Goal: Task Accomplishment & Management: Use online tool/utility

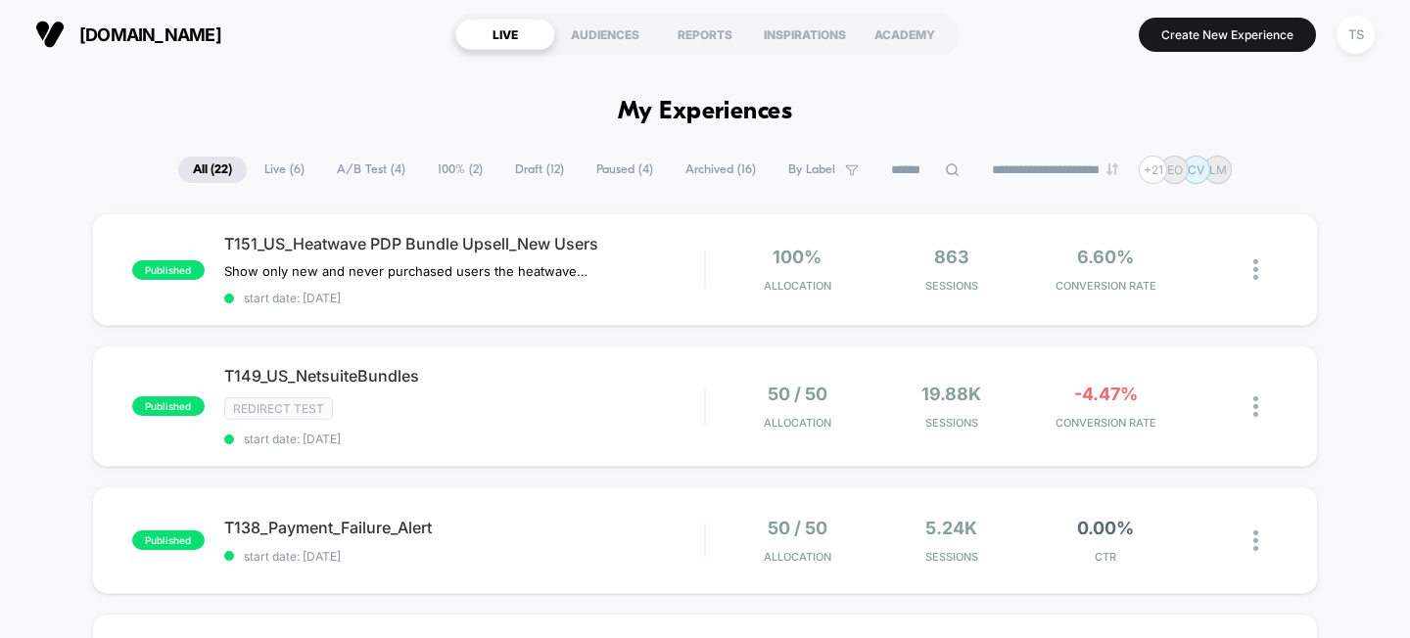
click at [719, 168] on span "Archived ( 16 )" at bounding box center [721, 170] width 100 height 26
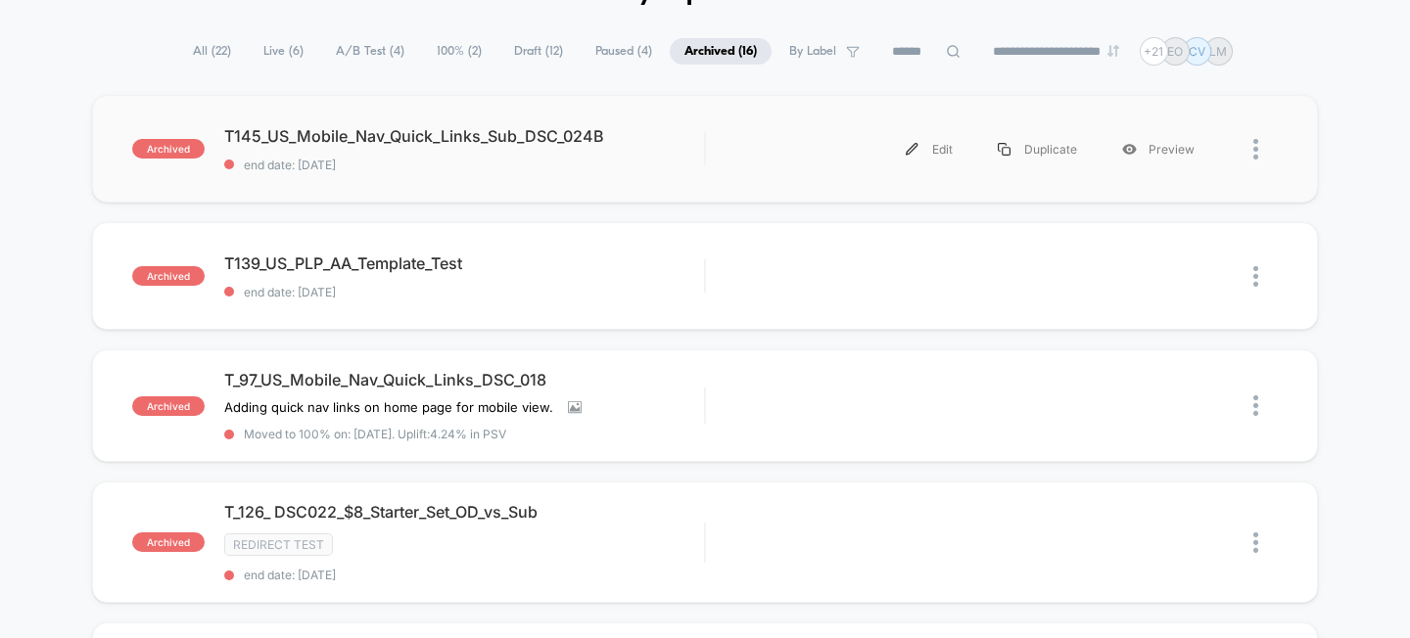
scroll to position [123, 0]
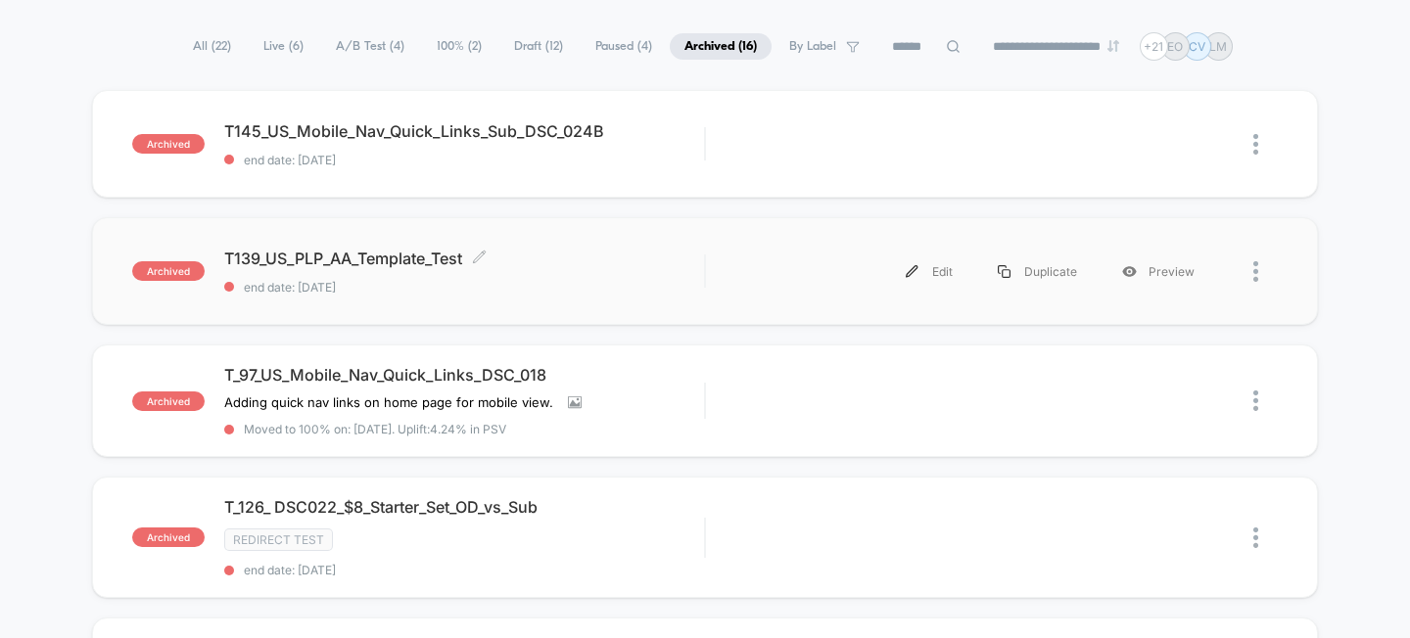
click at [359, 256] on span "T139_US_PLP_AA_Template_Test Click to edit experience details" at bounding box center [464, 259] width 481 height 20
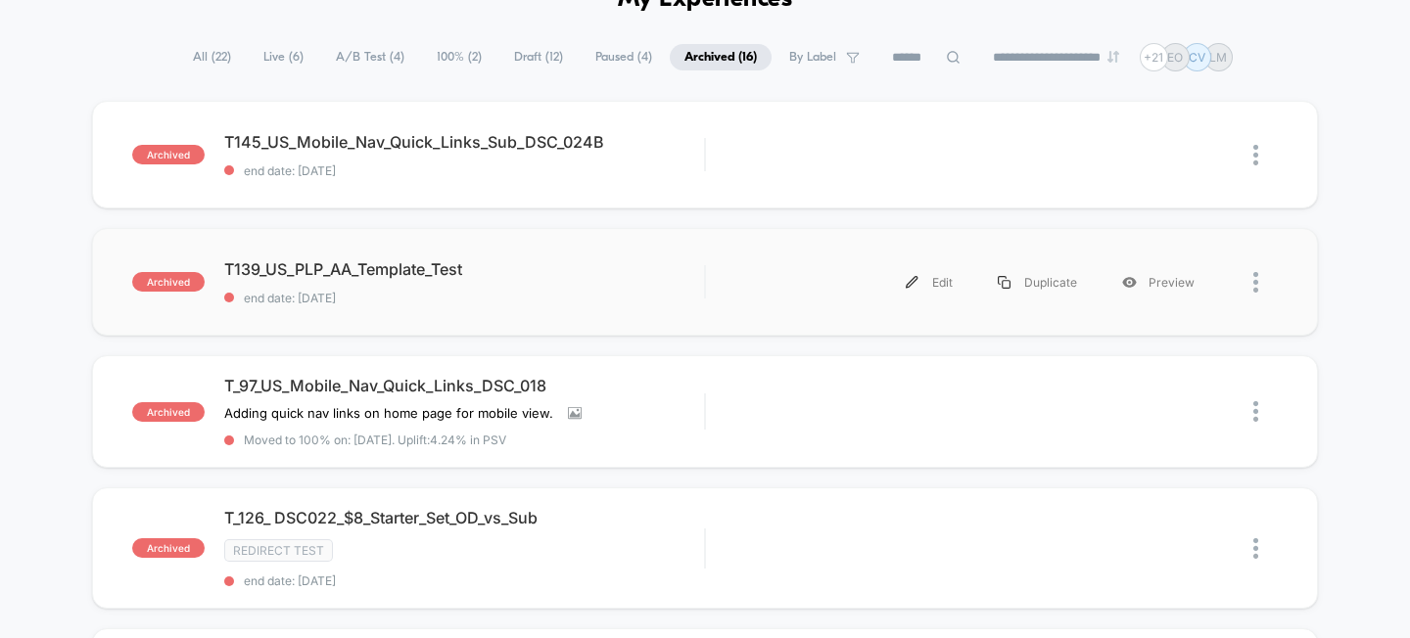
scroll to position [124, 0]
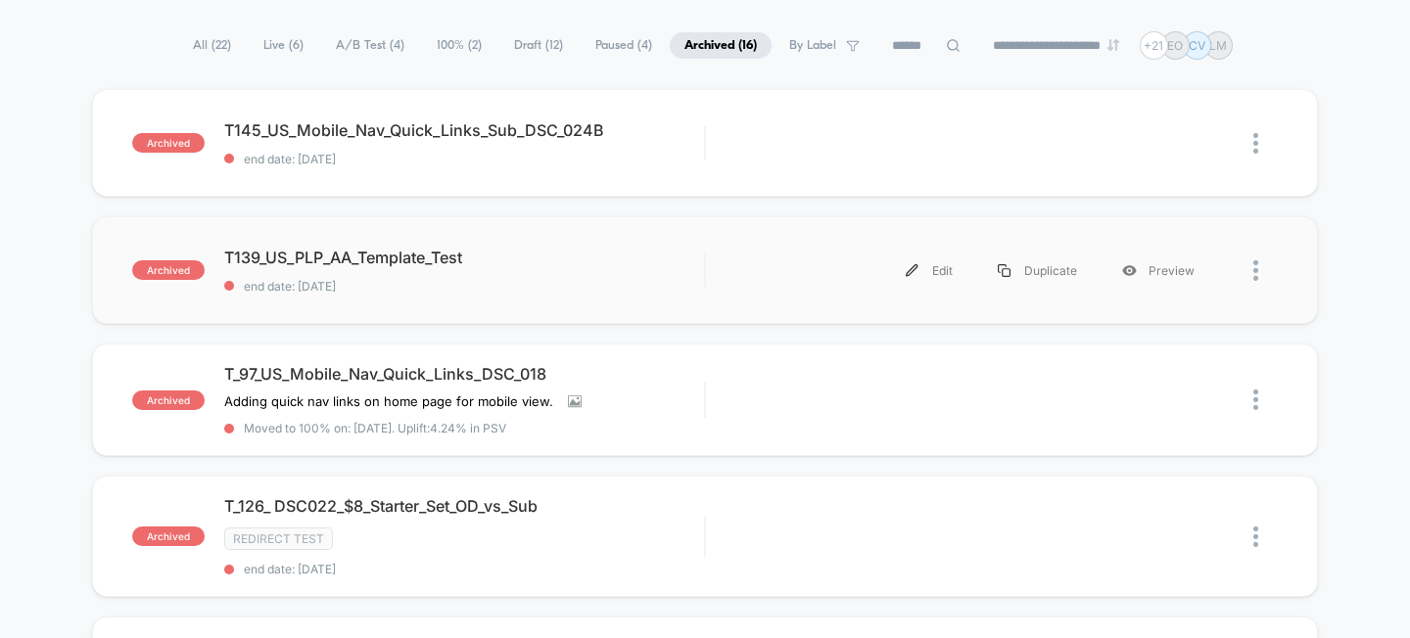
click at [1262, 273] on div at bounding box center [1265, 271] width 24 height 44
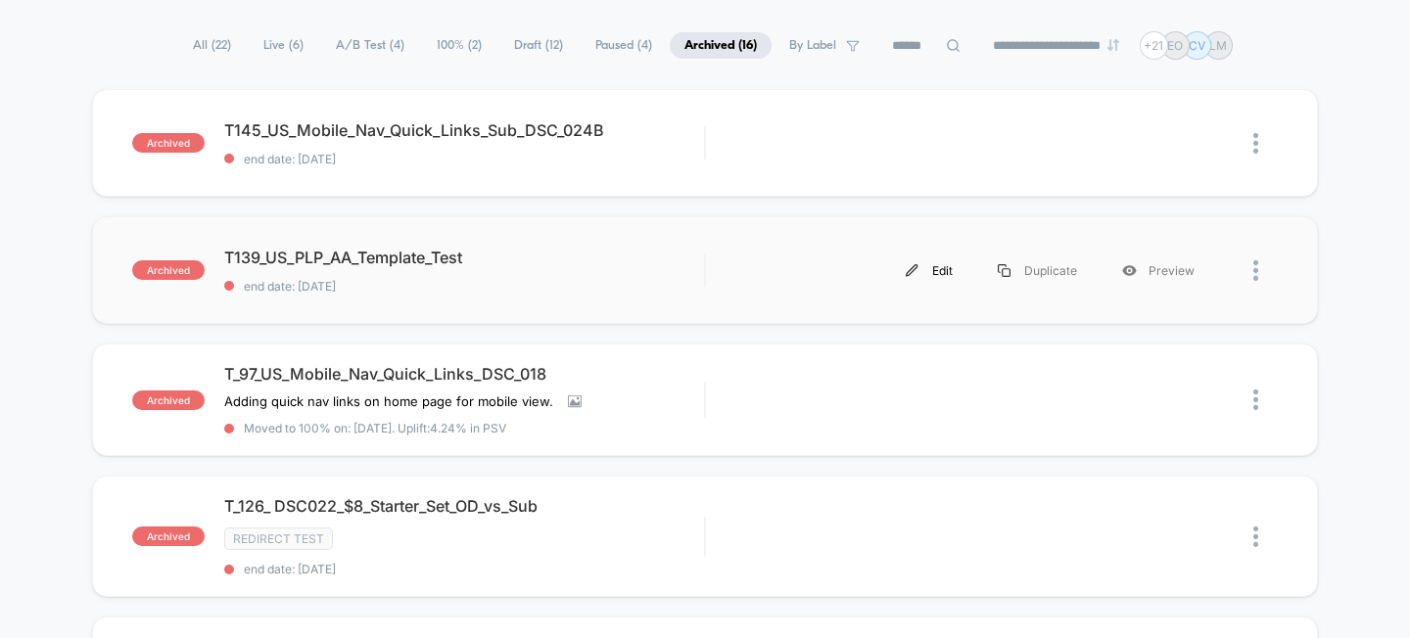
click at [938, 270] on div "Edit" at bounding box center [929, 271] width 92 height 44
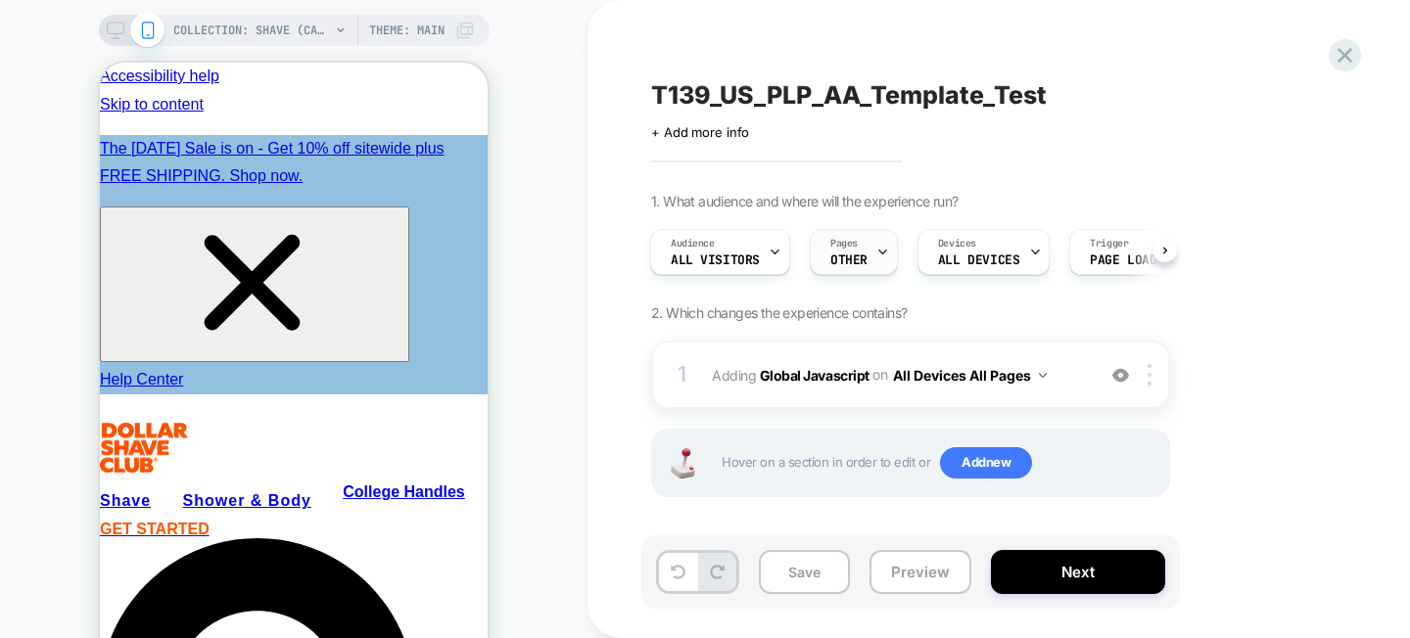
click at [876, 255] on icon at bounding box center [882, 252] width 13 height 13
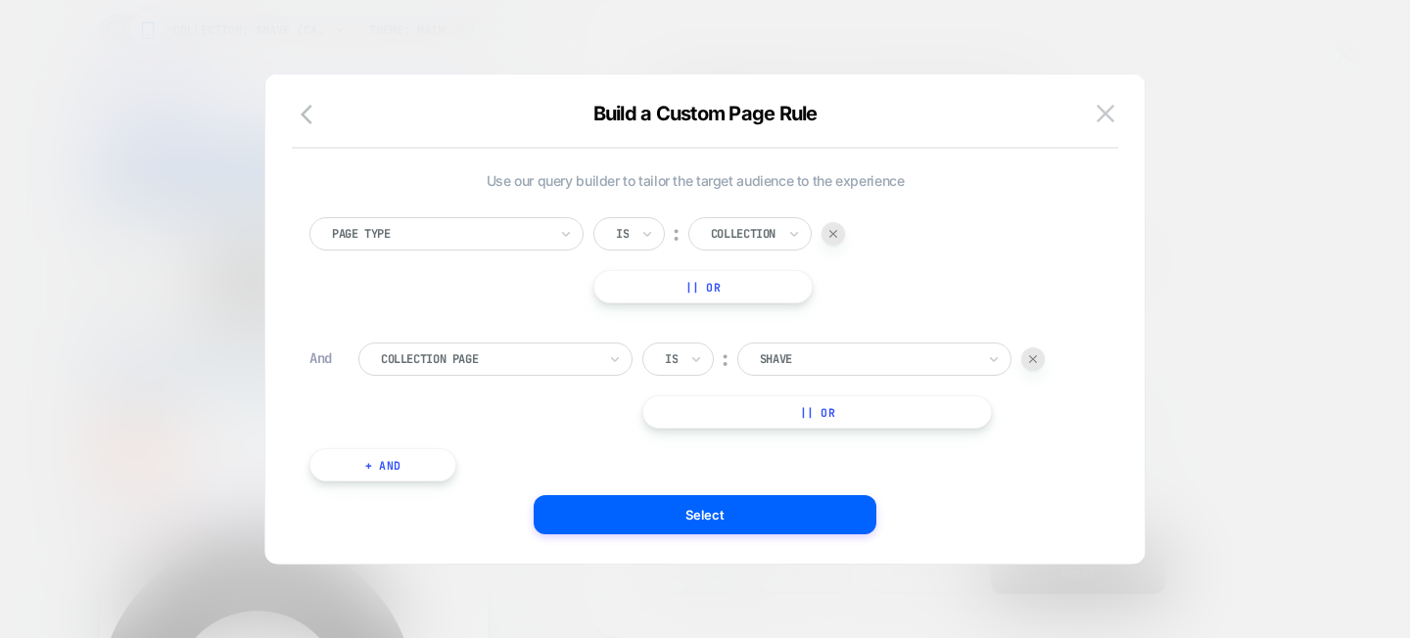
scroll to position [20, 0]
click at [1105, 114] on img at bounding box center [1105, 113] width 18 height 17
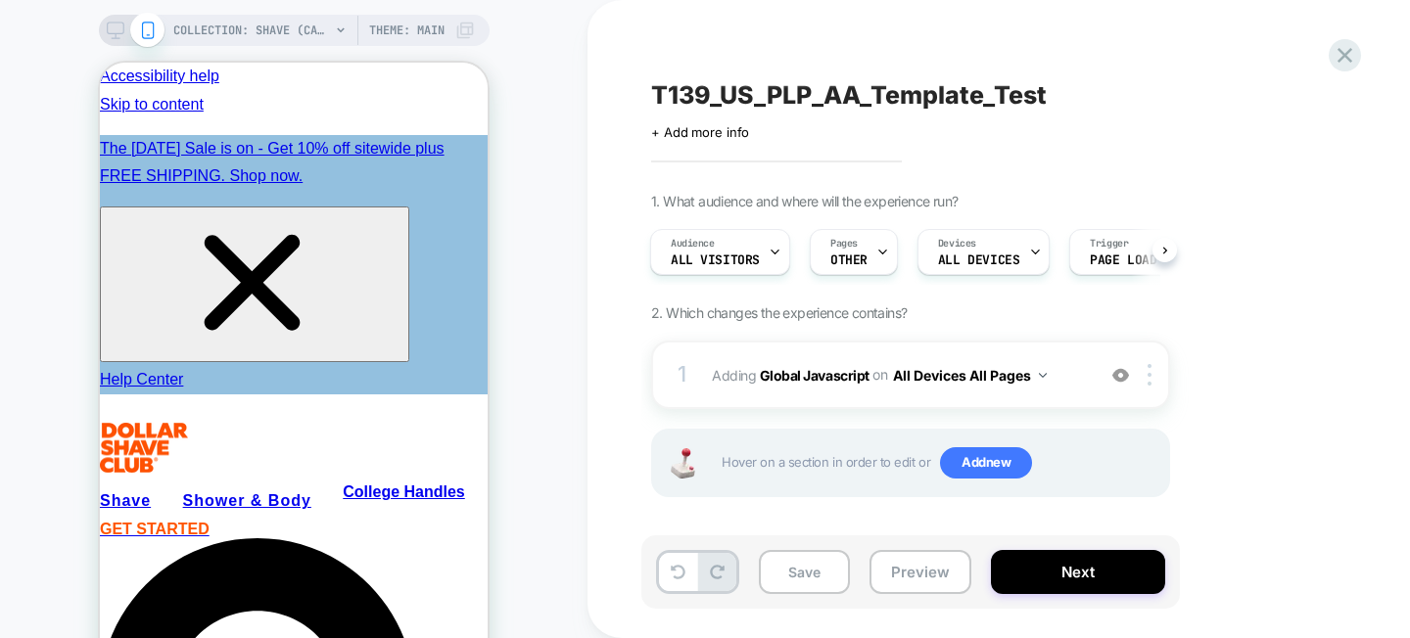
scroll to position [5, 0]
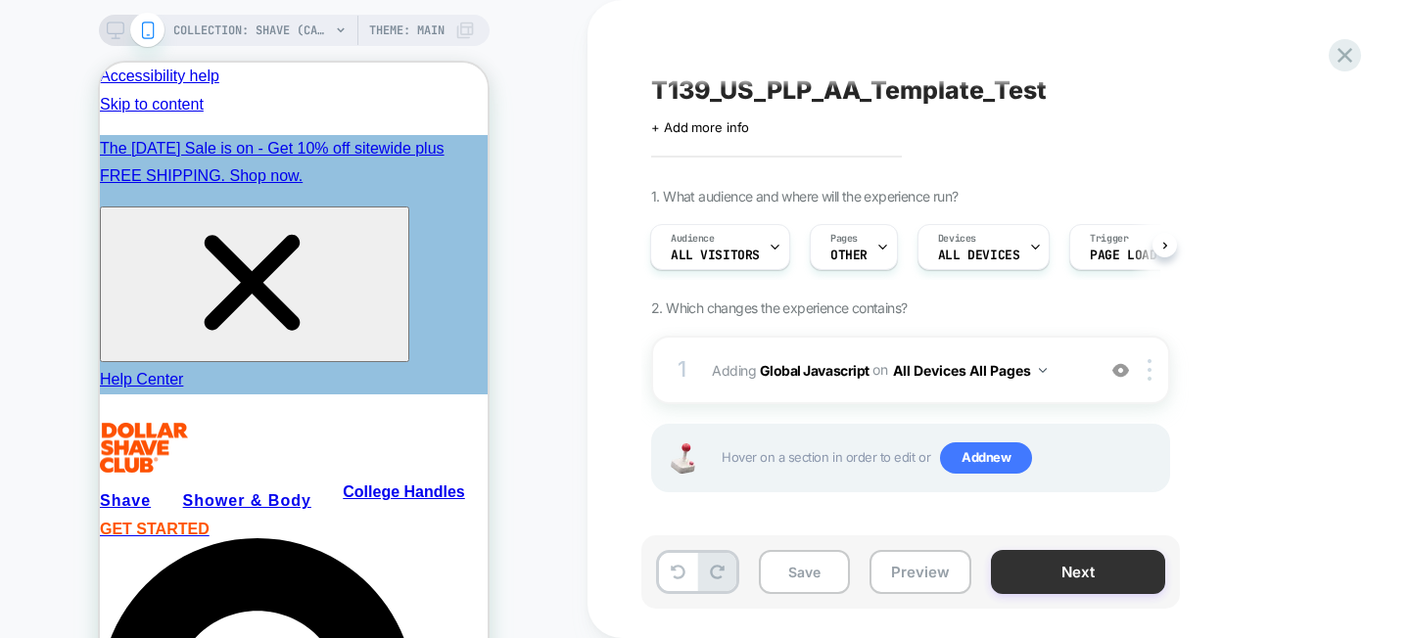
click at [1047, 580] on button "Next" at bounding box center [1078, 572] width 174 height 44
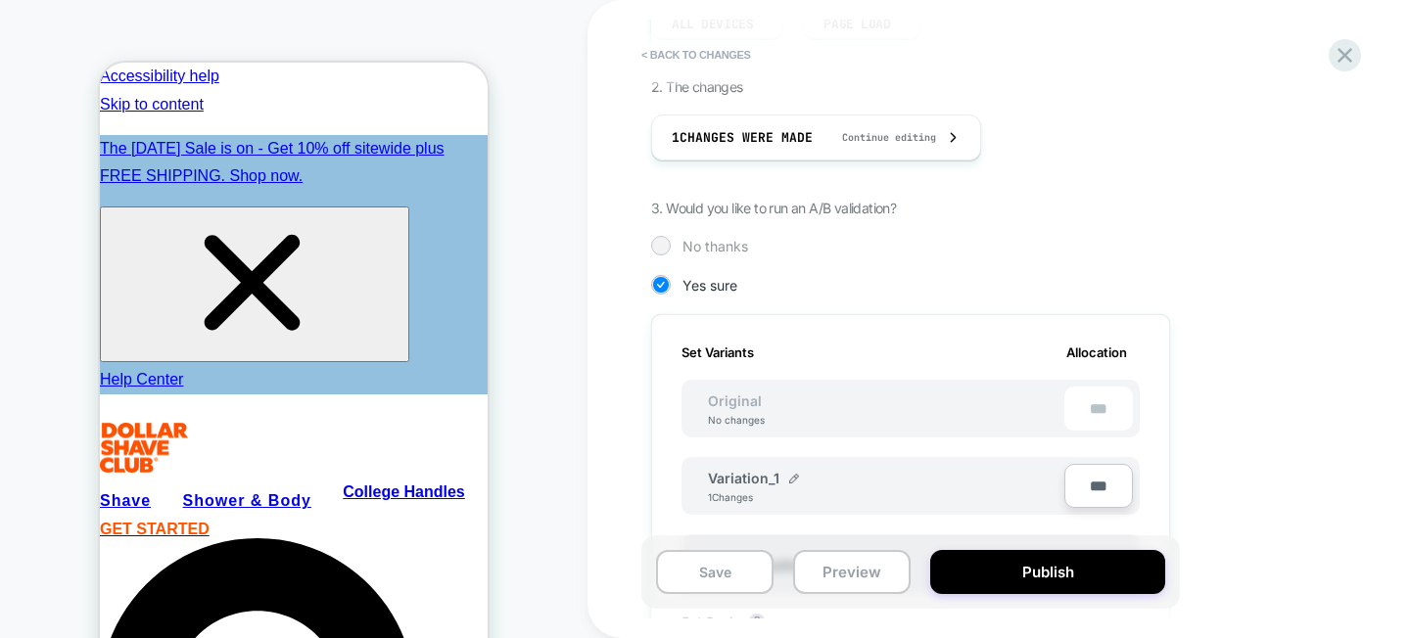
scroll to position [0, 0]
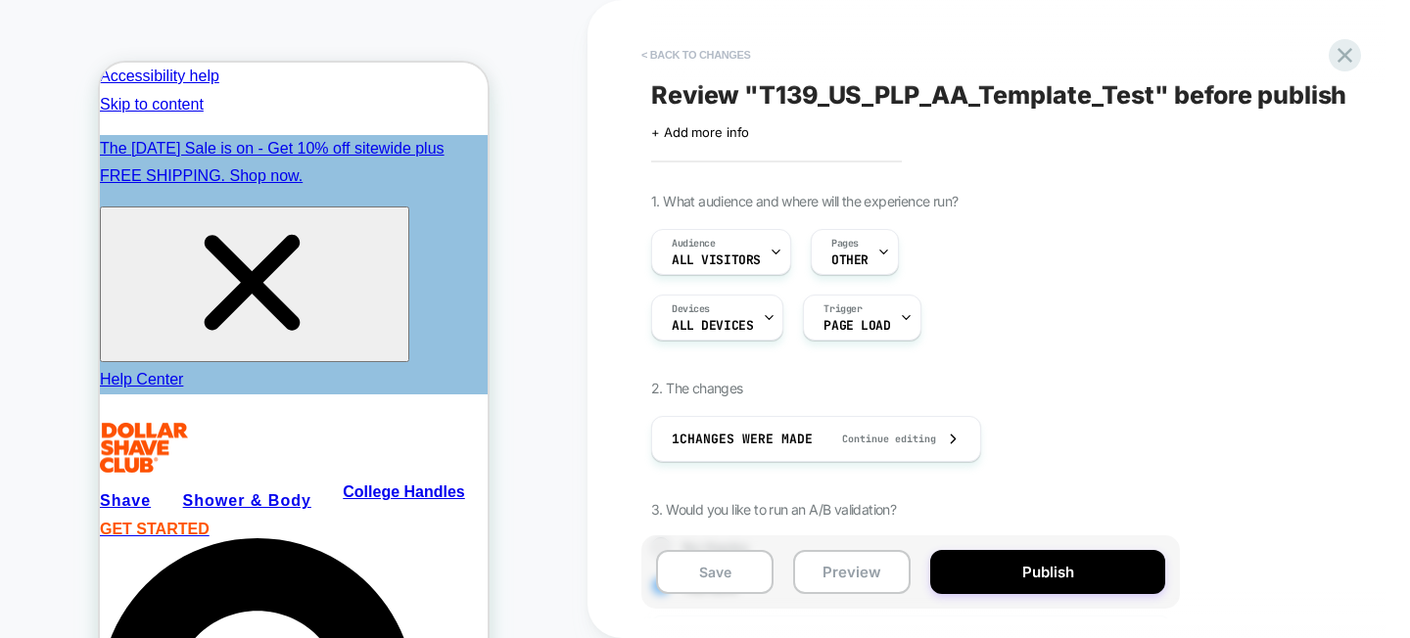
click at [683, 55] on button "< Back to changes" at bounding box center [695, 54] width 129 height 31
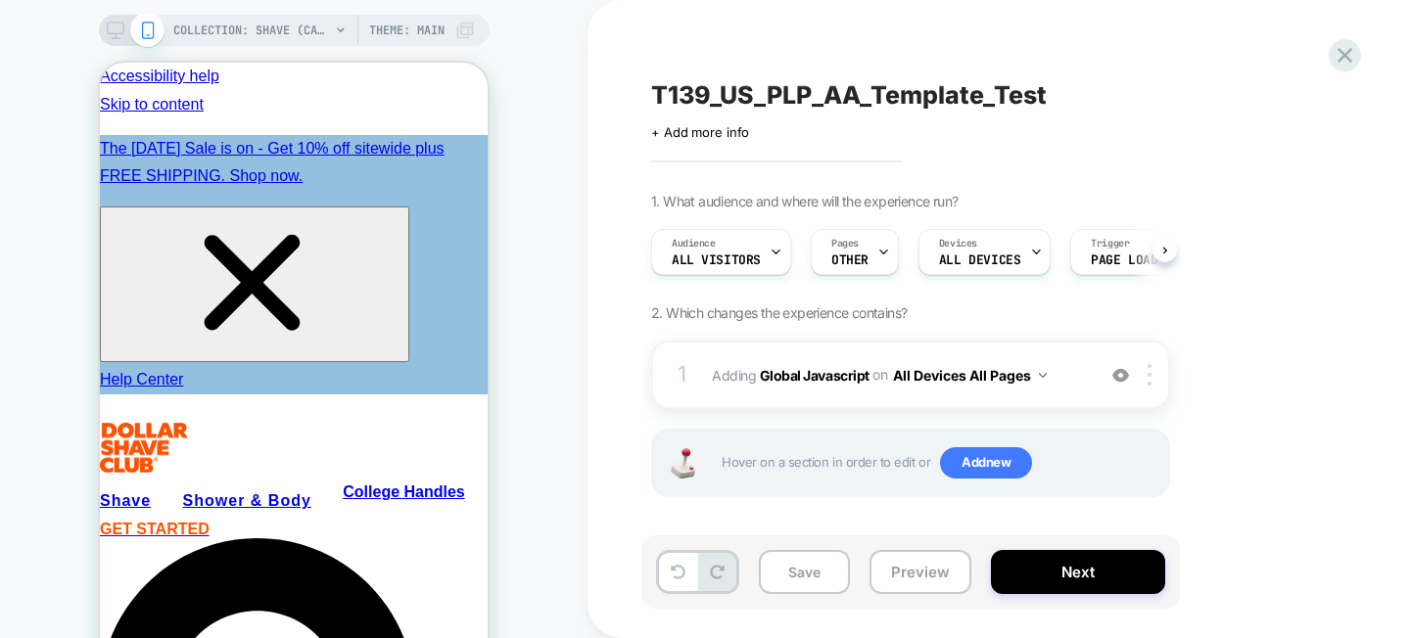
scroll to position [0, 1]
click at [1334, 55] on icon at bounding box center [1344, 55] width 26 height 26
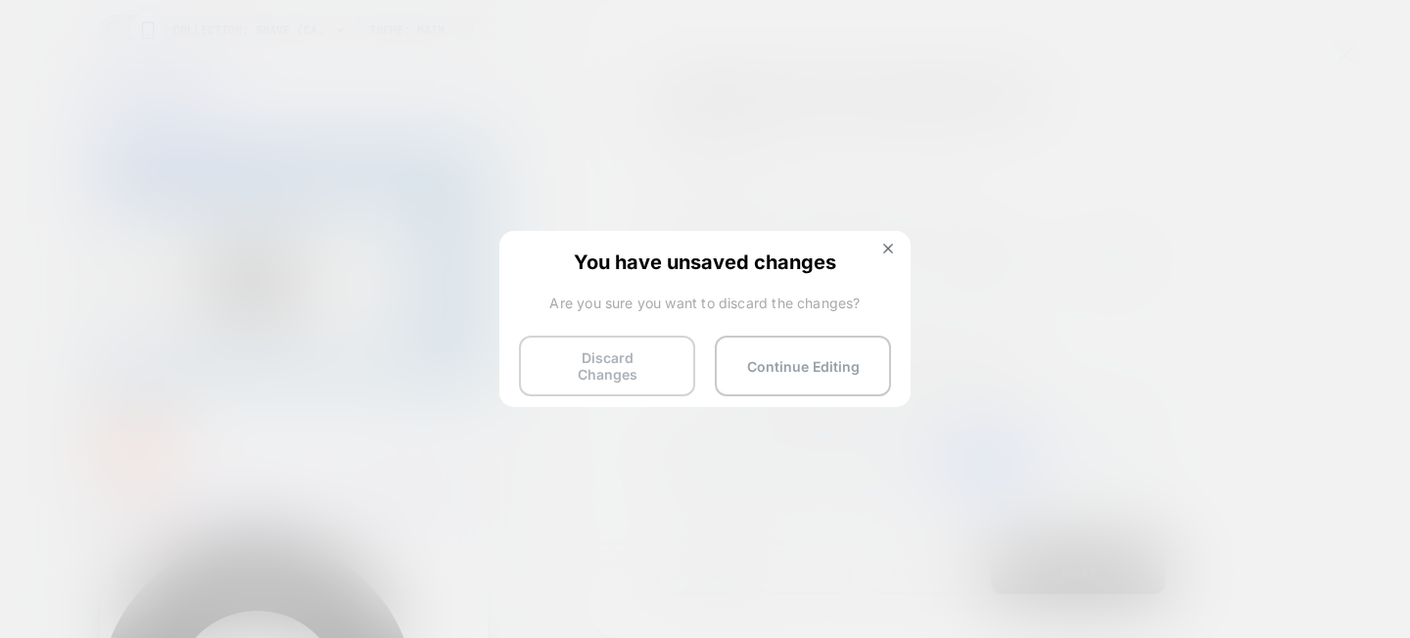
click at [617, 359] on button "Discard Changes" at bounding box center [607, 366] width 176 height 61
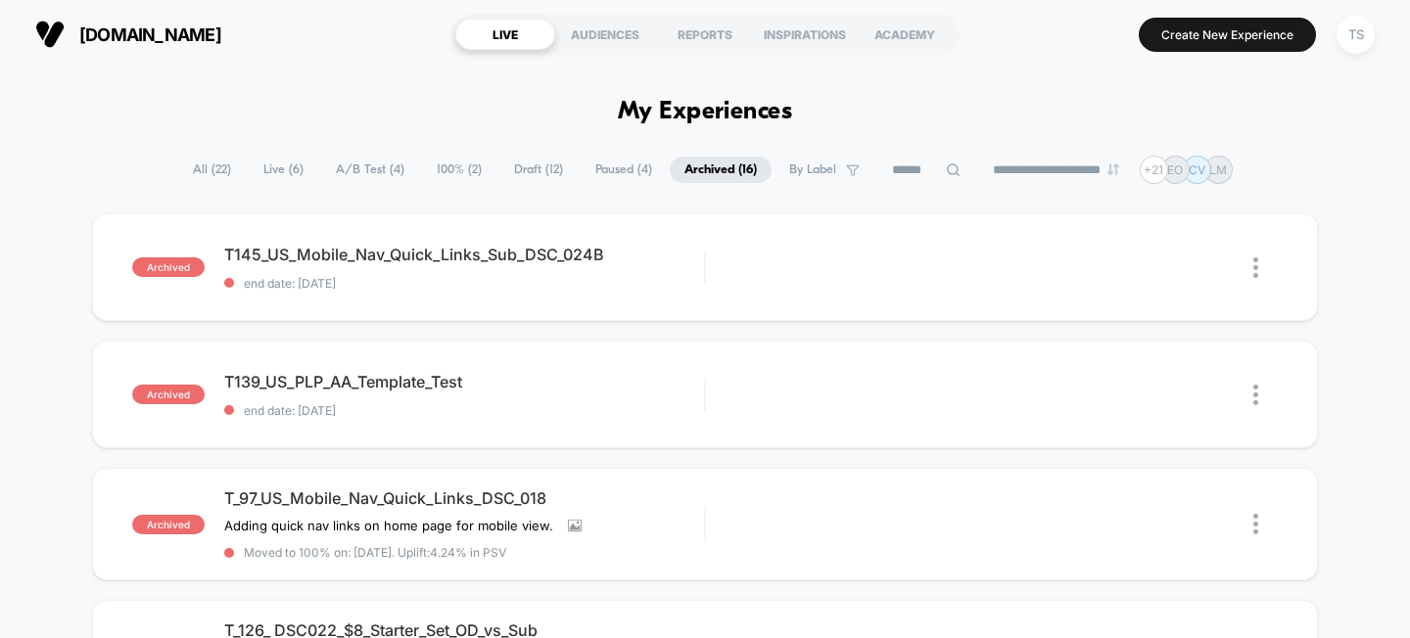
click at [204, 177] on span "All ( 22 )" at bounding box center [212, 170] width 68 height 26
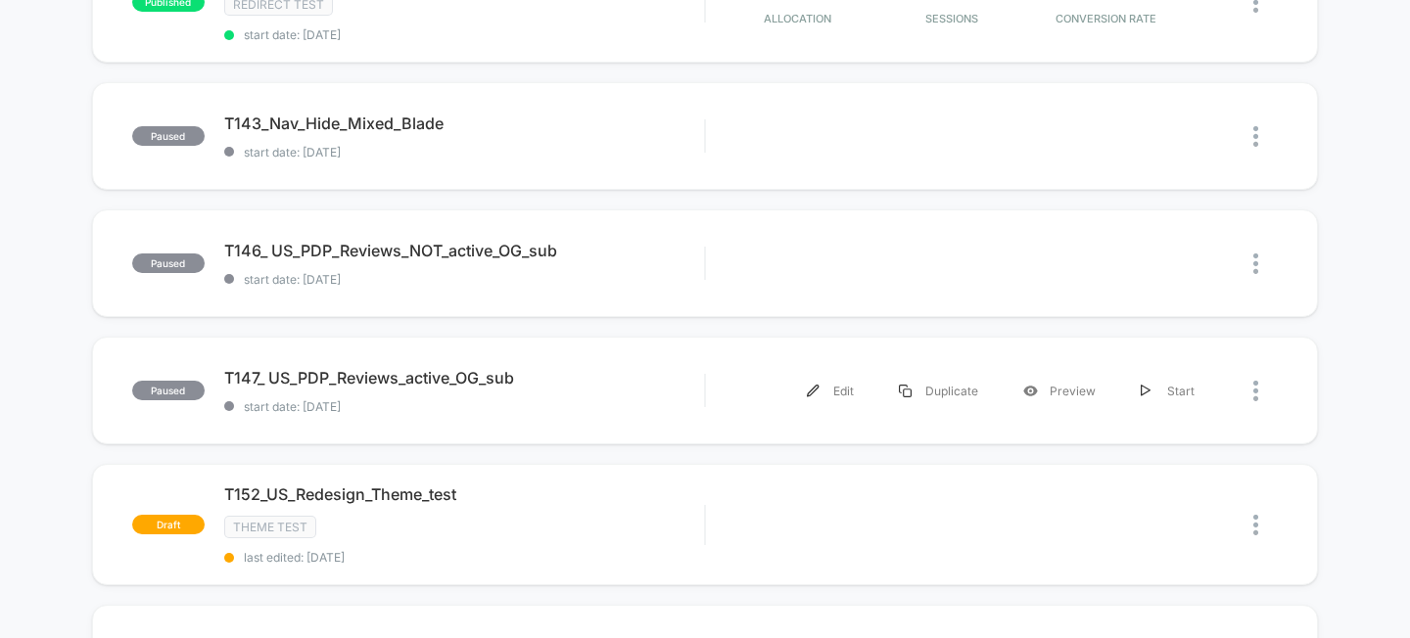
scroll to position [1279, 0]
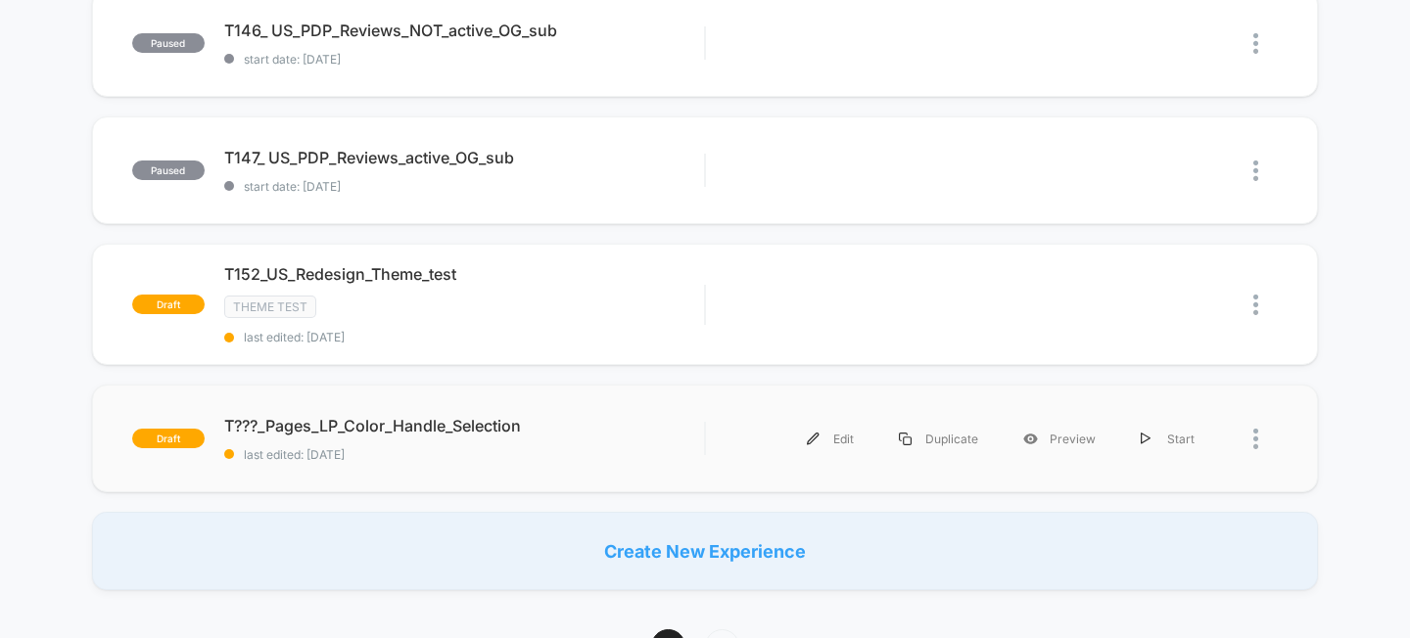
click at [413, 396] on div "draft T???_Pages_LP_Color_Handle_Selection last edited: 8/28/2025 Edit Duplicat…" at bounding box center [705, 439] width 1227 height 108
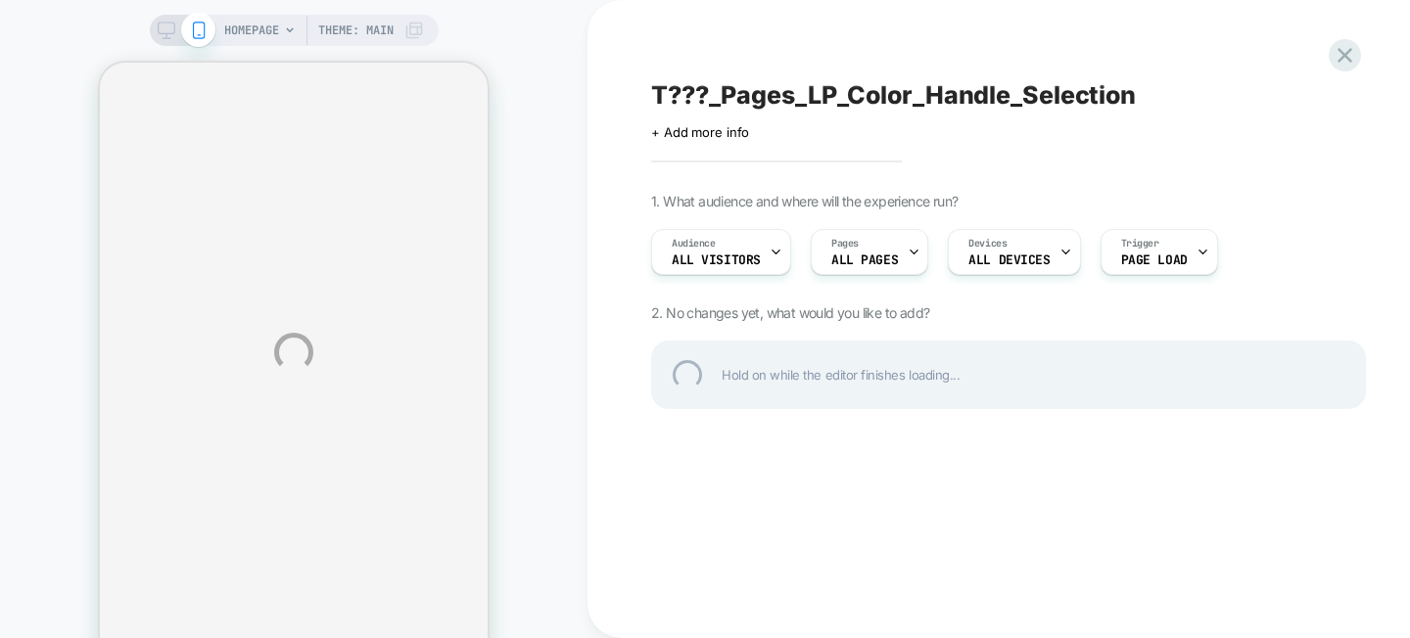
click at [878, 246] on div "HOMEPAGE Theme: MAIN T???_Pages_LP_Color_Handle_Selection Click to edit experie…" at bounding box center [705, 352] width 1410 height 705
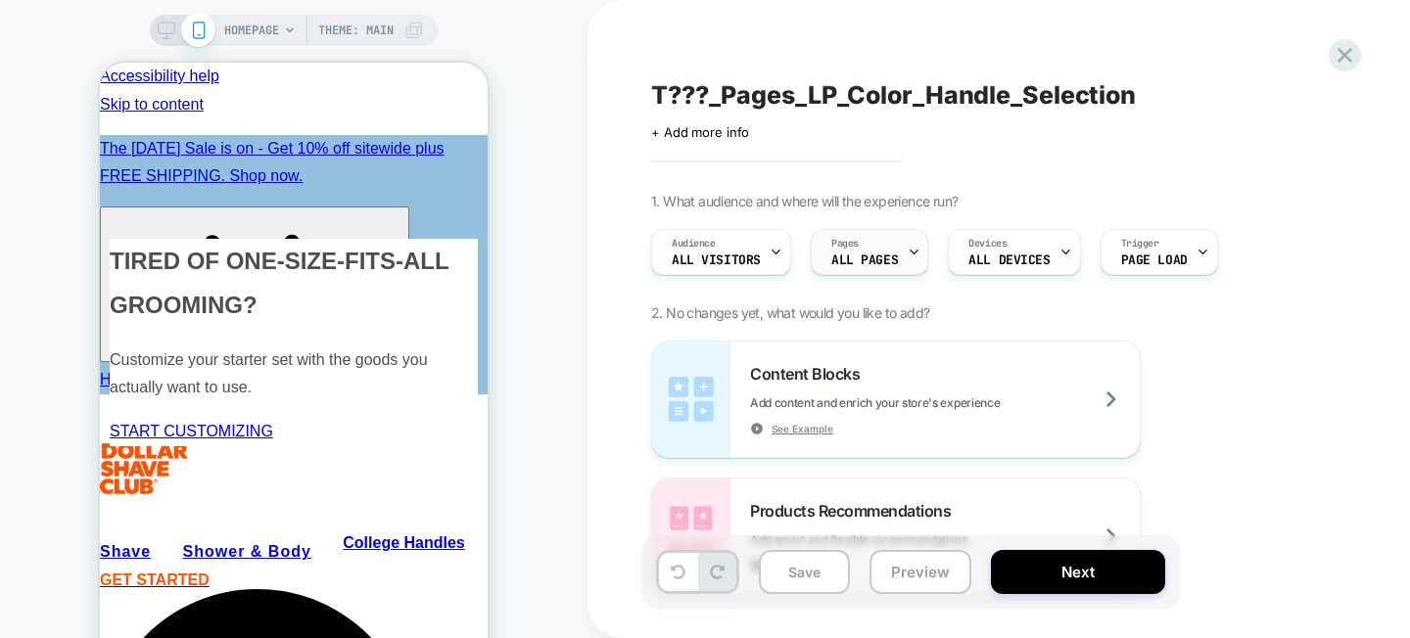
click at [887, 255] on span "ALL PAGES" at bounding box center [864, 261] width 67 height 14
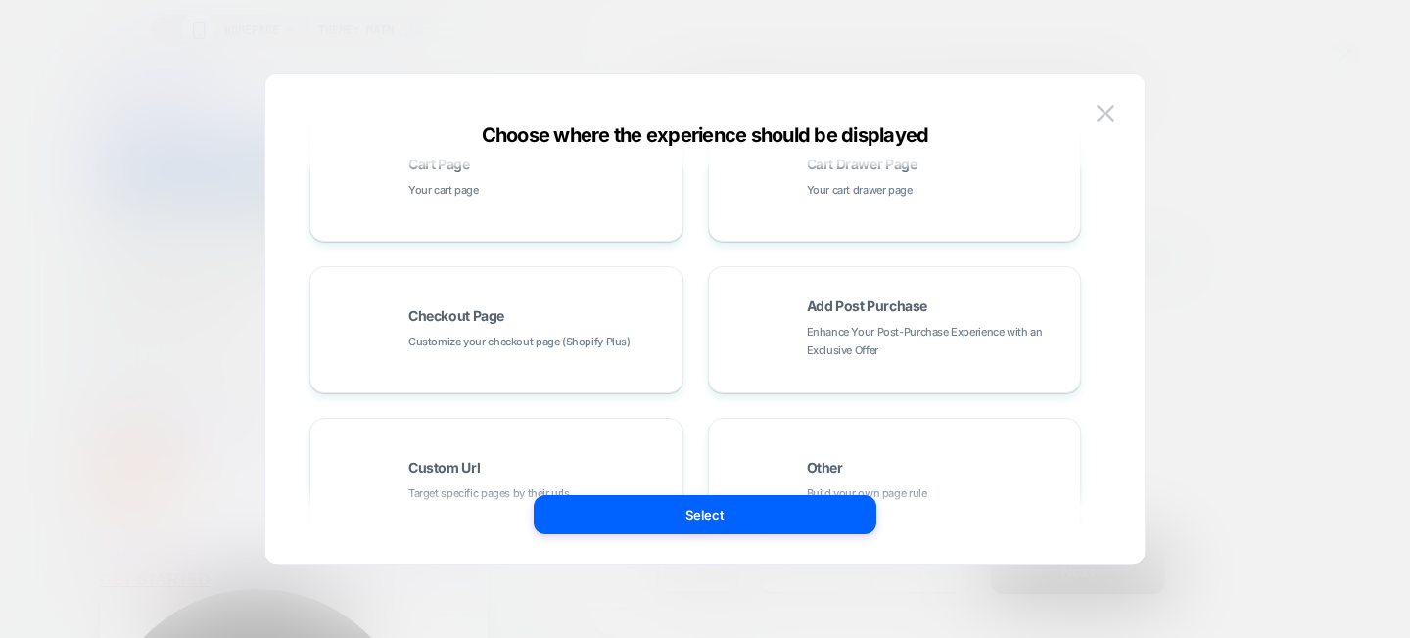
scroll to position [441, 0]
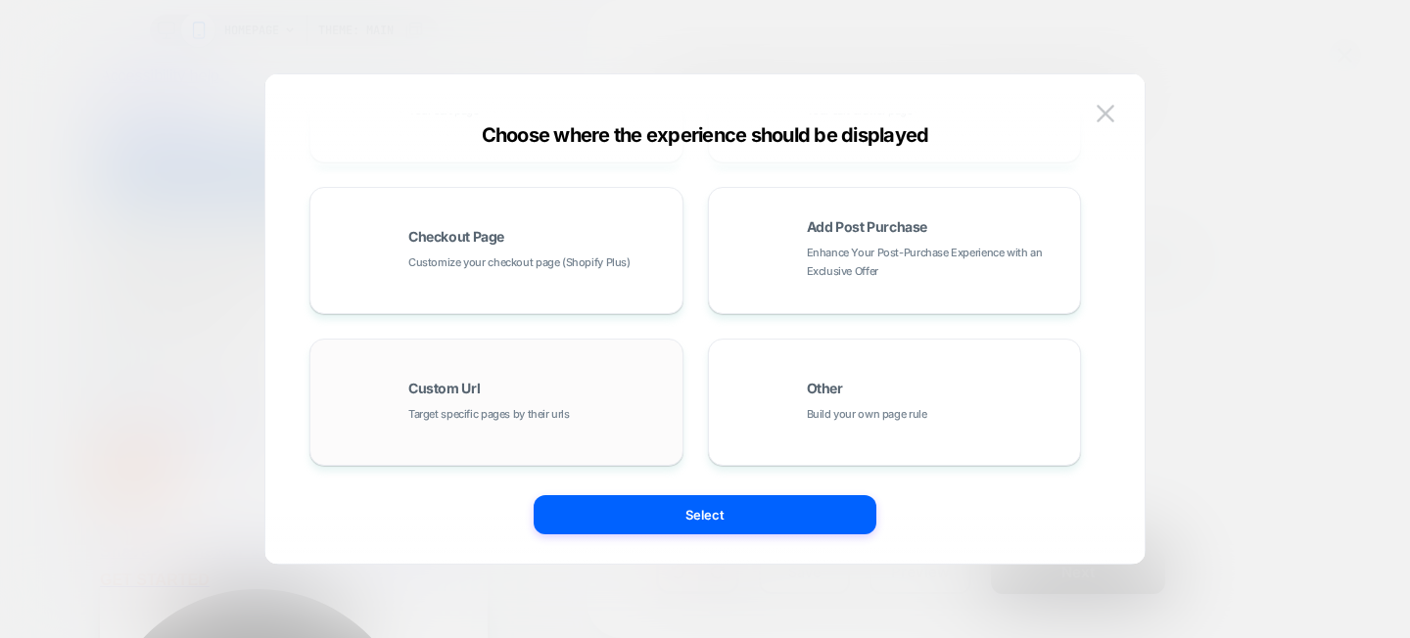
click at [525, 393] on div "Custom Url Target specific pages by their urls" at bounding box center [540, 403] width 264 height 42
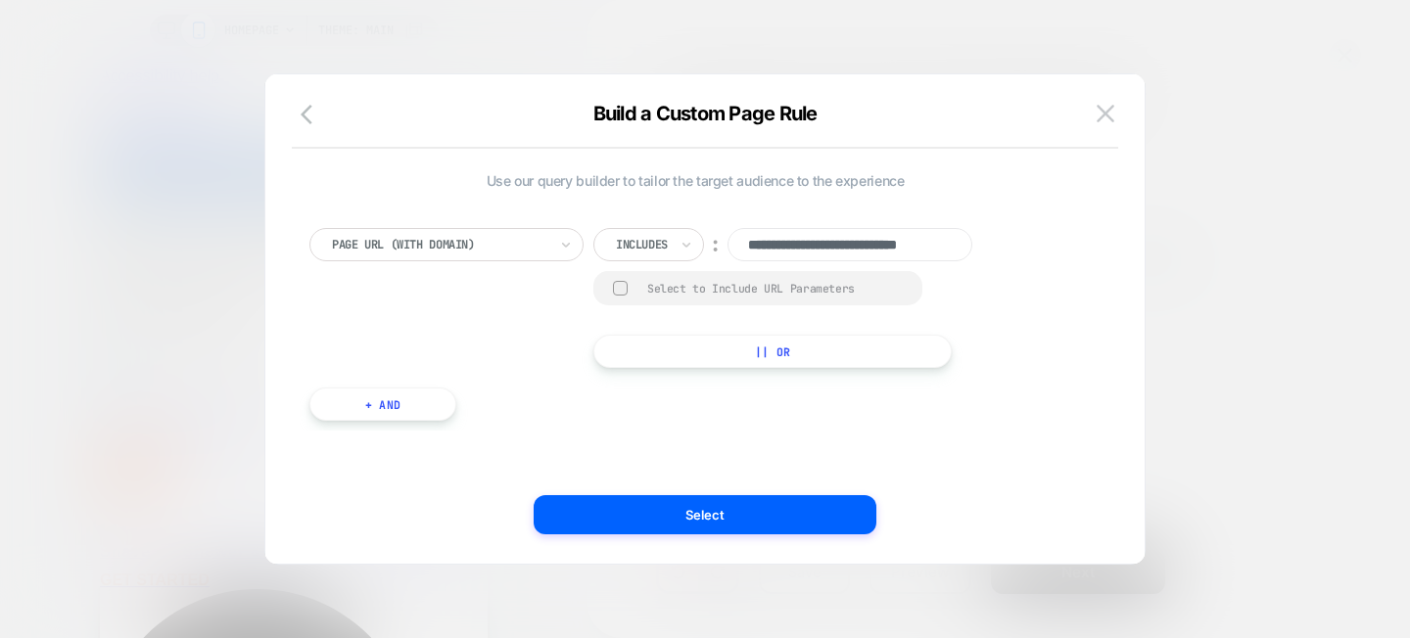
scroll to position [0, 0]
click at [503, 258] on div "Page Url (WITH DOMAIN)" at bounding box center [446, 244] width 274 height 33
click at [788, 242] on input "**********" at bounding box center [849, 244] width 245 height 33
paste input "**********"
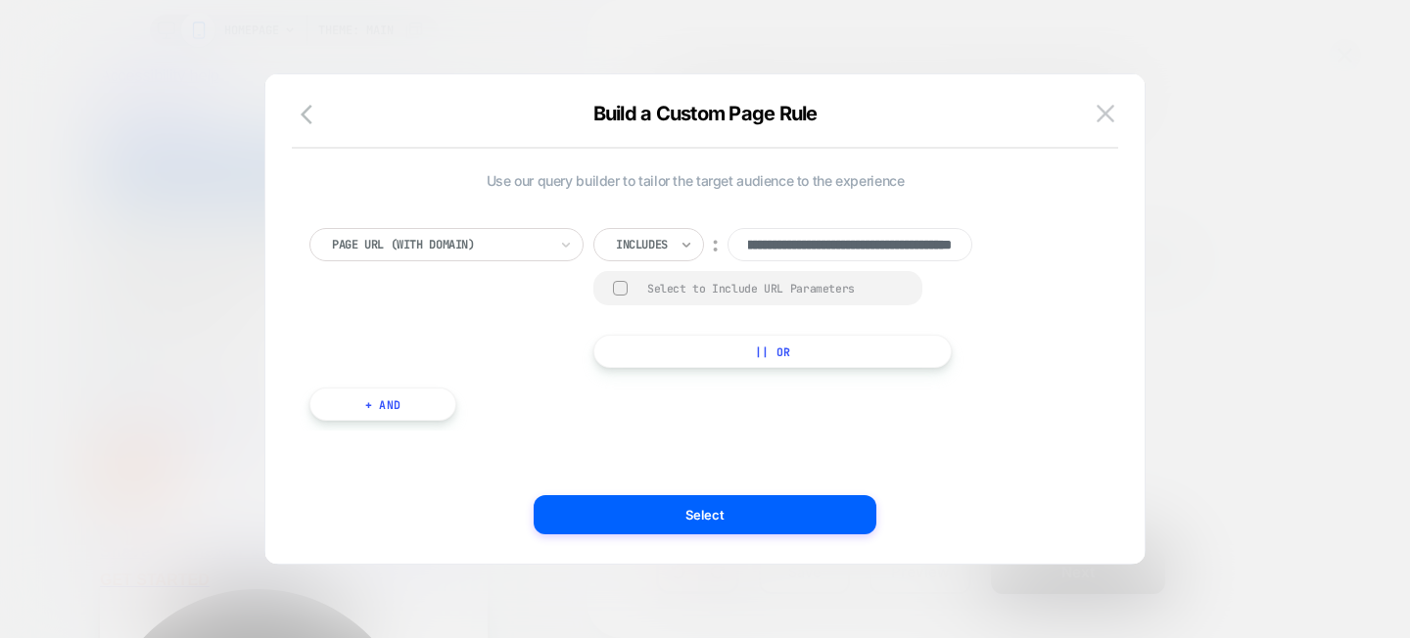
type input "**********"
click at [682, 246] on icon at bounding box center [686, 245] width 14 height 20
click at [660, 294] on div "Is" at bounding box center [676, 298] width 127 height 31
click at [521, 266] on div "**********" at bounding box center [694, 298] width 771 height 140
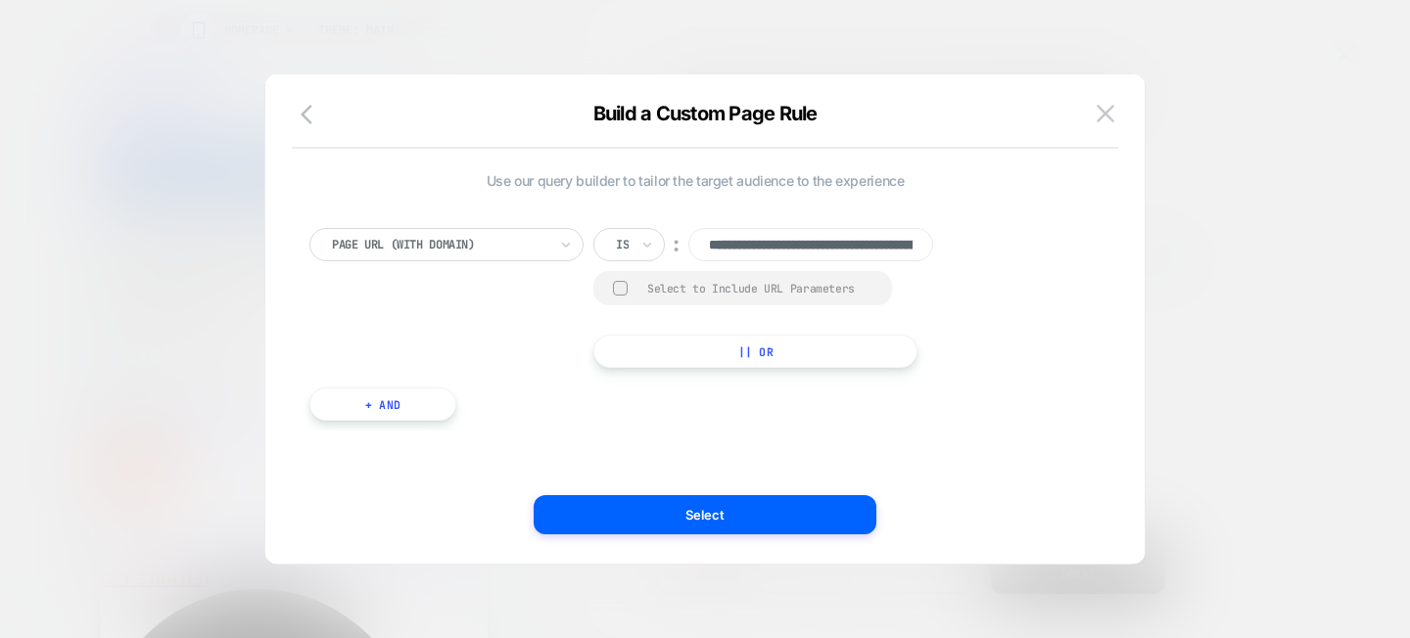
click at [509, 246] on div at bounding box center [439, 245] width 215 height 18
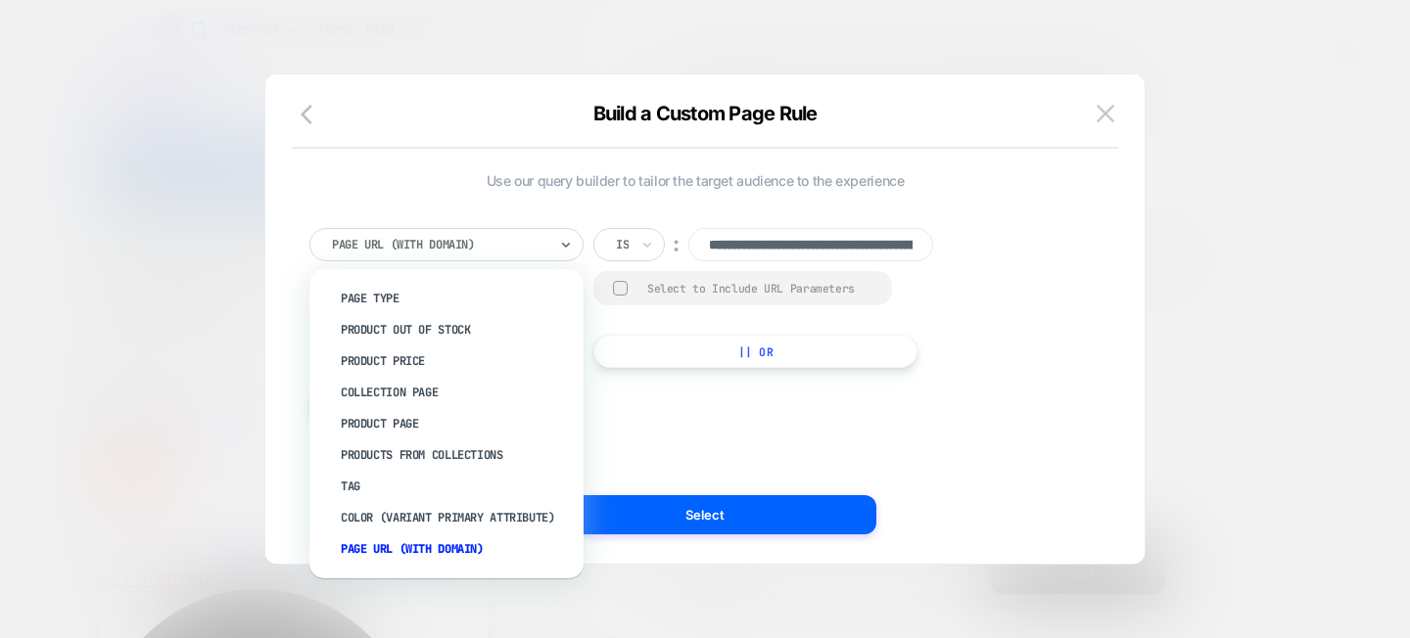
click at [779, 455] on div "**********" at bounding box center [695, 319] width 820 height 411
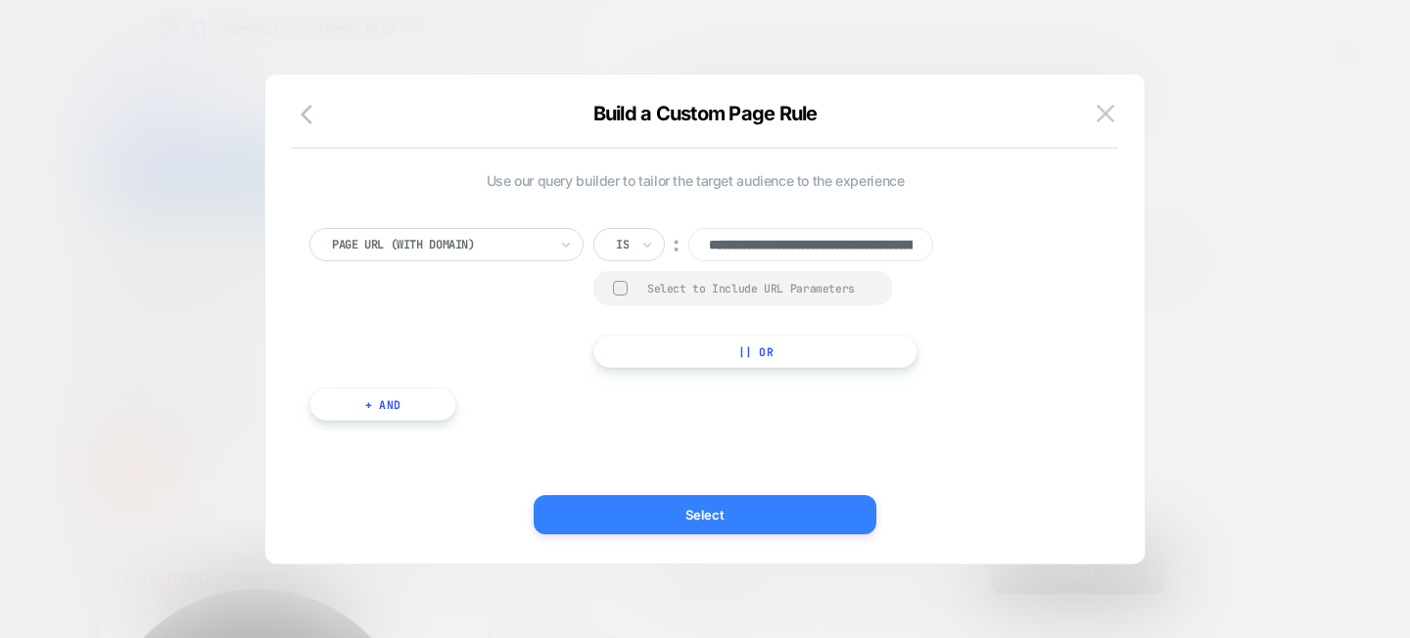
click at [721, 521] on button "Select" at bounding box center [705, 514] width 343 height 39
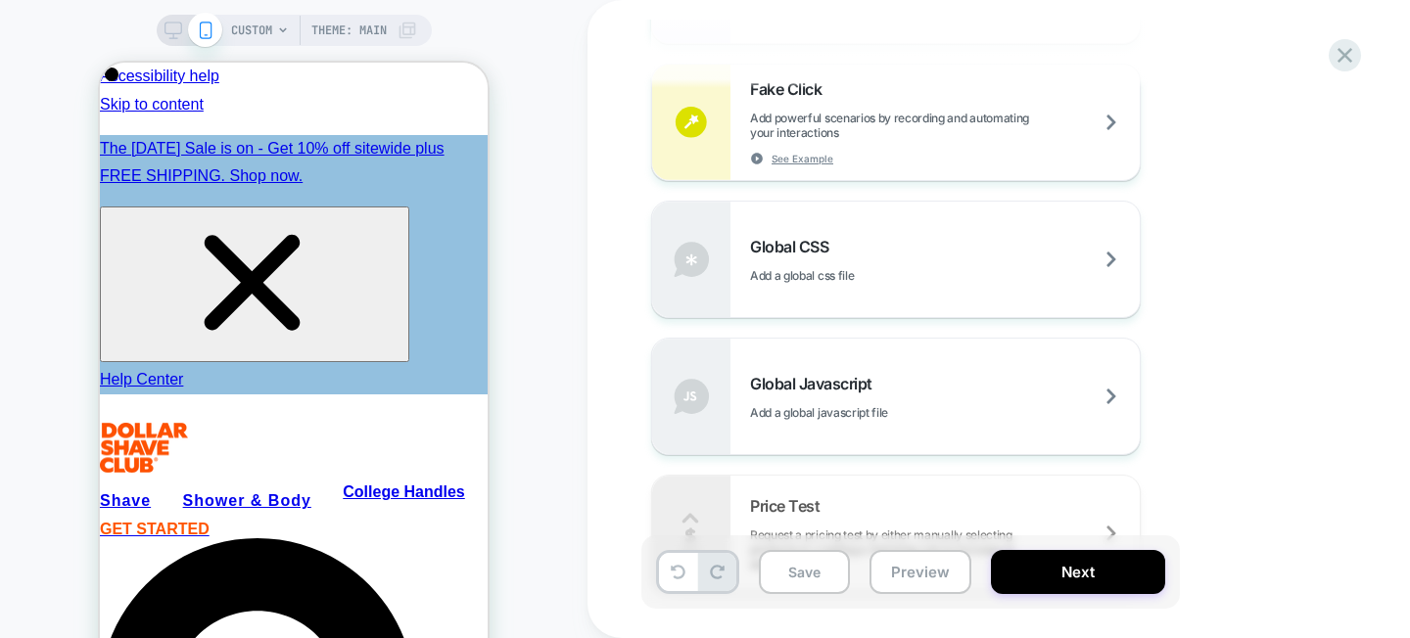
scroll to position [1151, 0]
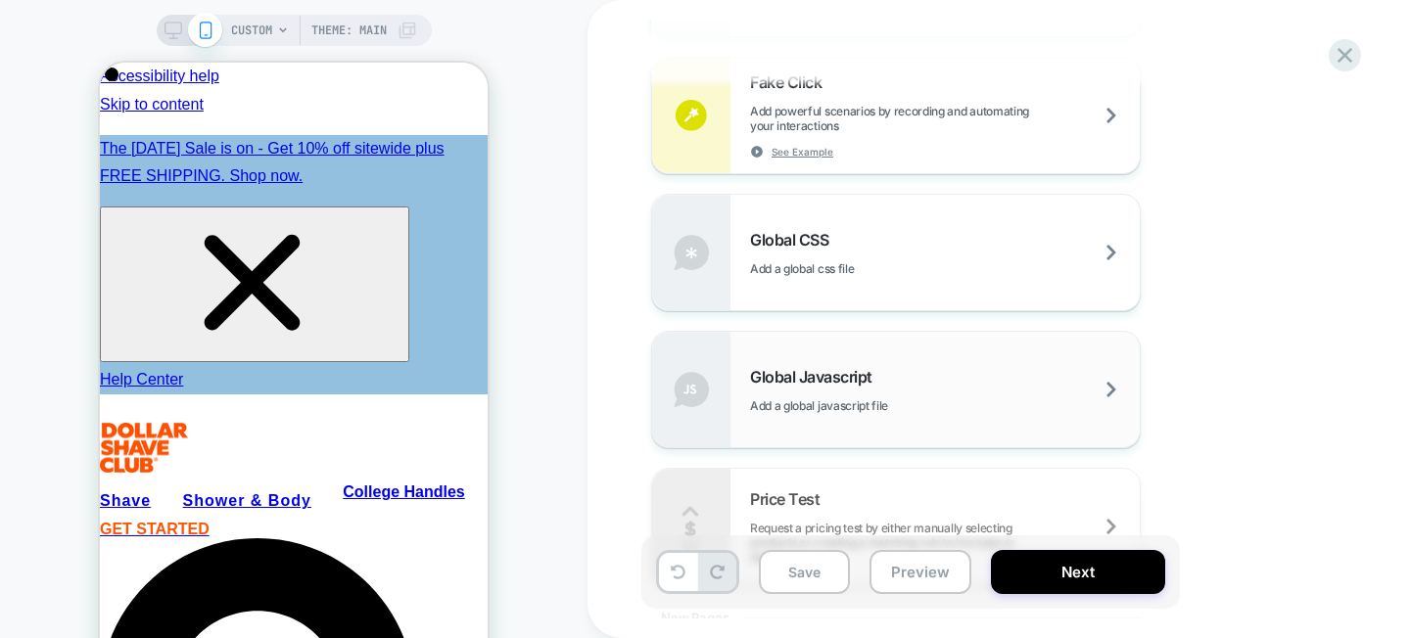
click at [909, 375] on div "Global Javascript Add a global javascript file" at bounding box center [945, 390] width 390 height 46
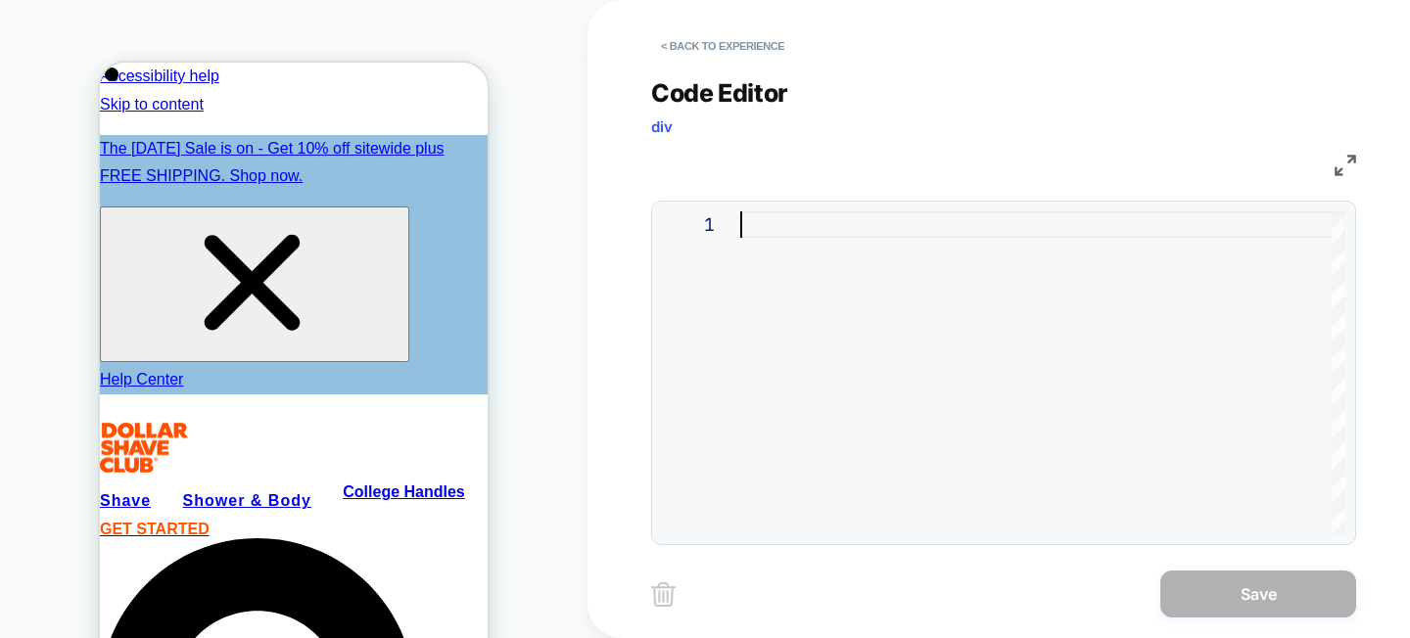
click at [807, 269] on div at bounding box center [1042, 372] width 605 height 323
type textarea "**********"
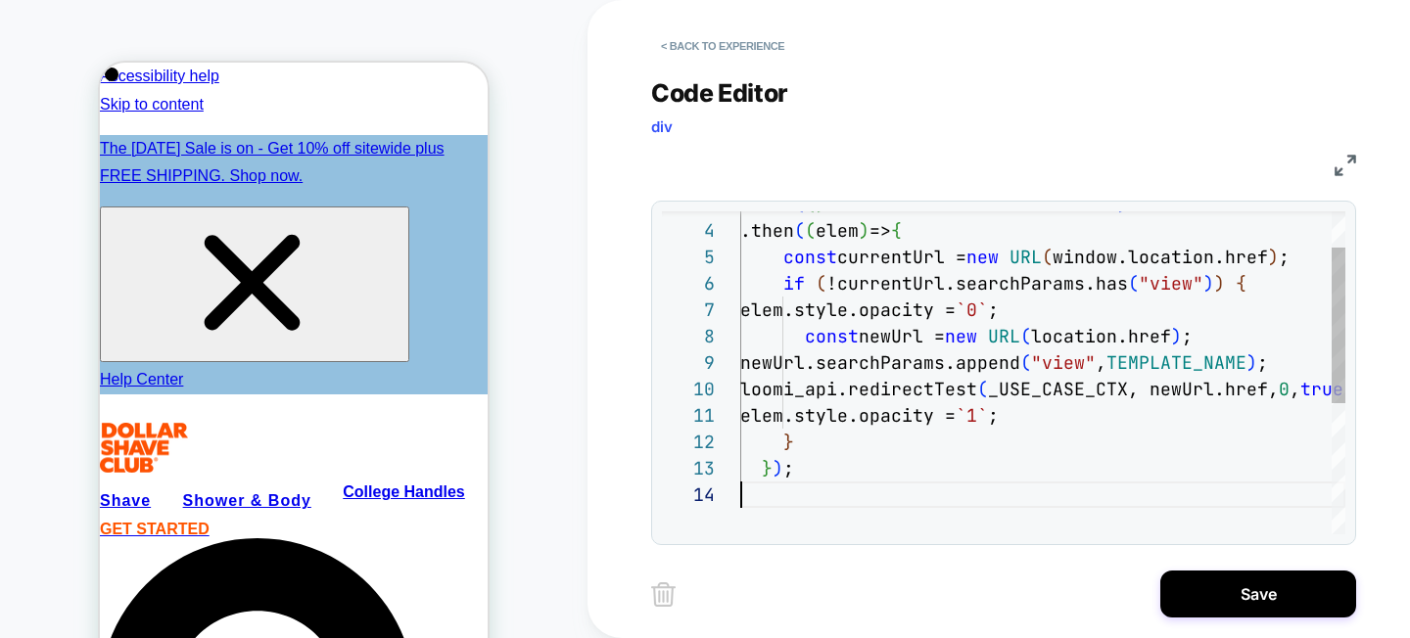
scroll to position [79, 0]
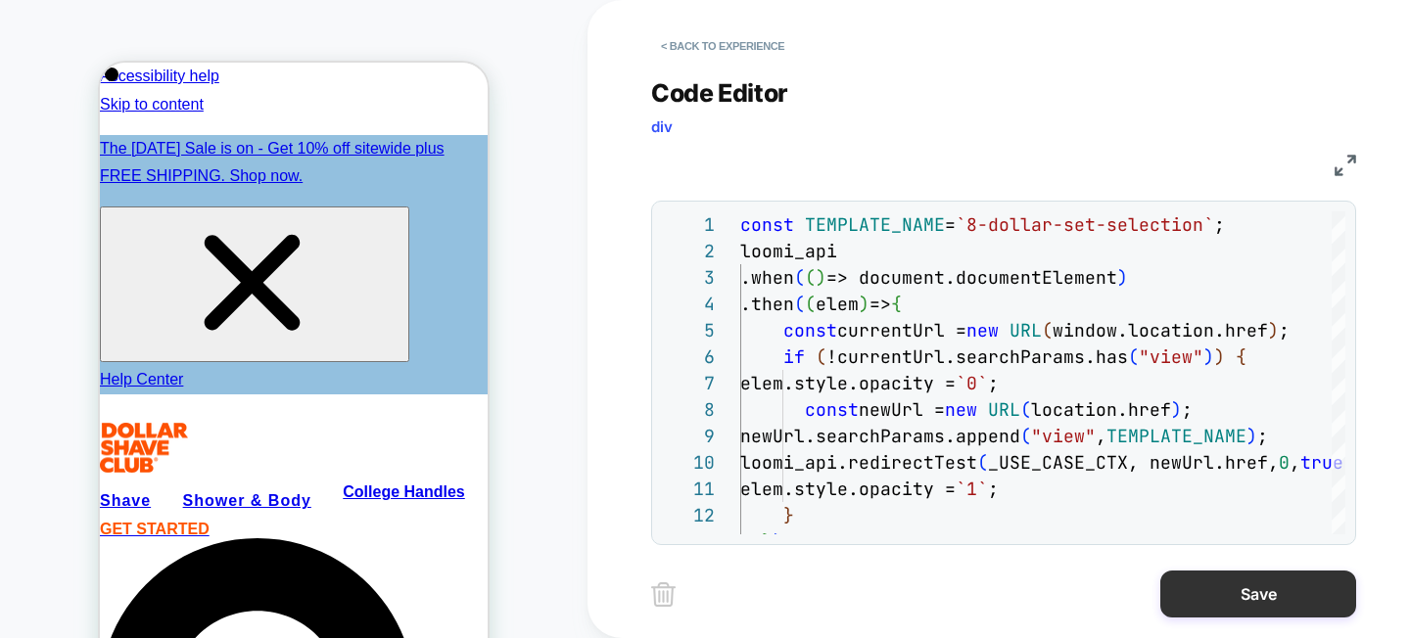
click at [1249, 608] on button "Save" at bounding box center [1258, 594] width 196 height 47
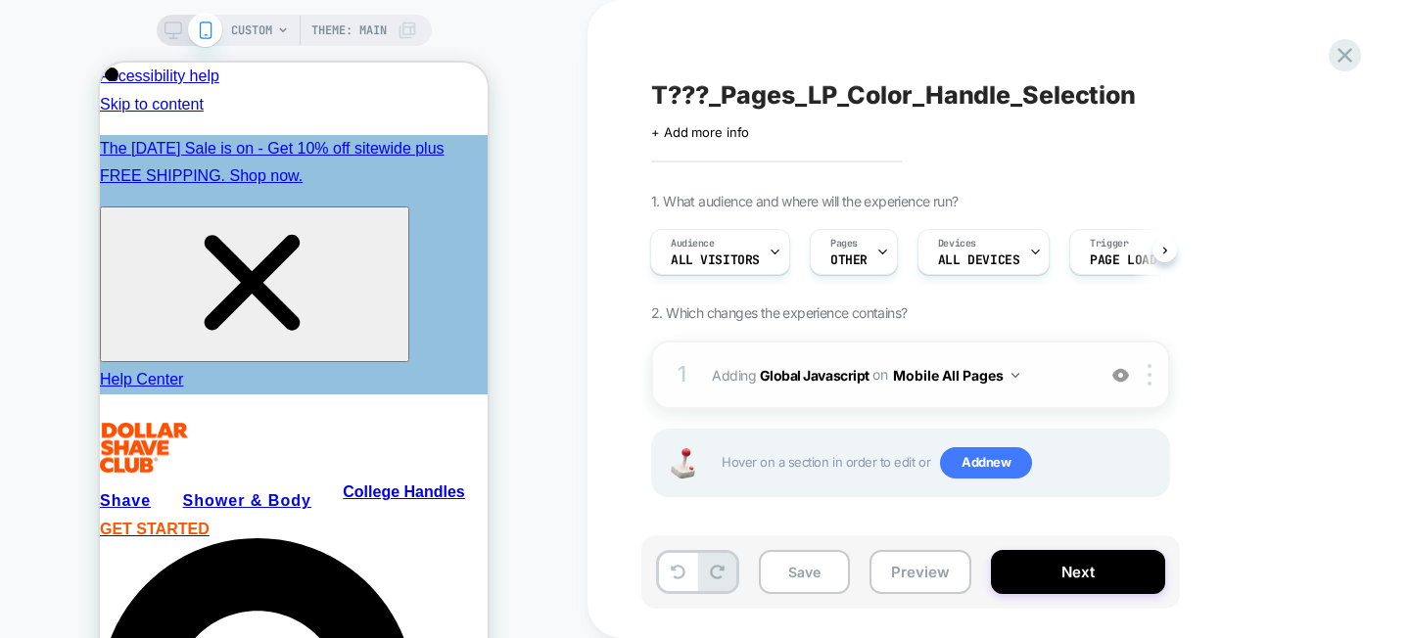
scroll to position [5, 0]
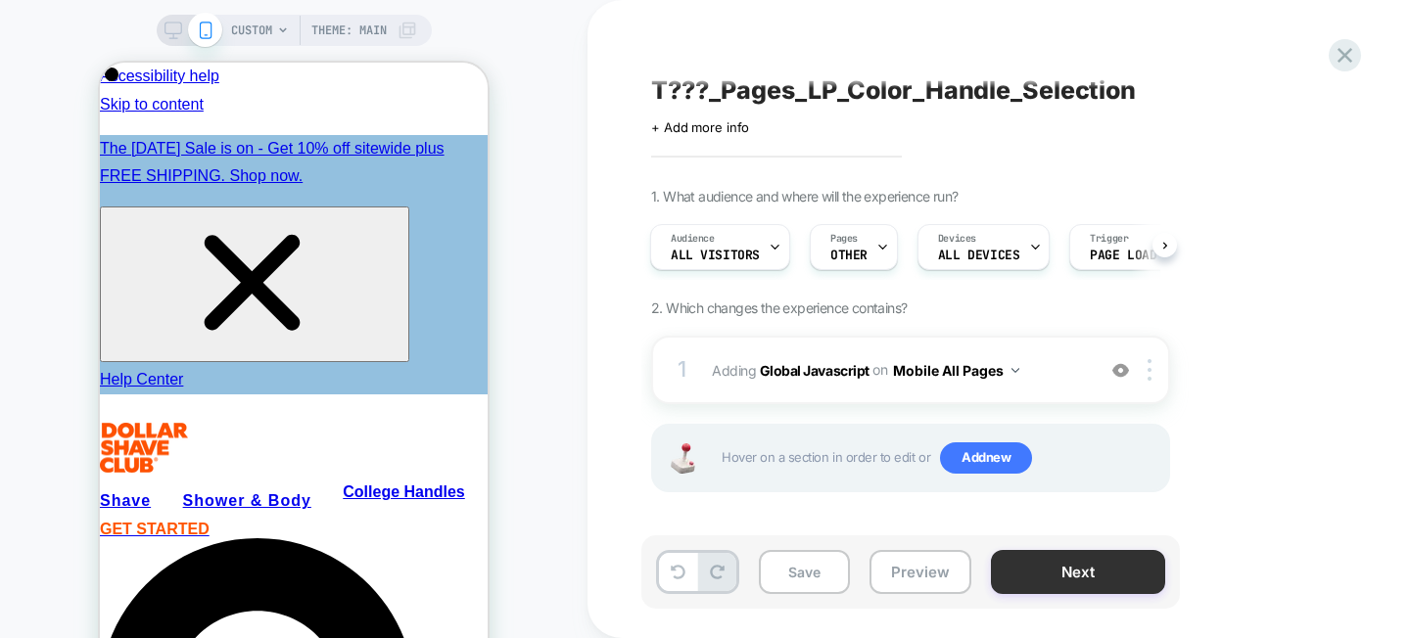
click at [1056, 580] on button "Next" at bounding box center [1078, 572] width 174 height 44
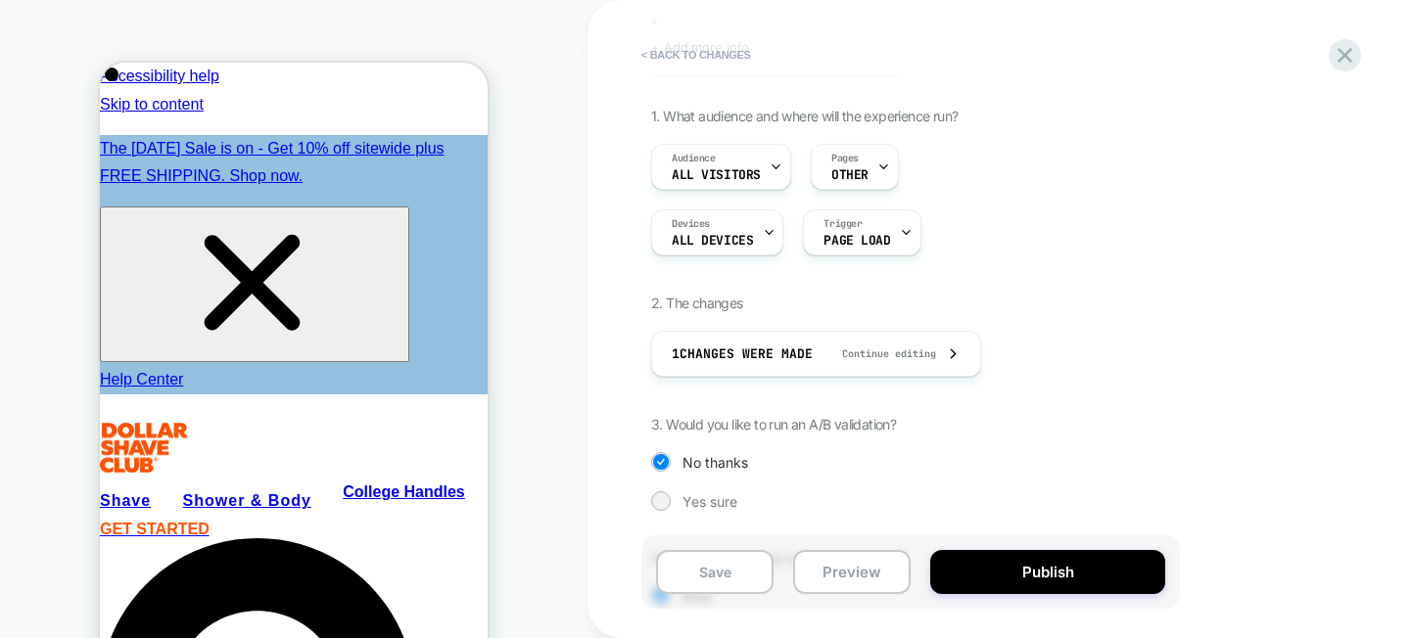
scroll to position [248, 0]
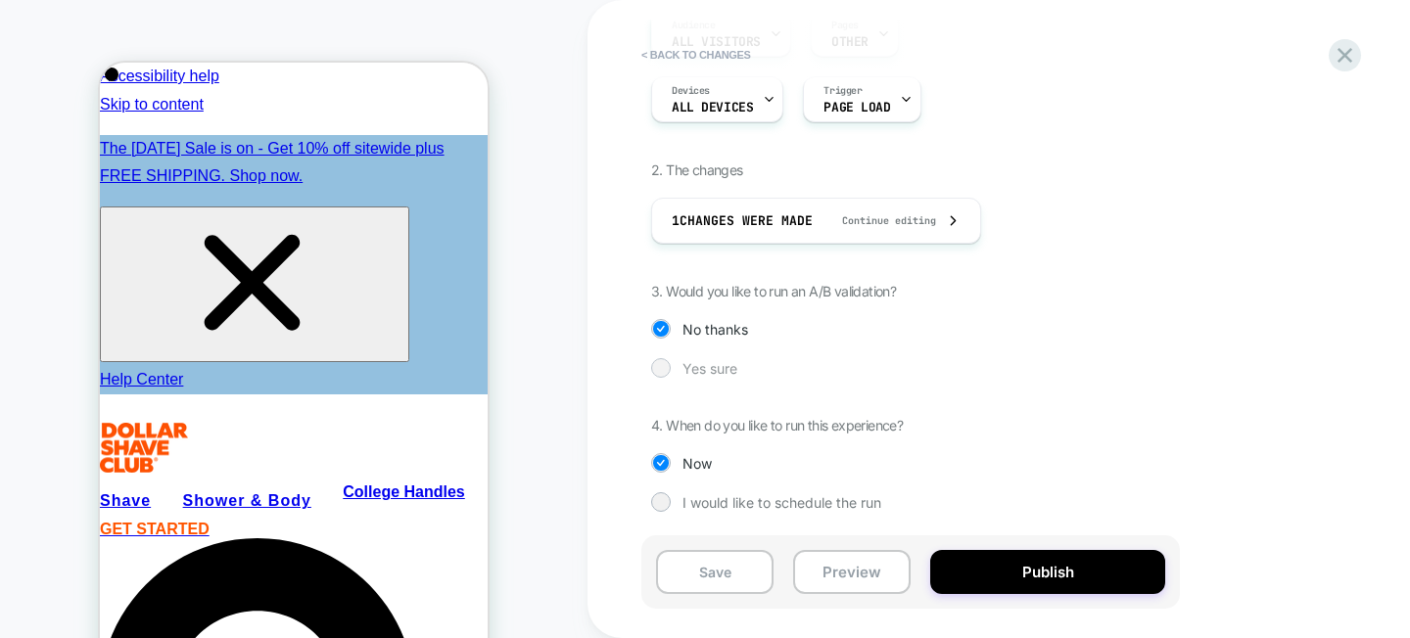
click at [655, 364] on div at bounding box center [660, 367] width 15 height 15
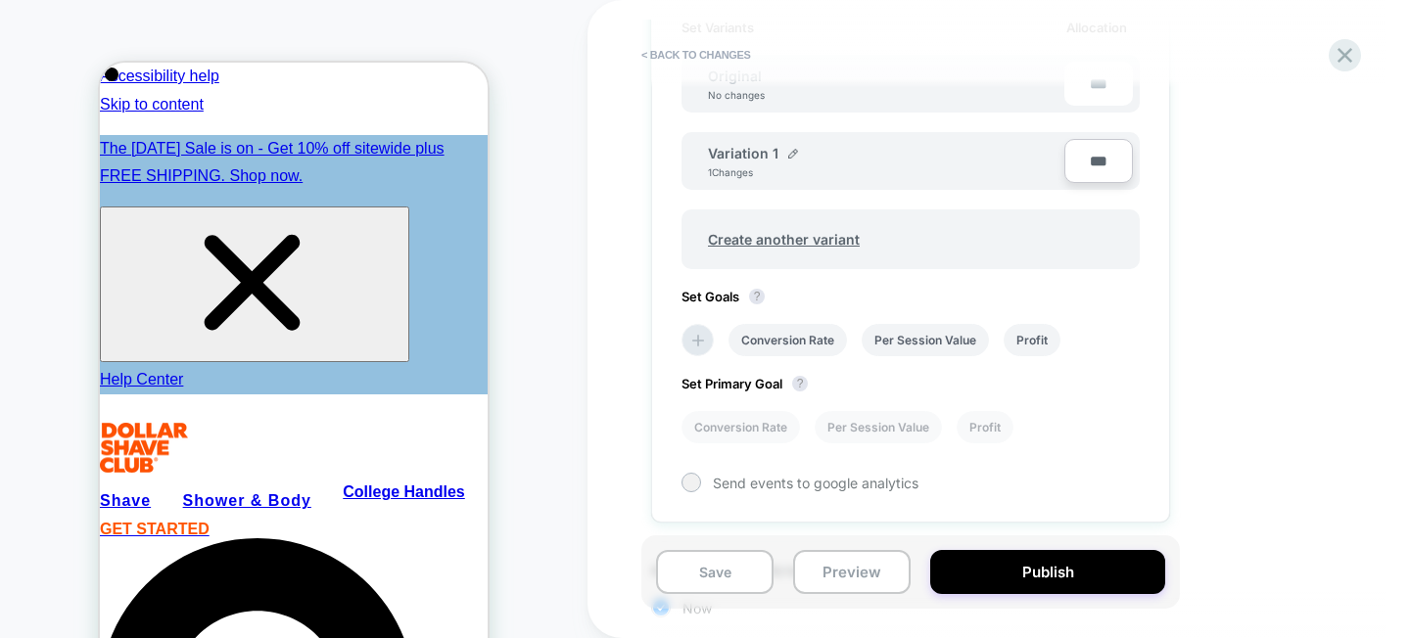
scroll to position [559, 0]
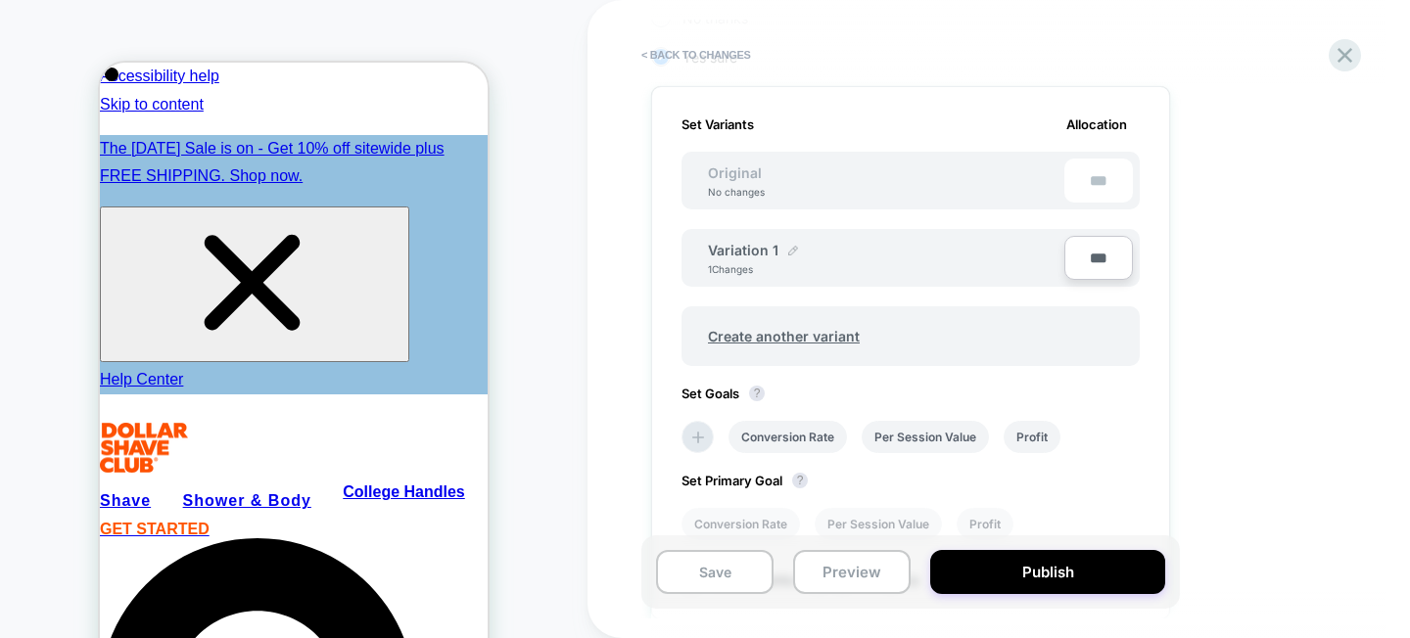
click at [788, 255] on div at bounding box center [793, 252] width 10 height 12
drag, startPoint x: 788, startPoint y: 266, endPoint x: 795, endPoint y: 249, distance: 18.9
click at [788, 266] on input "**********" at bounding box center [779, 260] width 142 height 38
type input "**********"
click at [928, 253] on strong "Save" at bounding box center [920, 261] width 27 height 16
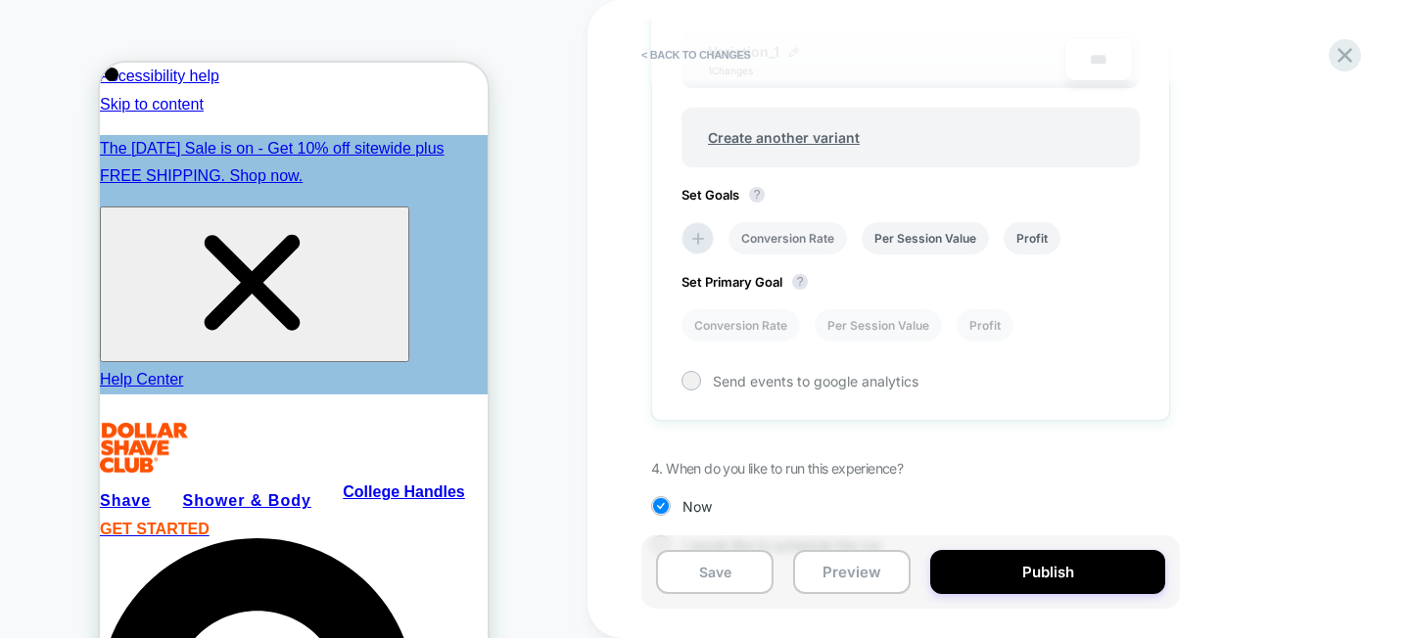
scroll to position [765, 0]
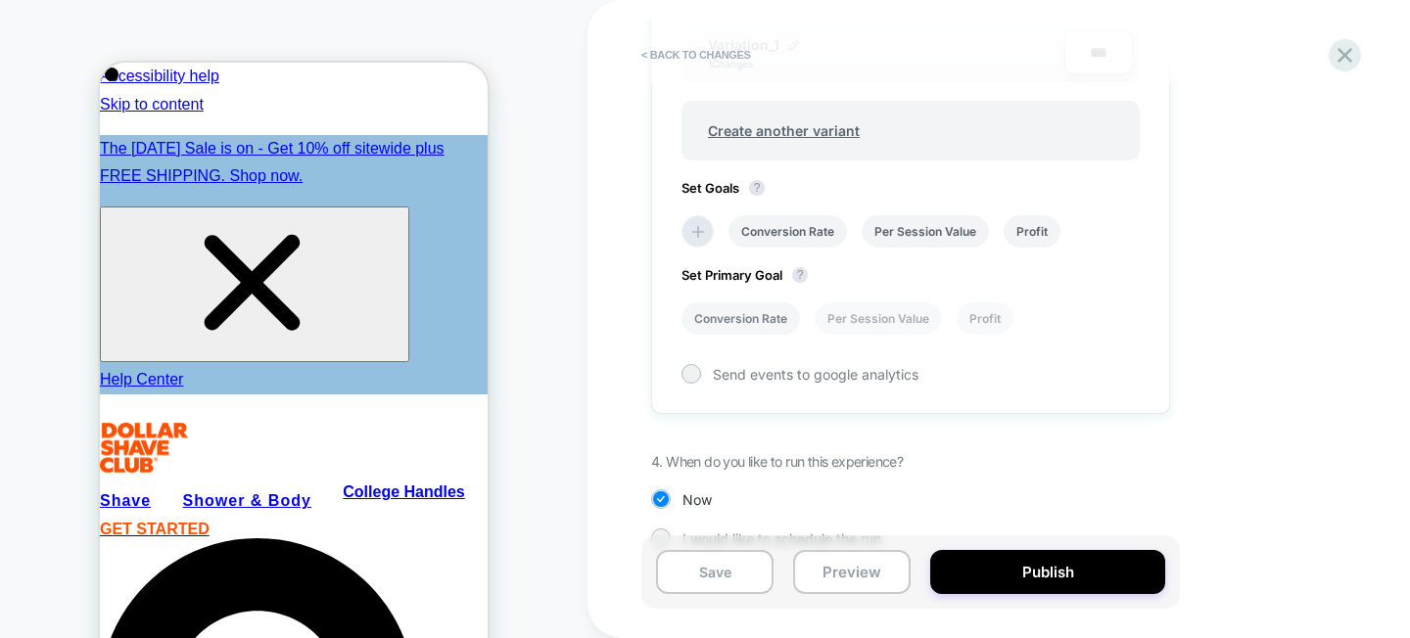
click at [755, 321] on li "Conversion Rate" at bounding box center [740, 318] width 118 height 32
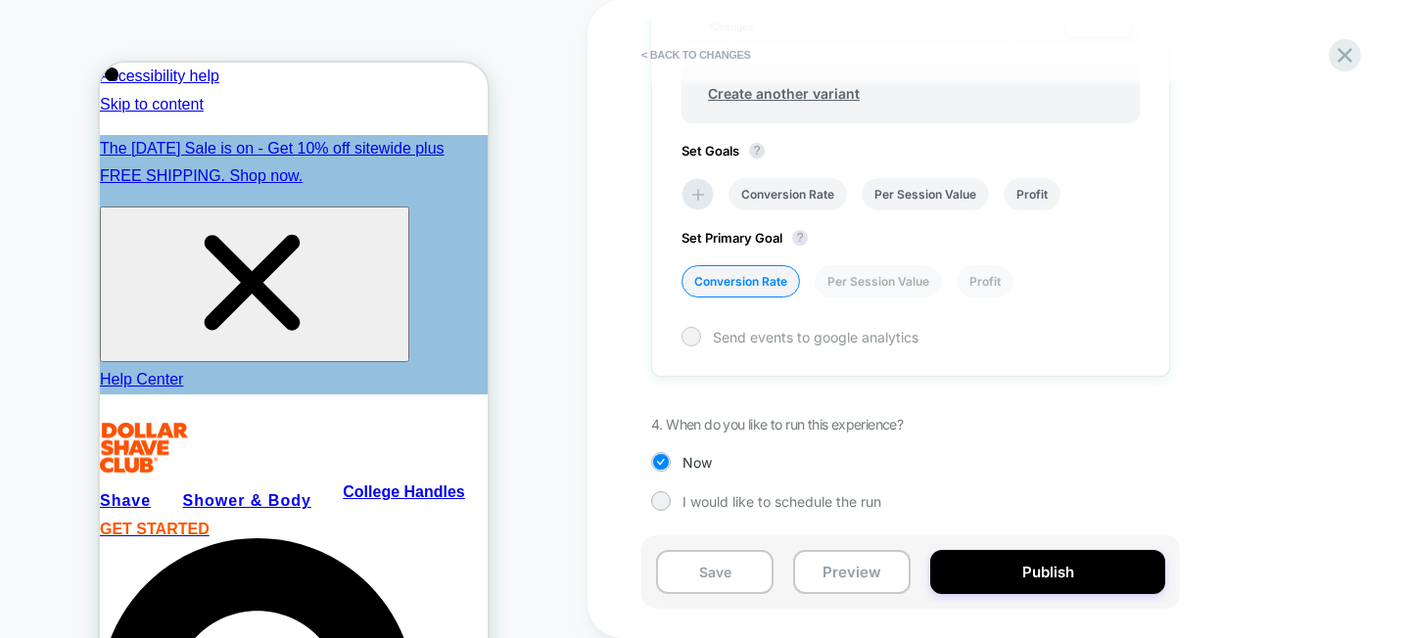
click at [703, 339] on div "Send events to google analytics" at bounding box center [910, 337] width 458 height 20
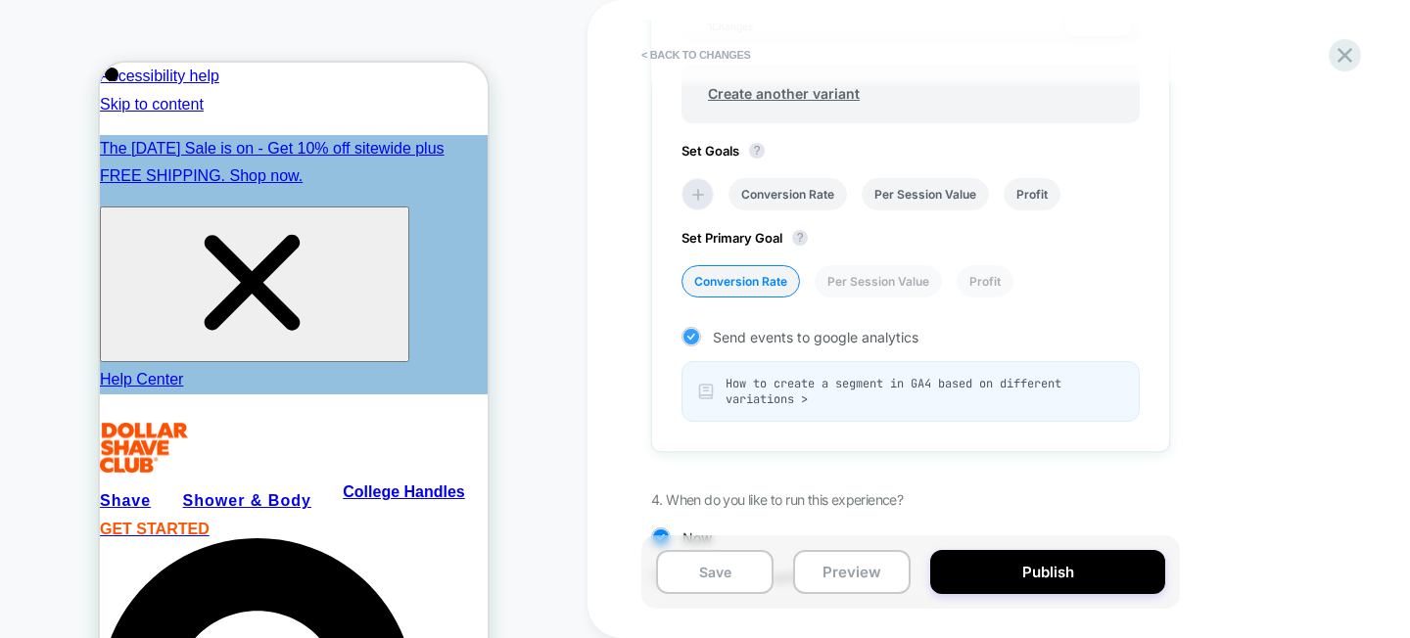
scroll to position [876, 0]
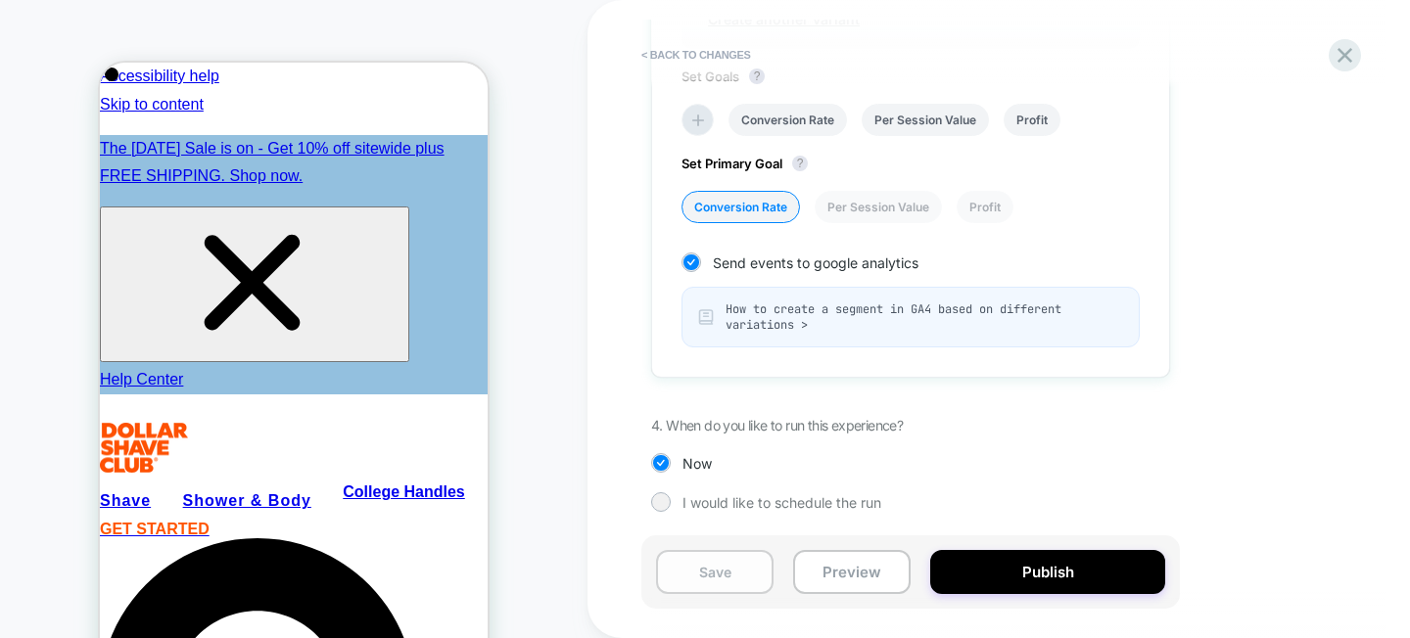
click at [721, 575] on button "Save" at bounding box center [714, 572] width 117 height 44
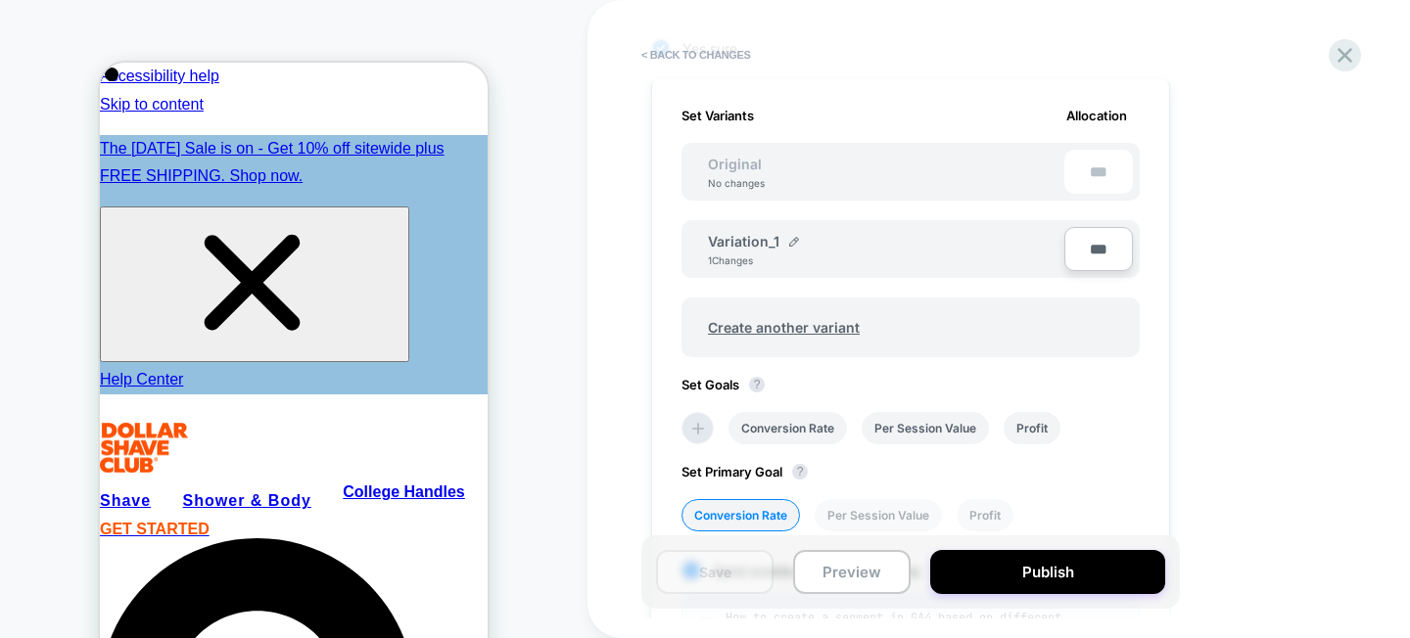
scroll to position [0, 0]
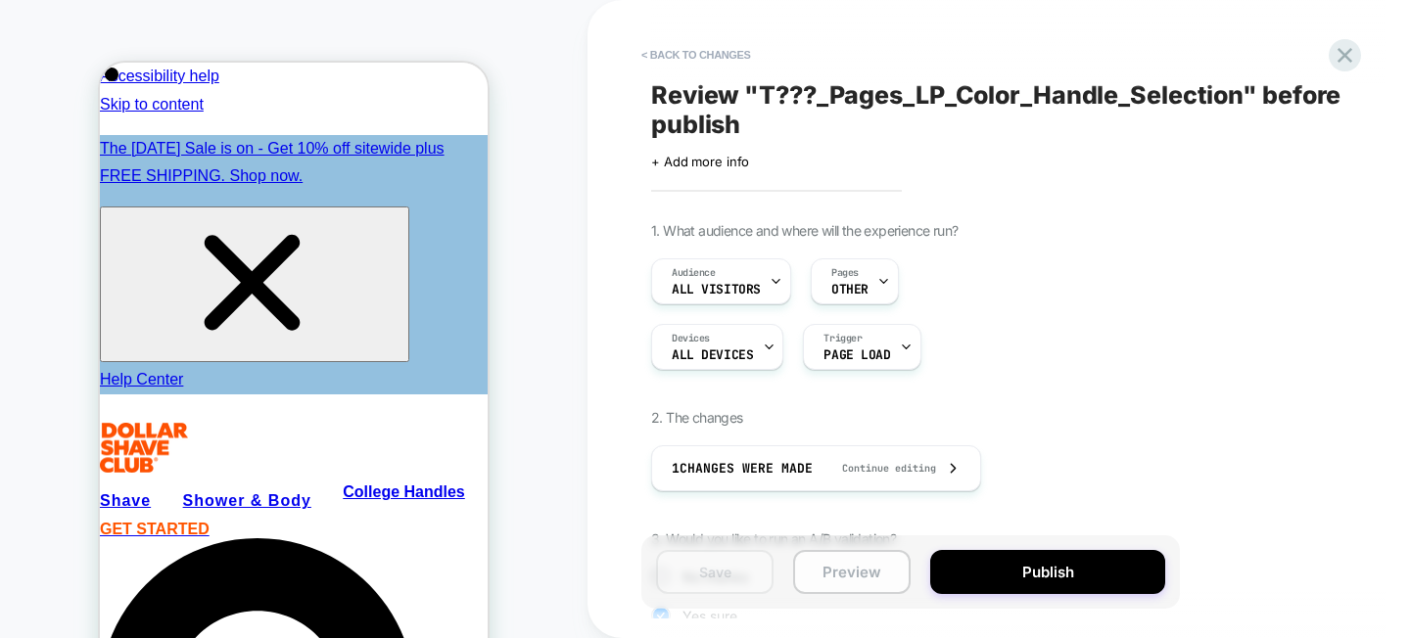
click at [834, 572] on button "Preview" at bounding box center [851, 572] width 117 height 44
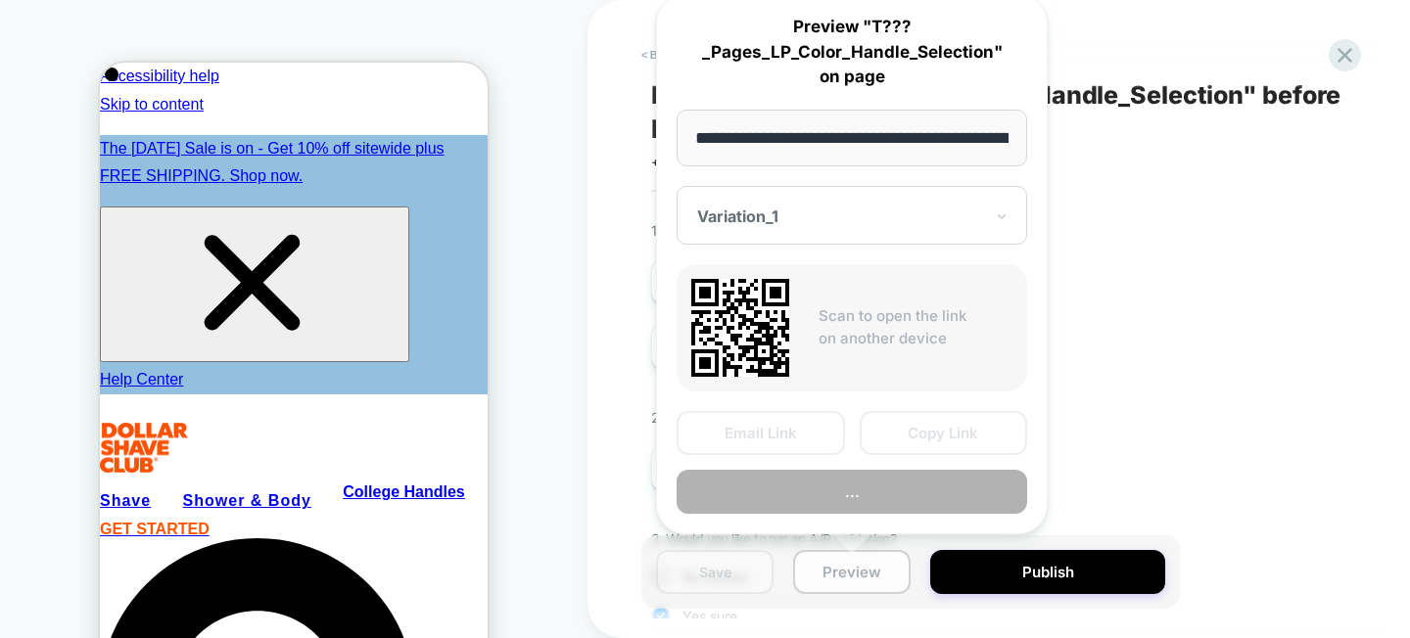
scroll to position [0, 431]
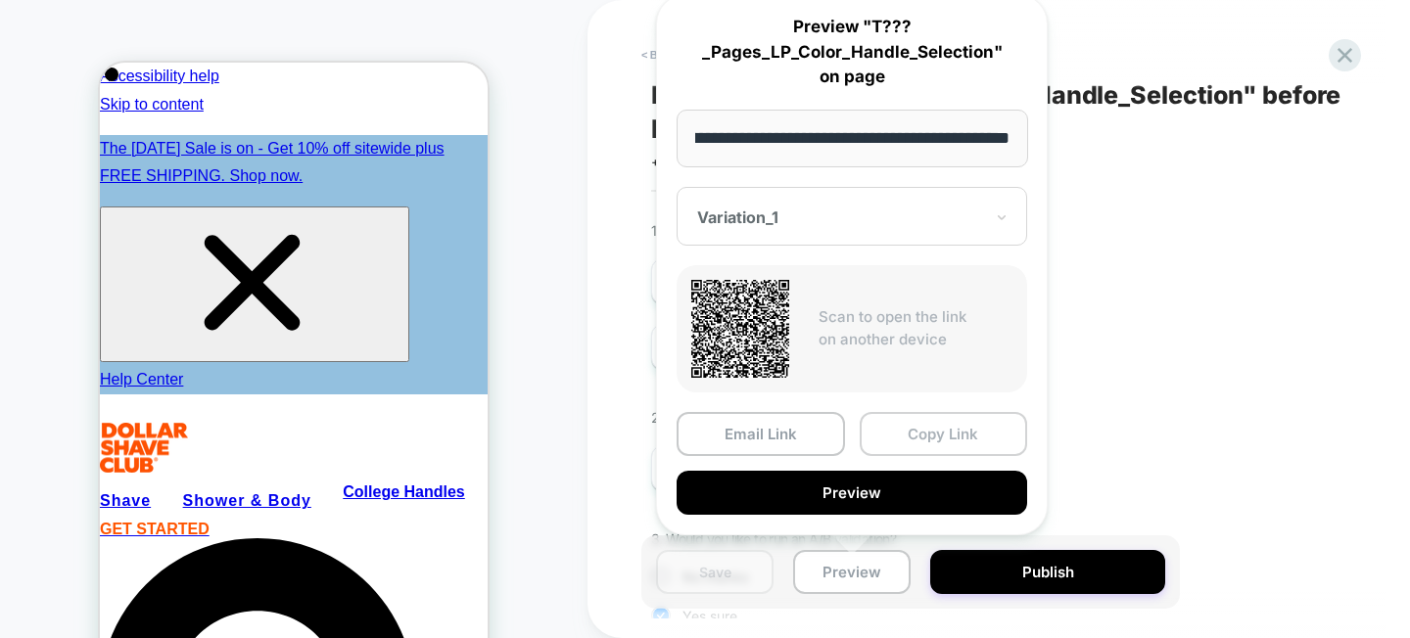
click at [905, 440] on button "Copy Link" at bounding box center [944, 434] width 168 height 44
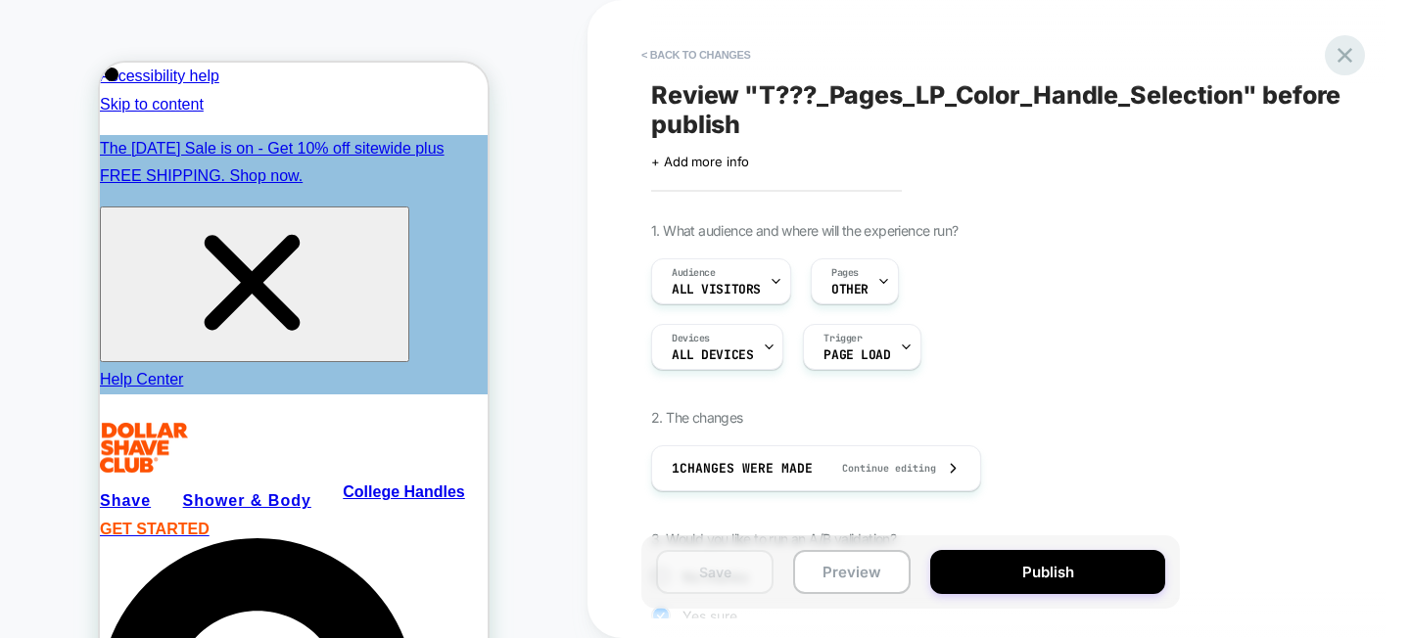
click at [1347, 41] on div at bounding box center [1345, 55] width 40 height 40
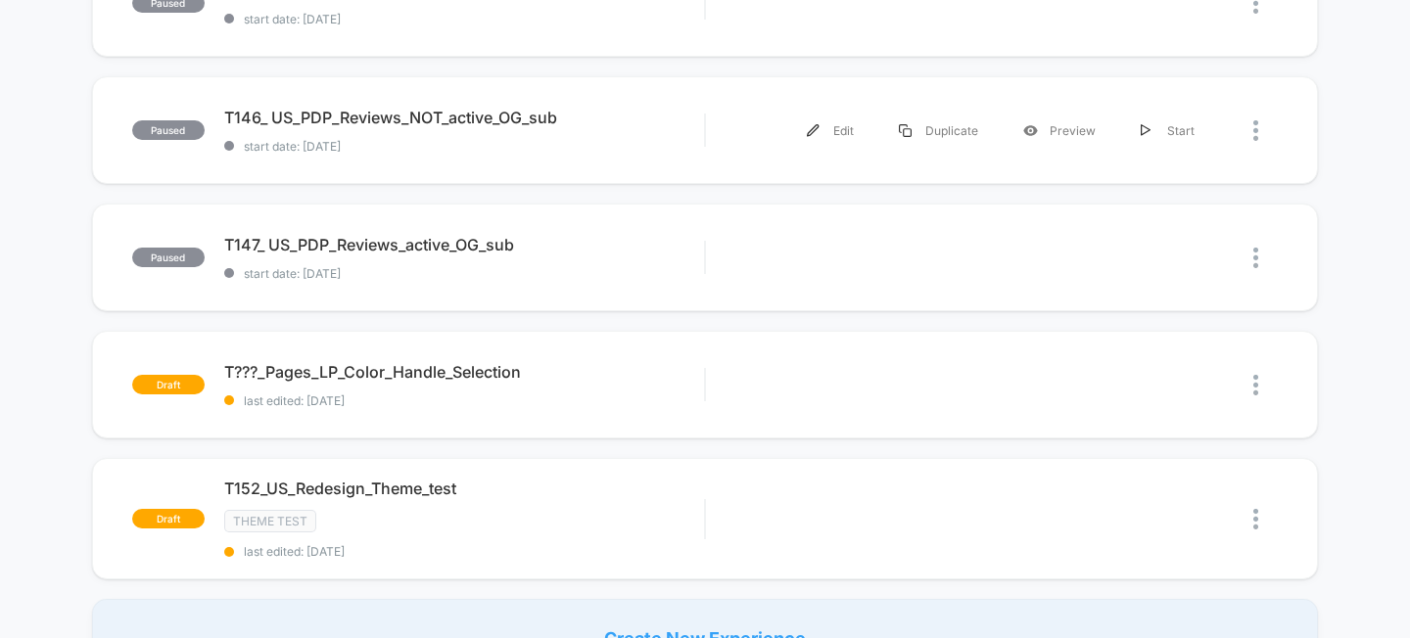
scroll to position [1211, 0]
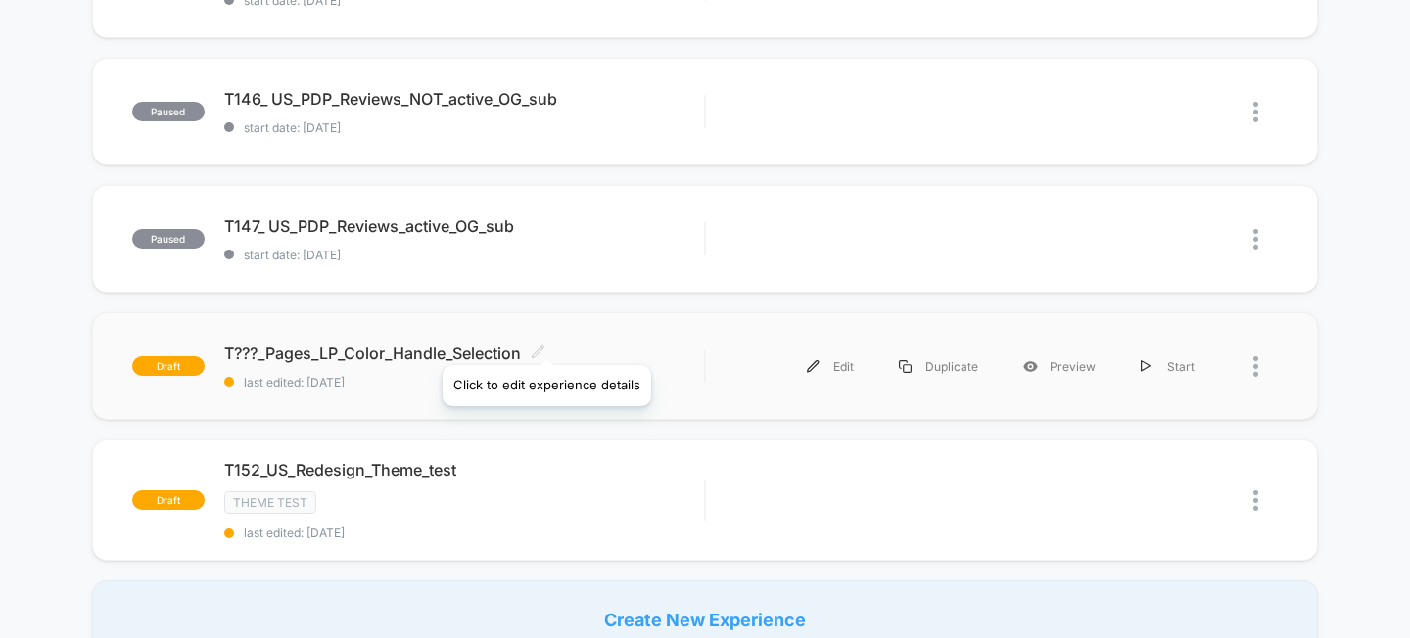
click at [545, 345] on icon at bounding box center [538, 352] width 15 height 15
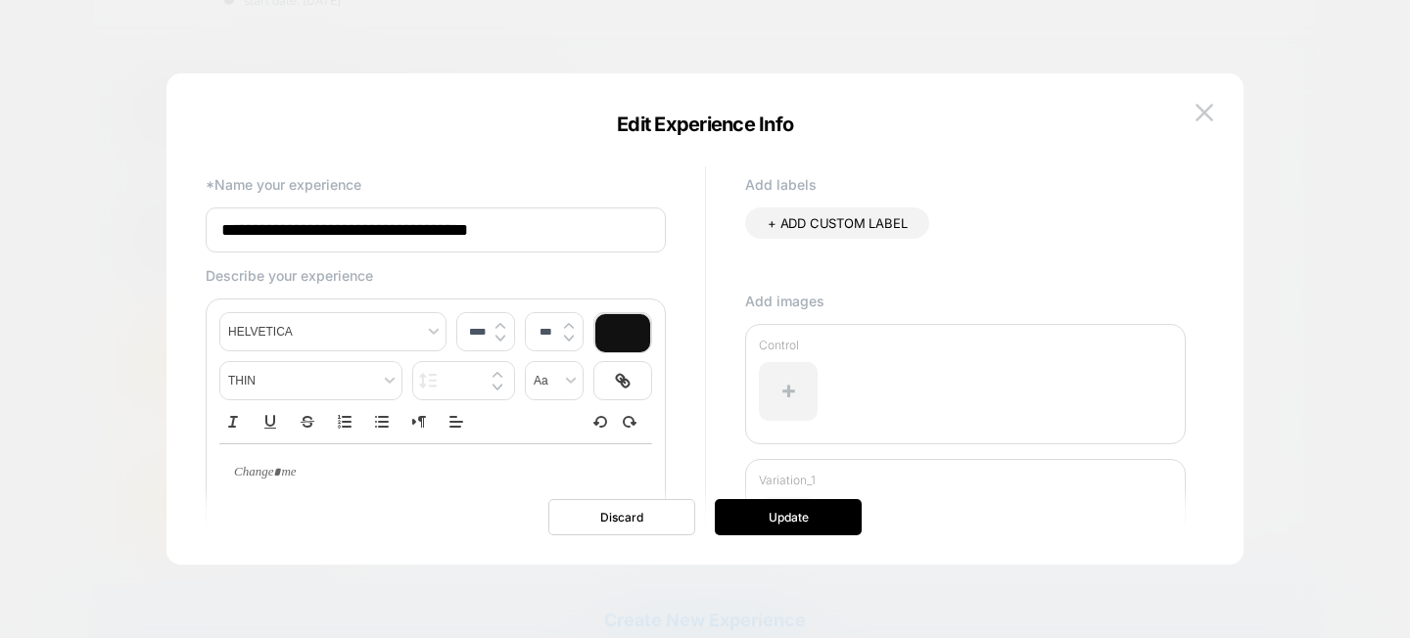
click at [260, 229] on input "**********" at bounding box center [436, 230] width 460 height 45
type input "**********"
click at [812, 521] on button "Update" at bounding box center [788, 517] width 147 height 36
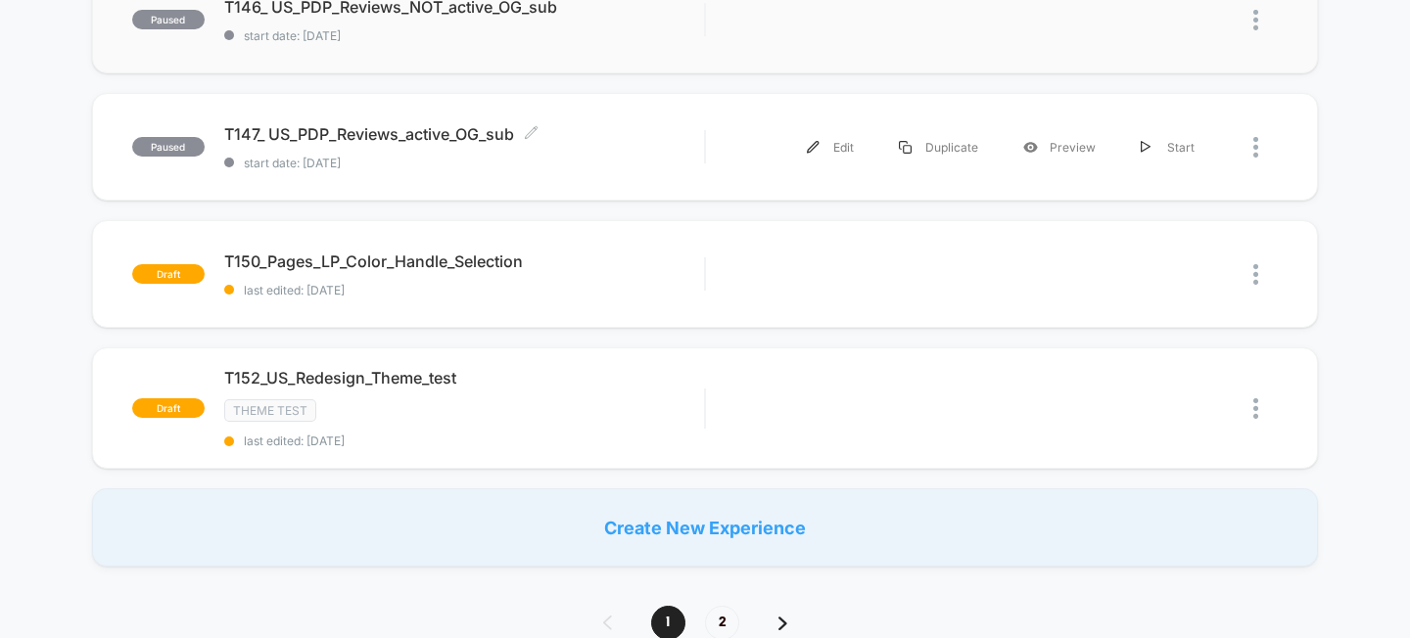
scroll to position [1301, 0]
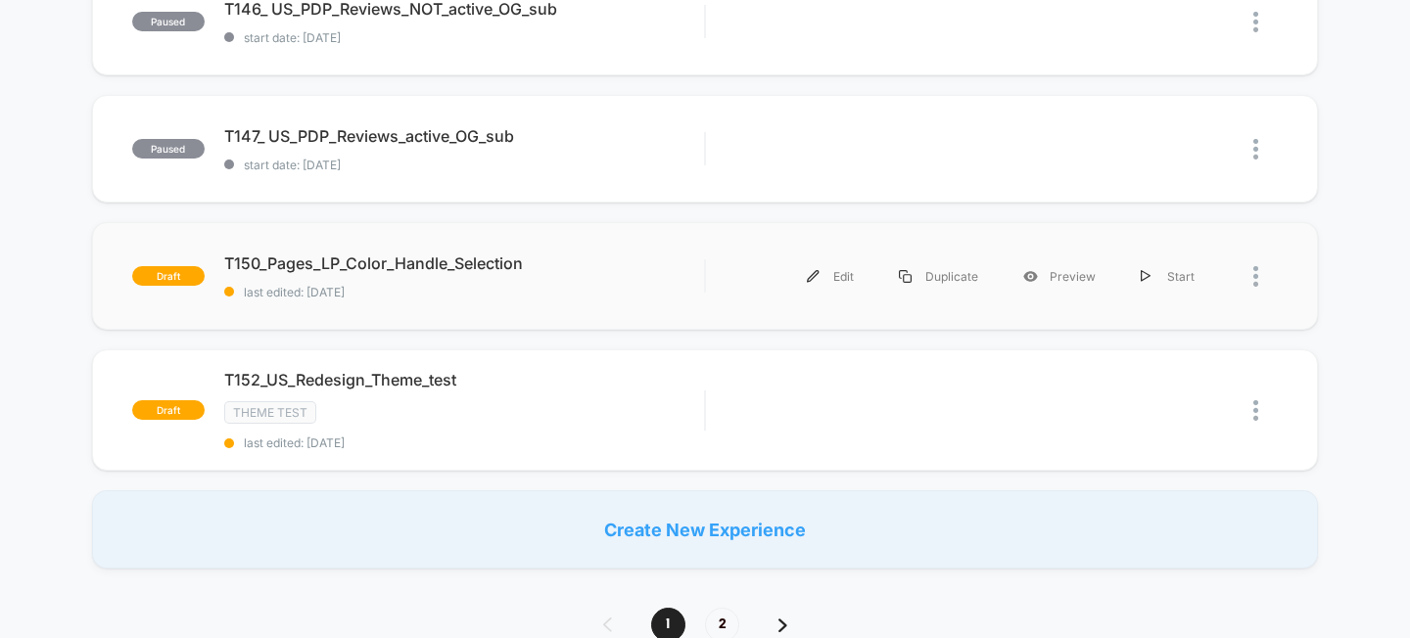
click at [437, 260] on span "T150_Pages_LP_Color_Handle_Selection" at bounding box center [464, 264] width 481 height 20
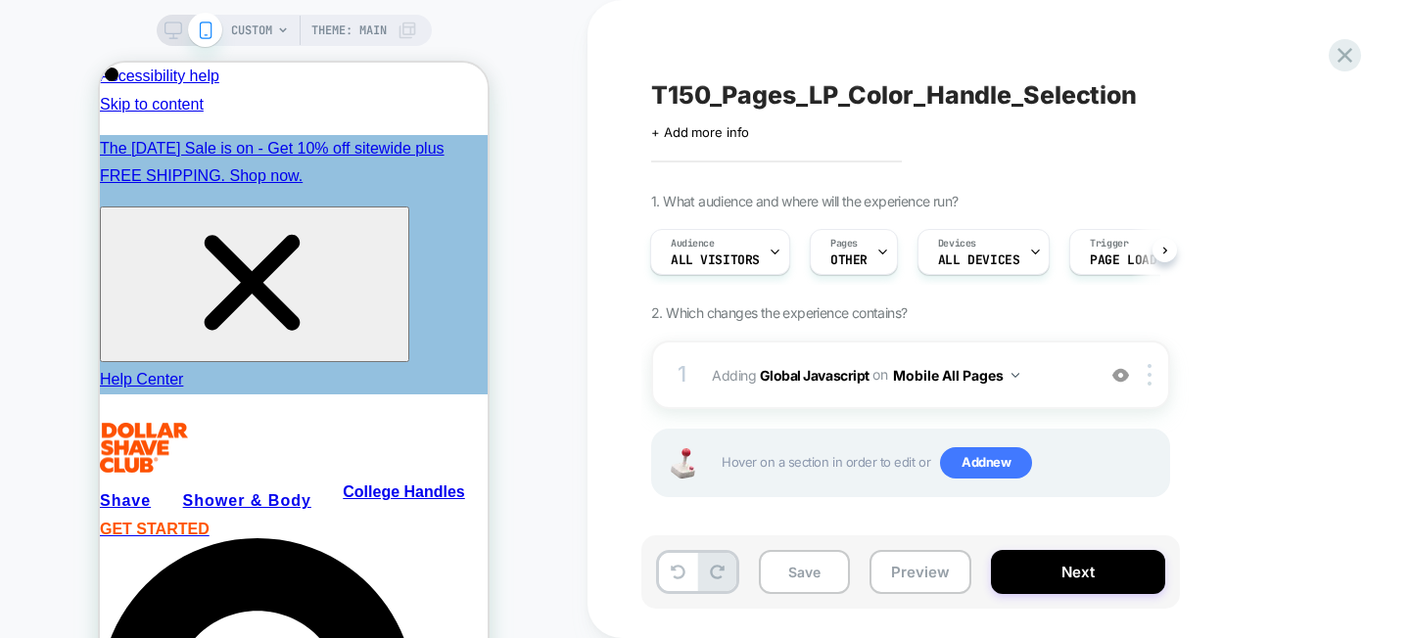
click at [731, 89] on span "T150_Pages_LP_Color_Handle_Selection" at bounding box center [894, 94] width 486 height 29
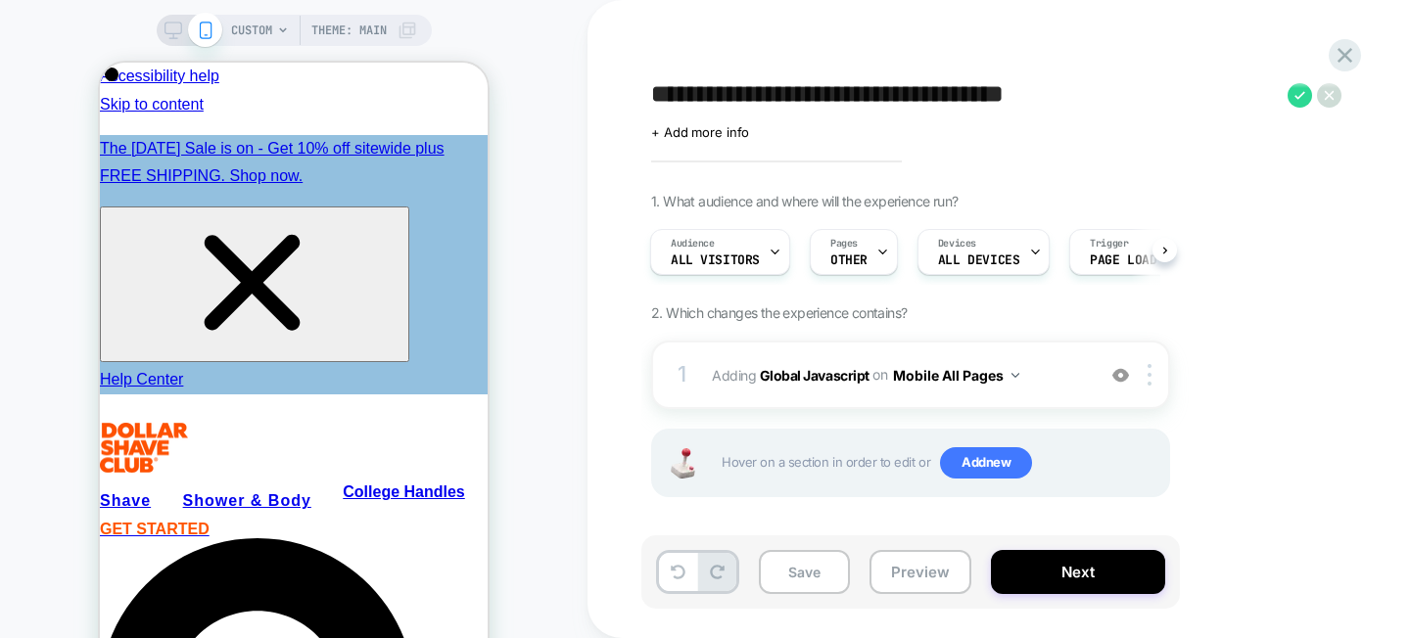
click at [700, 100] on textarea "**********" at bounding box center [964, 94] width 627 height 29
click at [711, 98] on textarea "**********" at bounding box center [964, 94] width 627 height 29
type textarea "**********"
click at [1301, 94] on icon at bounding box center [1299, 95] width 11 height 8
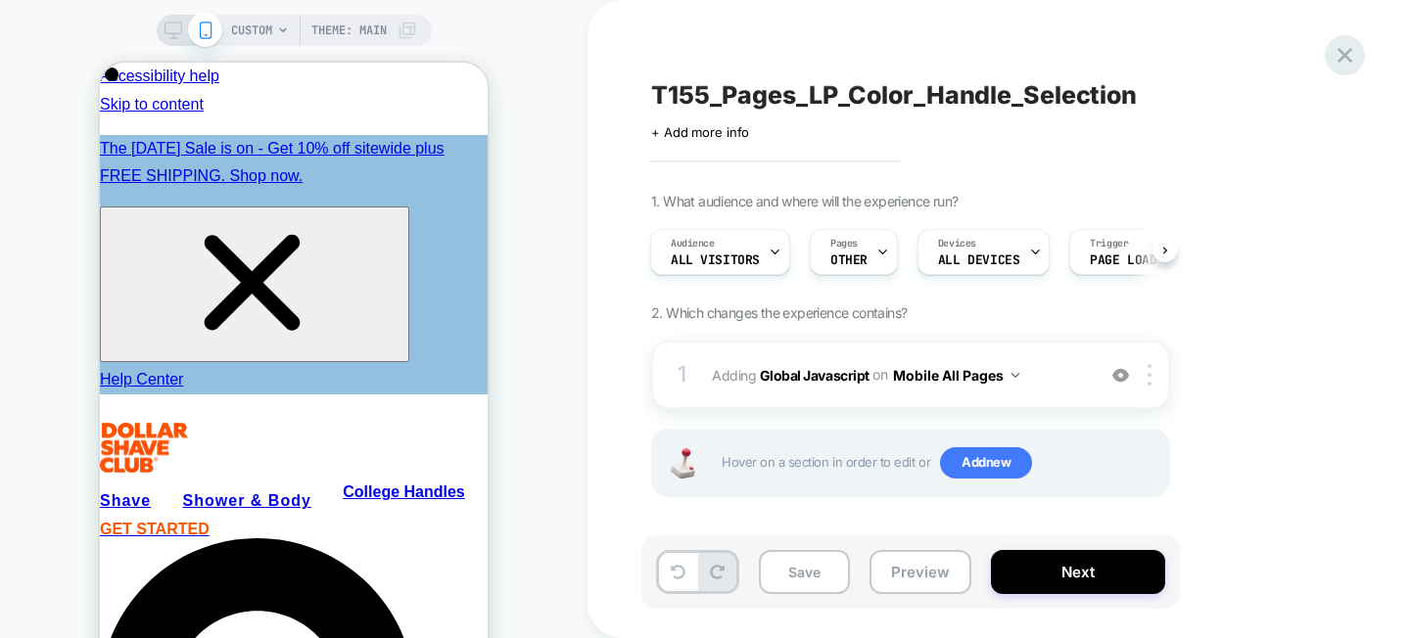
click at [1349, 40] on div at bounding box center [1345, 55] width 40 height 40
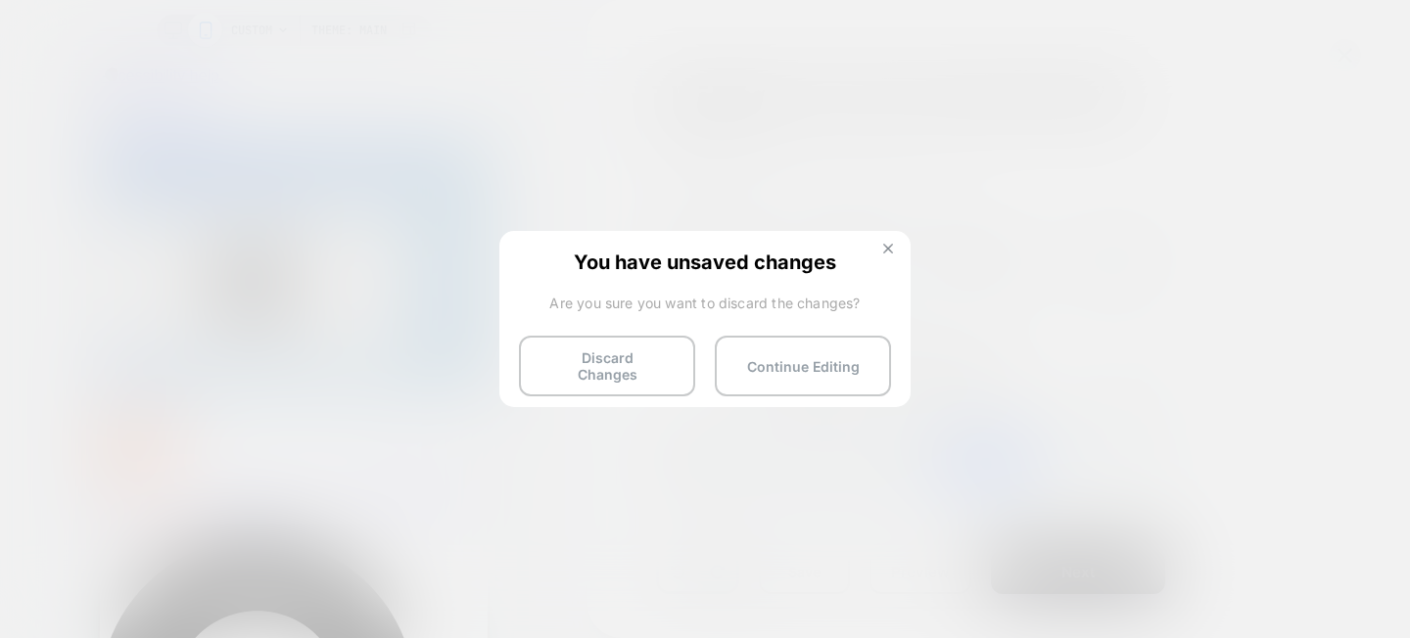
click at [882, 247] on button at bounding box center [888, 251] width 22 height 17
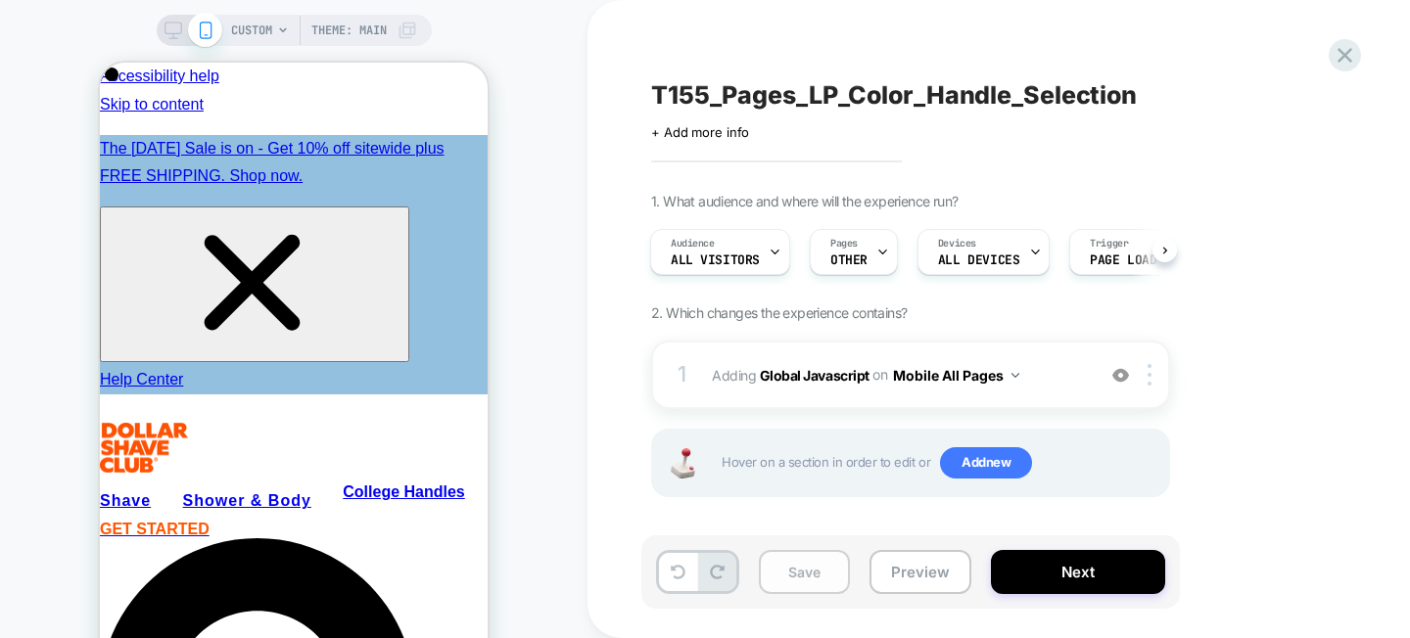
click at [782, 578] on button "Save" at bounding box center [804, 572] width 91 height 44
click at [1348, 31] on div "T155_Pages_LP_Color_Handle_Selection Click to edit experience details + Add mor…" at bounding box center [1008, 319] width 734 height 599
click at [1343, 46] on icon at bounding box center [1344, 55] width 26 height 26
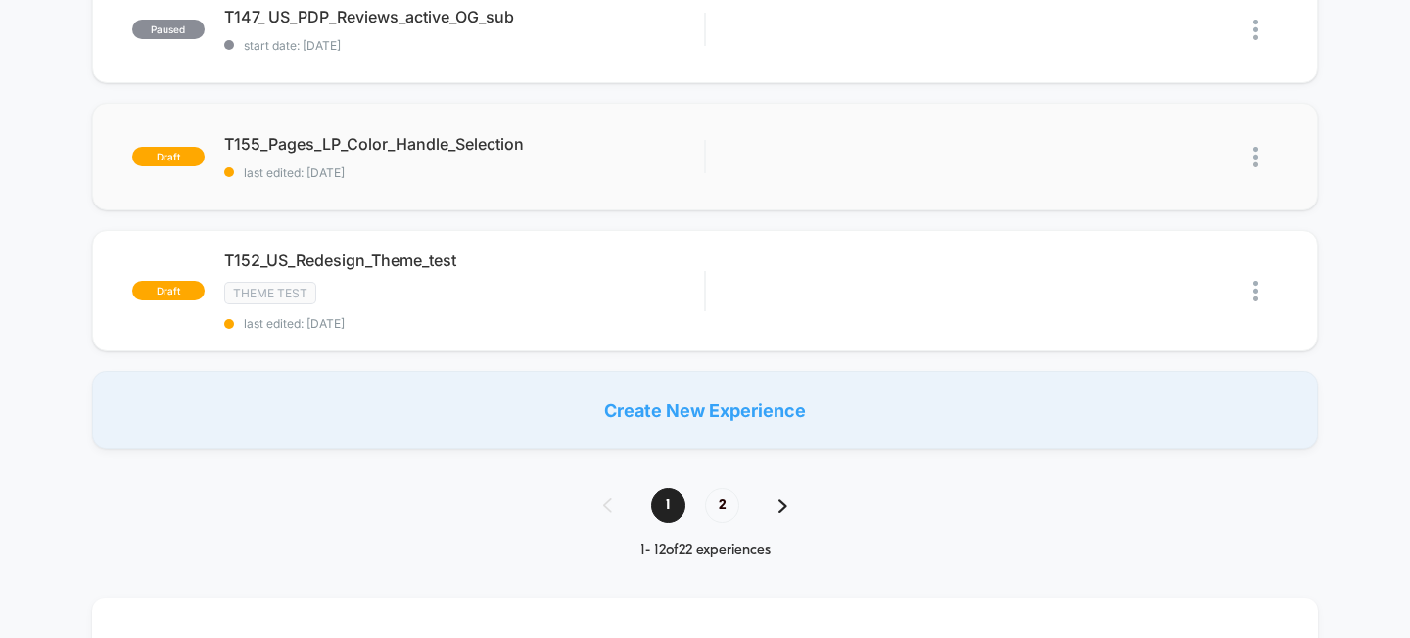
scroll to position [1408, 0]
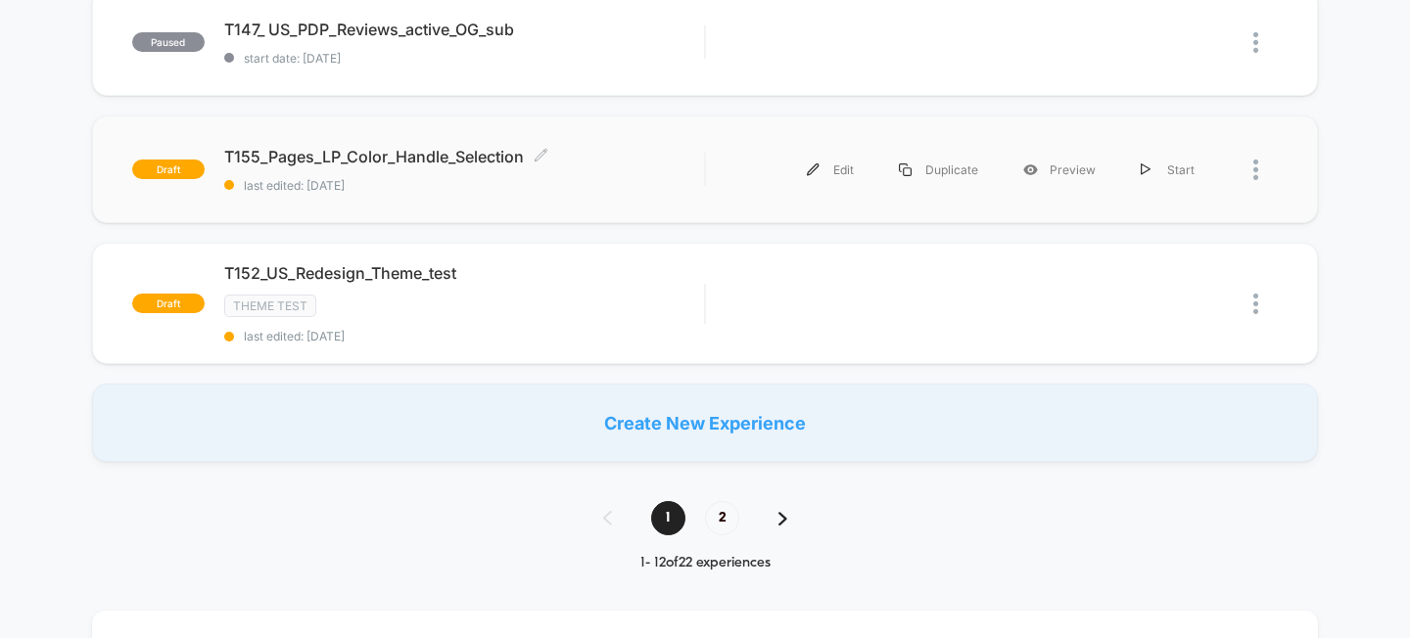
click at [408, 149] on span "T155_Pages_LP_Color_Handle_Selection Click to edit experience details" at bounding box center [464, 157] width 481 height 20
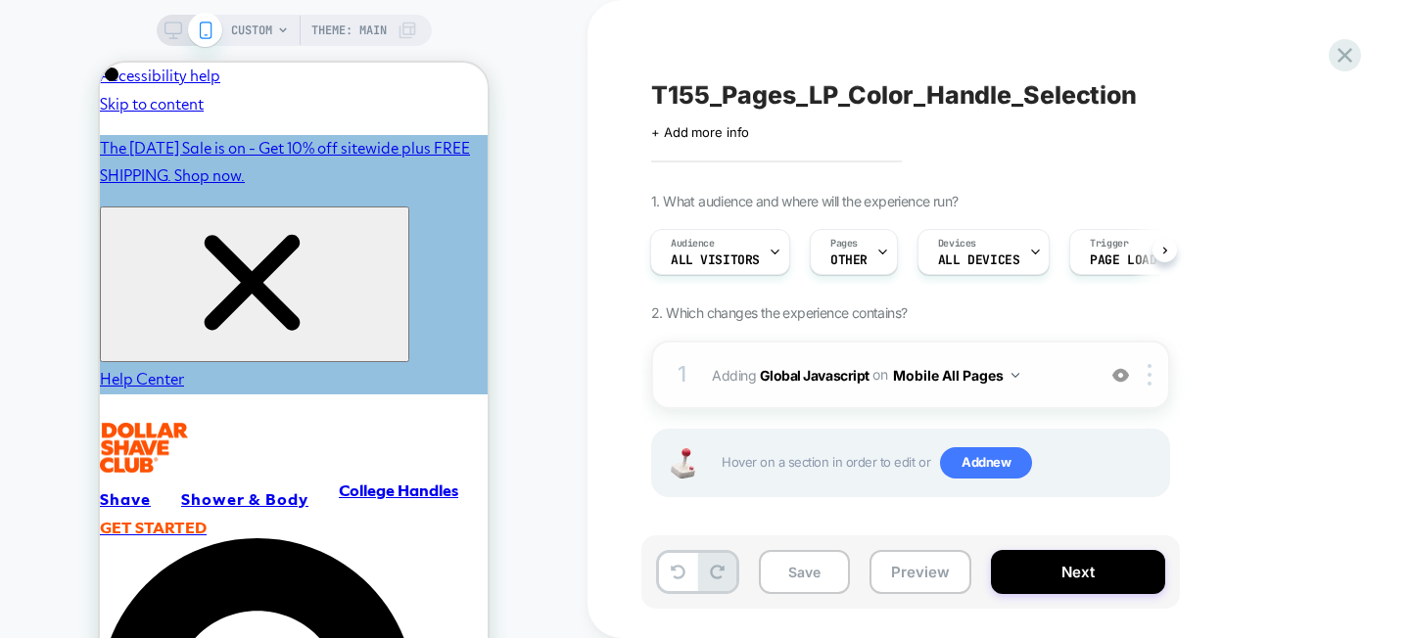
click at [981, 375] on button "Mobile All Pages" at bounding box center [956, 375] width 126 height 28
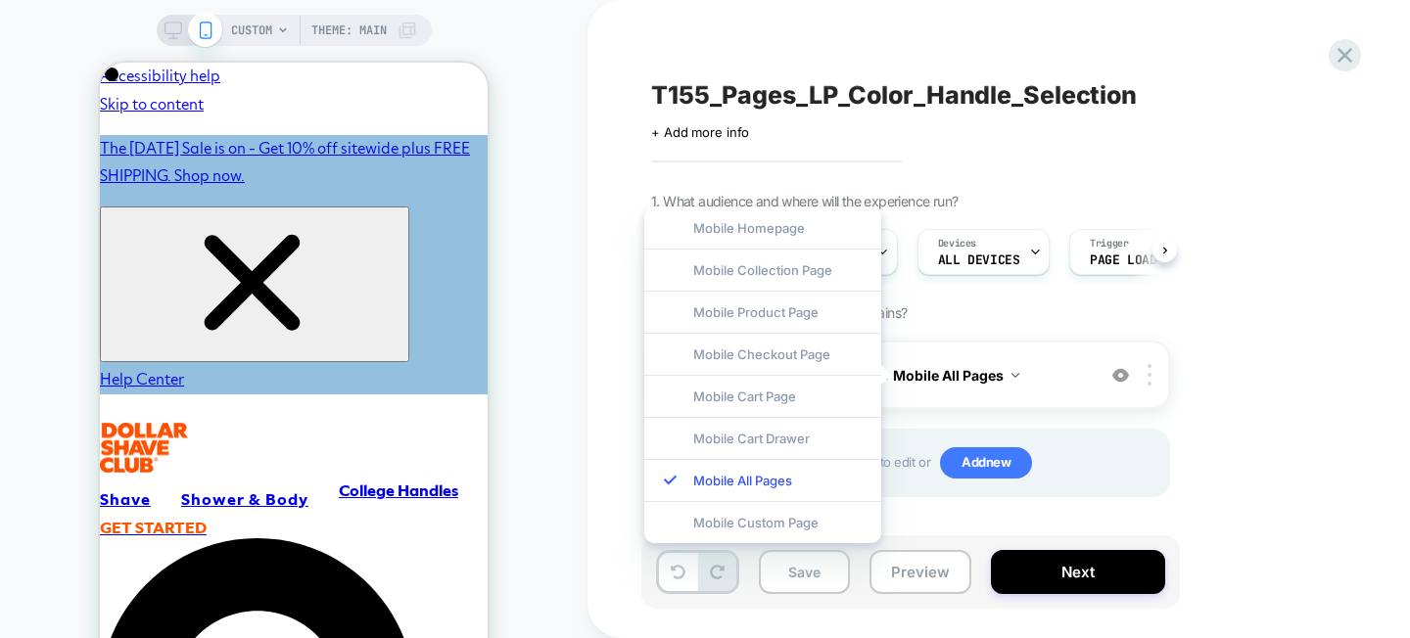
click at [787, 527] on div "Mobile Custom Page" at bounding box center [762, 522] width 237 height 42
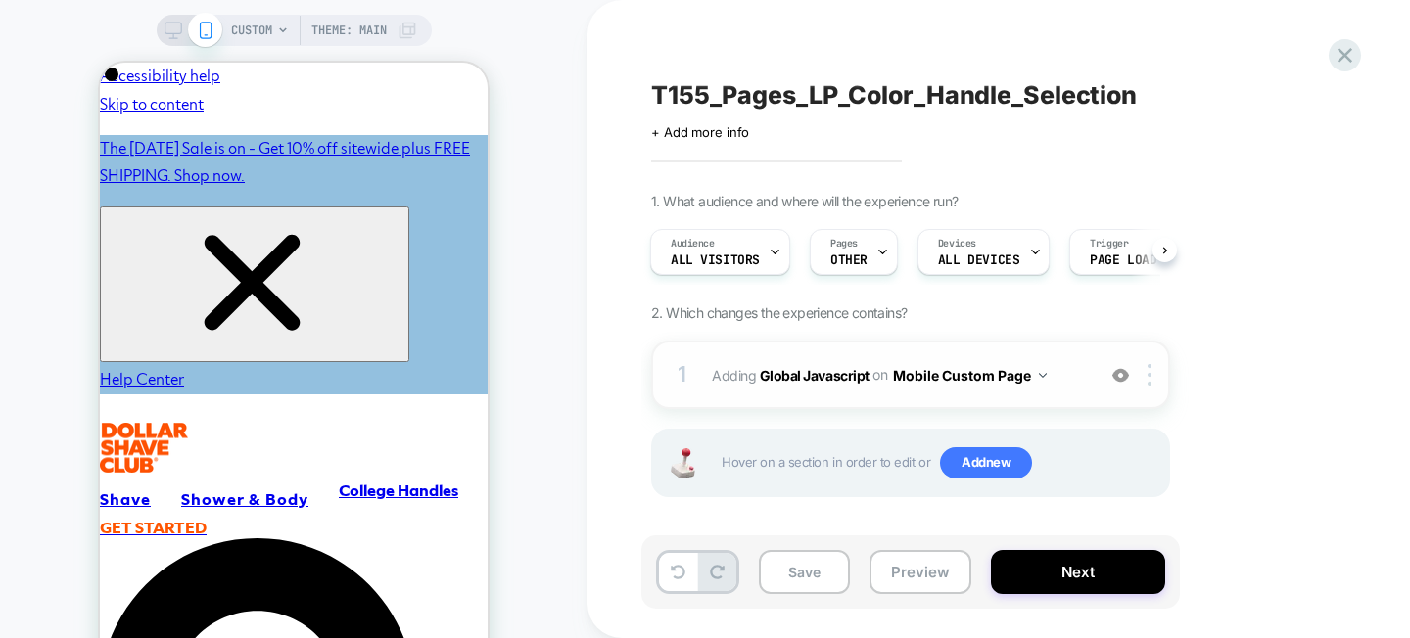
click at [1040, 373] on img at bounding box center [1043, 375] width 8 height 5
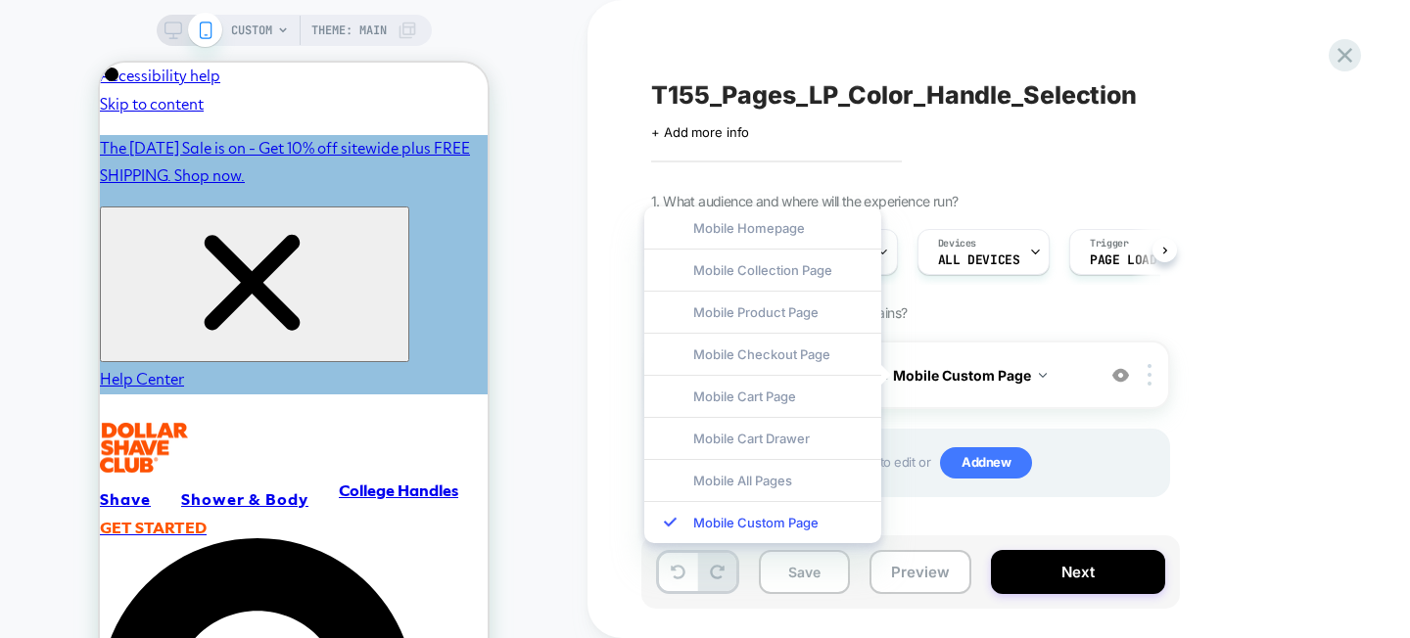
click at [1171, 368] on div "1. What audience and where will the experience run? Audience All Visitors Pages…" at bounding box center [1008, 369] width 715 height 353
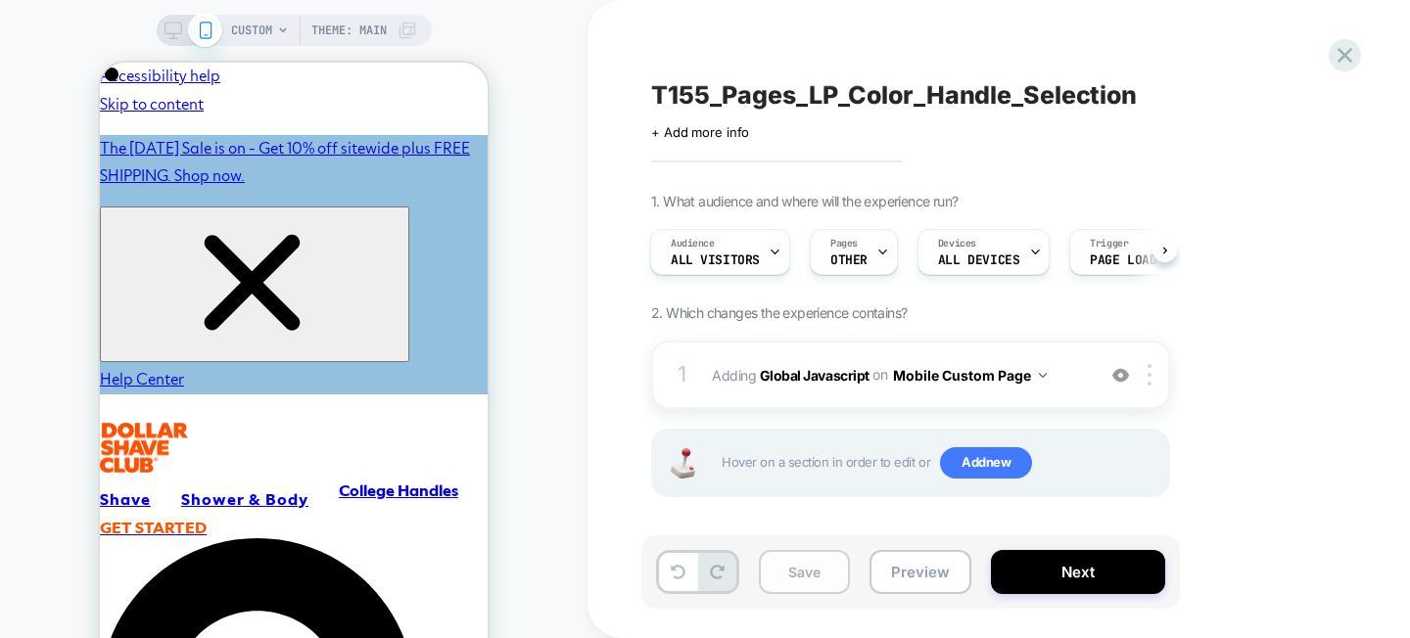
click at [809, 573] on button "Save" at bounding box center [804, 572] width 91 height 44
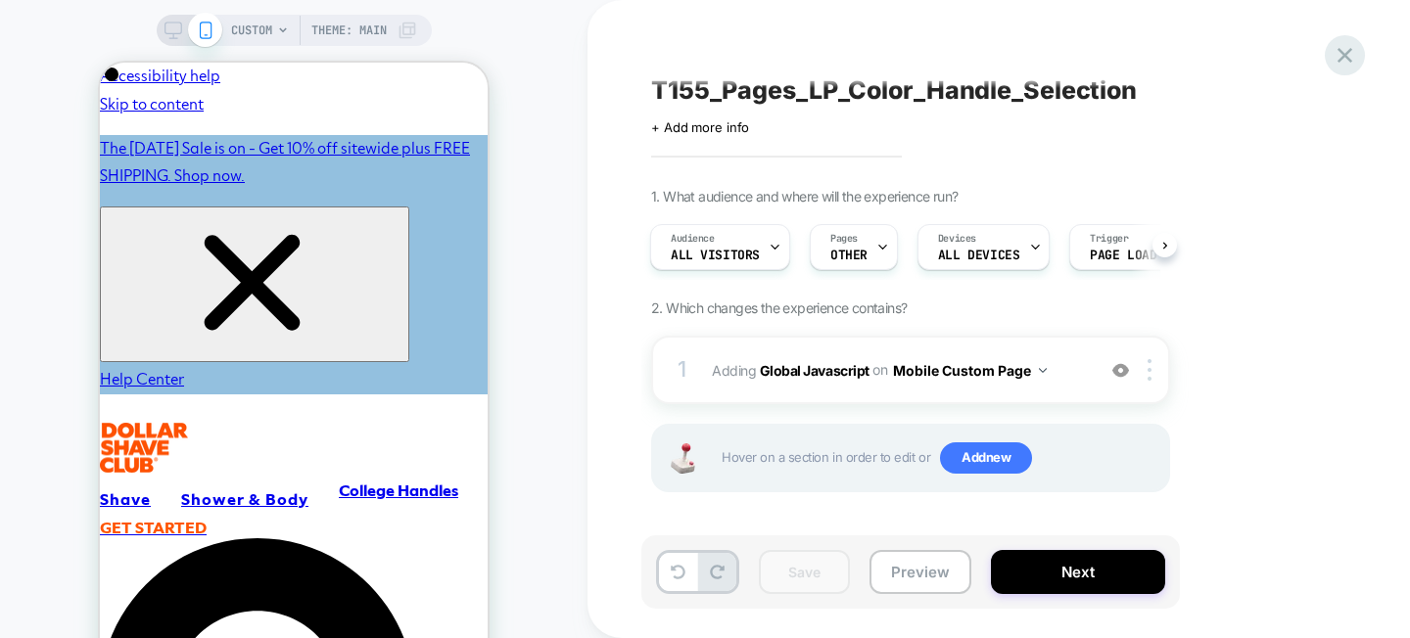
click at [1331, 64] on icon at bounding box center [1344, 55] width 26 height 26
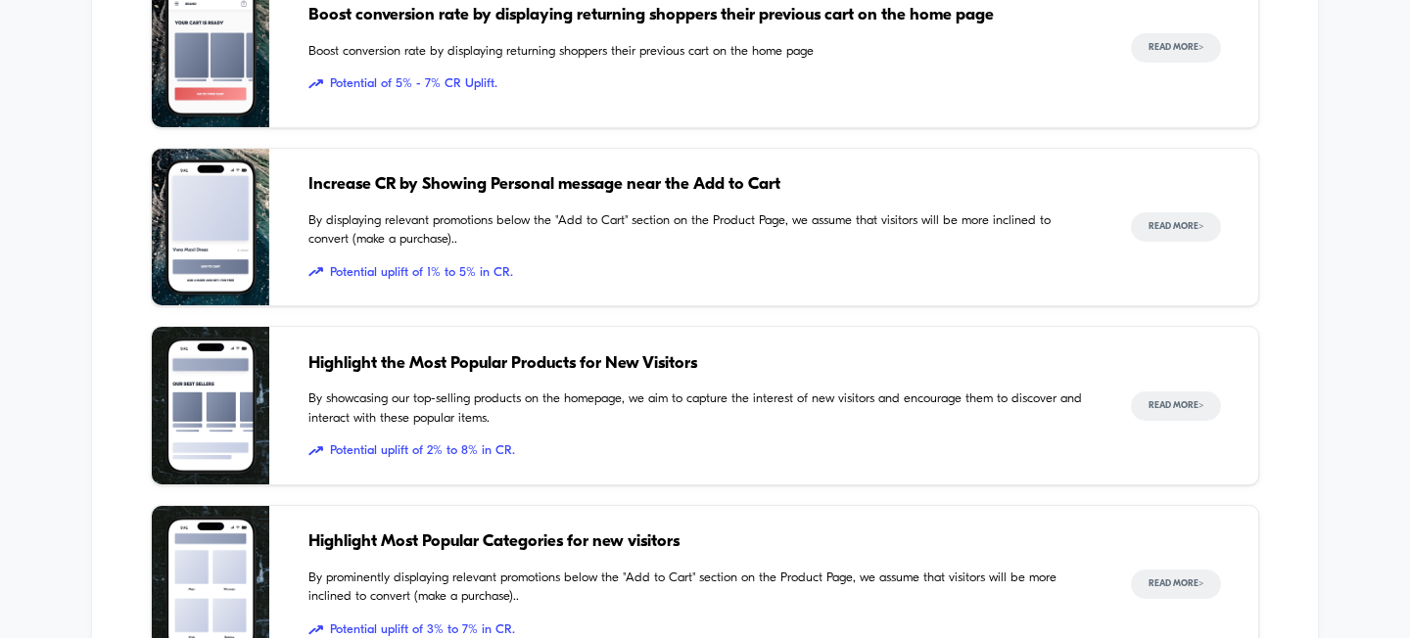
scroll to position [1335, 0]
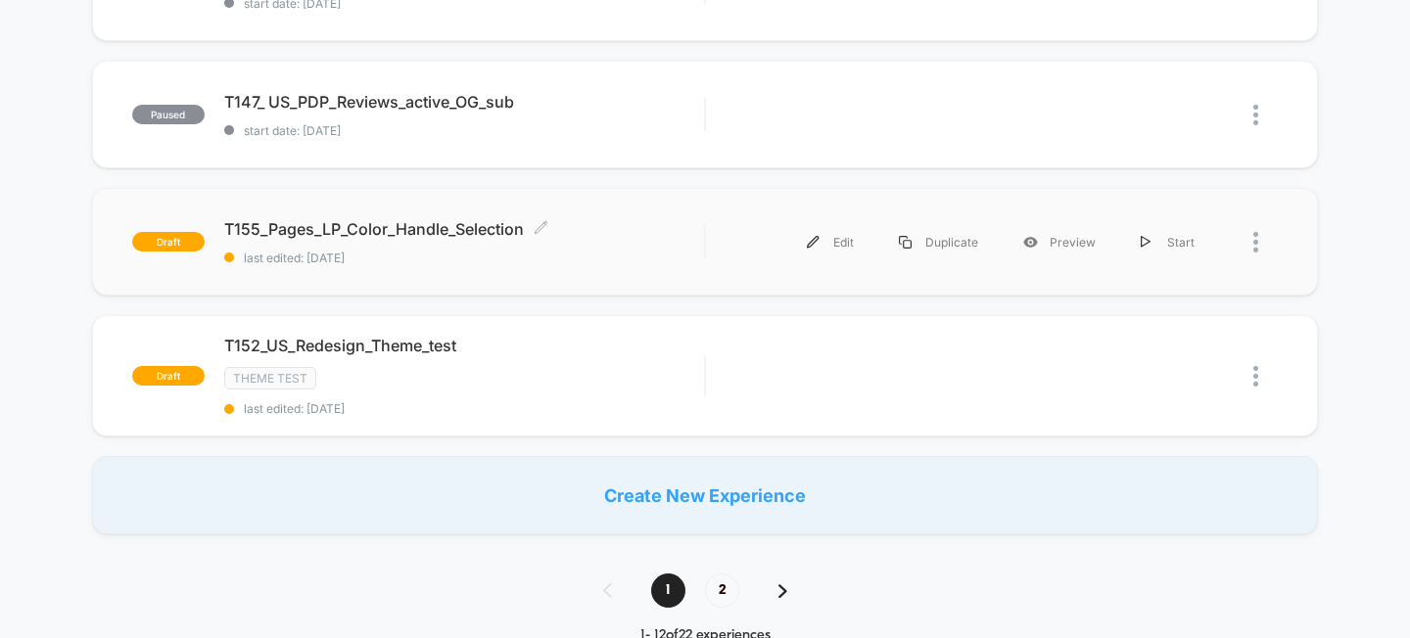
click at [398, 231] on span "T155_Pages_LP_Color_Handle_Selection Click to edit experience details" at bounding box center [464, 229] width 481 height 20
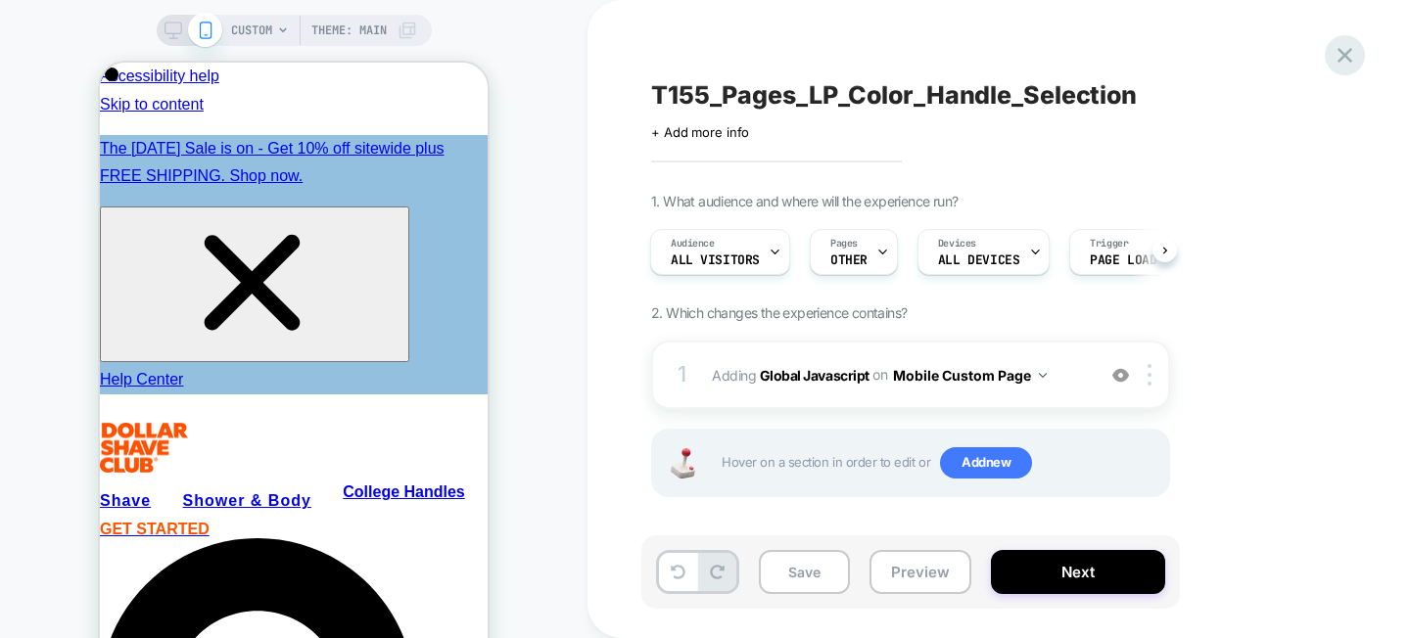
click at [1333, 54] on icon at bounding box center [1344, 55] width 26 height 26
click at [980, 376] on button "Mobile Custom Page" at bounding box center [970, 375] width 154 height 28
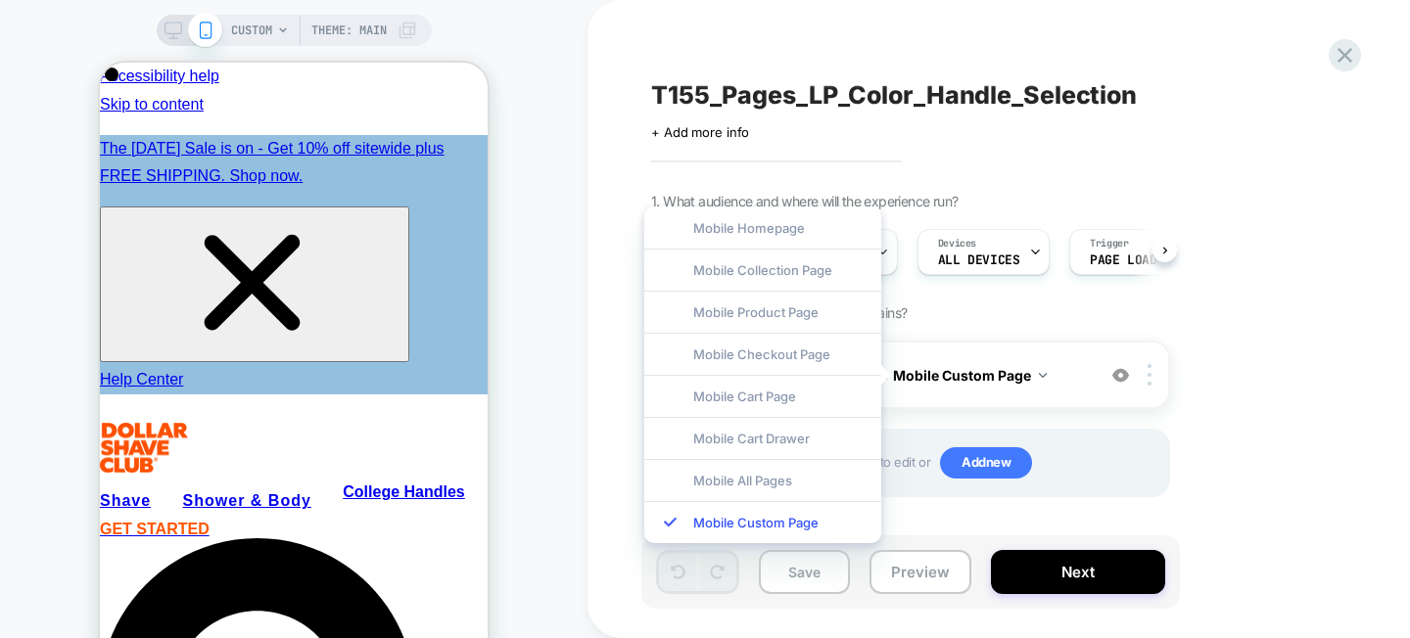
click at [1249, 370] on div "1. What audience and where will the experience run? Audience All Visitors Pages…" at bounding box center [1008, 369] width 715 height 353
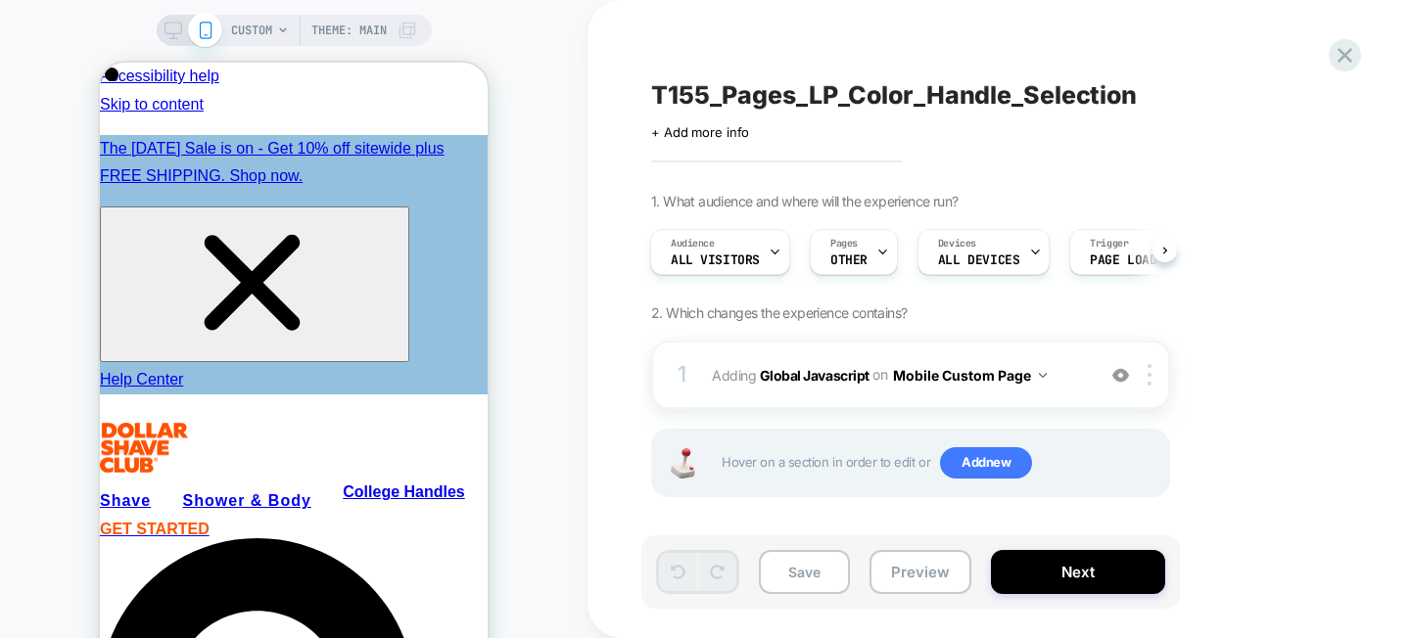
scroll to position [5, 0]
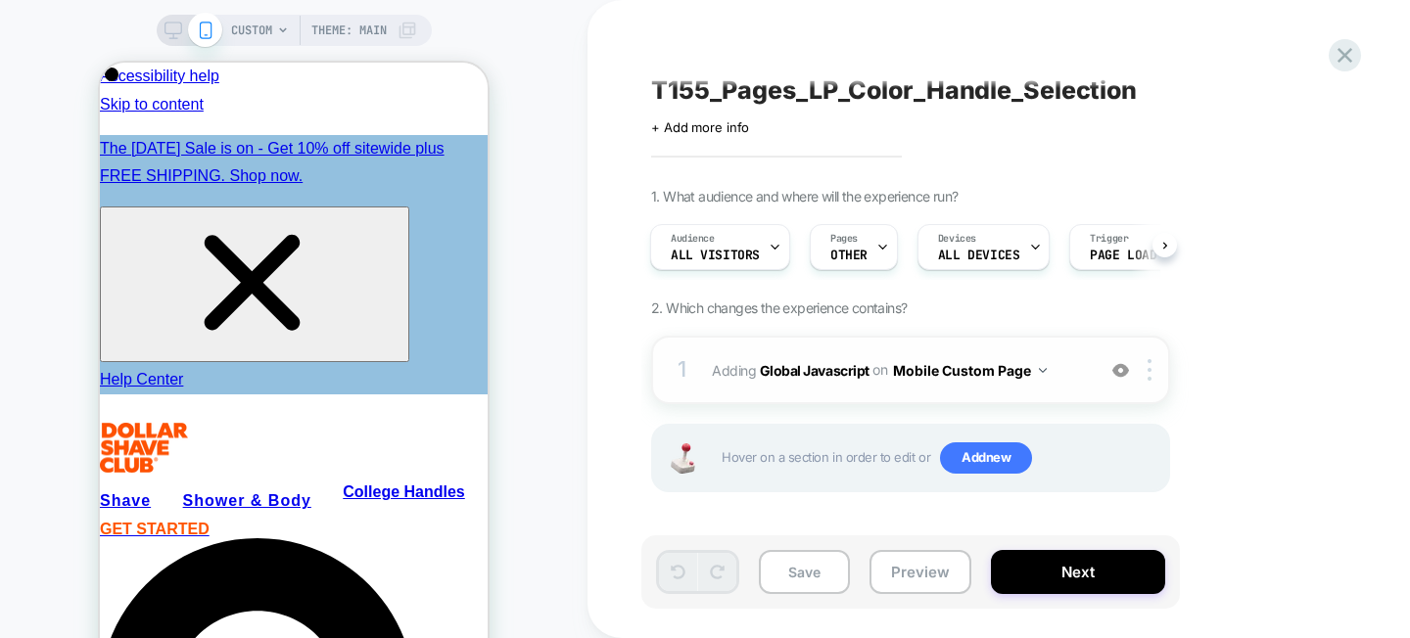
click at [992, 368] on button "Mobile Custom Page" at bounding box center [970, 370] width 154 height 28
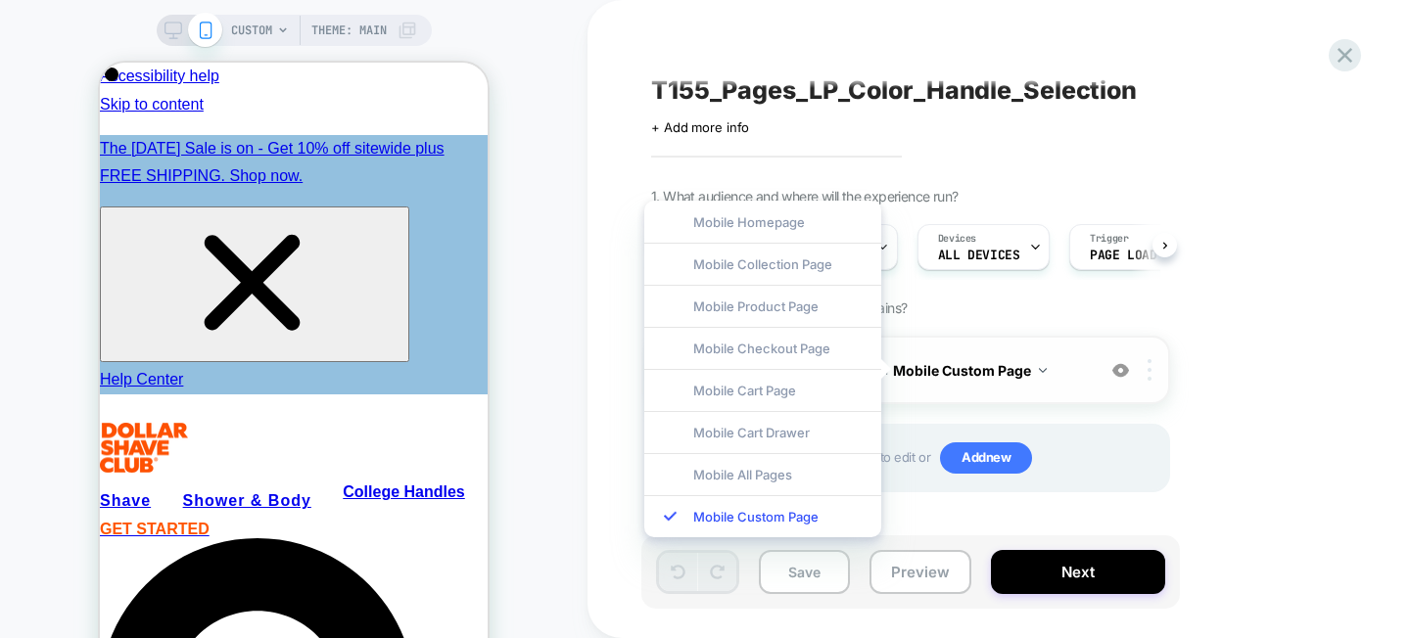
scroll to position [0, 0]
click at [1150, 373] on img at bounding box center [1149, 370] width 4 height 22
click at [1197, 398] on div "1. What audience and where will the experience run? Audience All Visitors Pages…" at bounding box center [1008, 364] width 715 height 353
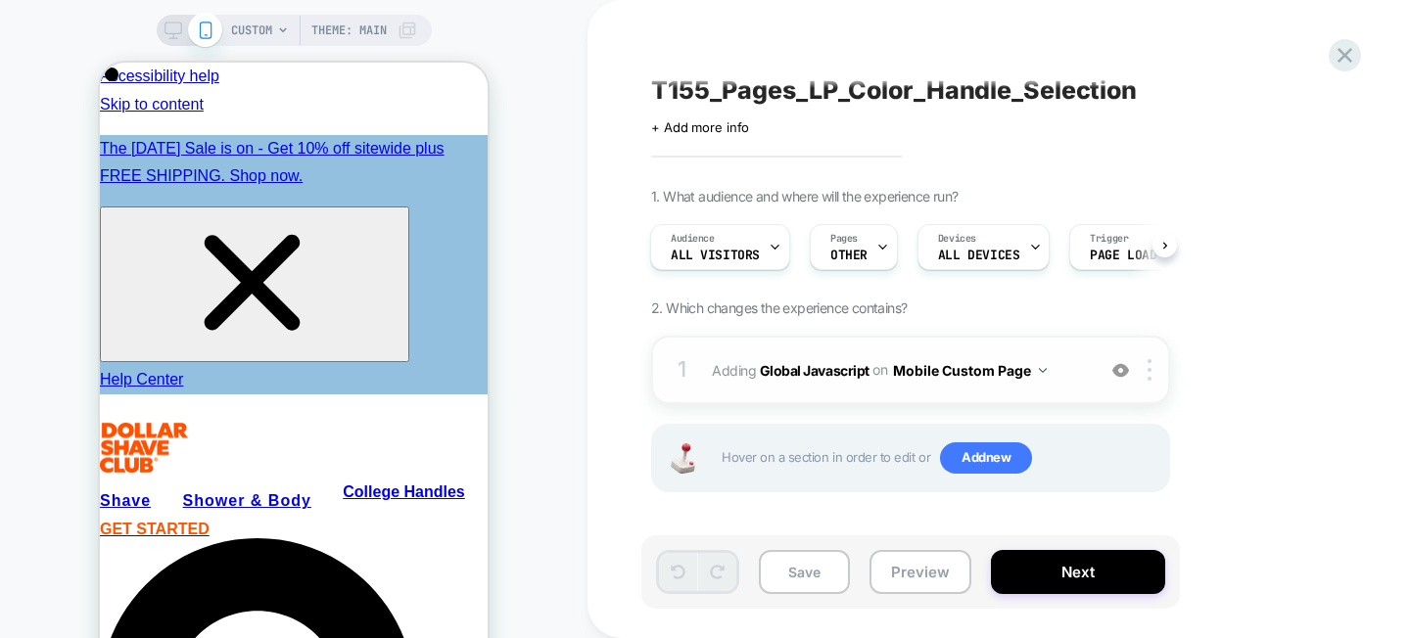
click at [1050, 371] on span "Adding Global Javascript on Mobile Custom Page" at bounding box center [898, 370] width 373 height 28
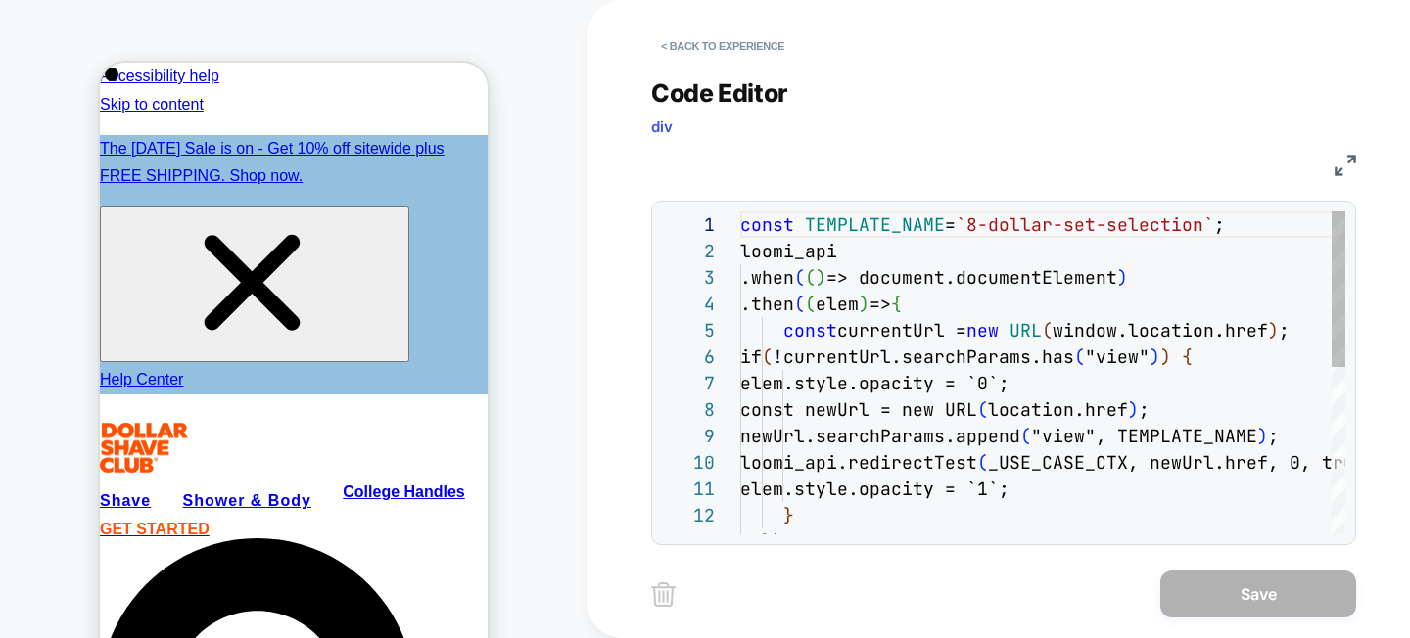
scroll to position [264, 0]
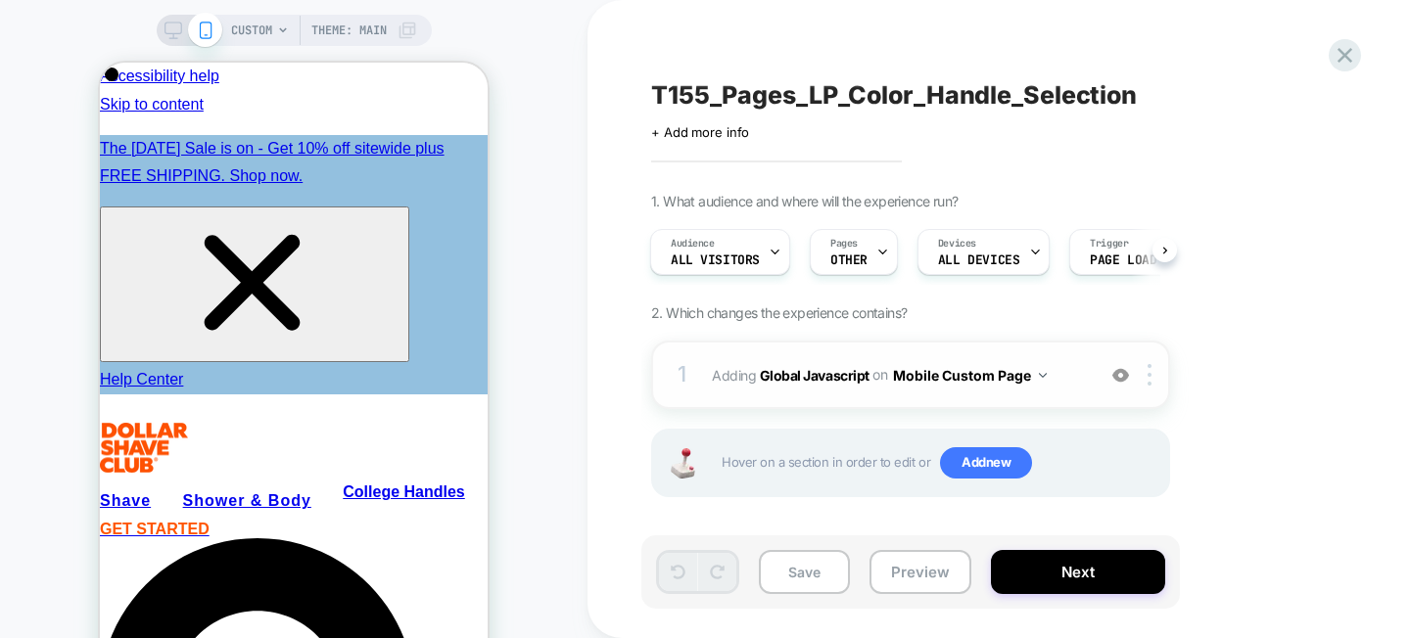
click at [1012, 370] on button "Mobile Custom Page" at bounding box center [970, 375] width 154 height 28
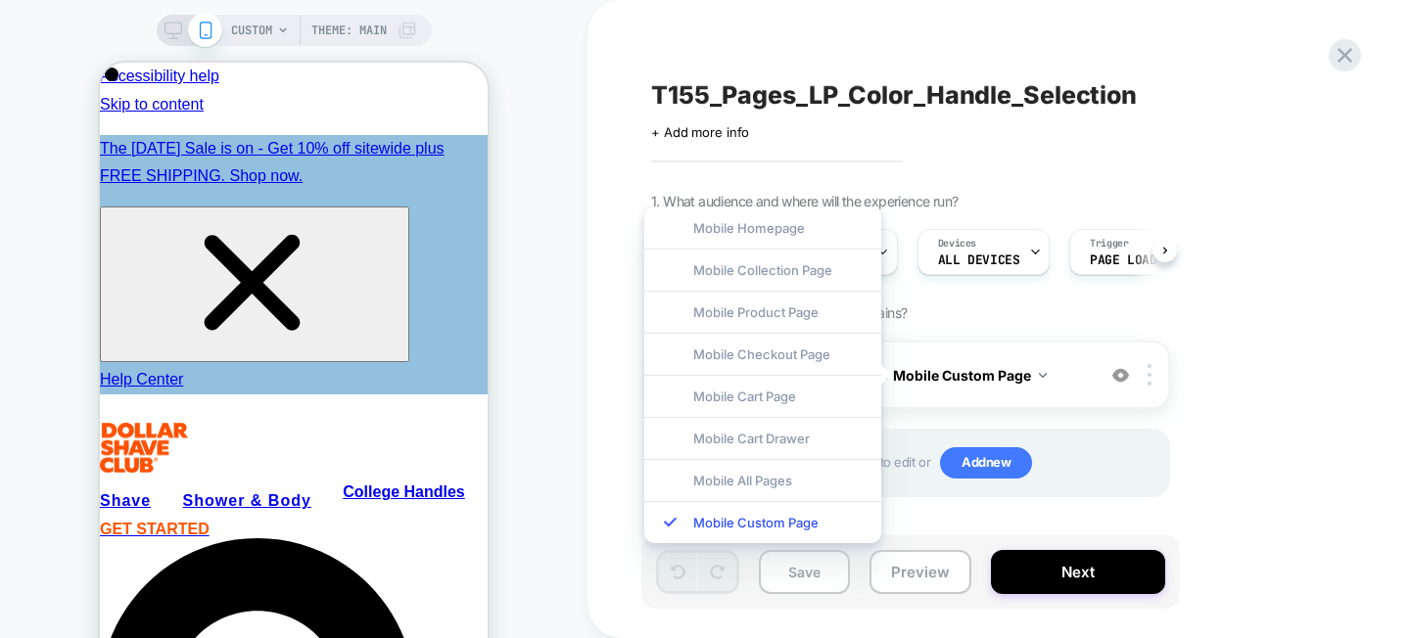
click at [1195, 327] on div "1. What audience and where will the experience run? Audience All Visitors Pages…" at bounding box center [1008, 369] width 715 height 353
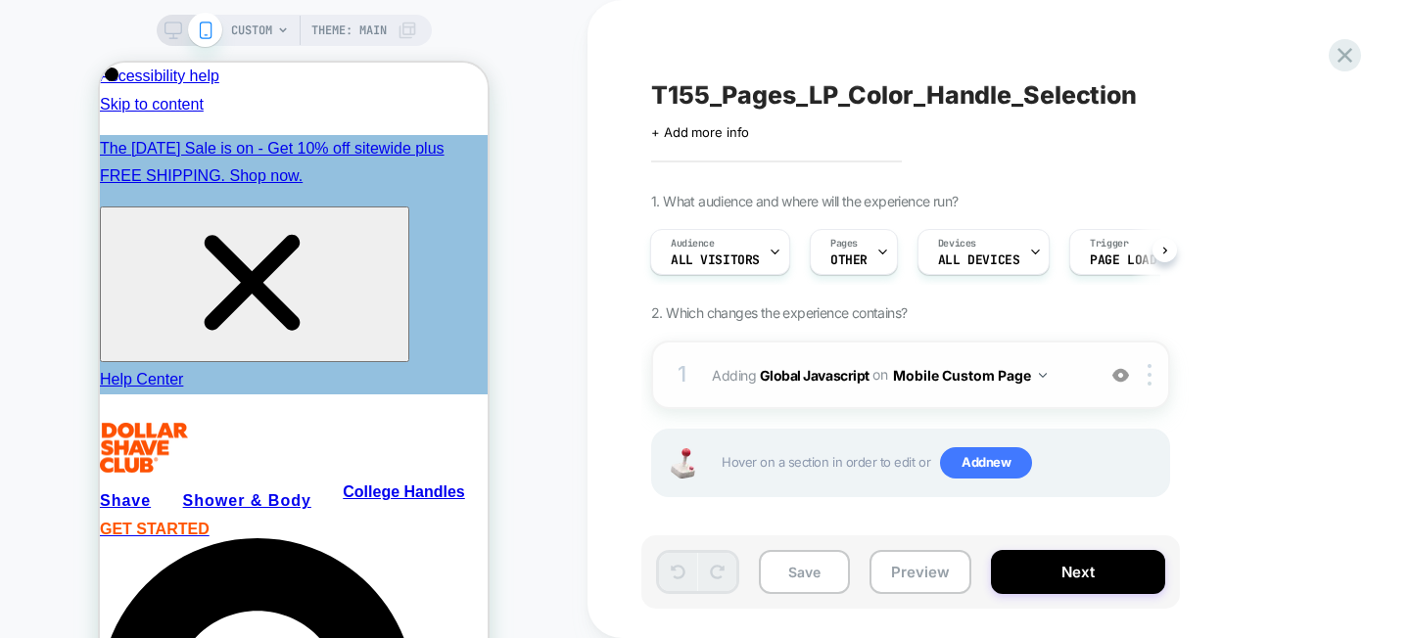
click at [1027, 366] on button "Mobile Custom Page" at bounding box center [970, 375] width 154 height 28
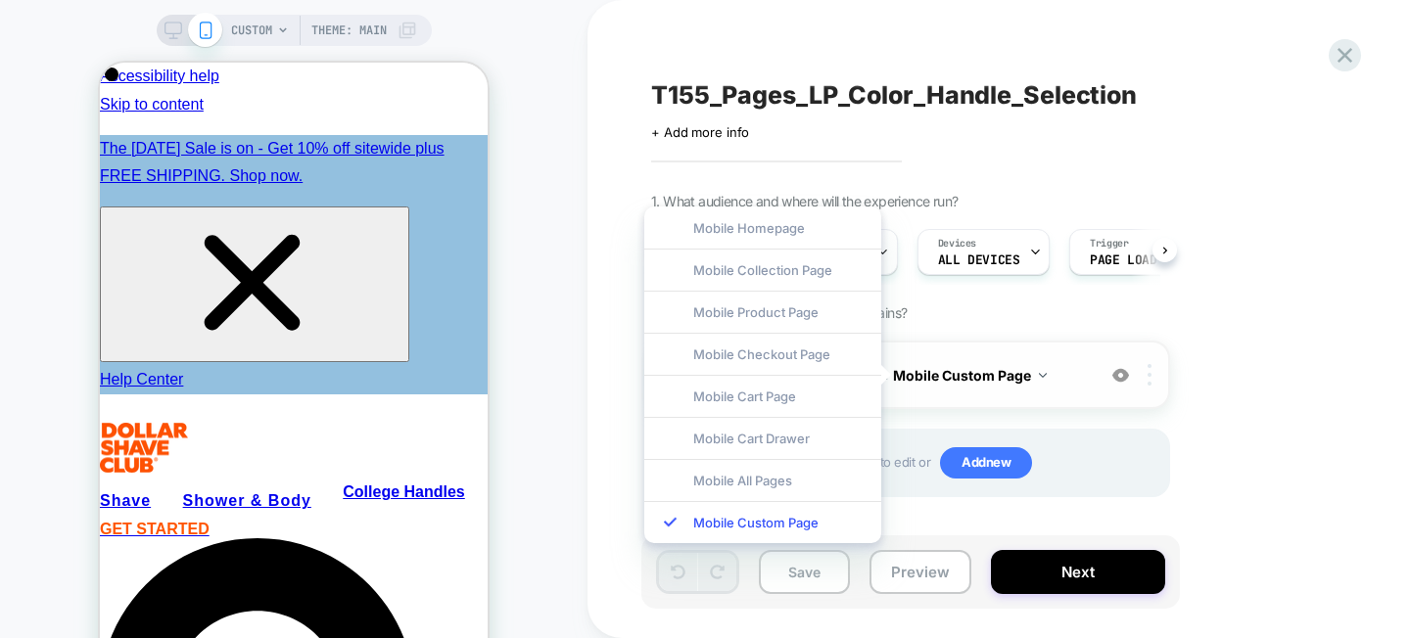
click at [1142, 379] on div at bounding box center [1153, 375] width 32 height 22
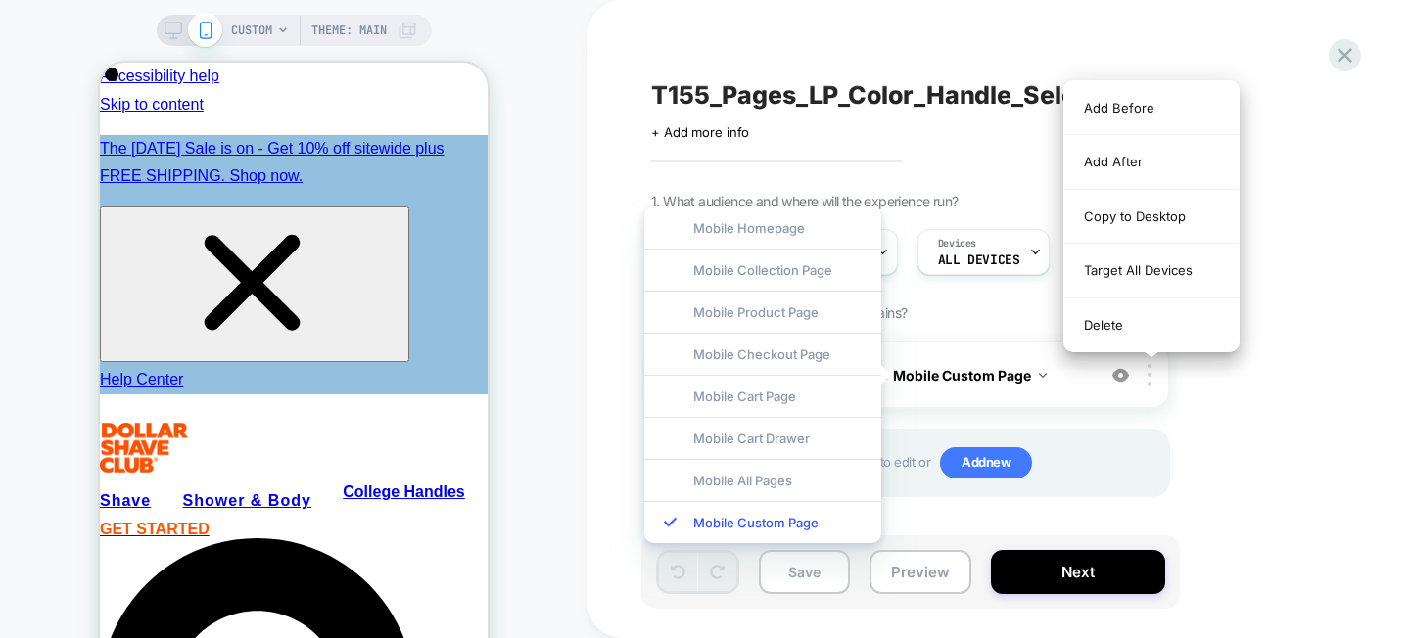
click at [1153, 387] on div "1 Adding Global Javascript on Mobile Custom Page Add Before Add After Copy to D…" at bounding box center [910, 375] width 519 height 69
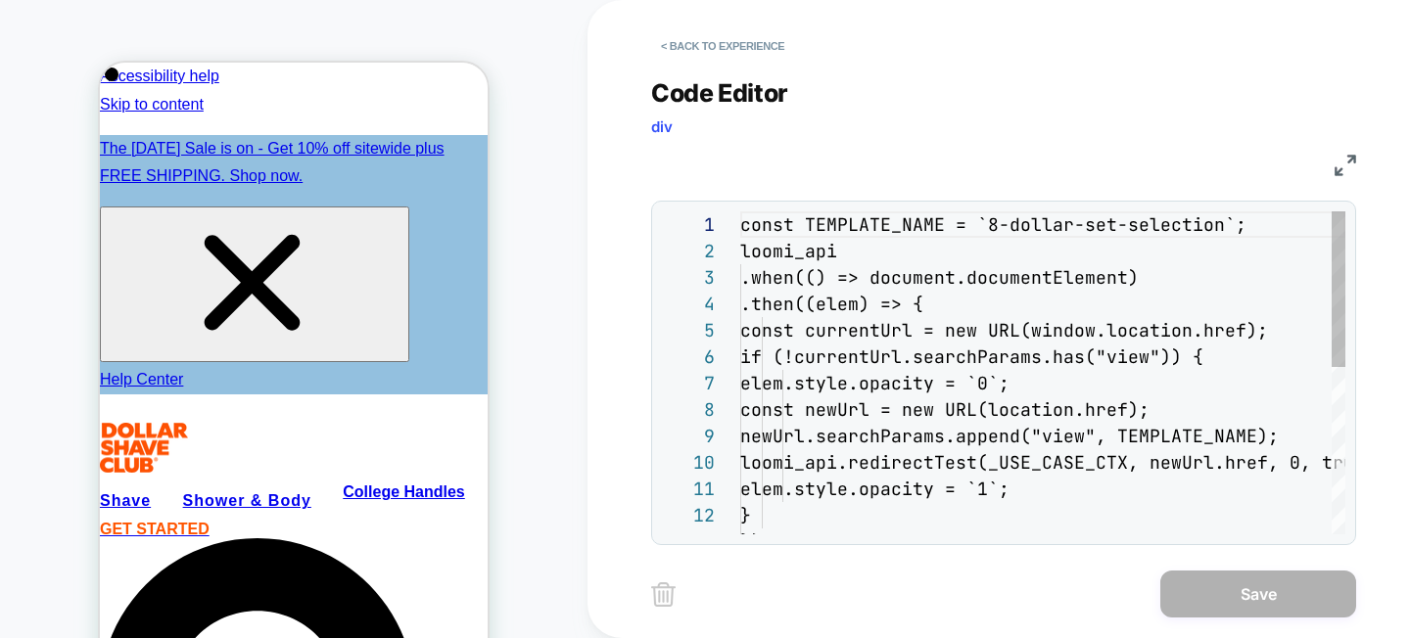
scroll to position [264, 0]
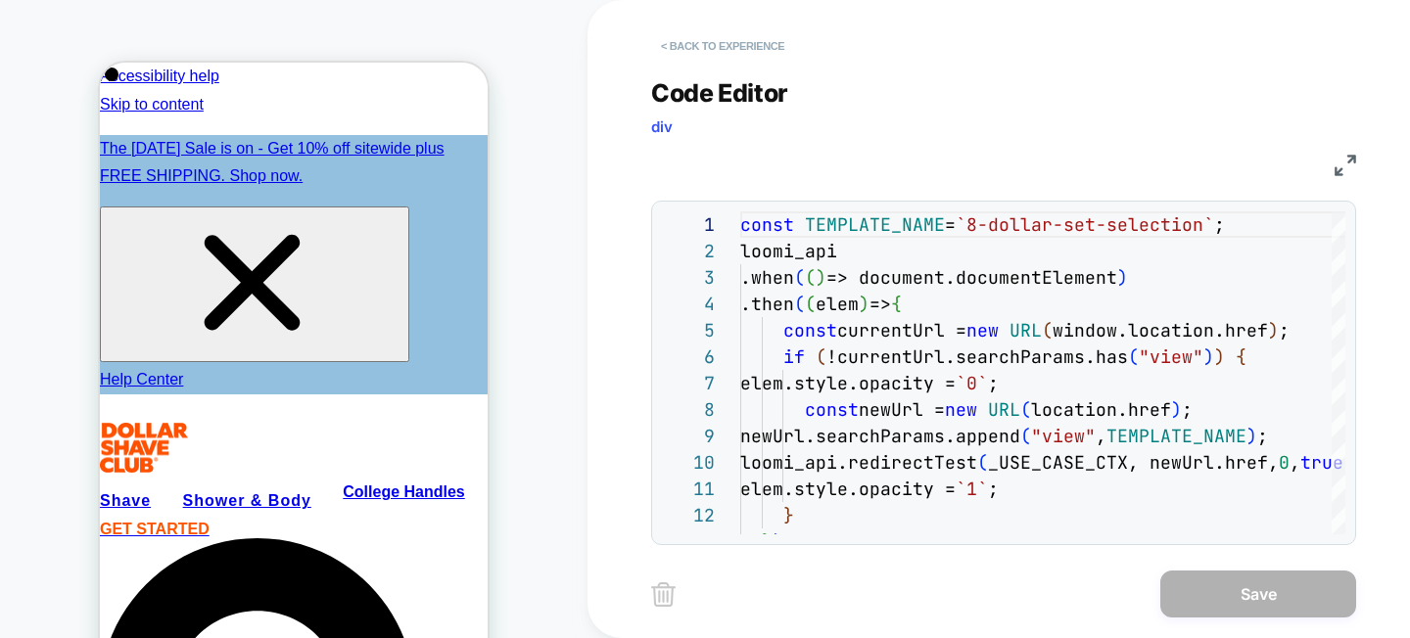
click at [710, 44] on button "< Back to experience" at bounding box center [722, 45] width 143 height 31
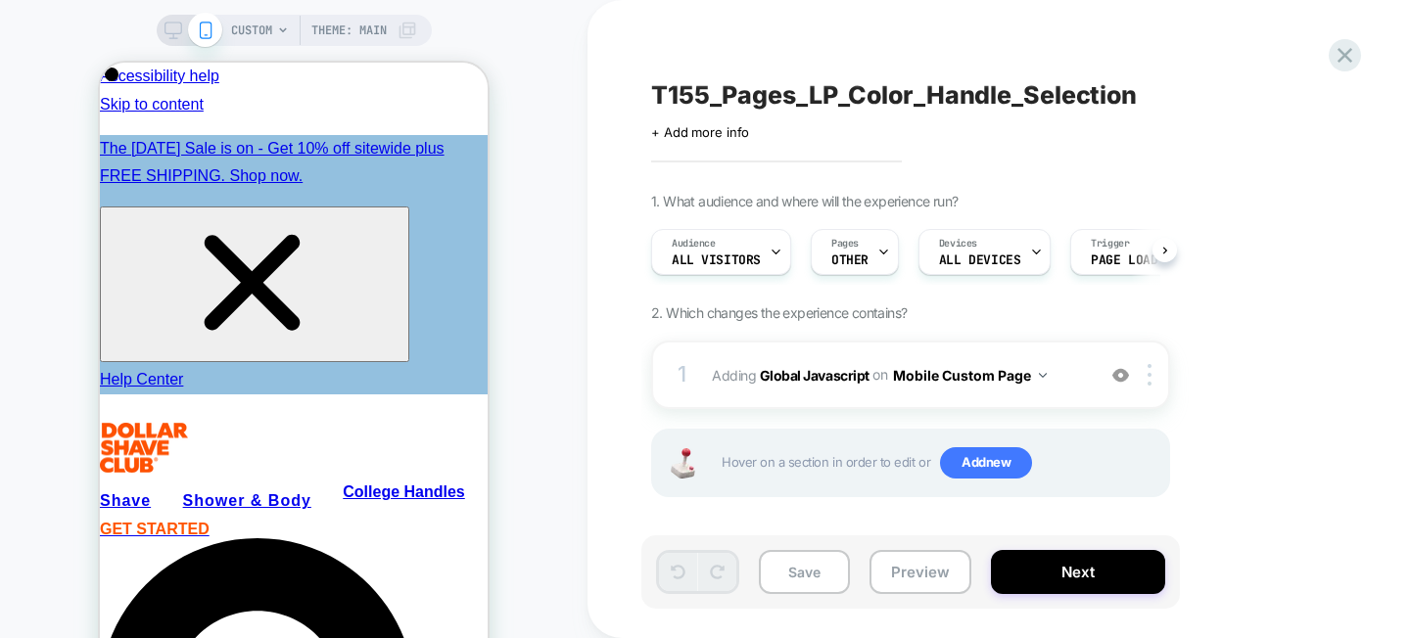
scroll to position [0, 1]
click at [922, 375] on button "Mobile Custom Page" at bounding box center [970, 375] width 154 height 28
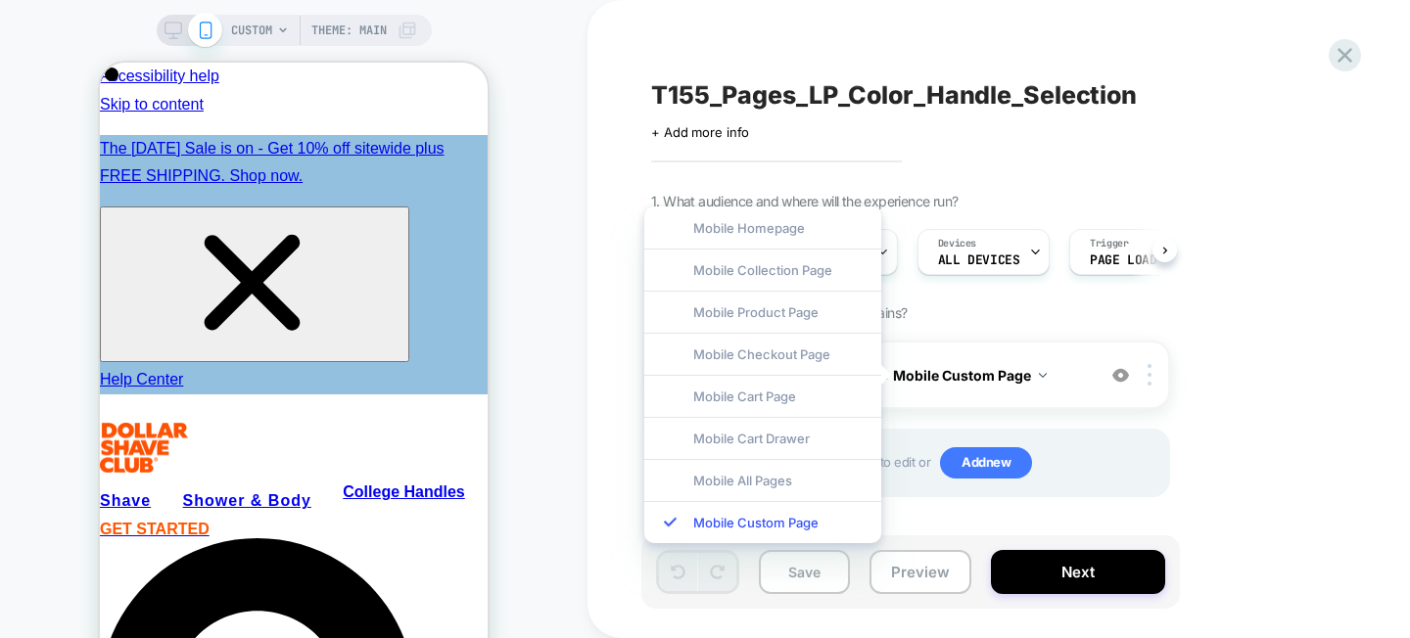
click at [1203, 409] on div "1. What audience and where will the experience run? Audience All Visitors Pages…" at bounding box center [1008, 369] width 715 height 353
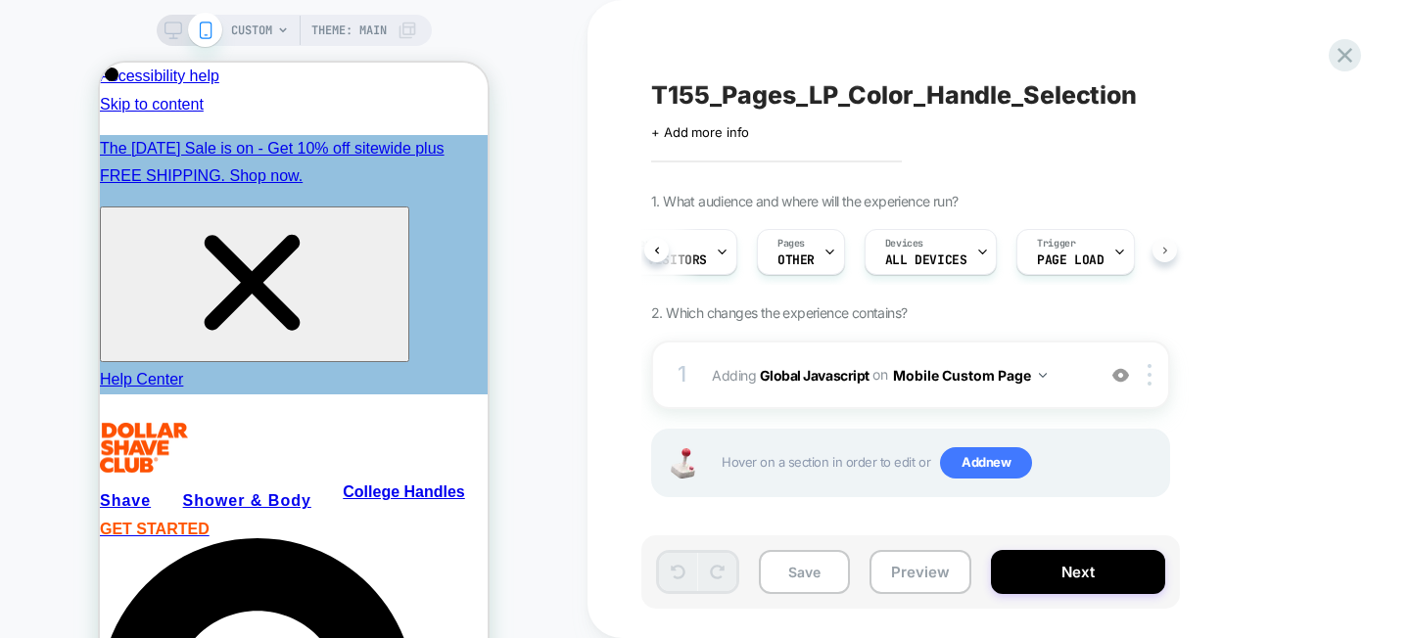
scroll to position [0, 73]
click at [965, 362] on button "Mobile Custom Page" at bounding box center [970, 375] width 154 height 28
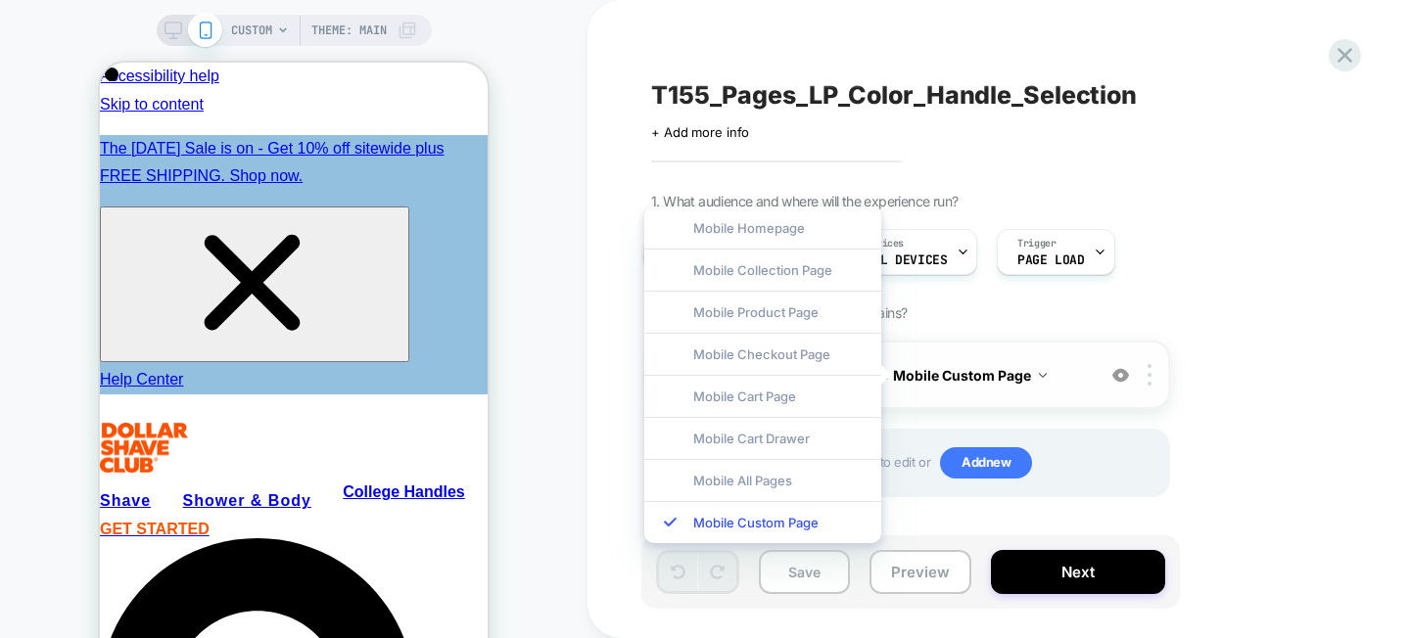
click at [960, 344] on div "1 Adding Global Javascript on Mobile Custom Page Add Before Add After Copy to D…" at bounding box center [910, 375] width 519 height 69
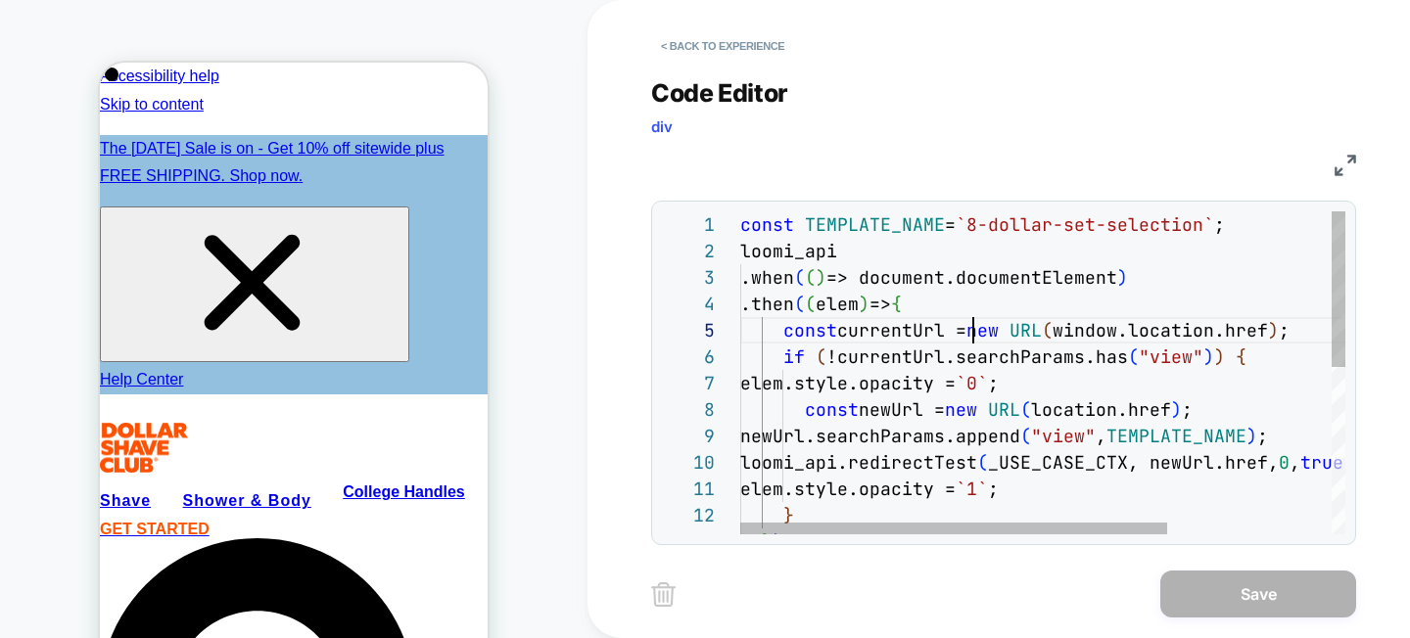
scroll to position [106, 233]
click at [973, 319] on div "const TEMPLATE_NAME = `8-dollar-set-selection` ; loomi_api .when ( ( ) => docum…" at bounding box center [1159, 544] width 838 height 667
type textarea "**********"
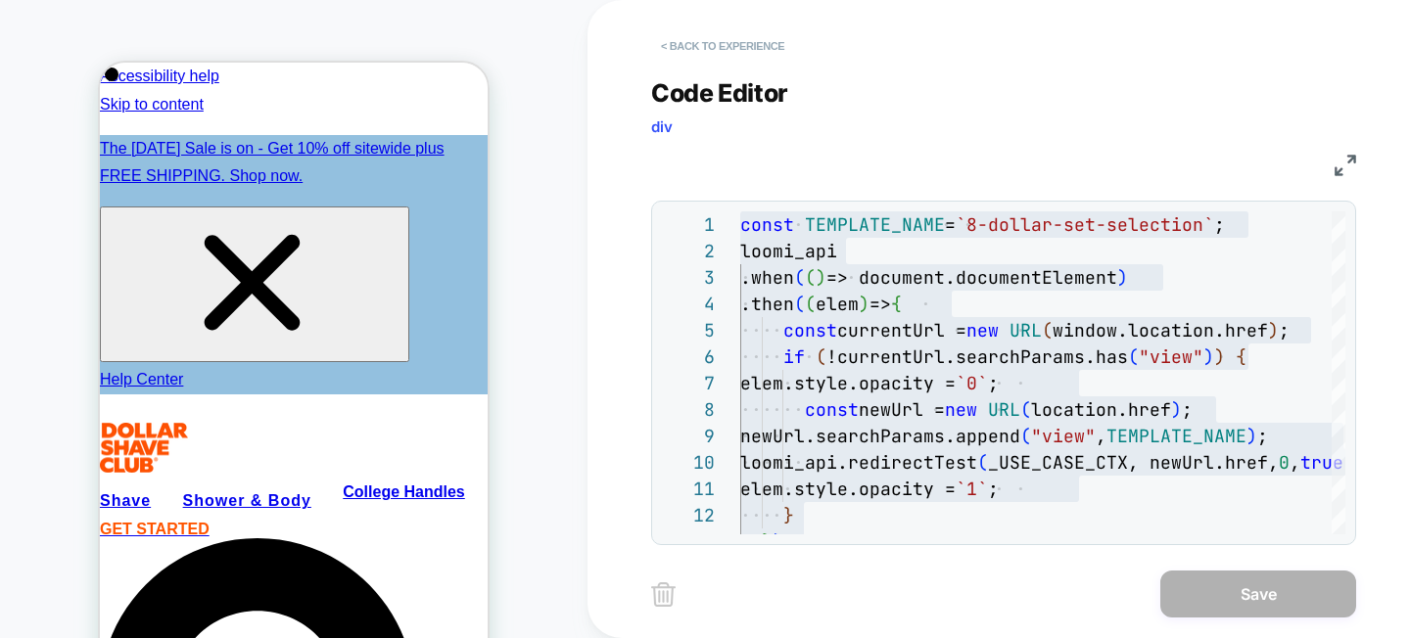
click at [706, 36] on button "< Back to experience" at bounding box center [722, 45] width 143 height 31
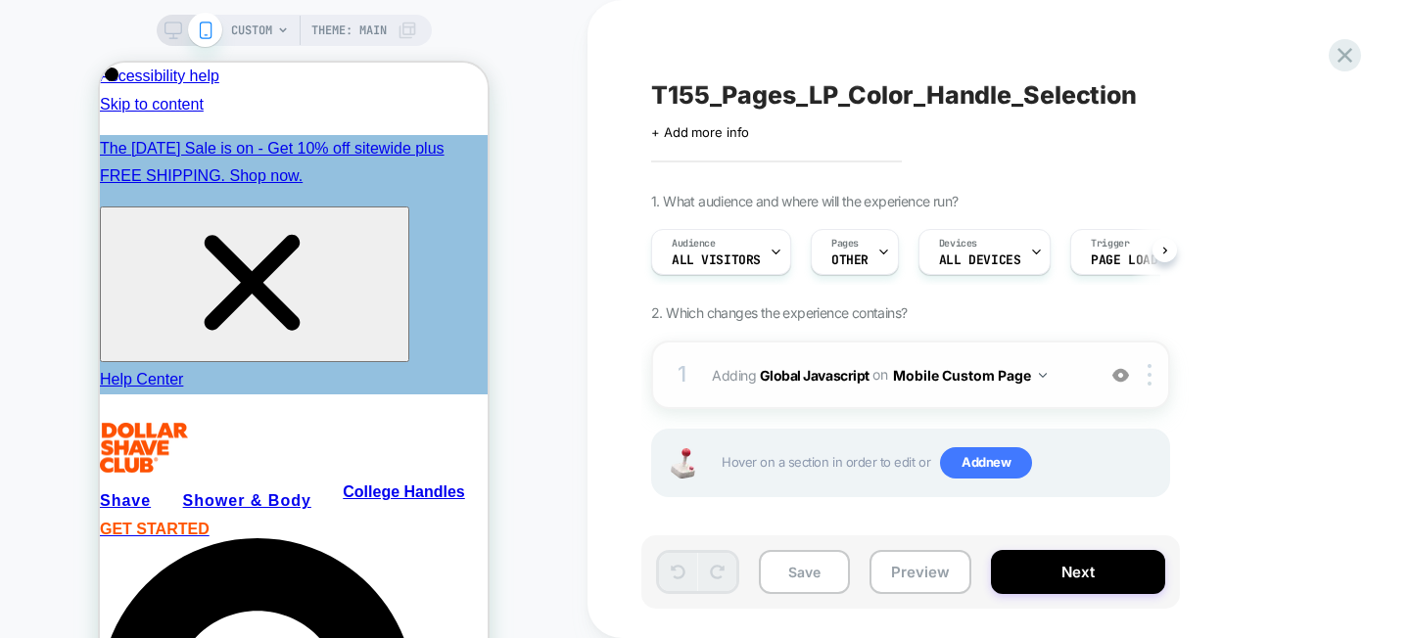
scroll to position [0, 1]
click at [932, 383] on button "Mobile Custom Page" at bounding box center [970, 375] width 154 height 28
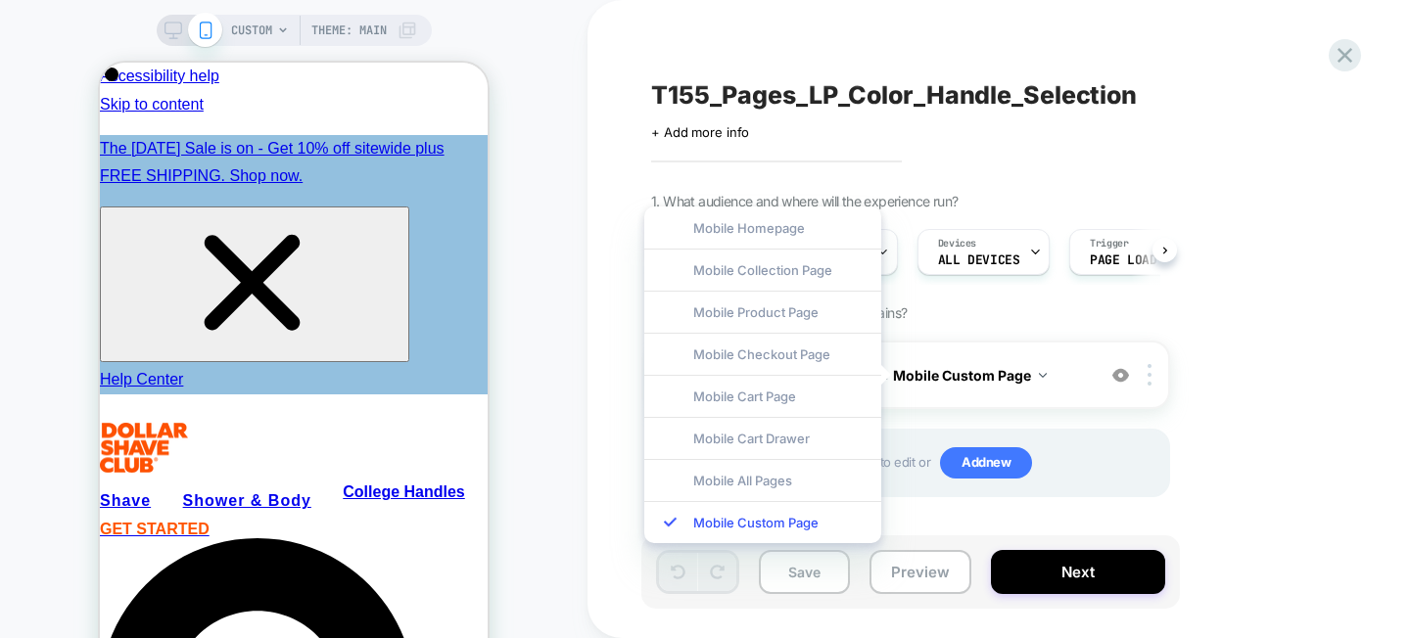
click at [993, 329] on div "1. What audience and where will the experience run? Audience All Visitors Pages…" at bounding box center [1008, 369] width 715 height 353
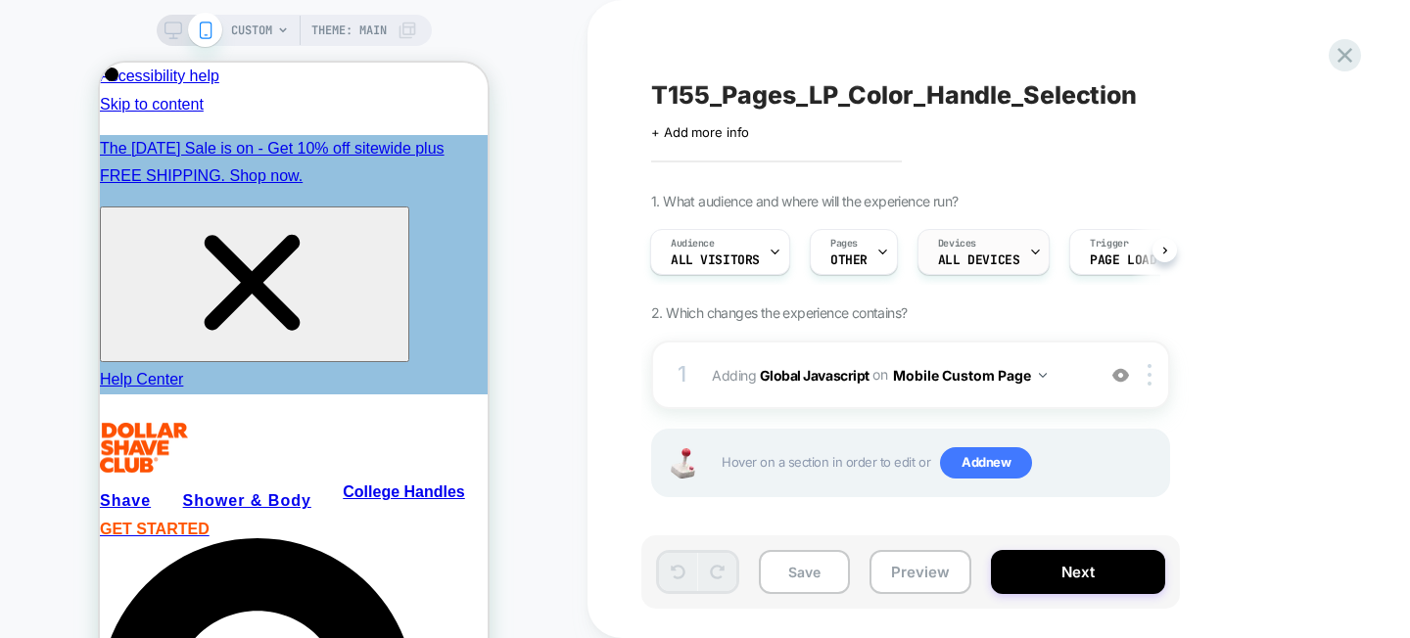
click at [982, 258] on span "ALL DEVICES" at bounding box center [978, 261] width 81 height 14
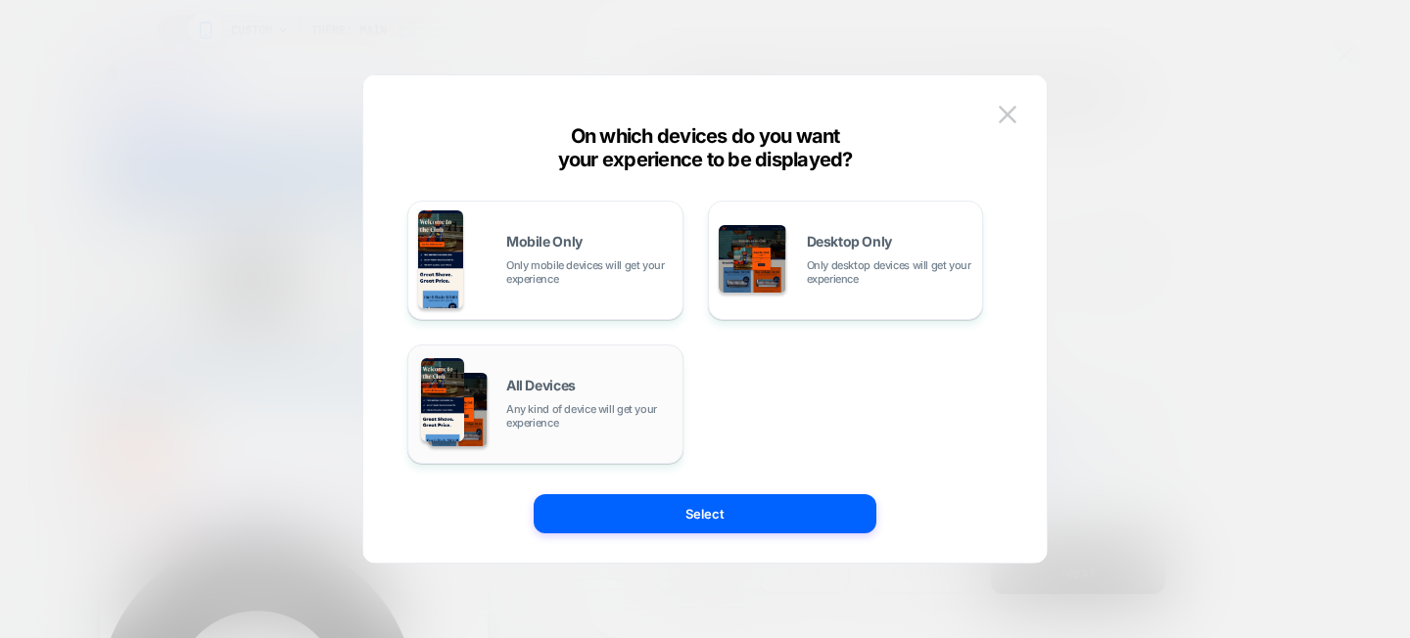
click at [632, 382] on div "All Devices Any kind of device will get your experience" at bounding box center [589, 404] width 166 height 51
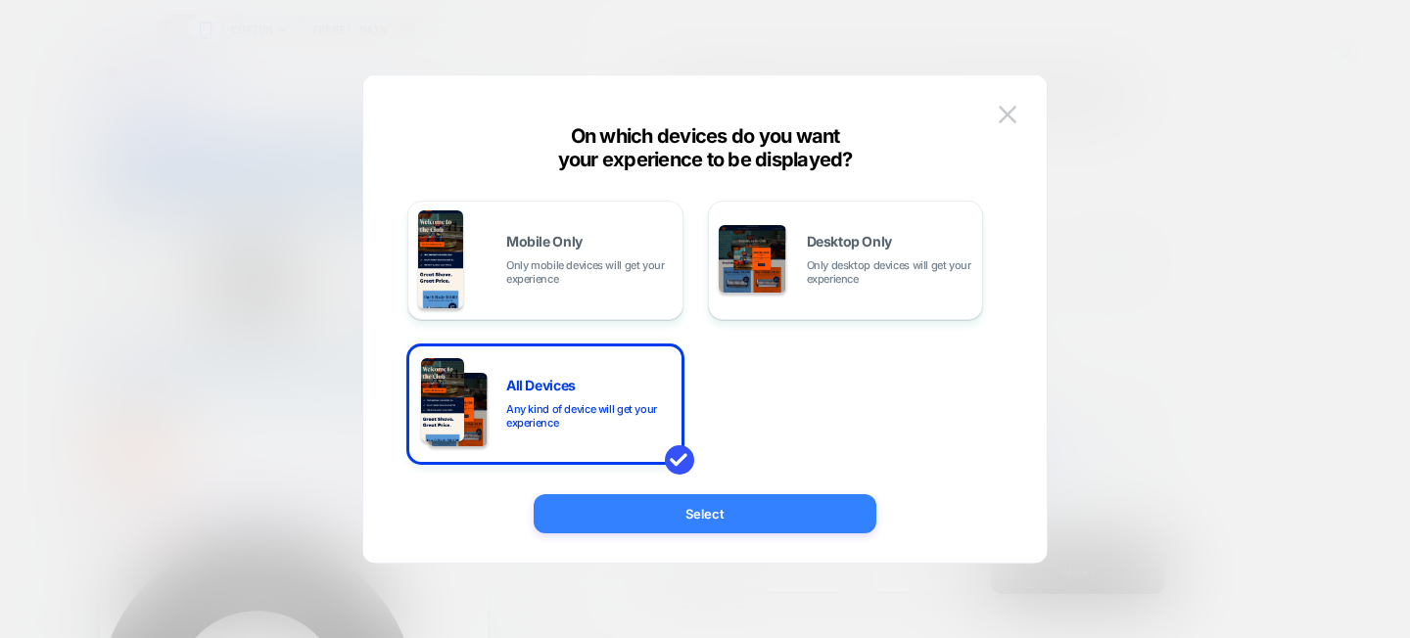
click at [721, 510] on button "Select" at bounding box center [705, 513] width 343 height 39
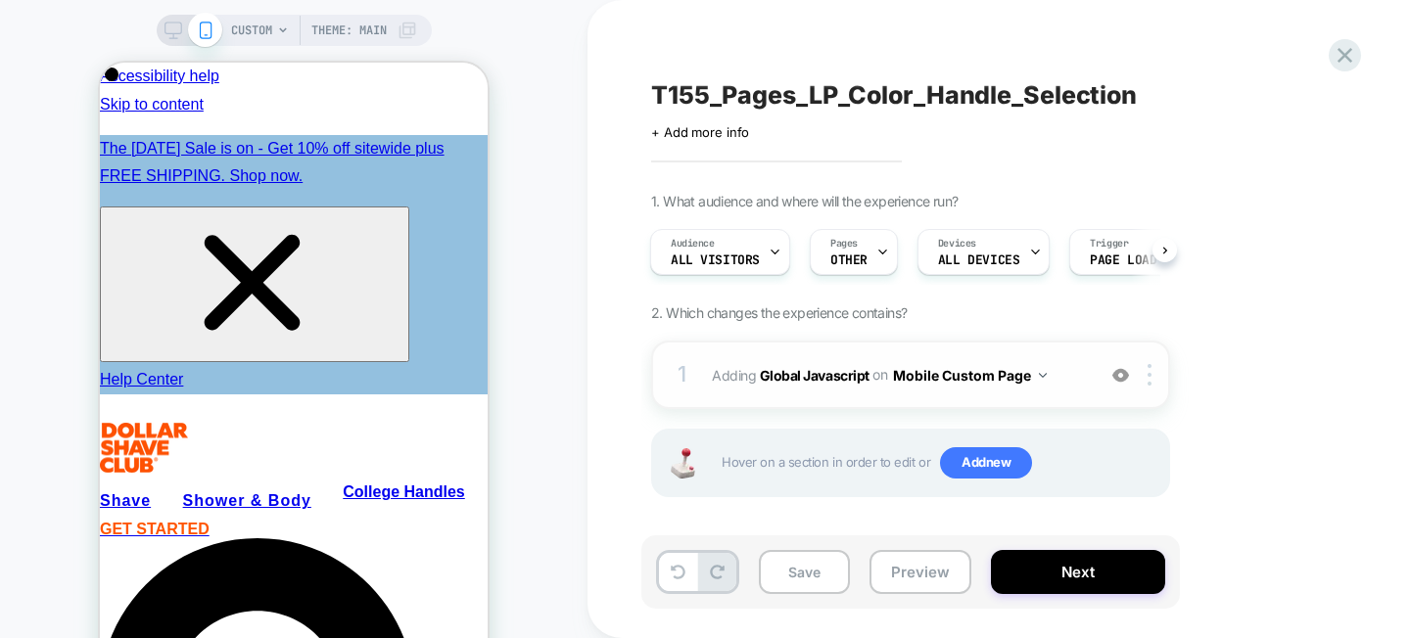
click at [999, 377] on button "Mobile Custom Page" at bounding box center [970, 375] width 154 height 28
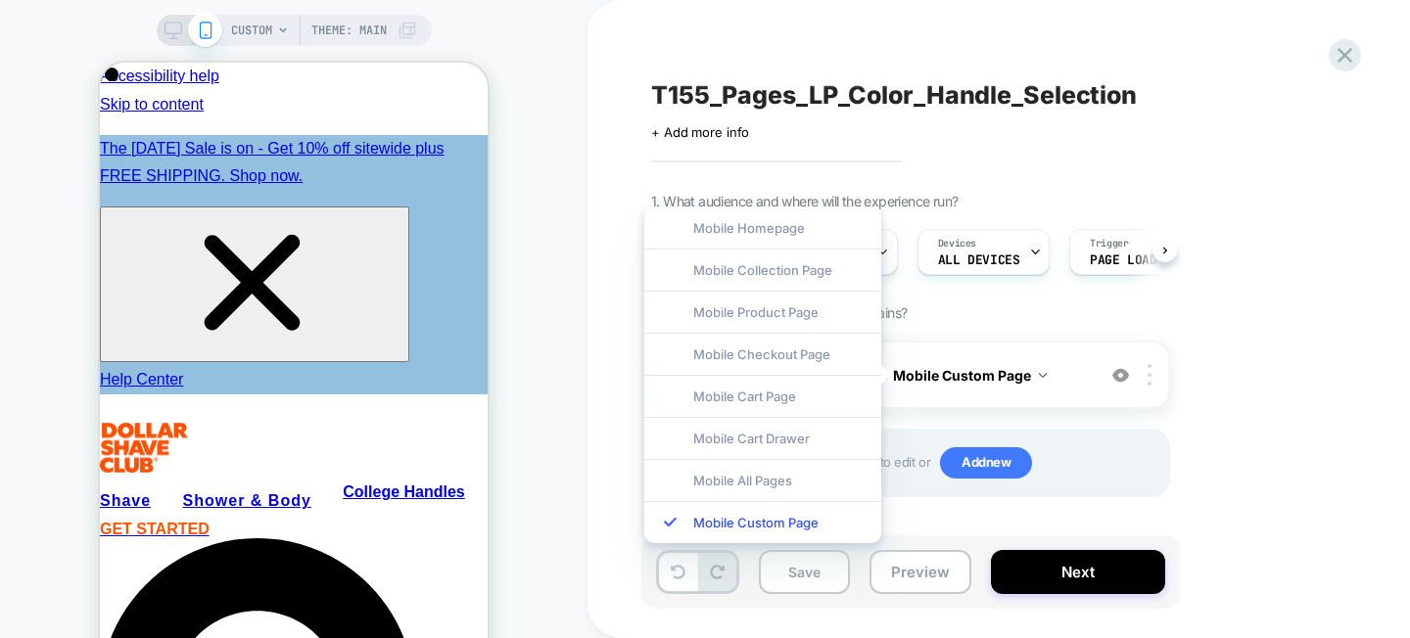
click at [970, 317] on div "1. What audience and where will the experience run? Audience All Visitors Pages…" at bounding box center [1008, 369] width 715 height 353
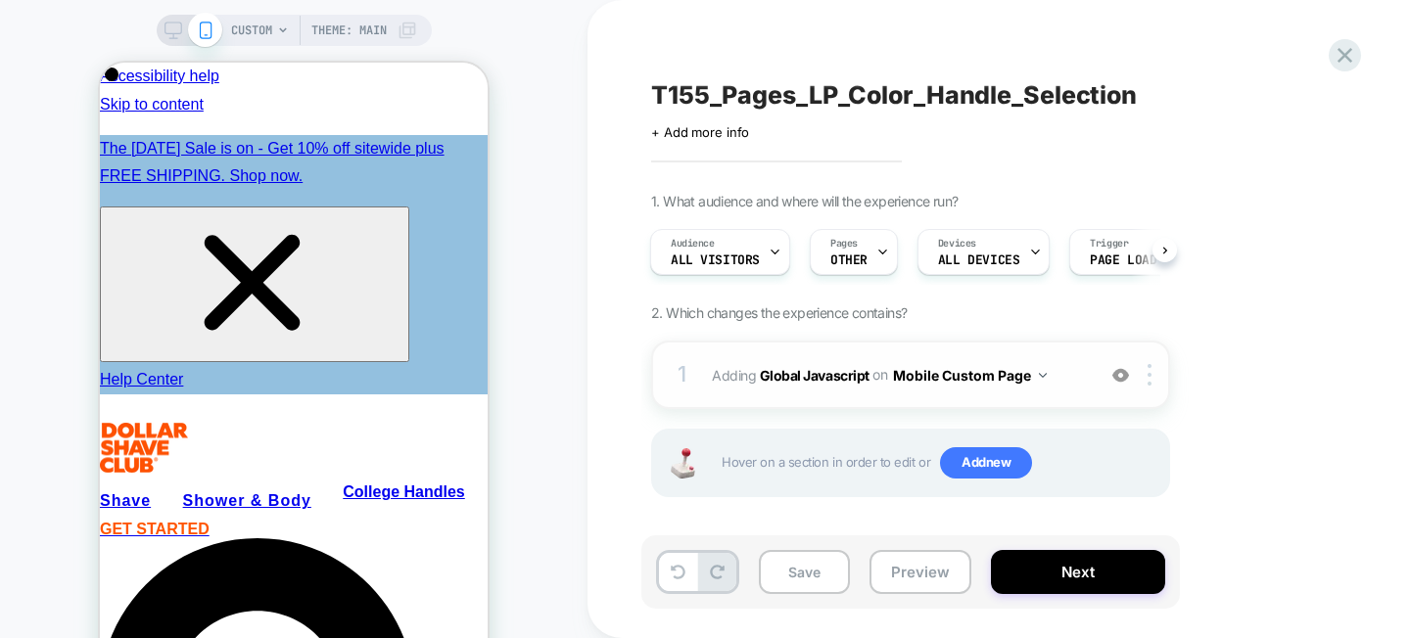
click at [978, 374] on button "Mobile Custom Page" at bounding box center [970, 375] width 154 height 28
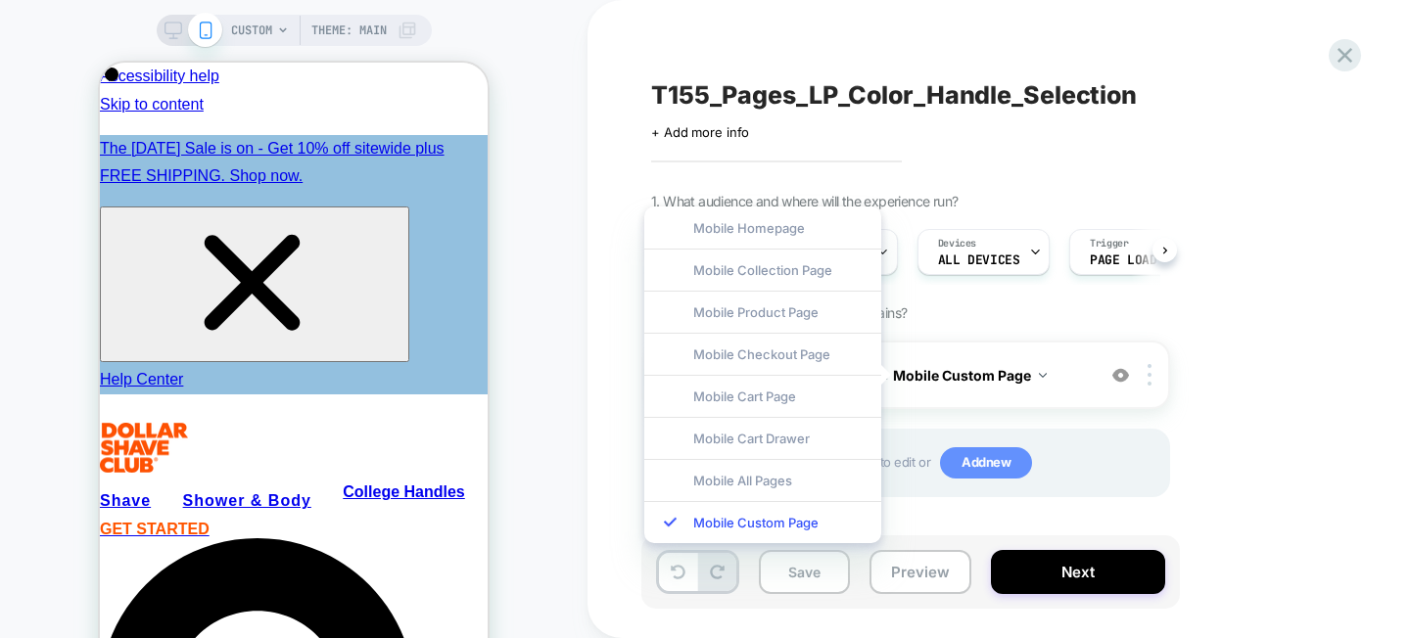
click at [984, 458] on span "Add new" at bounding box center [986, 462] width 92 height 31
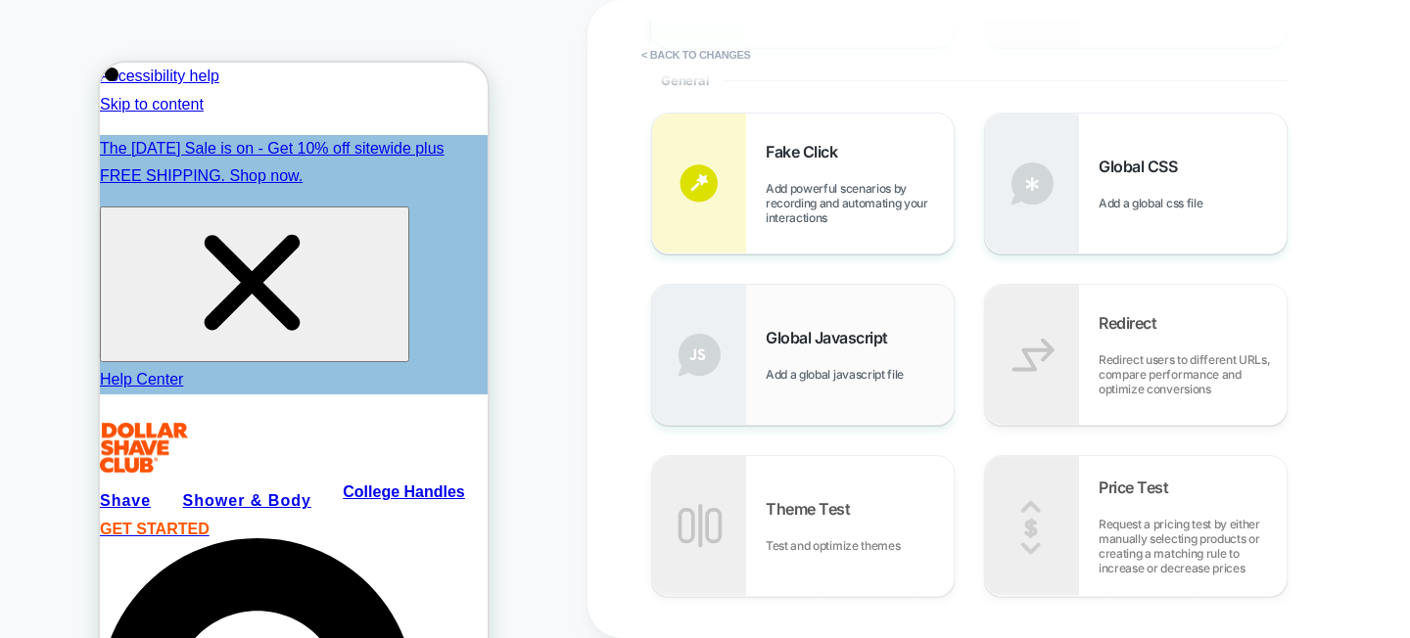
scroll to position [405, 0]
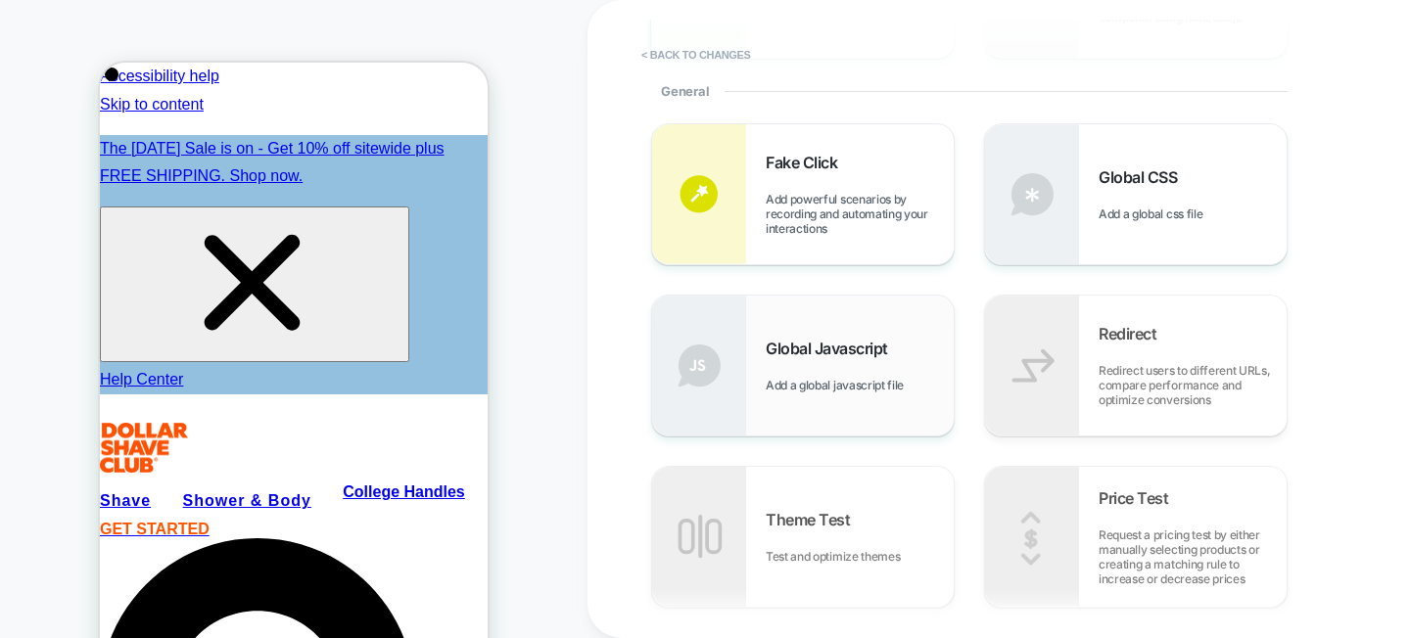
click at [840, 354] on span "Global Javascript" at bounding box center [832, 349] width 132 height 20
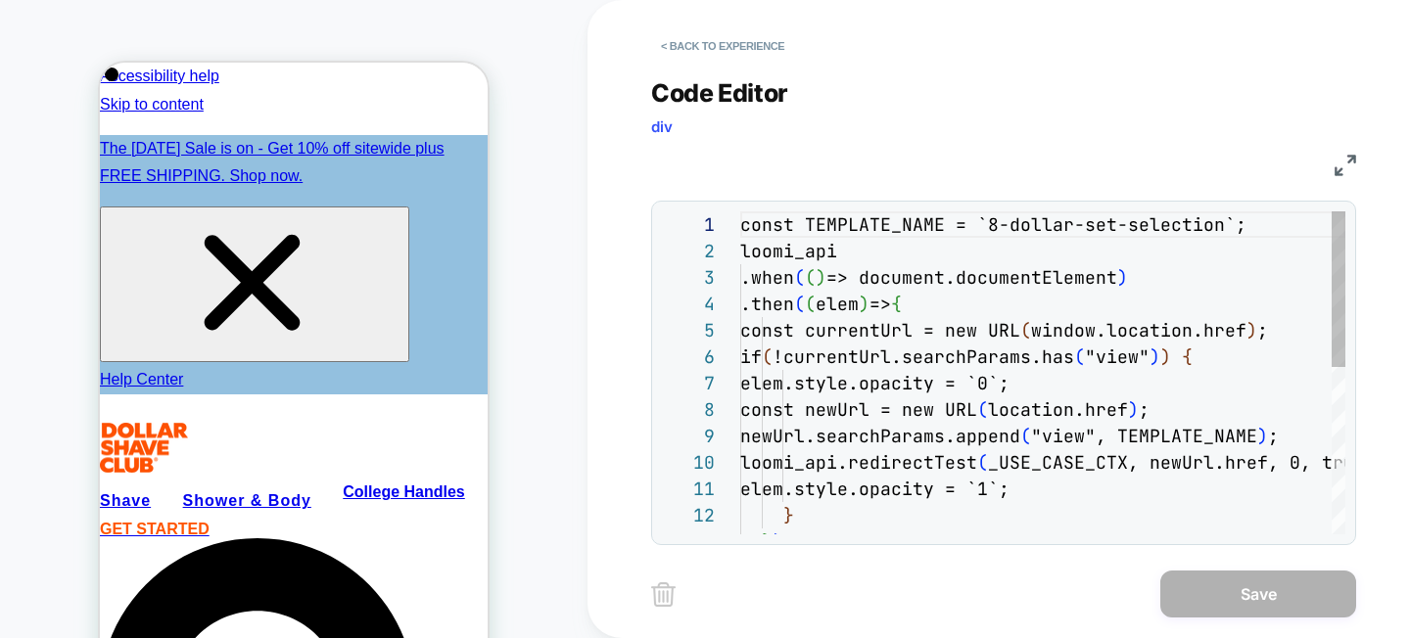
scroll to position [264, 0]
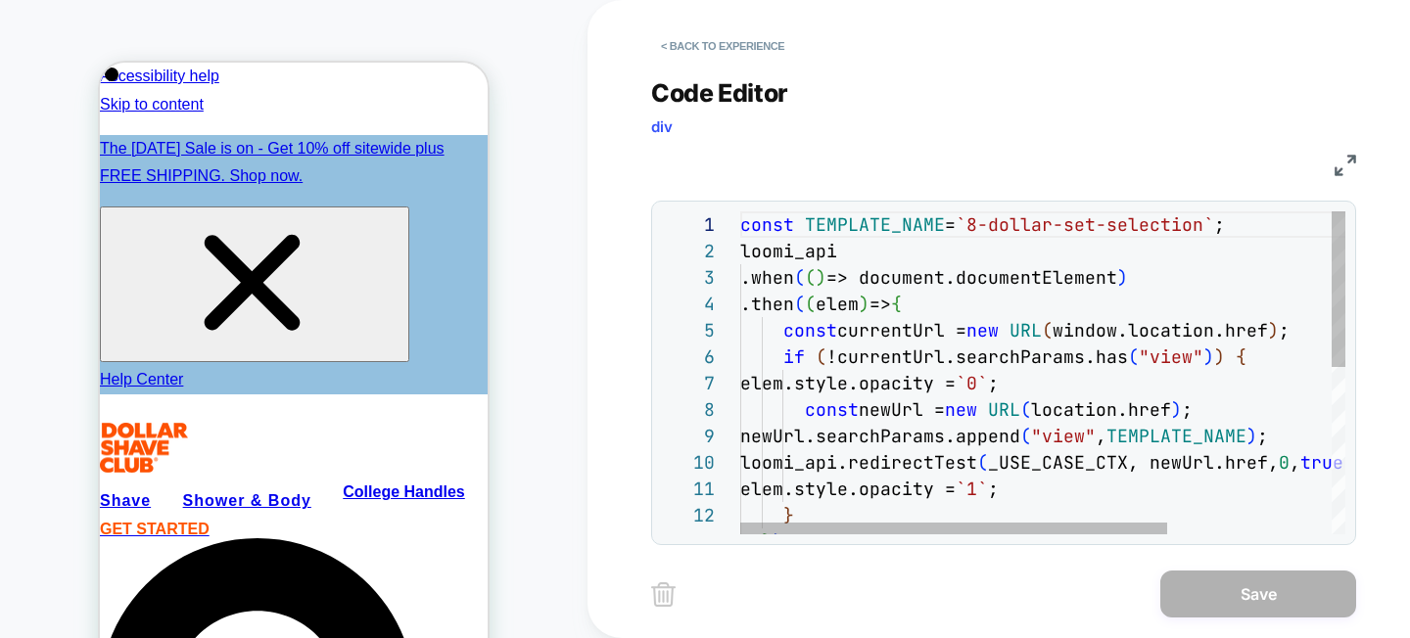
click at [1223, 474] on div "const TEMPLATE_NAME = `8-dollar-set-selection` ; loomi_api .when ( ( ) => docum…" at bounding box center [1159, 544] width 838 height 667
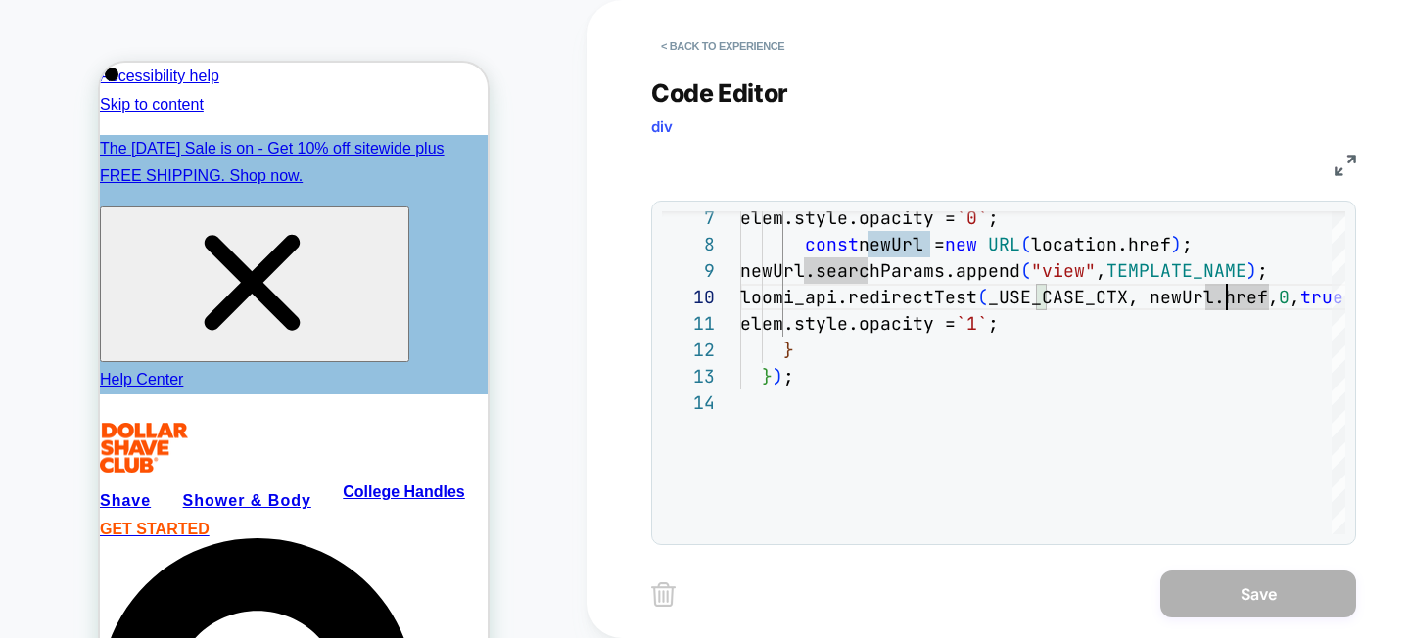
click at [1261, 626] on div "**********" at bounding box center [1018, 319] width 734 height 638
type textarea "**********"
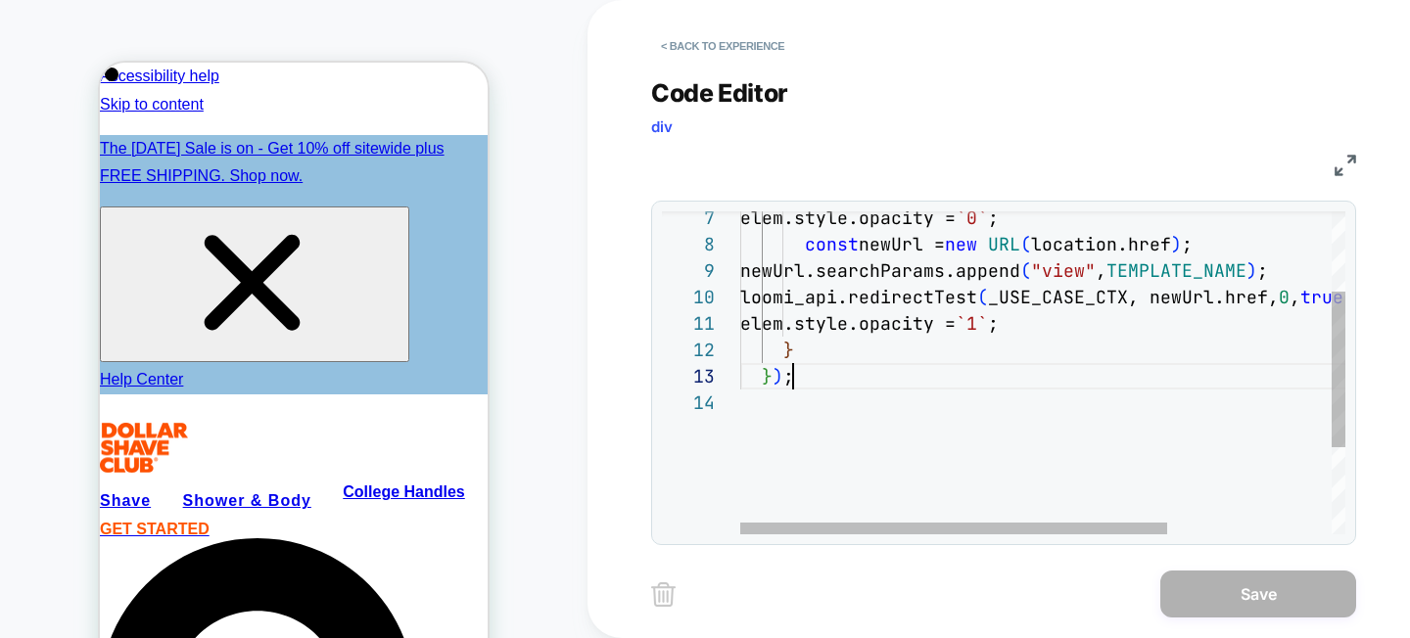
click at [1114, 381] on div "elem.style.opacity = `0` ; const newUrl = new URL ( location.href ) ; newUrl.se…" at bounding box center [1159, 379] width 838 height 667
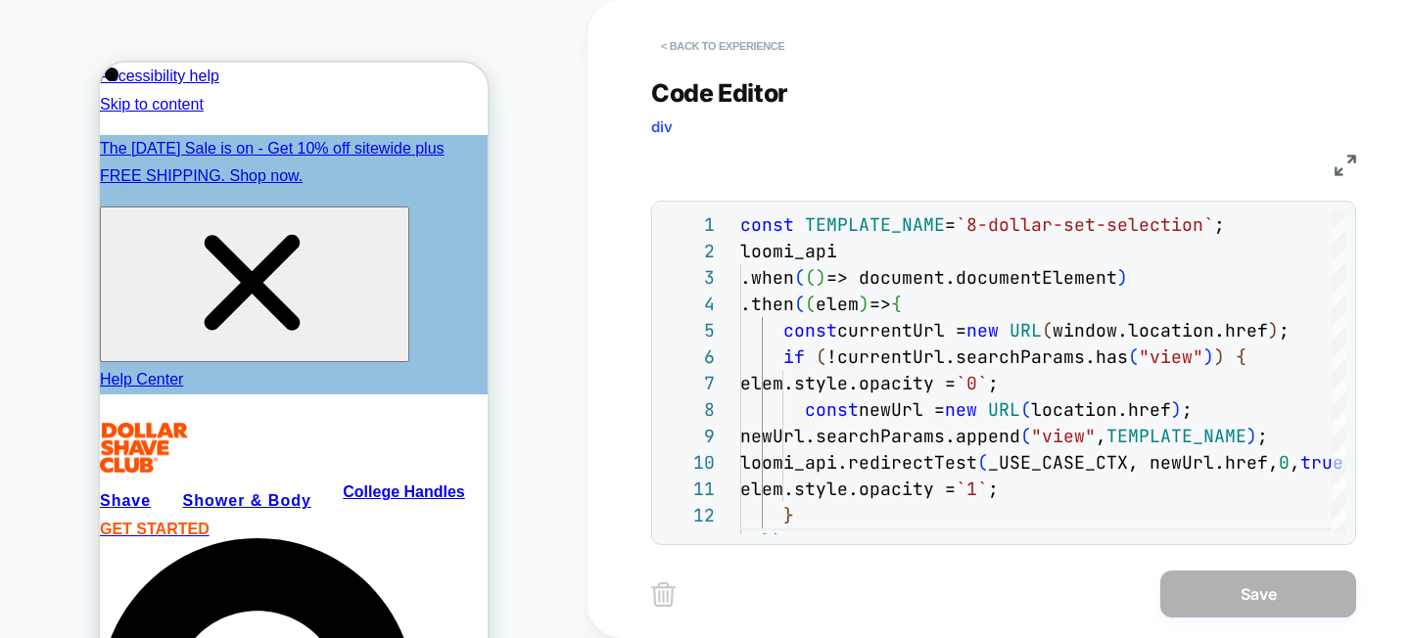
click at [719, 53] on button "< Back to experience" at bounding box center [722, 45] width 143 height 31
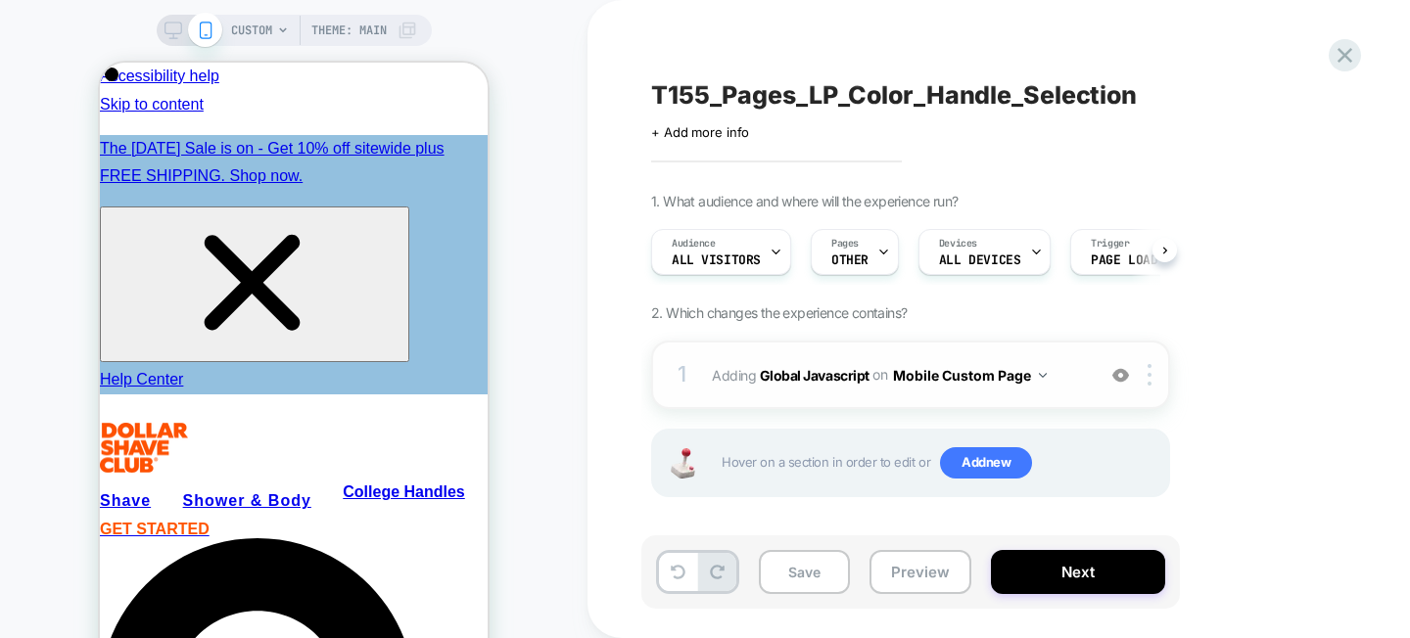
scroll to position [0, 1]
click at [997, 440] on div "Hover on a section in order to edit or Add new" at bounding box center [910, 463] width 519 height 69
click at [997, 473] on span "Add new" at bounding box center [986, 462] width 92 height 31
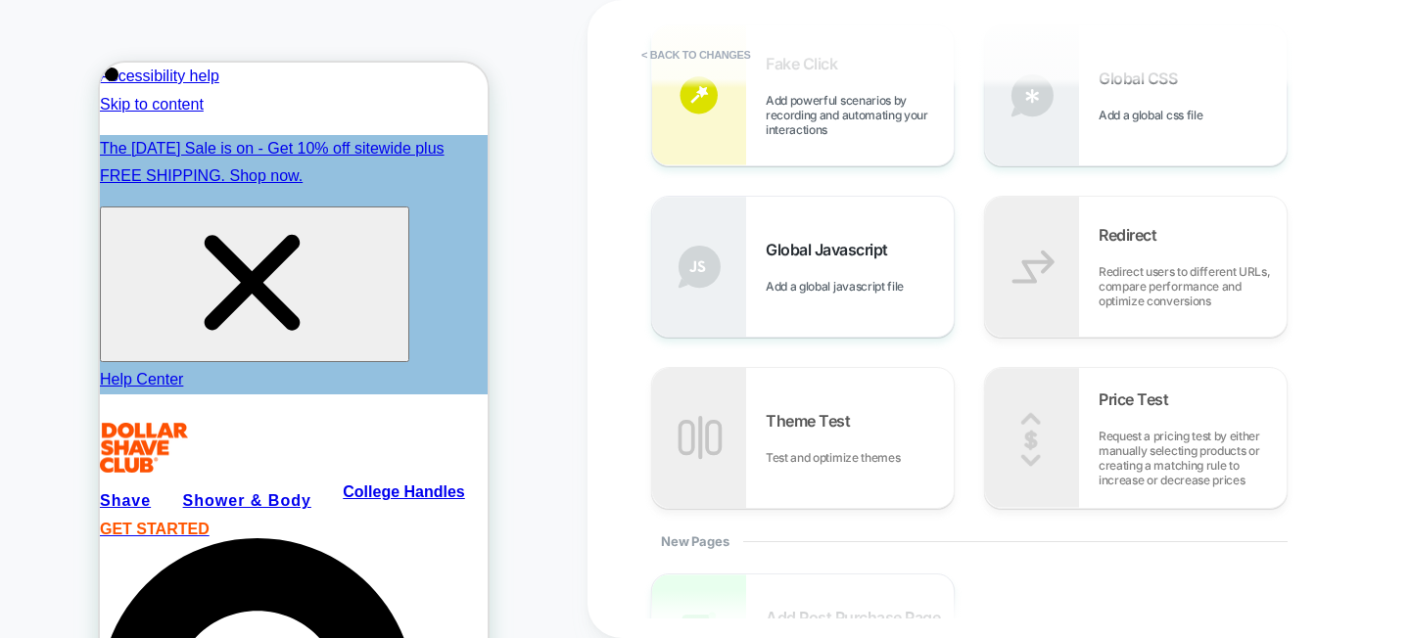
scroll to position [531, 0]
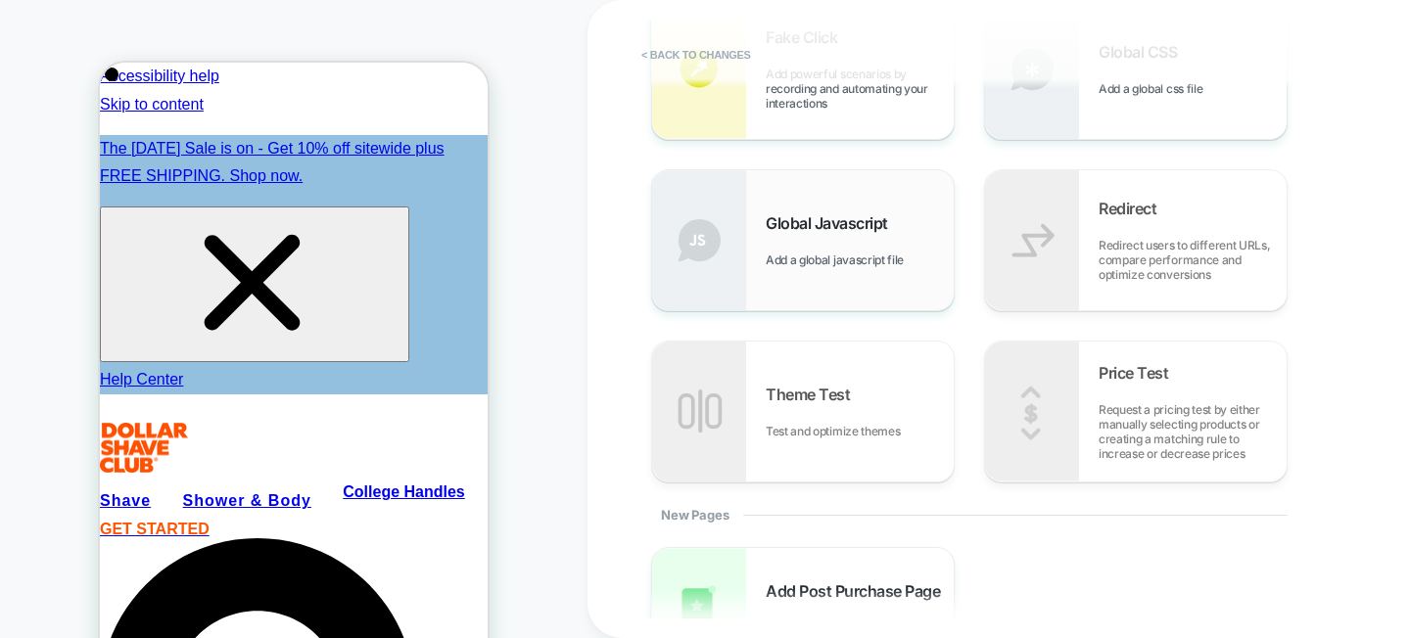
click at [858, 259] on span "Add a global javascript file" at bounding box center [840, 260] width 148 height 15
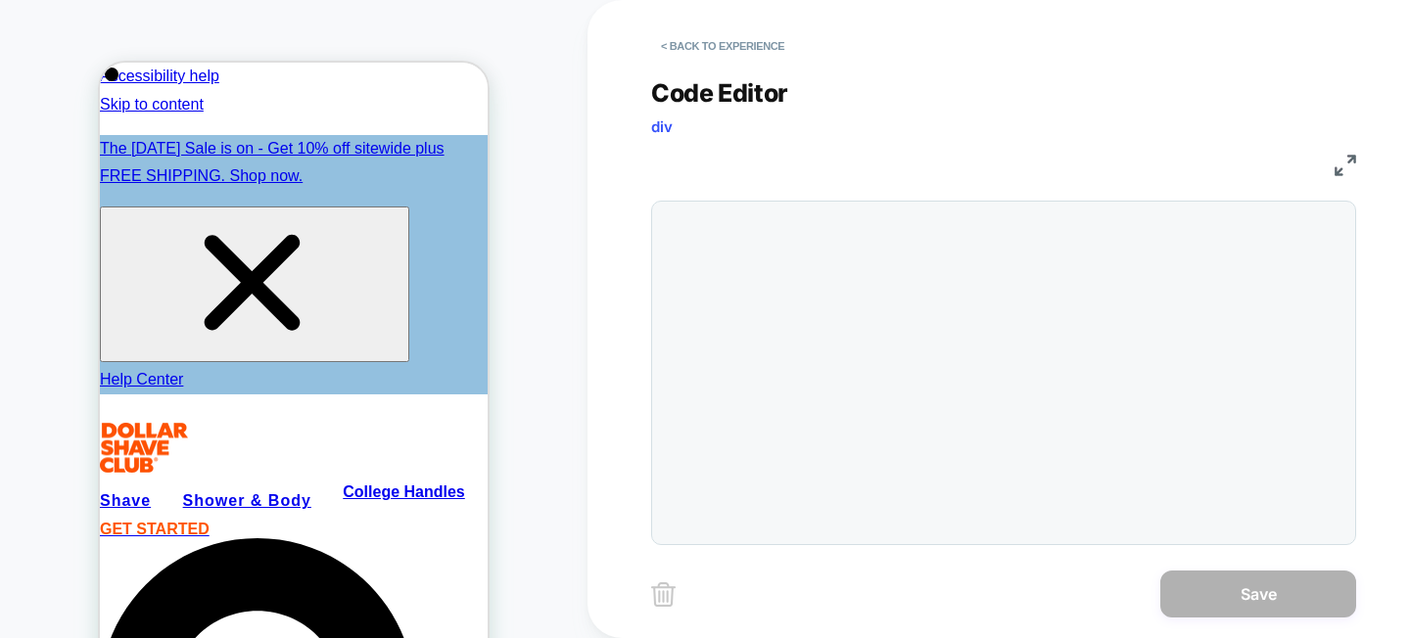
scroll to position [264, 0]
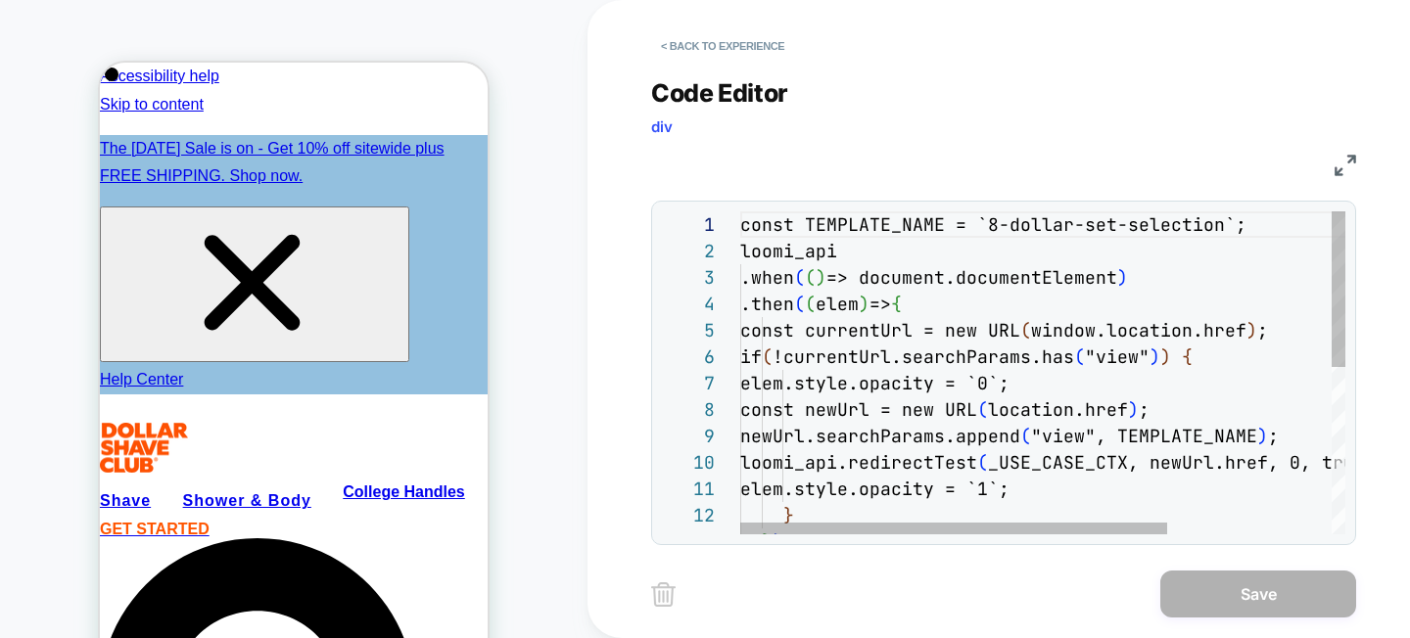
click at [954, 307] on div "const TEMPLATE_NAME = `8-dollar-set-selection`; loomi_api .when ( ( ) => docume…" at bounding box center [1159, 544] width 838 height 667
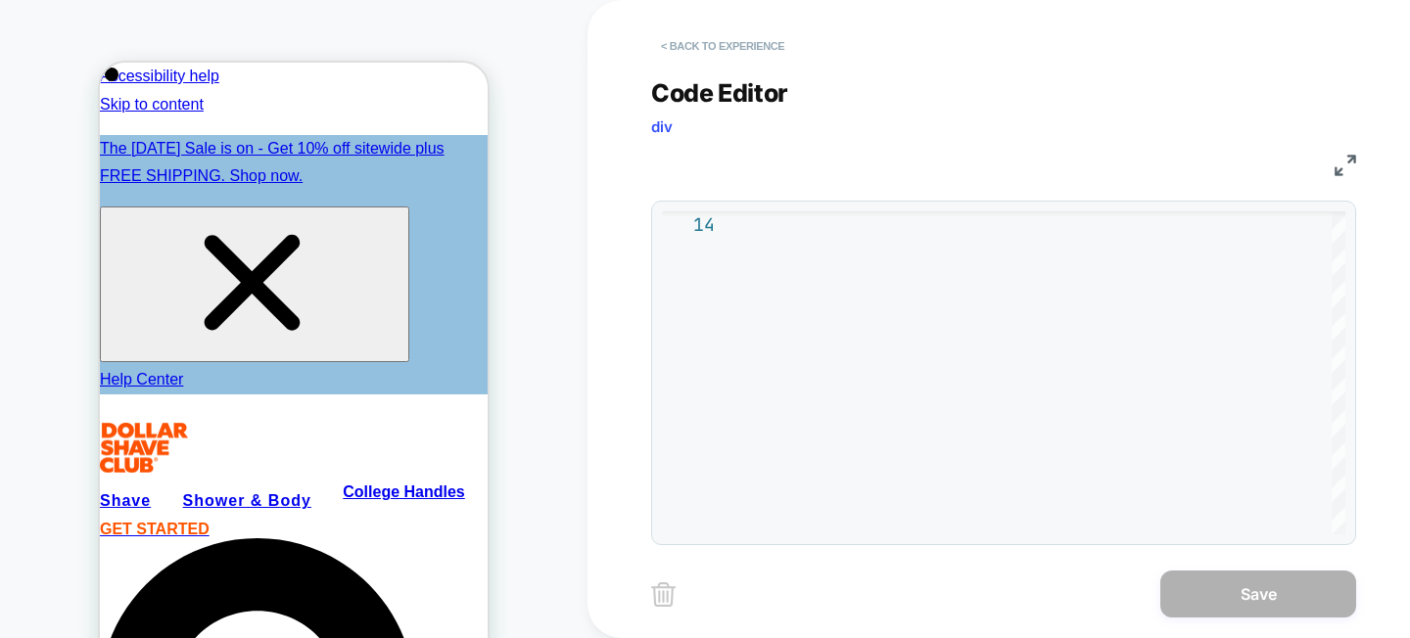
click at [742, 54] on button "< Back to experience" at bounding box center [722, 45] width 143 height 31
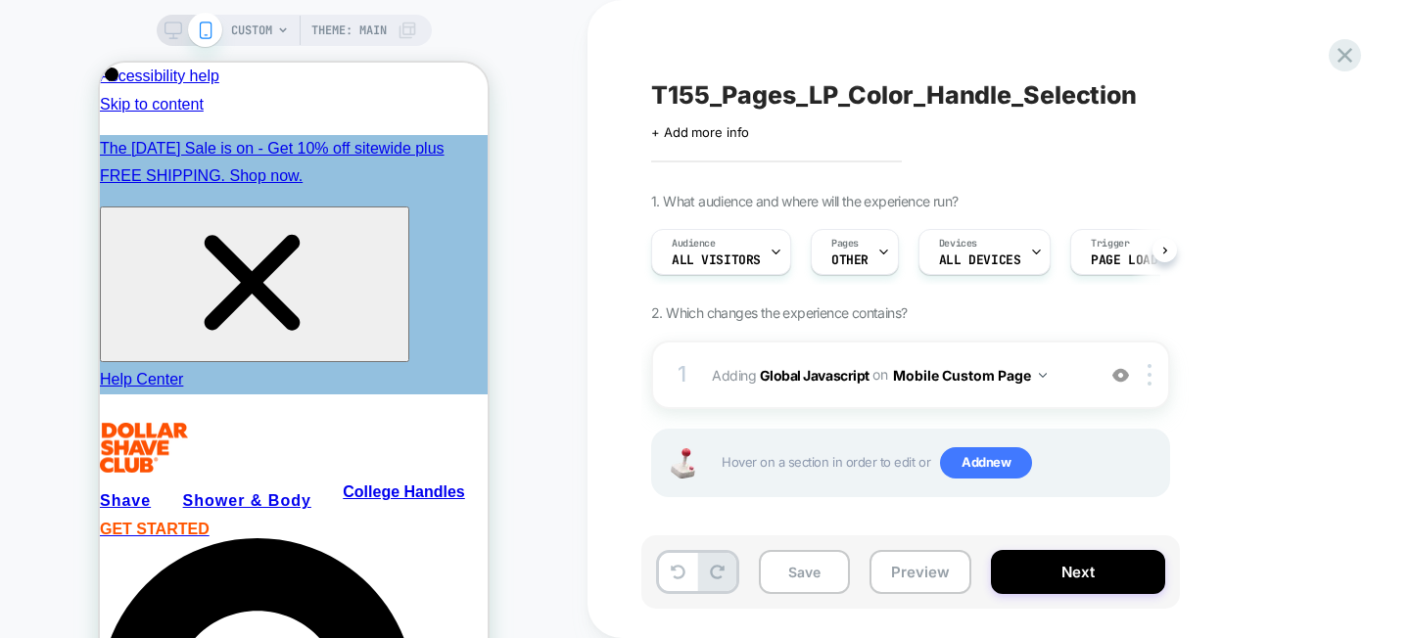
scroll to position [0, 1]
click at [1348, 66] on icon at bounding box center [1344, 55] width 26 height 26
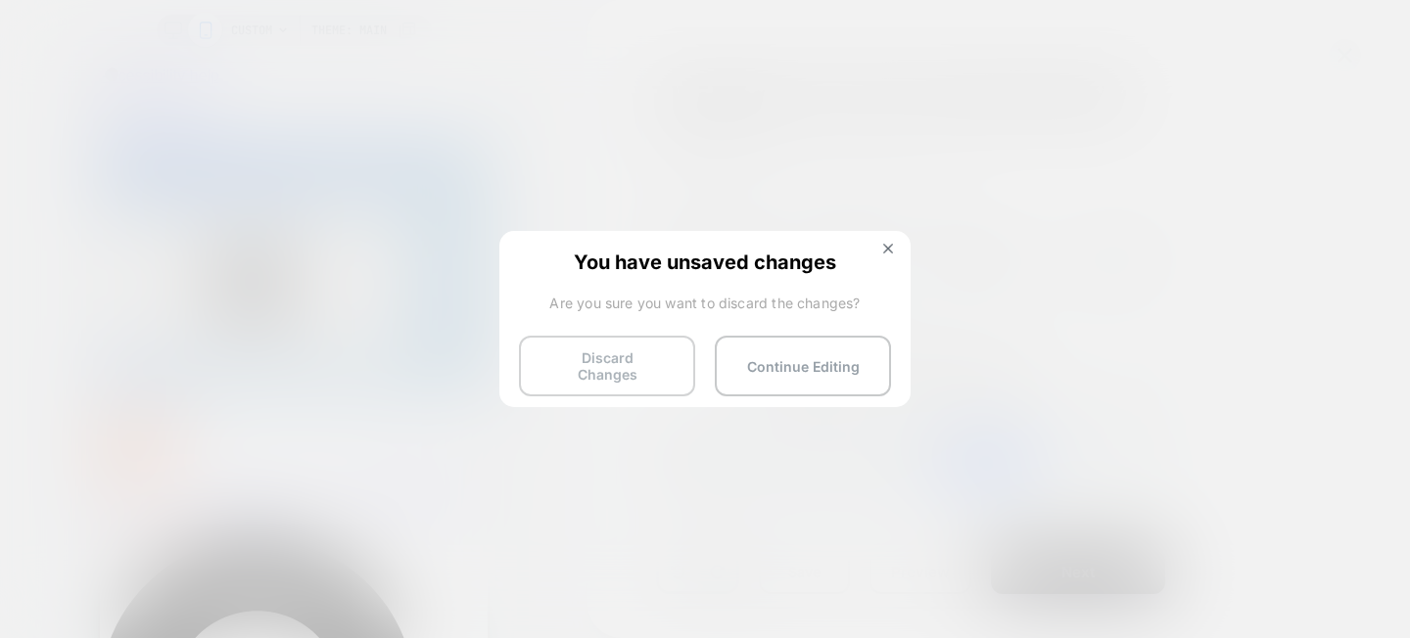
click at [643, 362] on button "Discard Changes" at bounding box center [607, 366] width 176 height 61
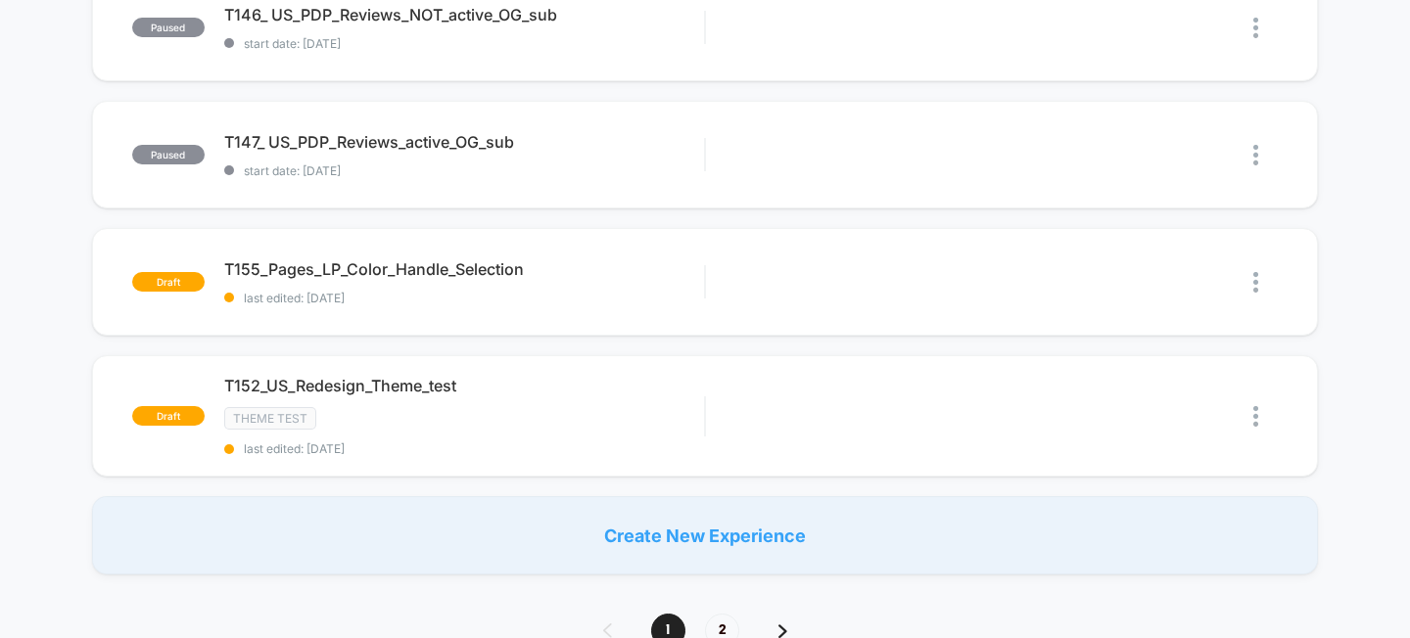
scroll to position [1342, 0]
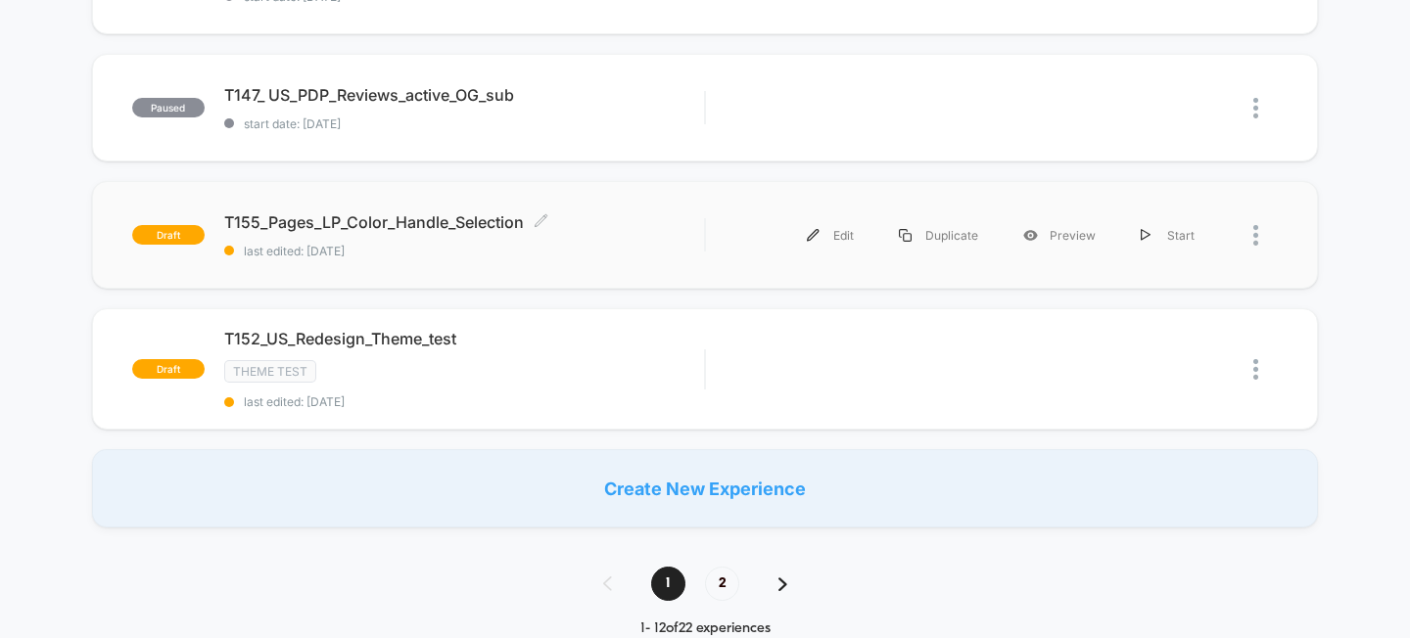
click at [290, 222] on span "T155_Pages_LP_Color_Handle_Selection Click to edit experience details" at bounding box center [464, 222] width 481 height 20
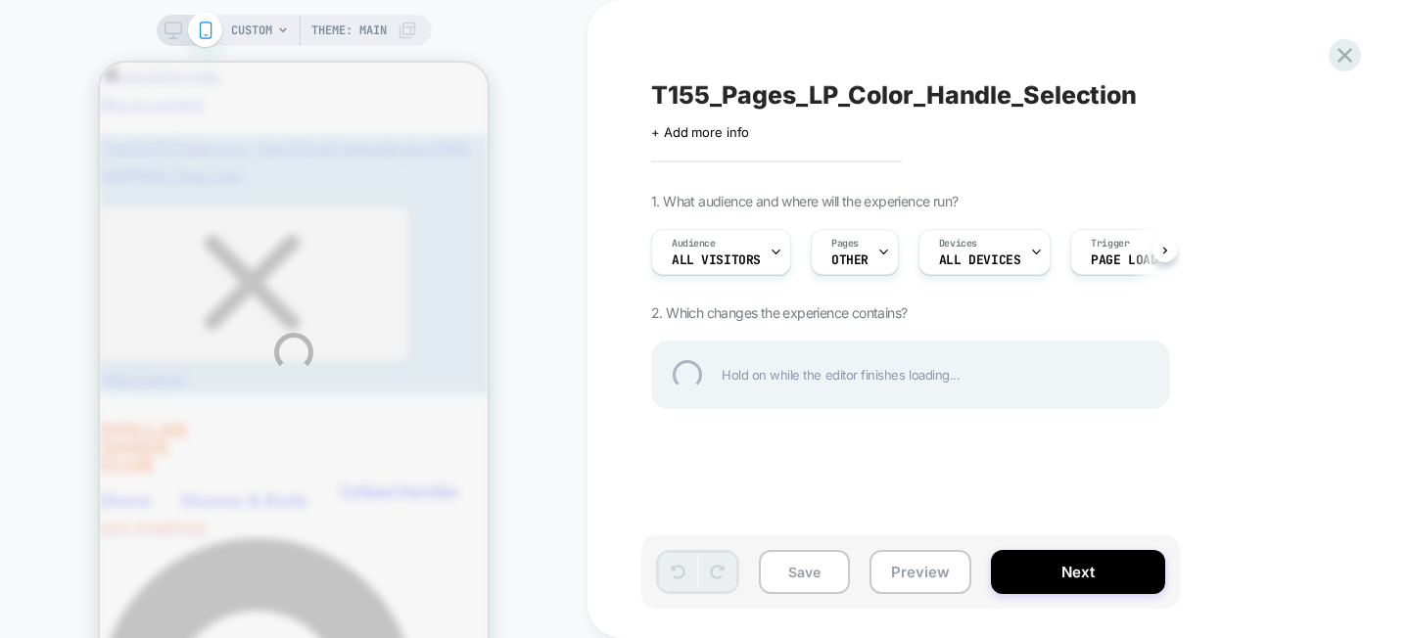
click at [997, 242] on div "CUSTOM Theme: MAIN T155_Pages_LP_Color_Handle_Selection Click to edit experienc…" at bounding box center [705, 352] width 1410 height 705
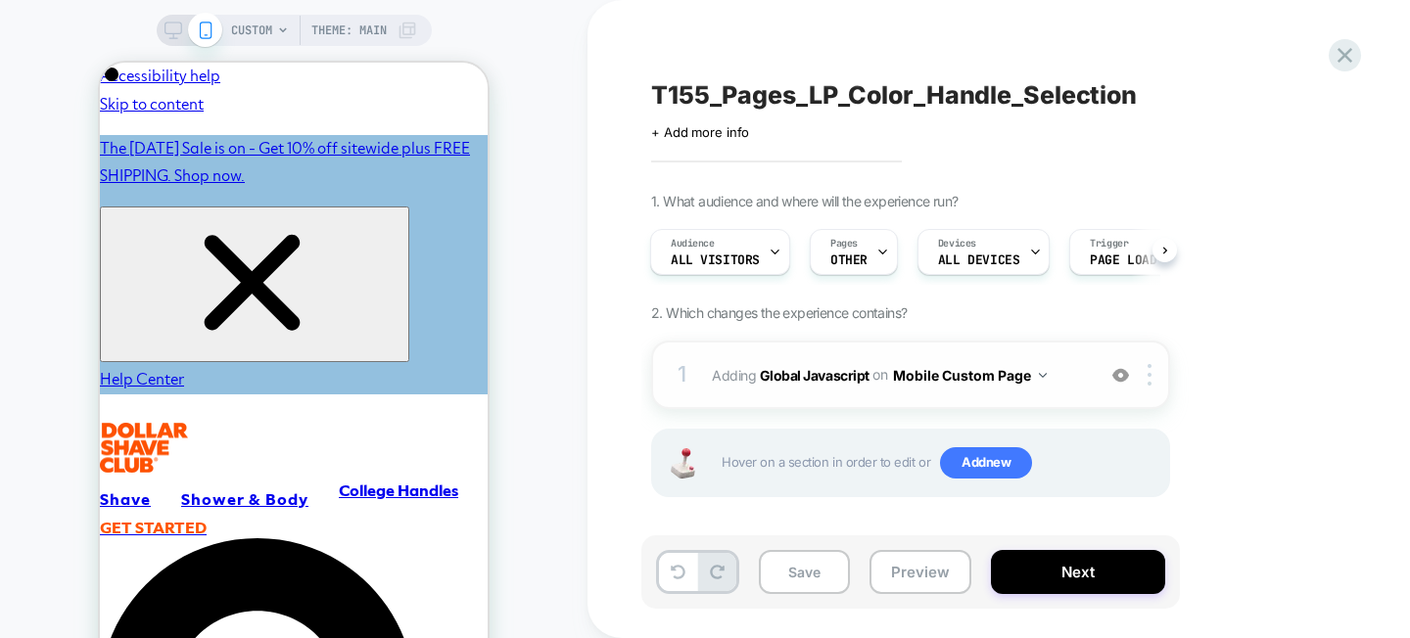
click at [983, 372] on button "Mobile Custom Page" at bounding box center [970, 375] width 154 height 28
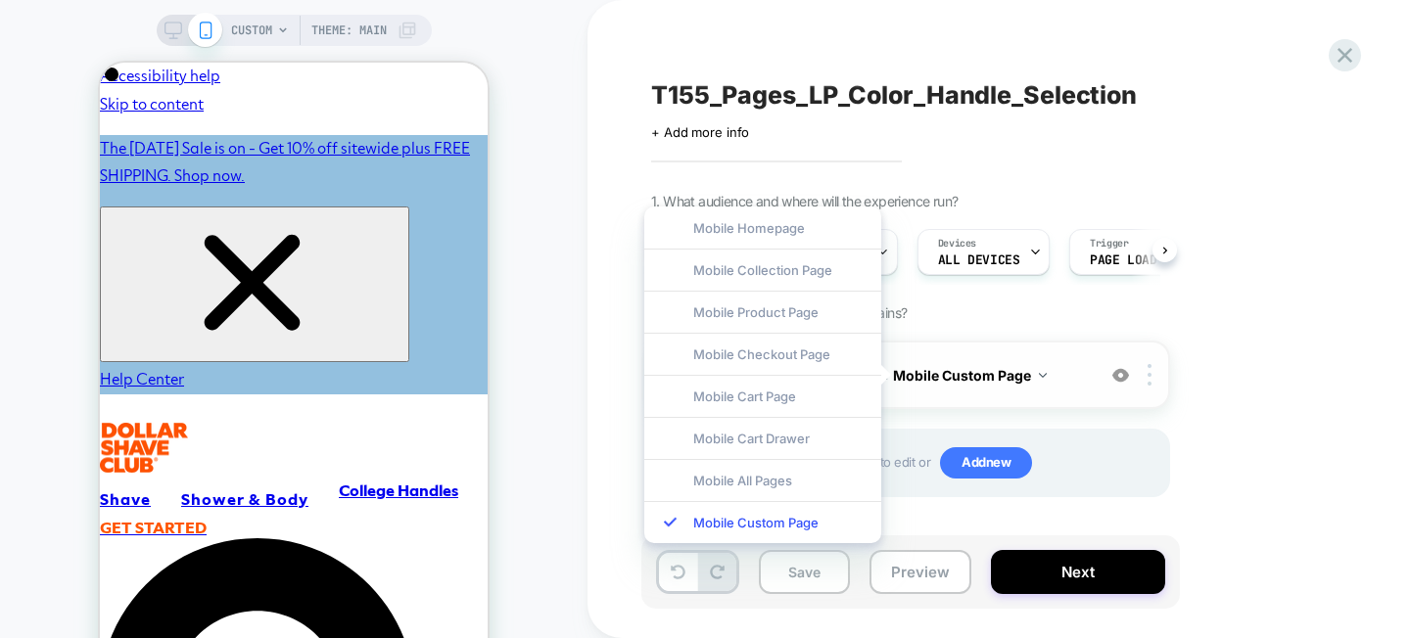
click at [1074, 384] on span "Adding Global Javascript on Mobile Custom Page" at bounding box center [898, 375] width 373 height 28
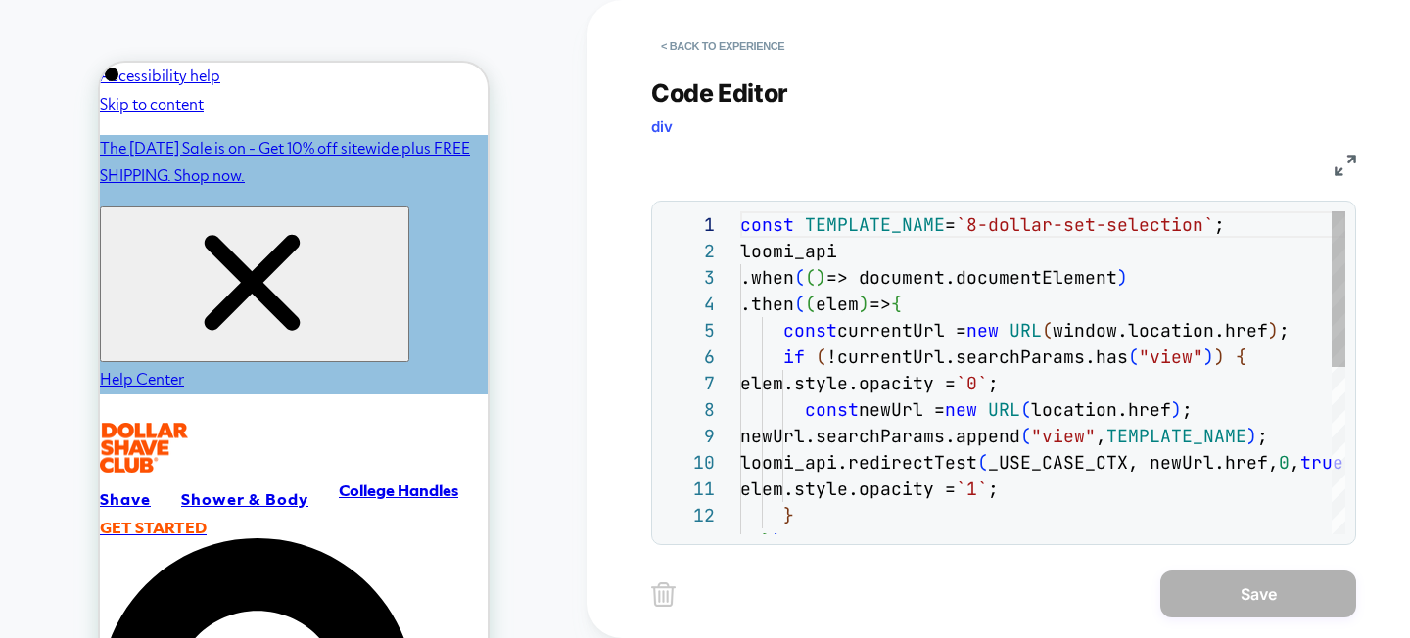
scroll to position [264, 0]
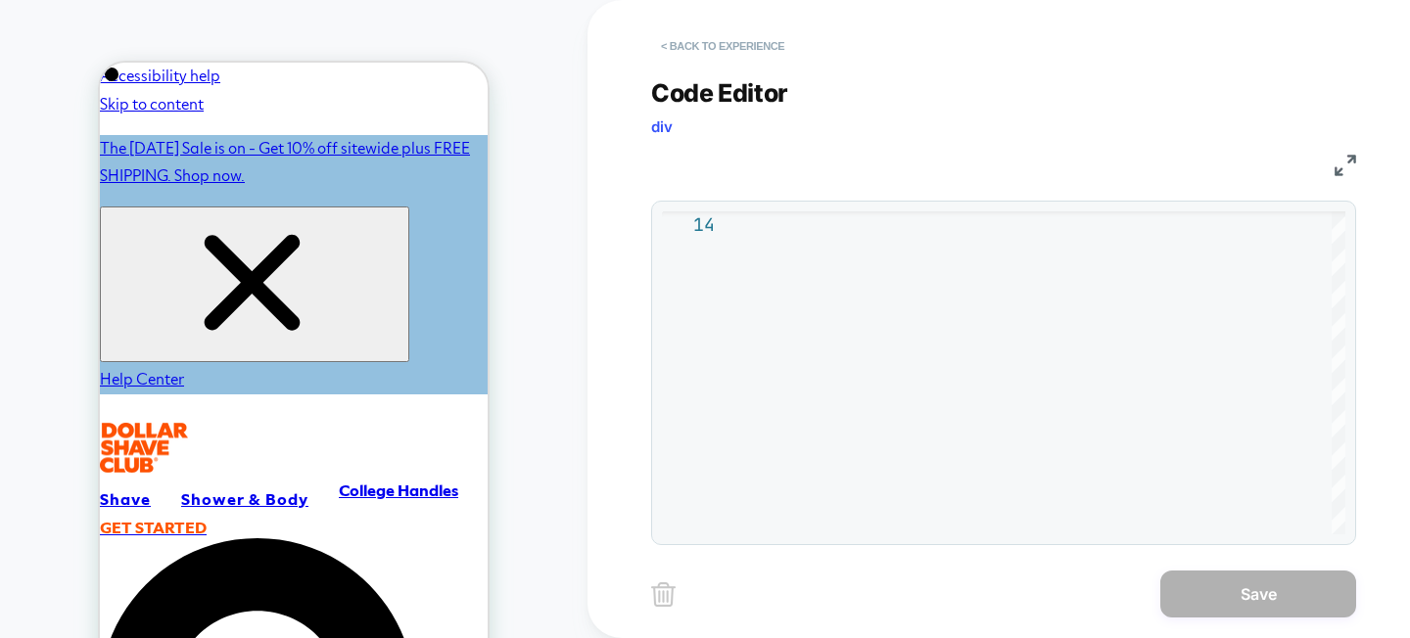
click at [723, 34] on button "< Back to experience" at bounding box center [722, 45] width 143 height 31
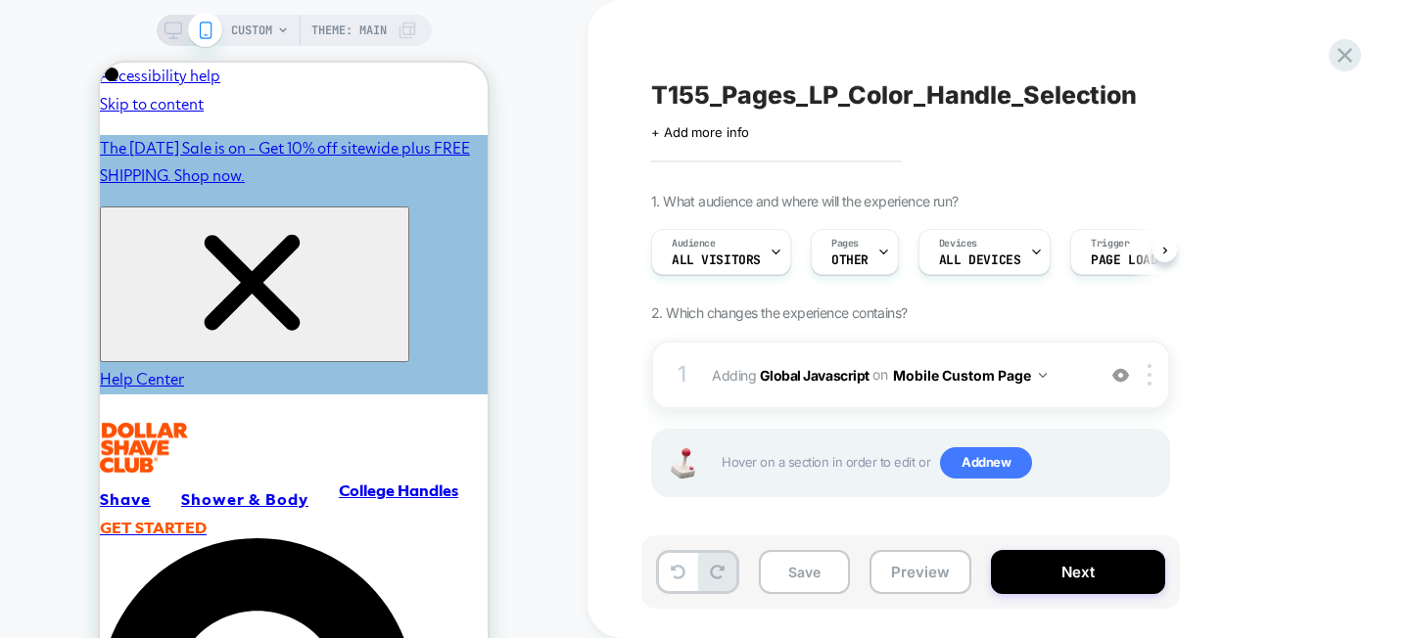
scroll to position [0, 1]
click at [963, 465] on span "Add new" at bounding box center [986, 462] width 92 height 31
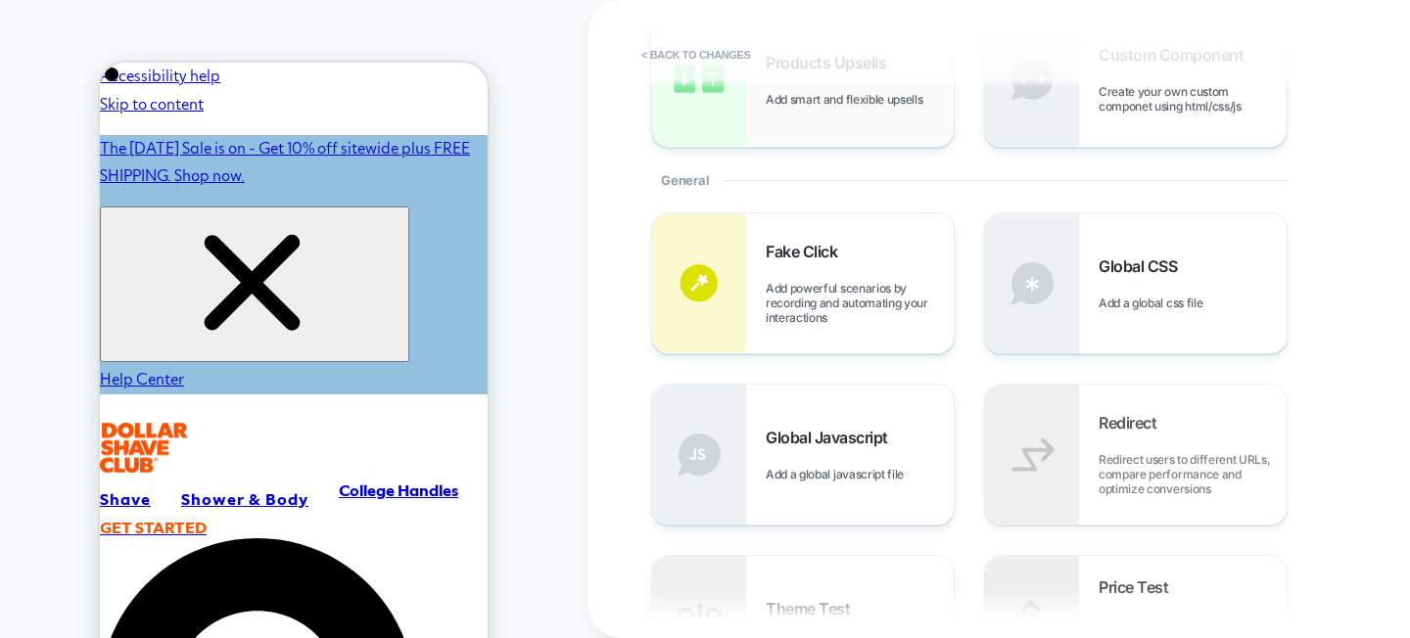
scroll to position [341, 0]
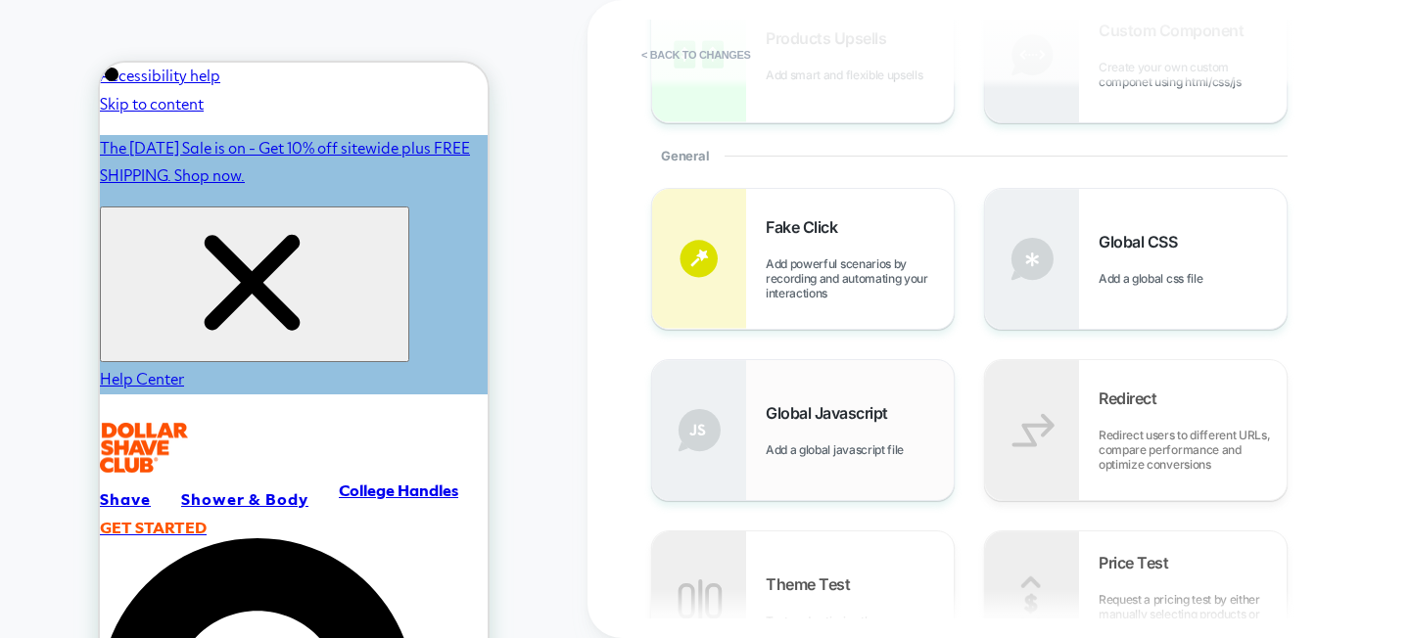
click at [862, 413] on span "Global Javascript" at bounding box center [832, 413] width 132 height 20
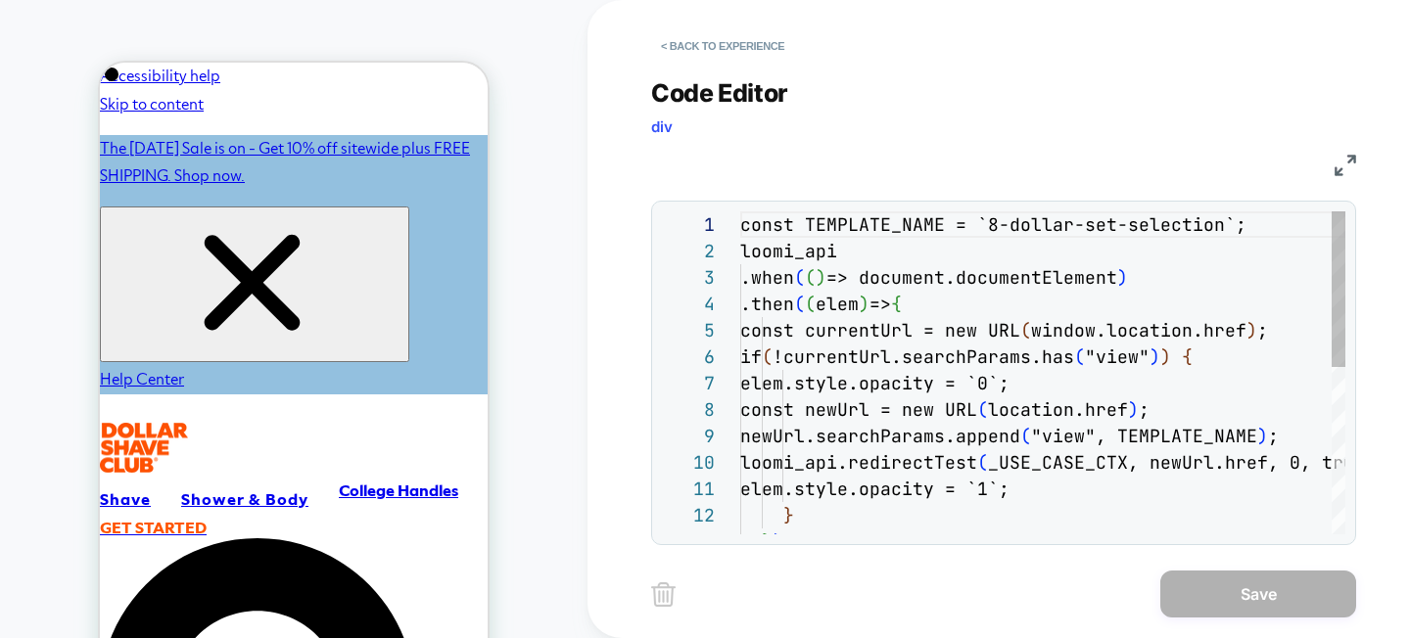
scroll to position [264, 0]
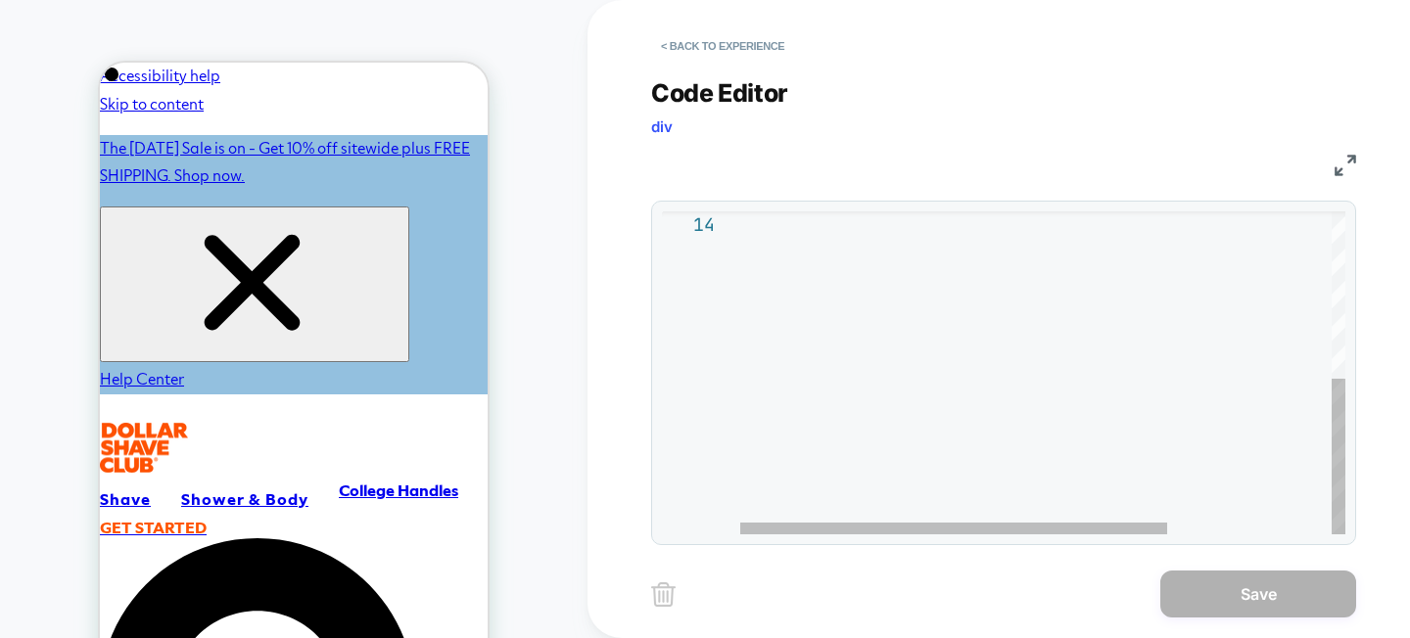
type textarea "**********"
click at [1163, 455] on div at bounding box center [1159, 201] width 838 height 667
drag, startPoint x: 917, startPoint y: 356, endPoint x: 895, endPoint y: 26, distance: 330.7
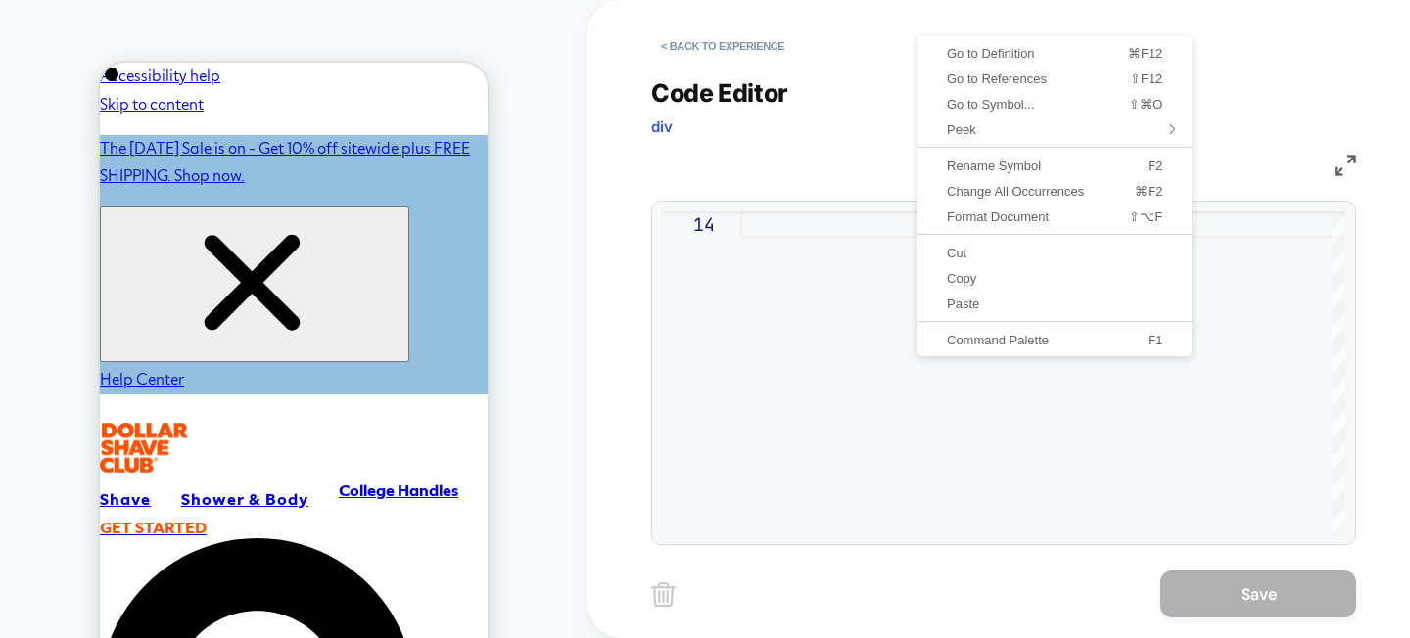
click at [842, 110] on div "Code Editor div" at bounding box center [1003, 112] width 705 height 68
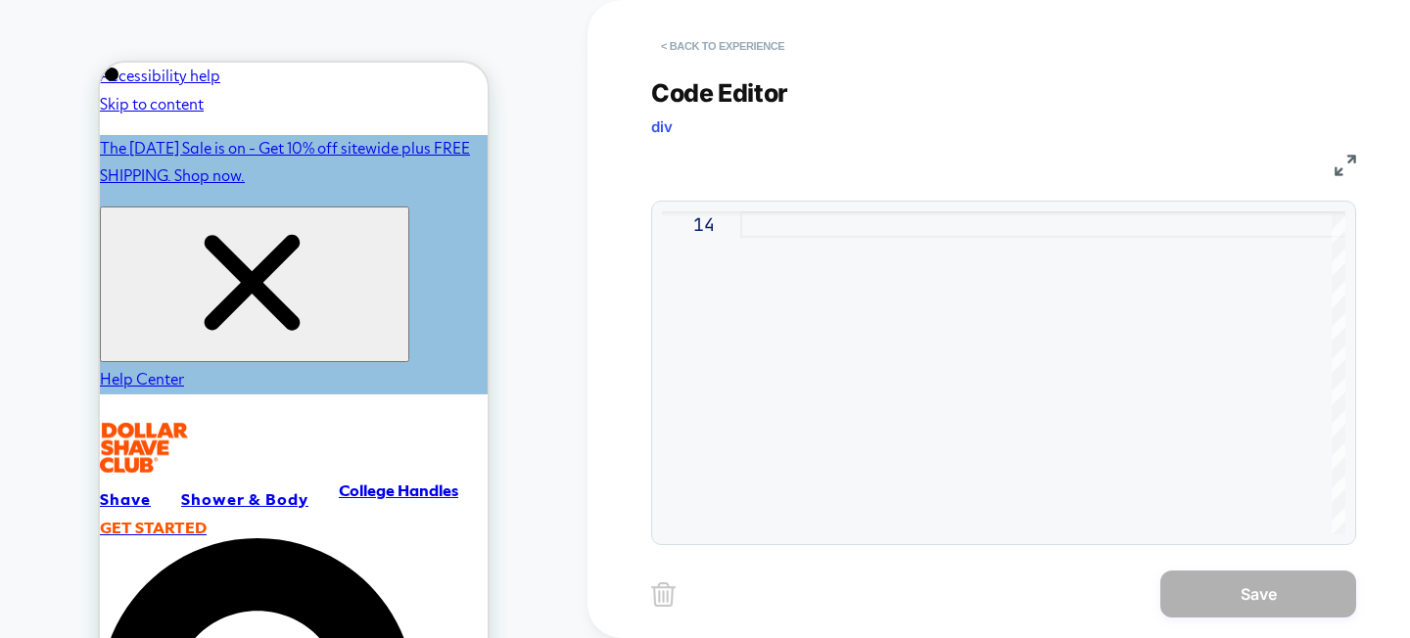
click at [743, 44] on button "< Back to experience" at bounding box center [722, 45] width 143 height 31
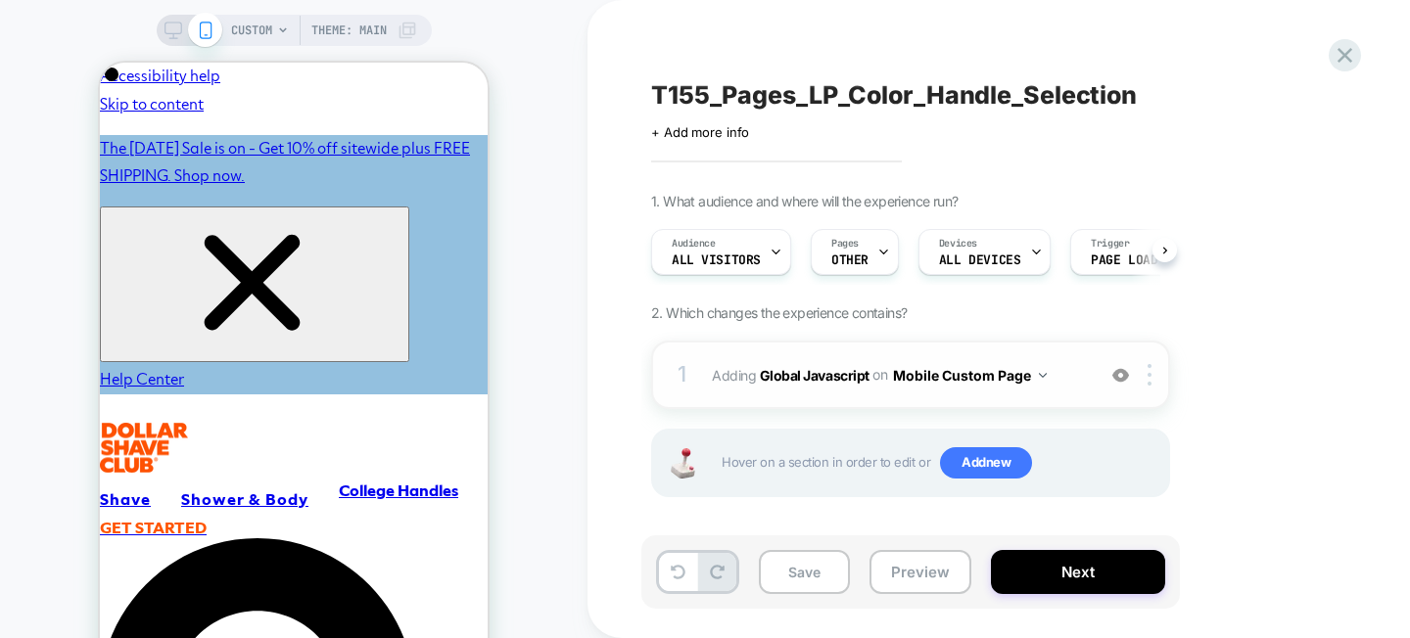
scroll to position [0, 1]
click at [1153, 371] on div at bounding box center [1153, 375] width 32 height 22
click at [1150, 361] on div "1 Adding Global Javascript on Mobile Custom Page Add Before Add After Copy to D…" at bounding box center [910, 375] width 519 height 69
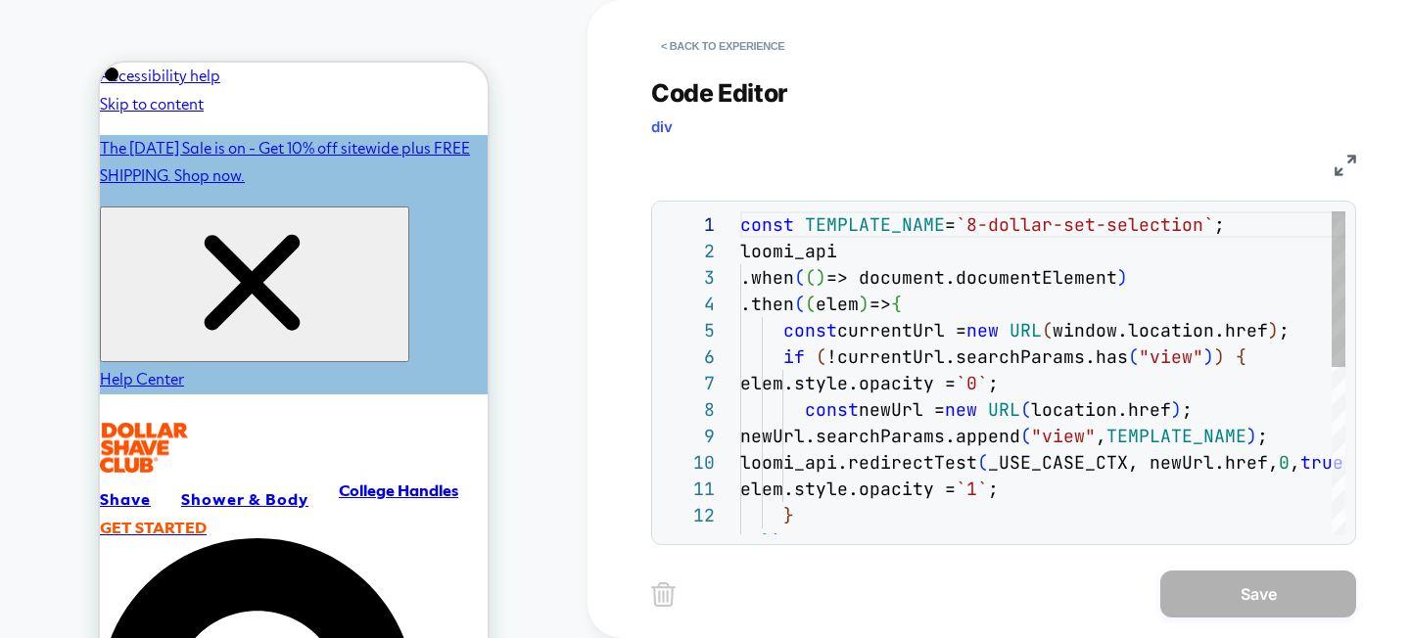
scroll to position [264, 0]
click at [711, 46] on button "< Back to experience" at bounding box center [722, 45] width 143 height 31
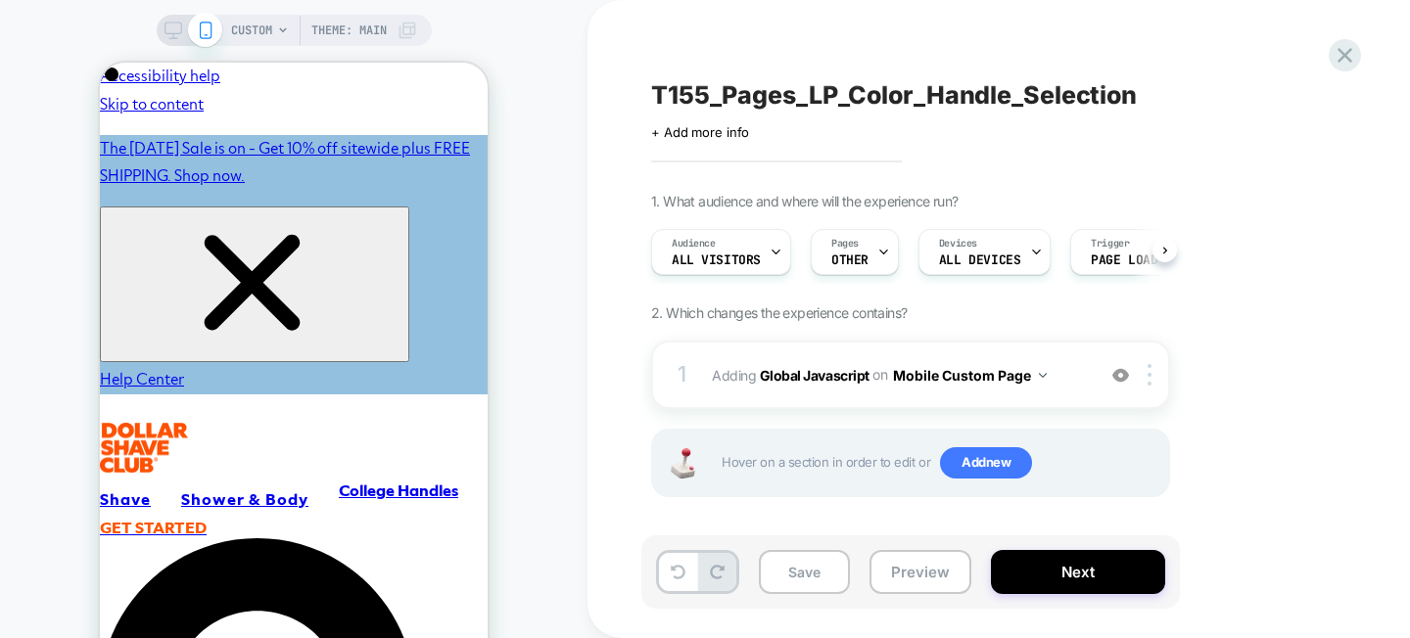
scroll to position [0, 1]
click at [1150, 372] on img at bounding box center [1149, 375] width 4 height 22
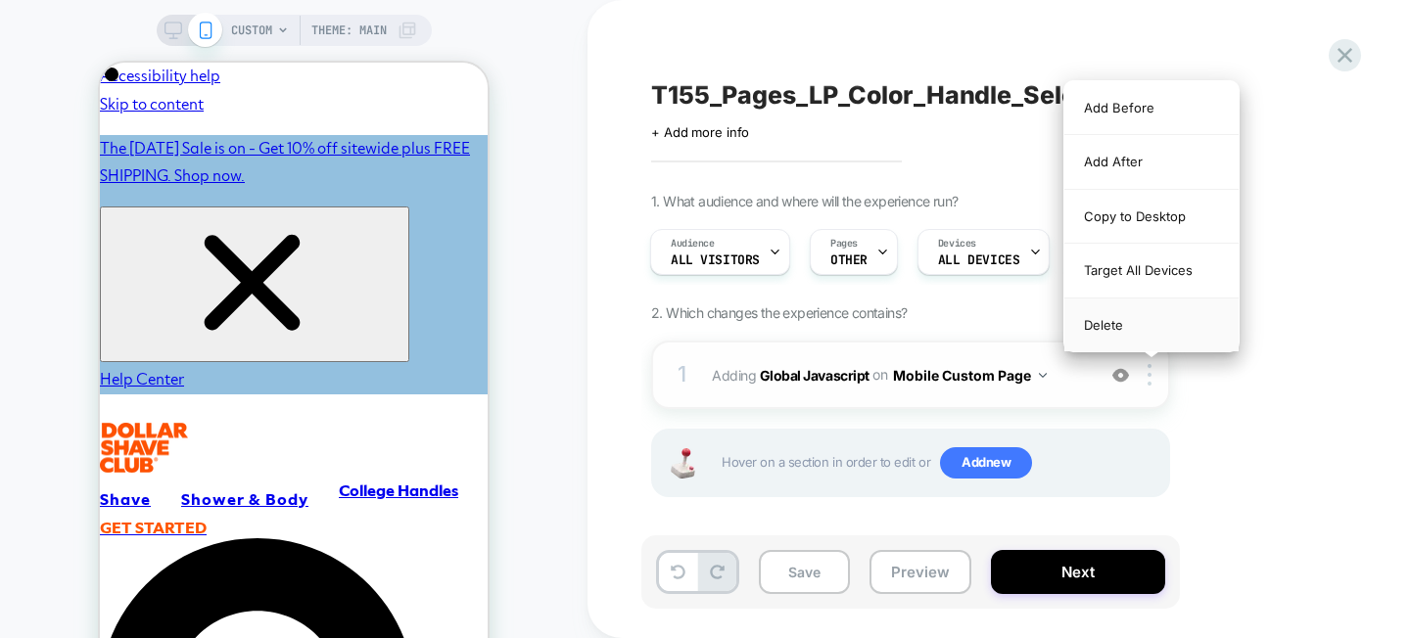
click at [1133, 331] on div "Delete" at bounding box center [1151, 325] width 174 height 53
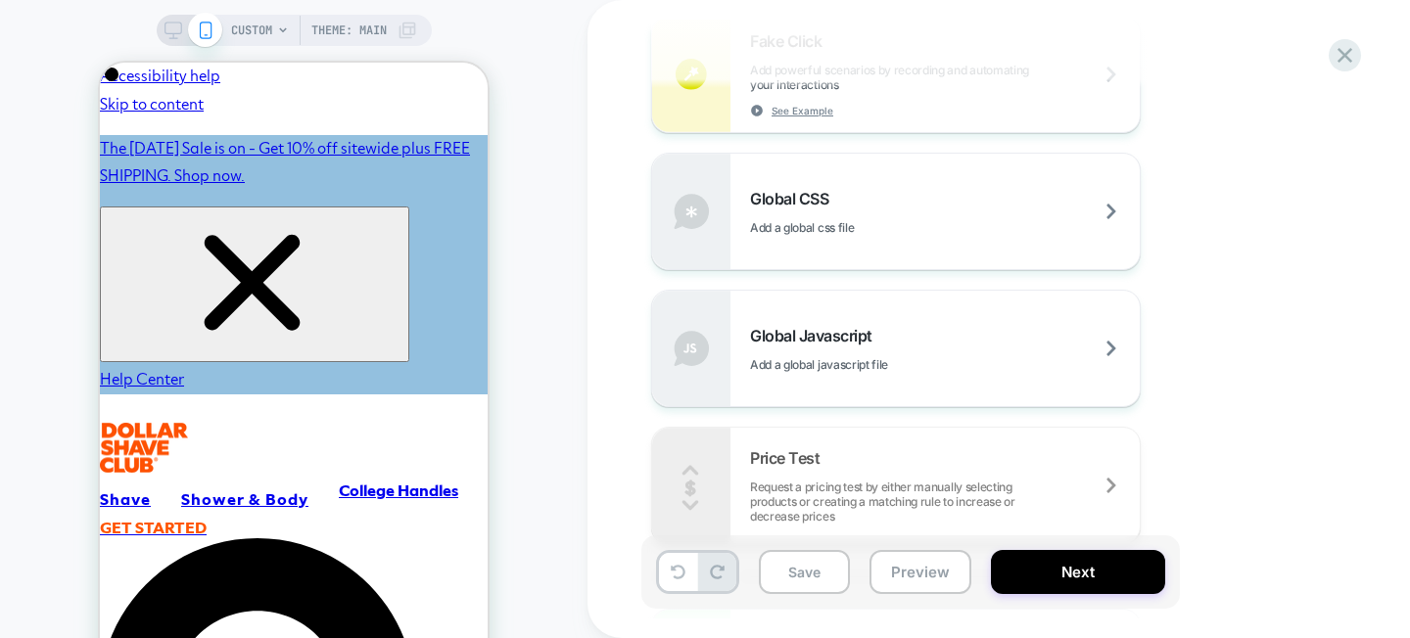
scroll to position [1202, 0]
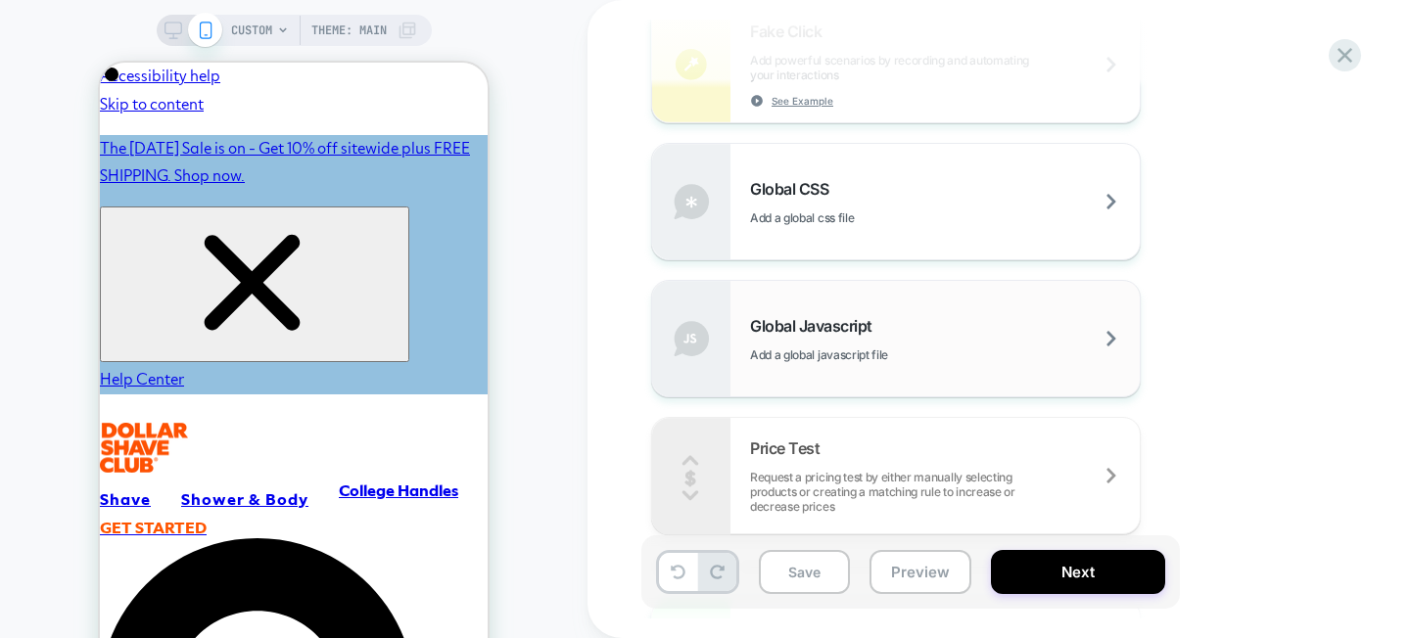
click at [960, 360] on div "Global Javascript Add a global javascript file" at bounding box center [896, 339] width 488 height 116
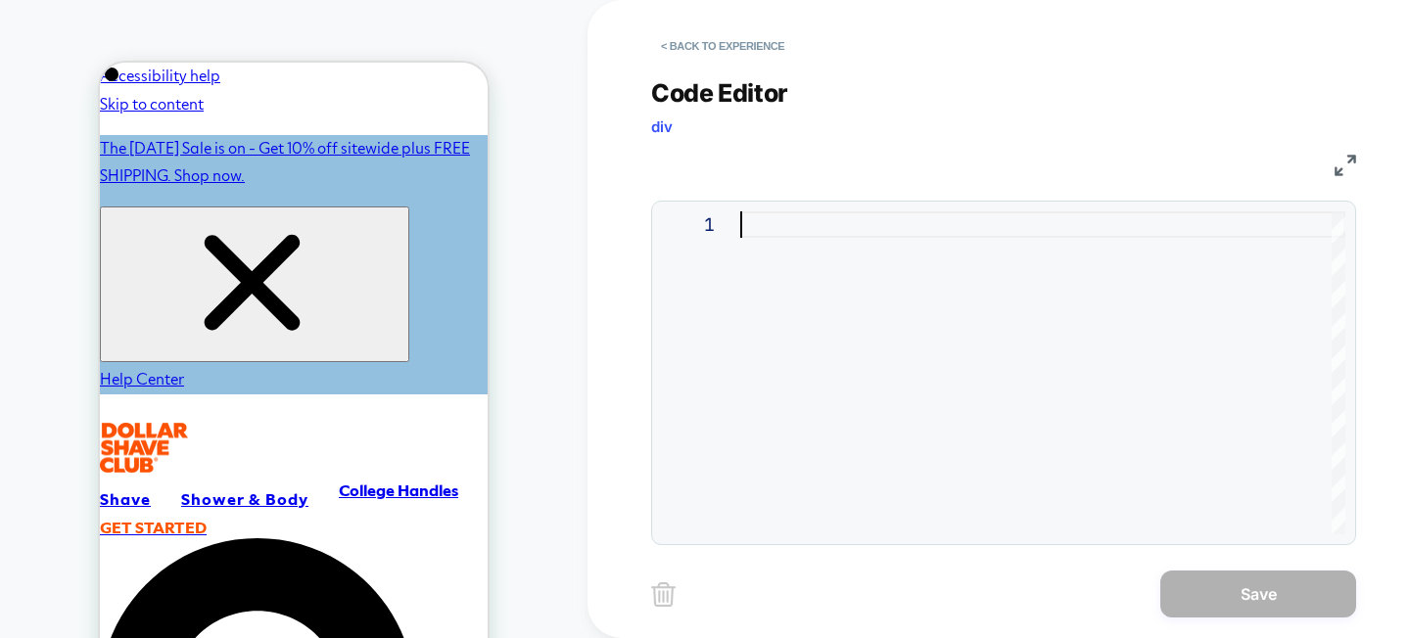
click at [954, 359] on div at bounding box center [1042, 372] width 605 height 323
type textarea "**********"
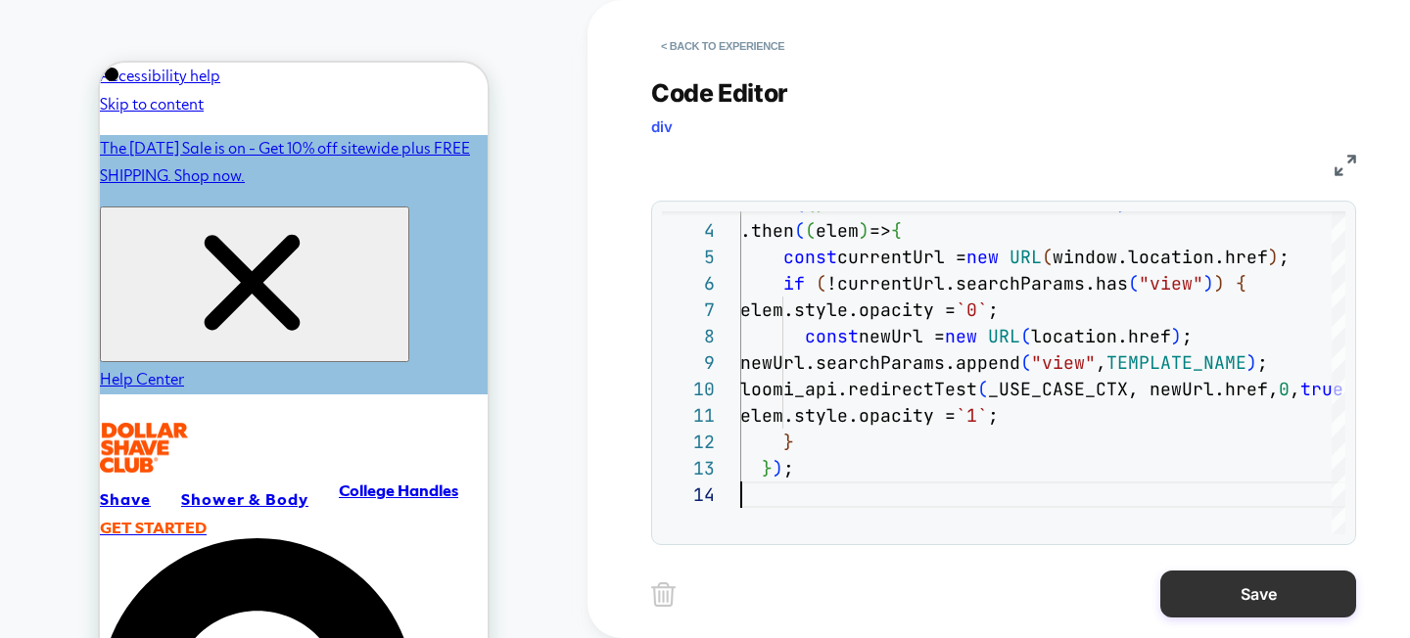
click at [1195, 593] on button "Save" at bounding box center [1258, 594] width 196 height 47
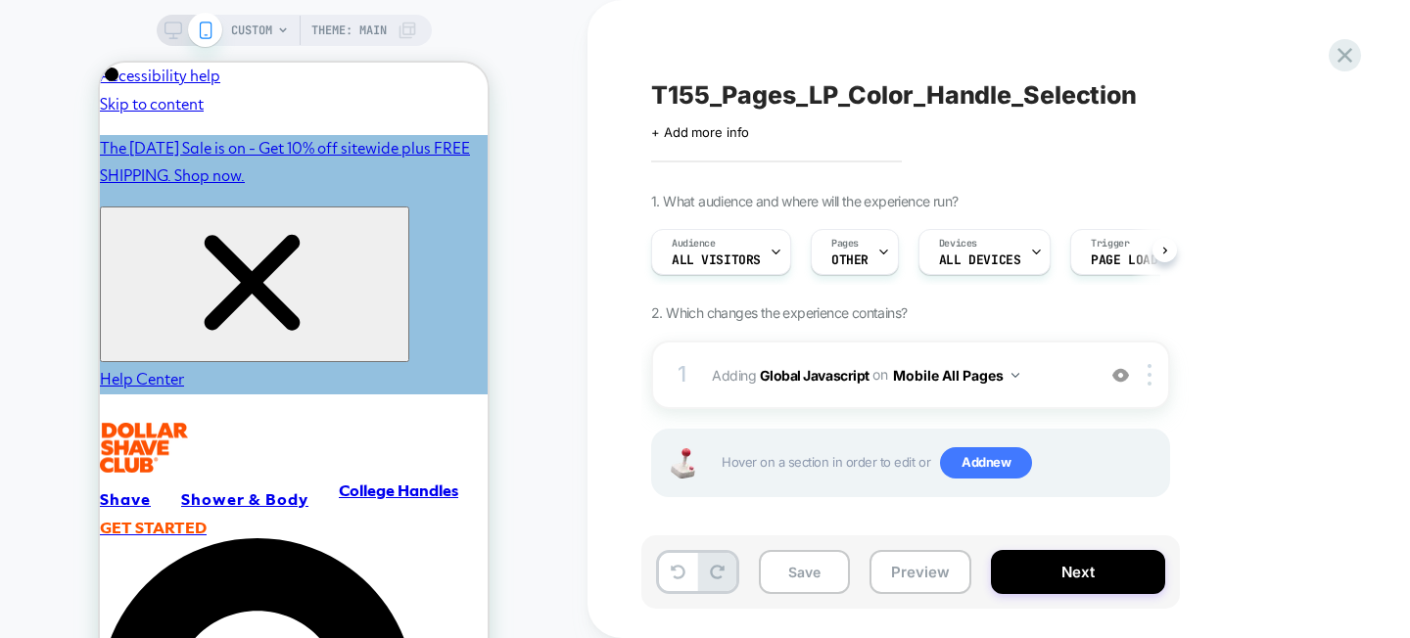
scroll to position [0, 1]
click at [998, 380] on button "Mobile All Pages" at bounding box center [956, 375] width 126 height 28
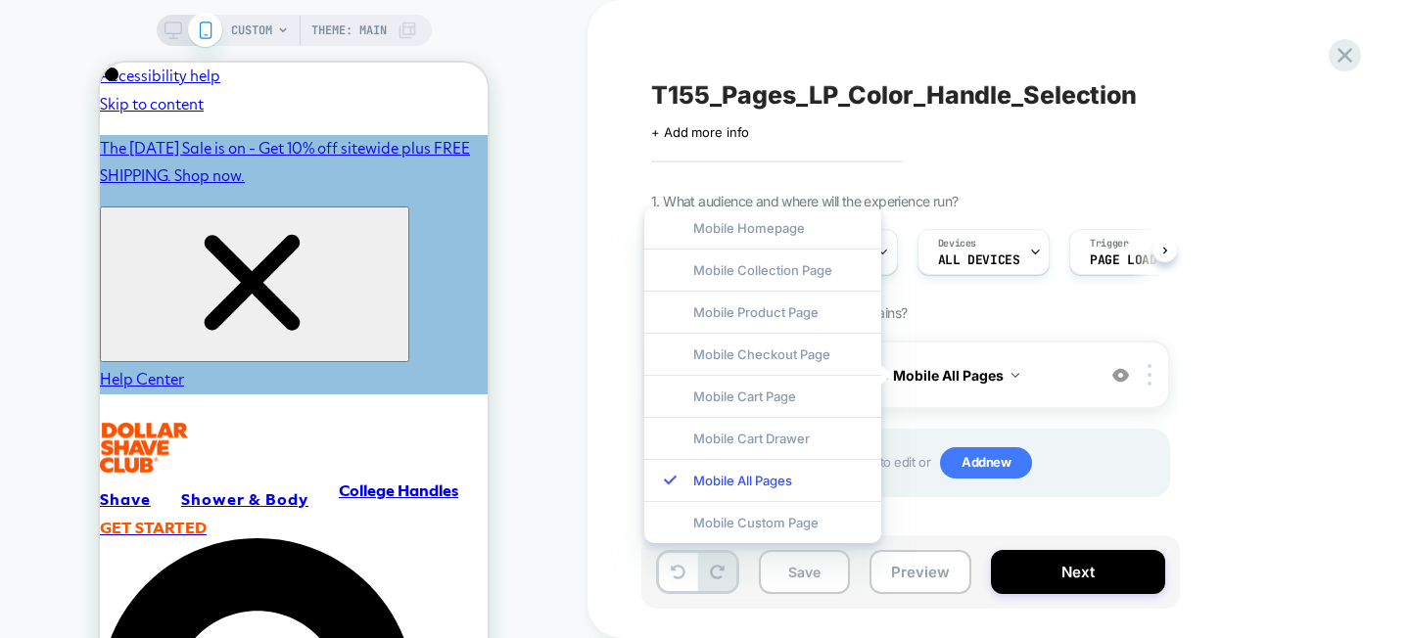
click at [1124, 367] on img at bounding box center [1120, 375] width 17 height 17
click at [1122, 379] on img at bounding box center [1120, 375] width 17 height 17
click at [1151, 374] on div at bounding box center [1153, 375] width 32 height 22
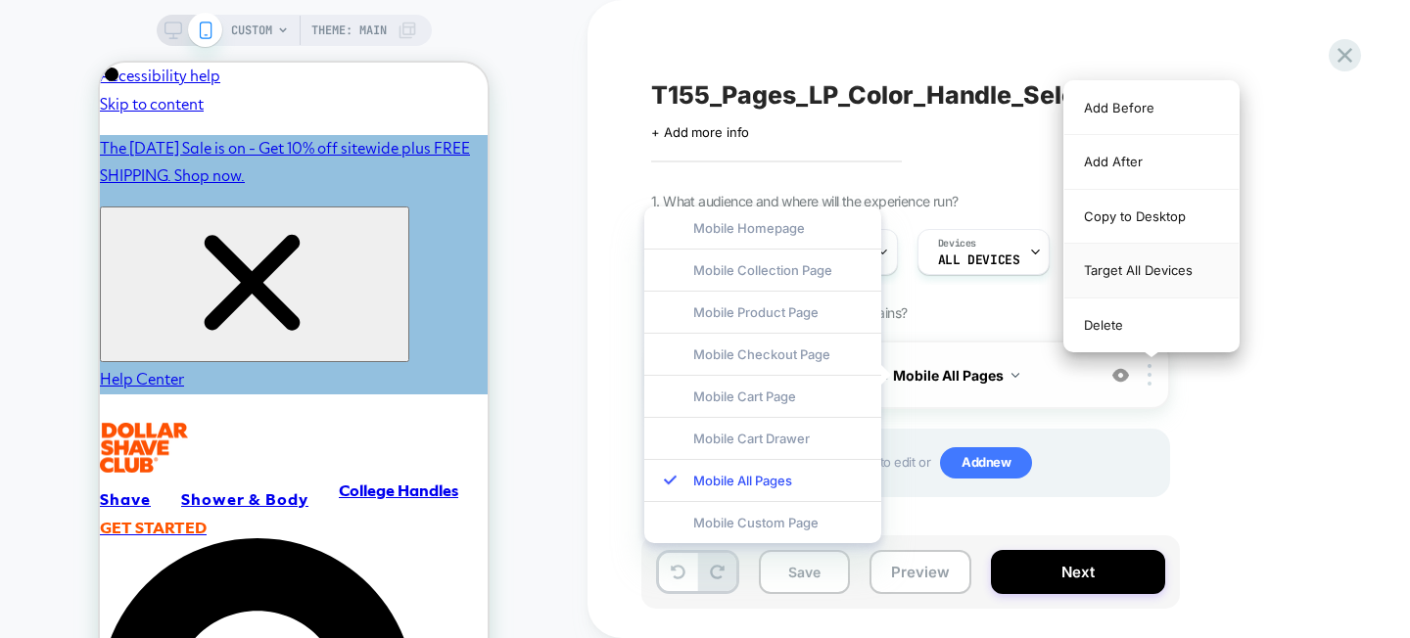
click at [1152, 263] on div "Target All Devices" at bounding box center [1151, 271] width 174 height 54
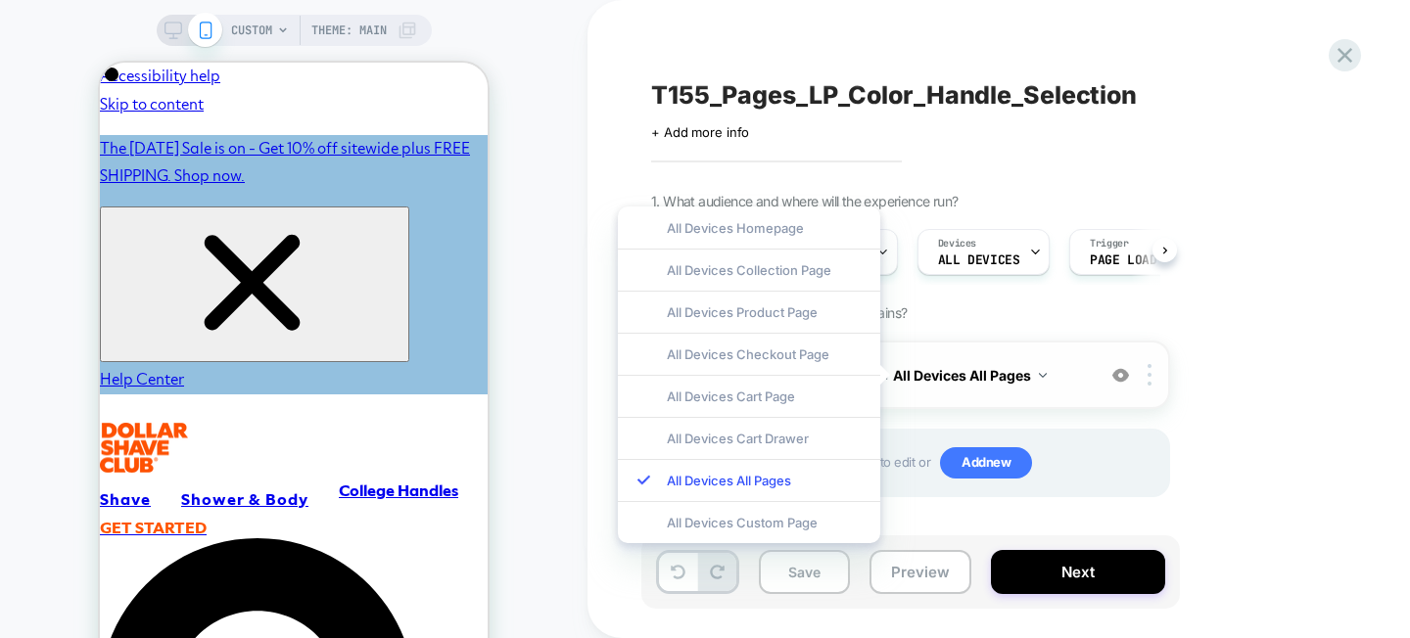
click at [1074, 352] on div "1 Adding Global Javascript on All Devices All Pages Add Before Add After Target…" at bounding box center [910, 375] width 519 height 69
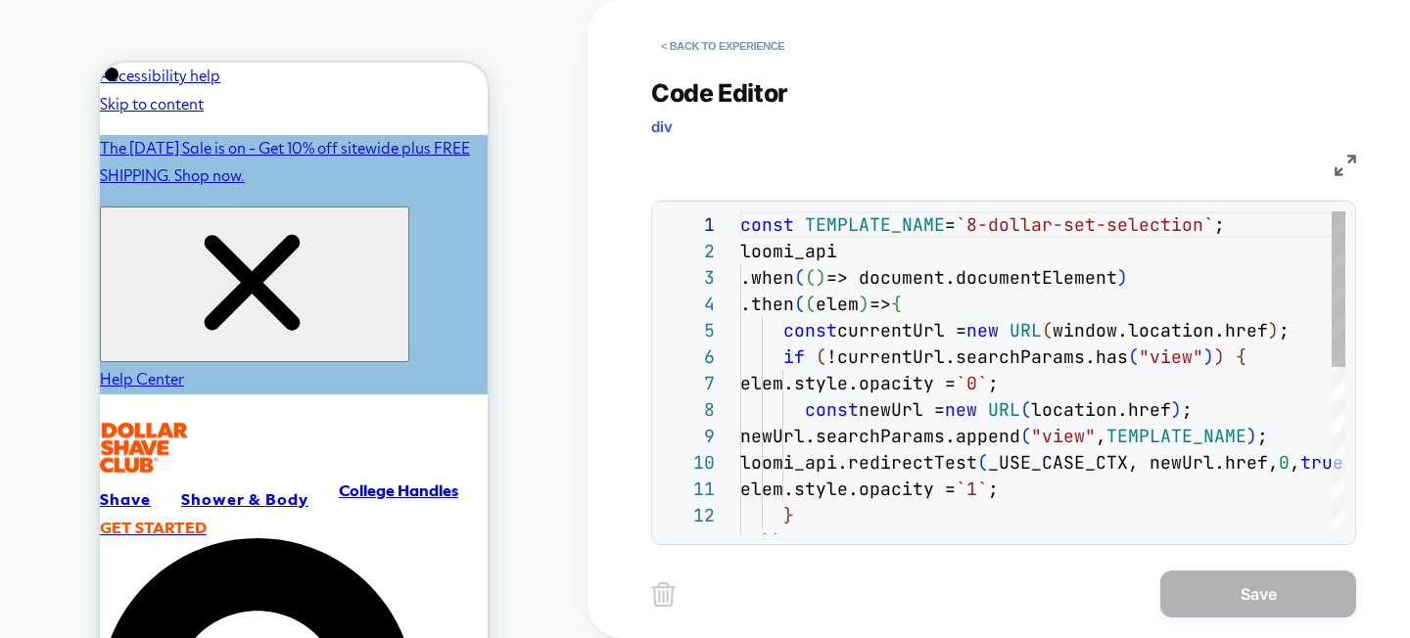
scroll to position [264, 0]
click at [709, 50] on button "< Back to experience" at bounding box center [722, 45] width 143 height 31
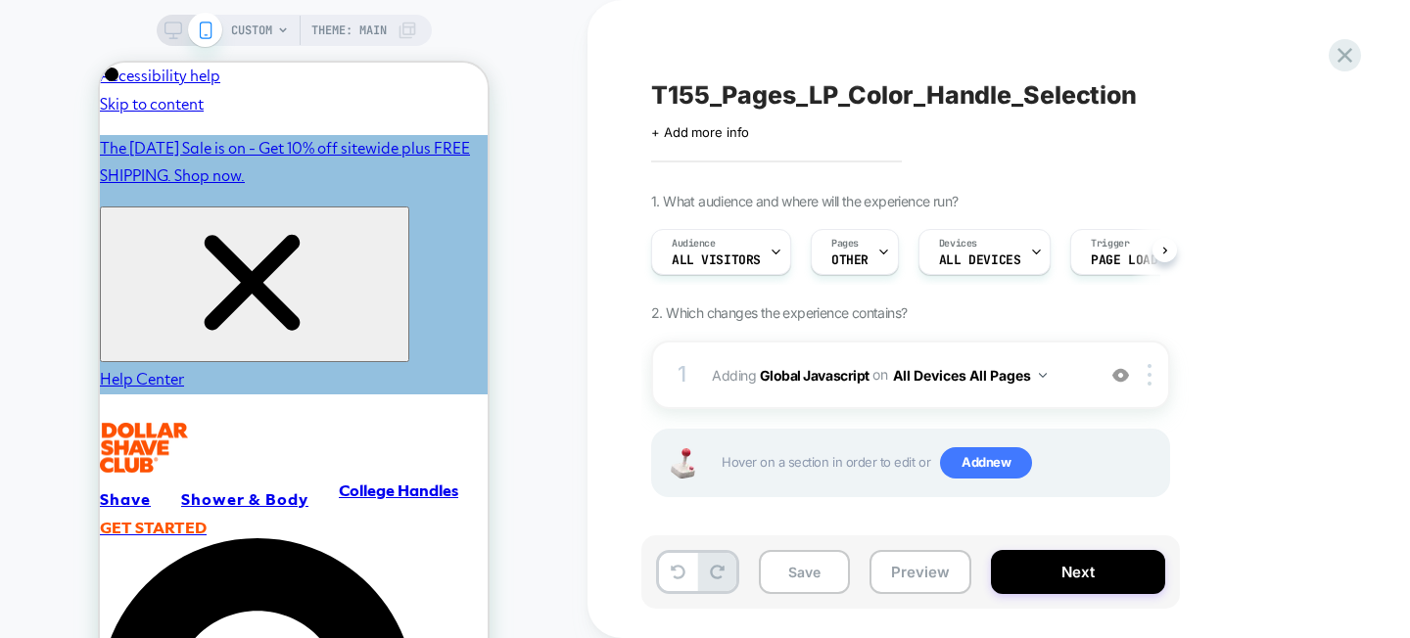
scroll to position [0, 1]
click at [987, 376] on button "All Devices All Pages" at bounding box center [970, 375] width 154 height 28
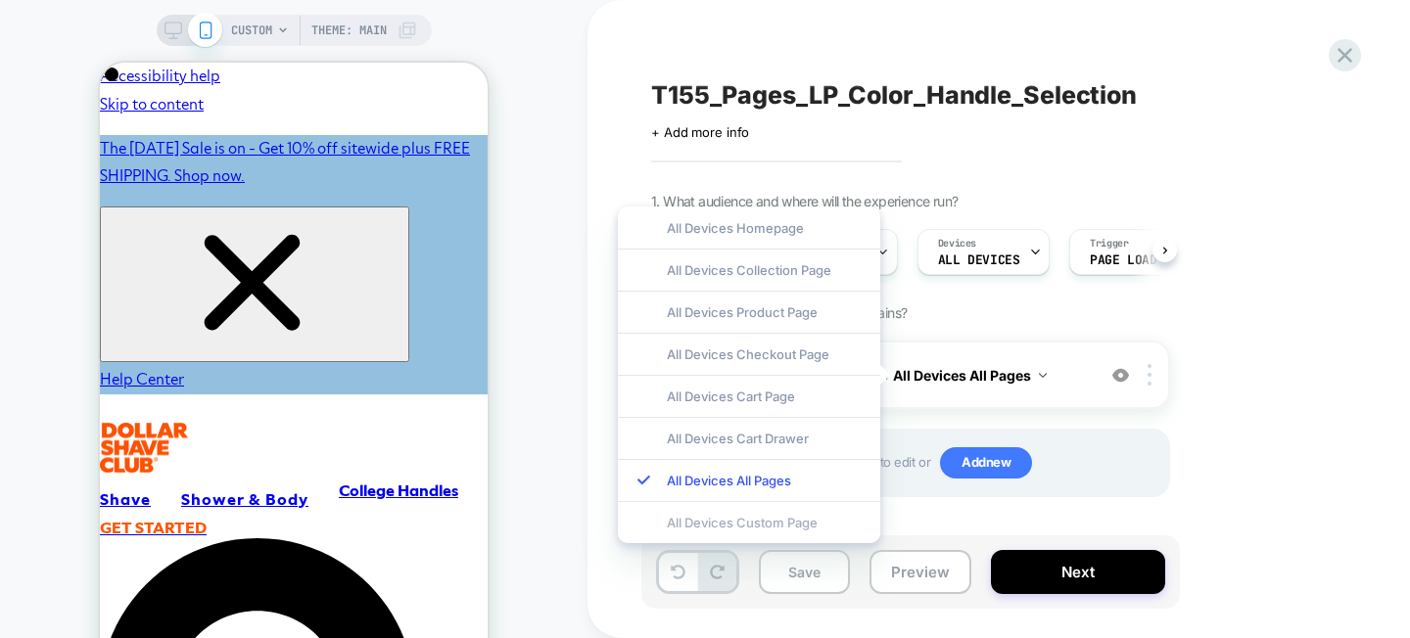
click at [772, 532] on div "All Devices Custom Page" at bounding box center [749, 522] width 262 height 42
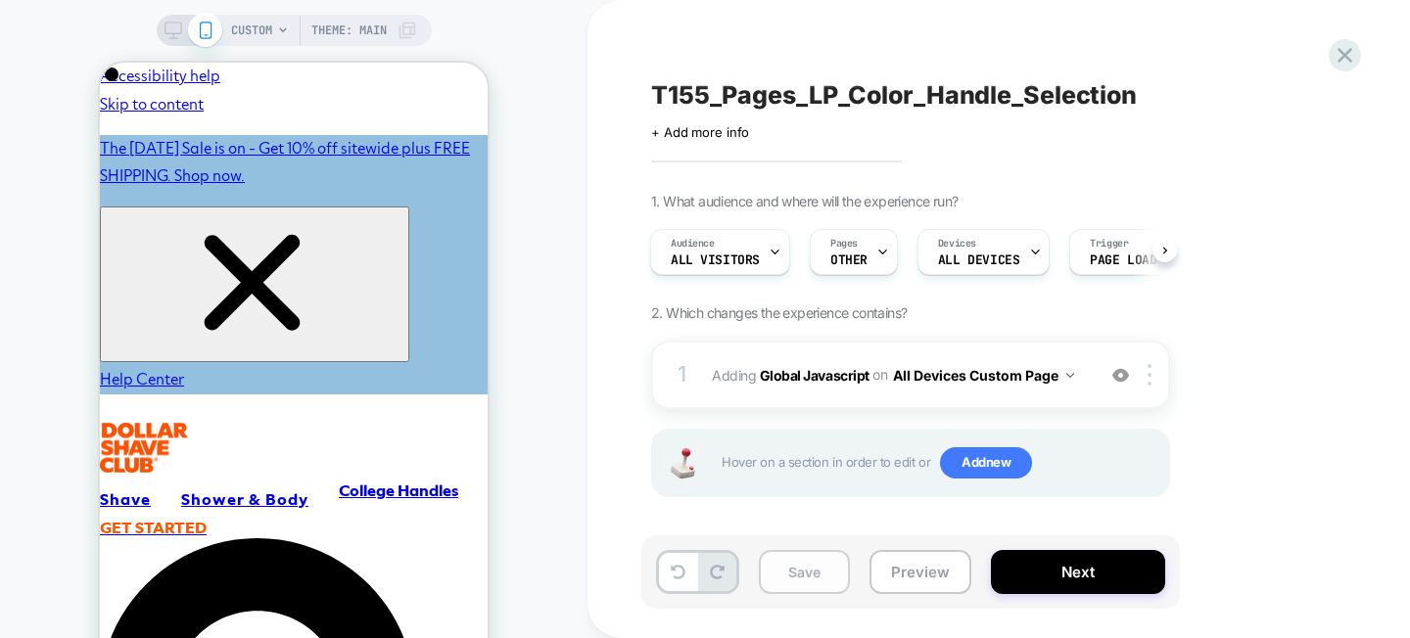
click at [835, 568] on button "Save" at bounding box center [804, 572] width 91 height 44
click at [1340, 62] on icon at bounding box center [1344, 55] width 26 height 26
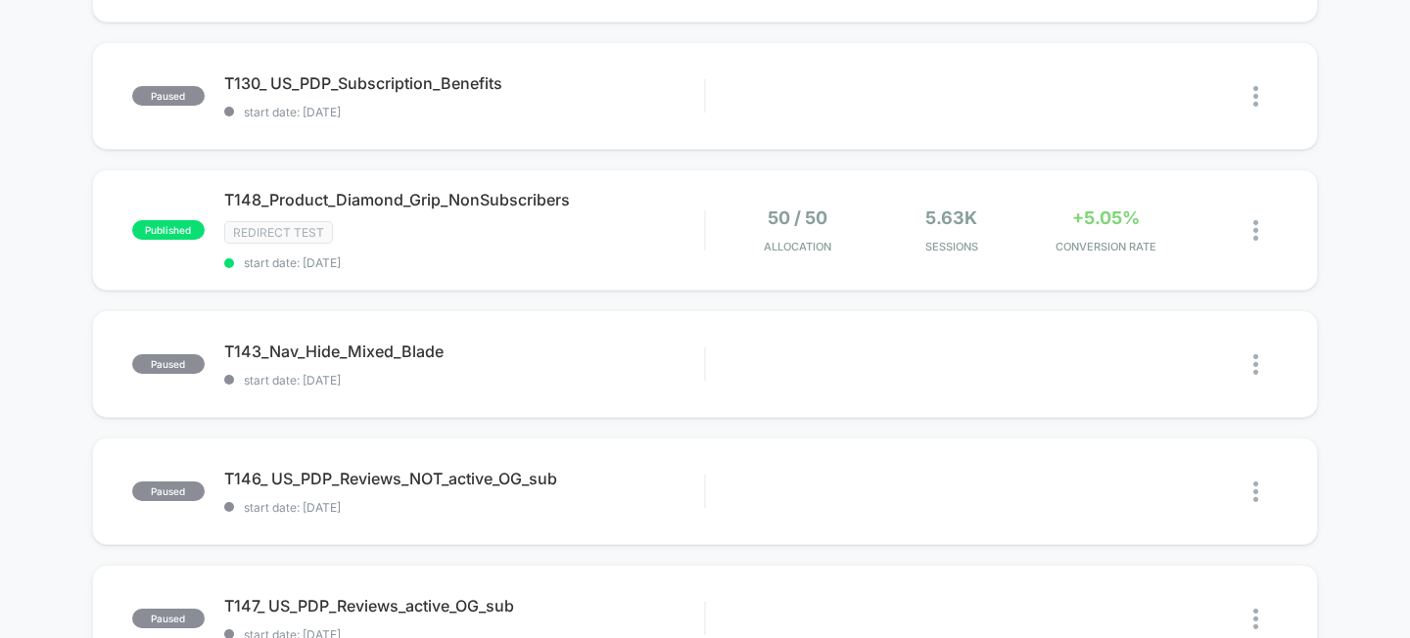
scroll to position [1274, 0]
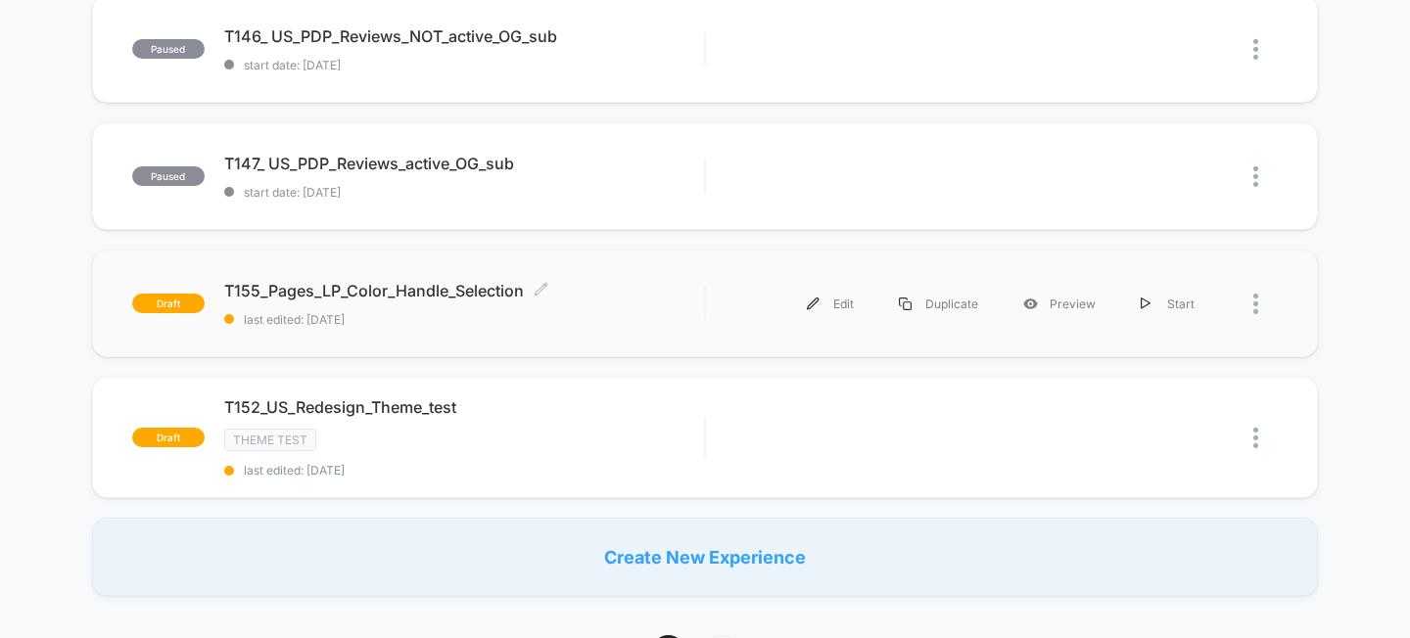
click at [418, 296] on div "T155_Pages_LP_Color_Handle_Selection Click to edit experience details Click to …" at bounding box center [464, 304] width 481 height 46
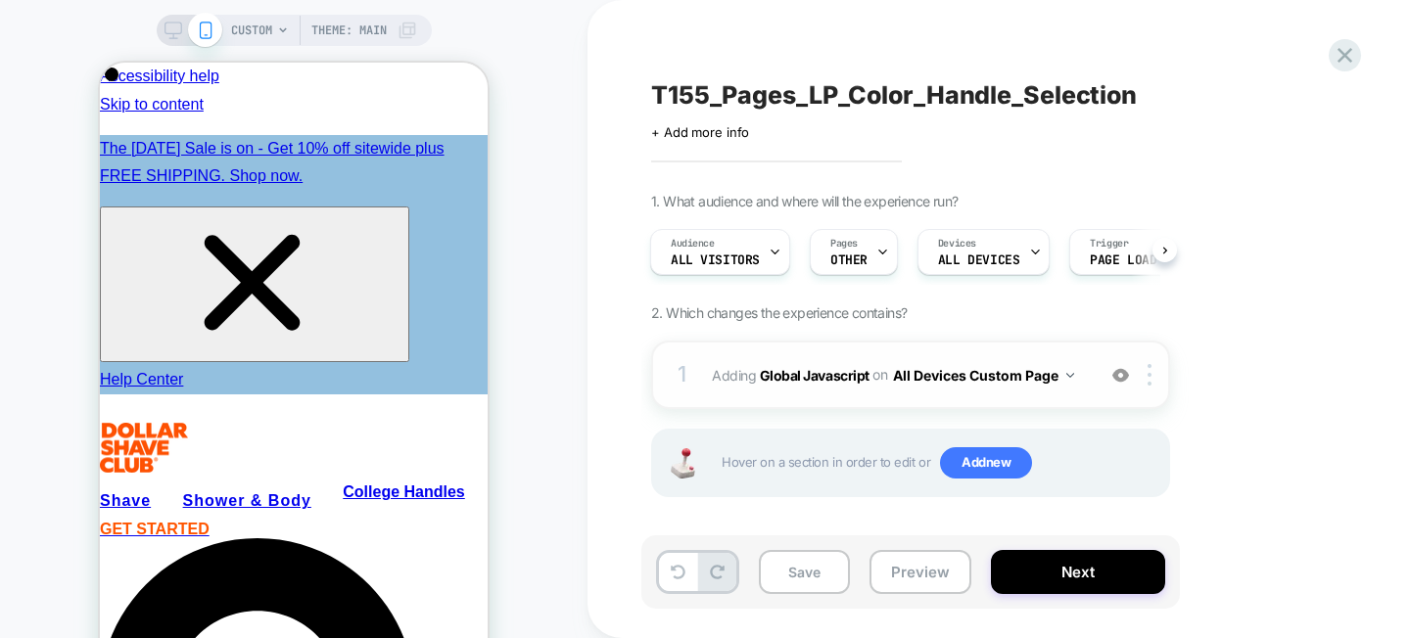
click at [1053, 358] on div "1 Adding Global Javascript on All Devices Custom Page Add Before Add After Targ…" at bounding box center [910, 375] width 519 height 69
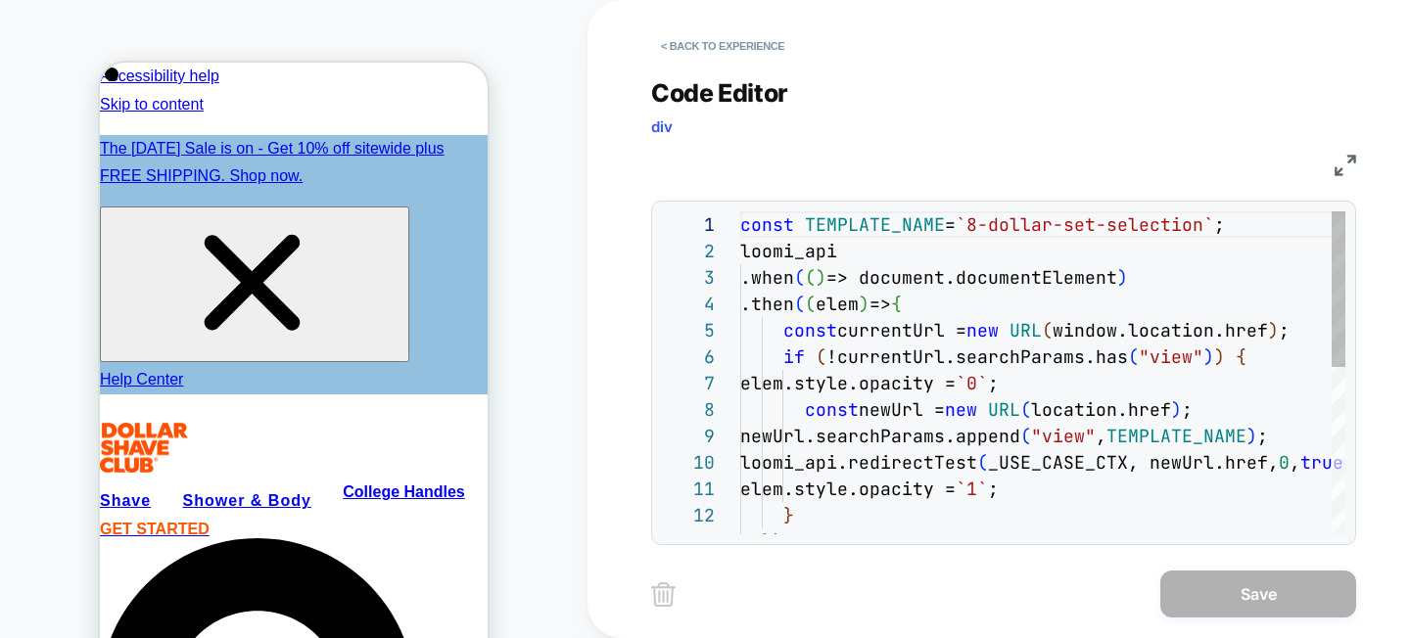
scroll to position [264, 0]
click at [739, 53] on button "< Back to experience" at bounding box center [722, 45] width 143 height 31
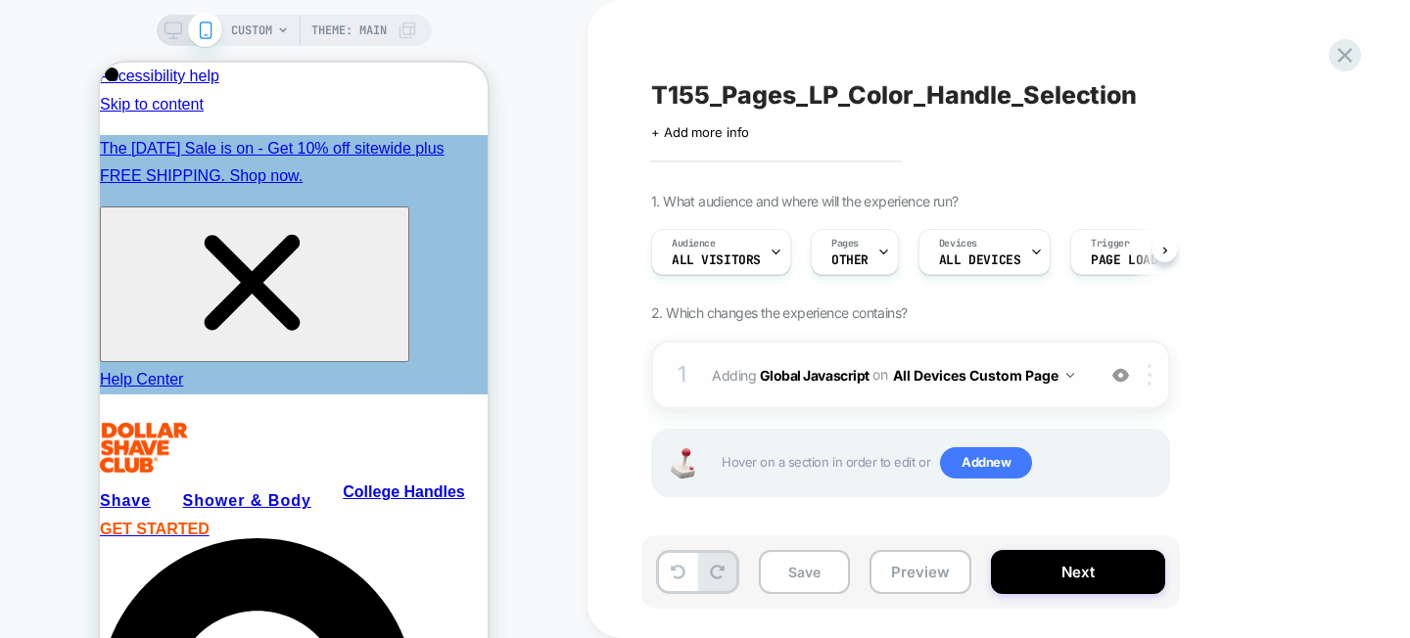
scroll to position [0, 1]
click at [1153, 374] on div at bounding box center [1153, 375] width 32 height 22
click at [1191, 355] on div "1. What audience and where will the experience run? Audience All Visitors Pages…" at bounding box center [1008, 369] width 715 height 353
click at [1351, 59] on icon at bounding box center [1344, 55] width 26 height 26
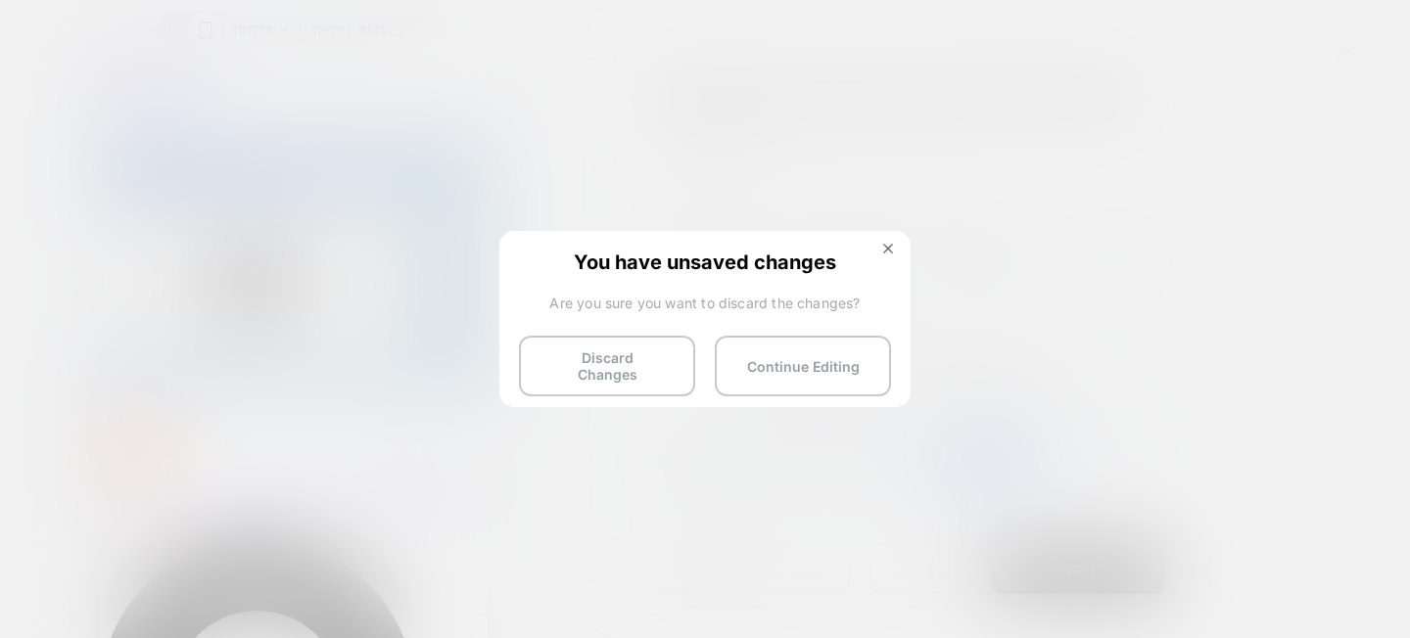
click at [895, 253] on button at bounding box center [888, 251] width 22 height 17
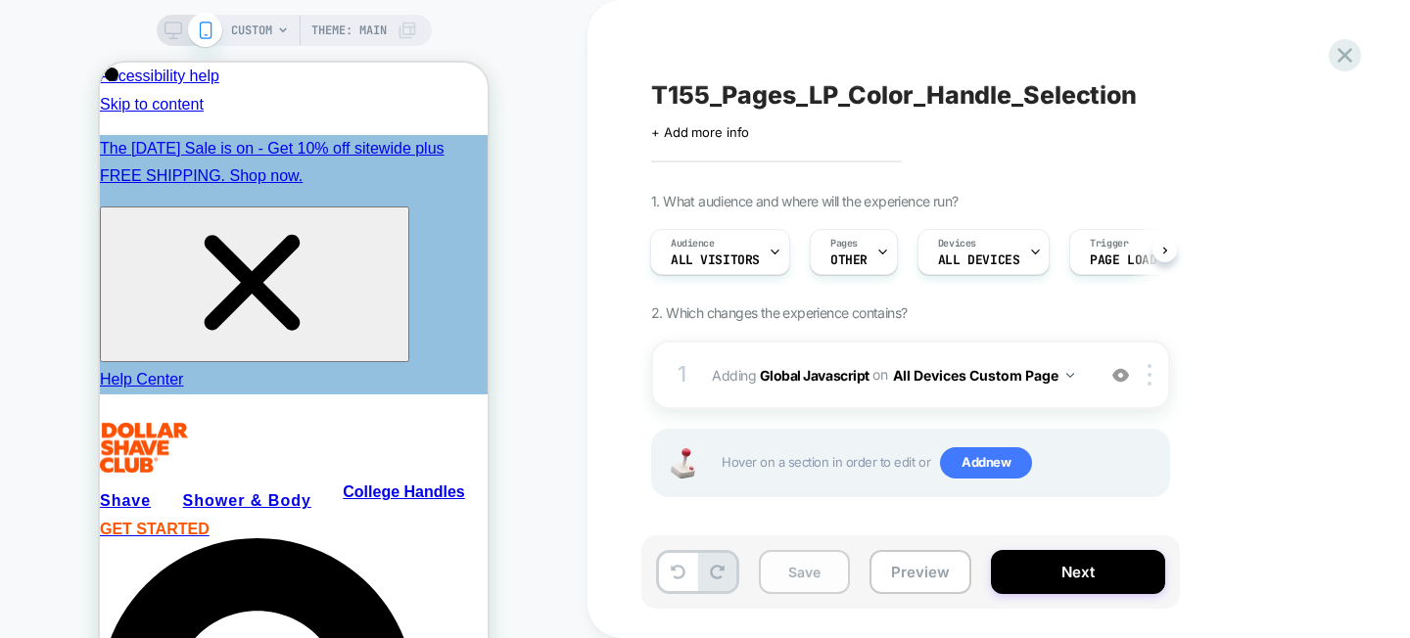
click at [795, 564] on button "Save" at bounding box center [804, 572] width 91 height 44
click at [1324, 54] on div "T155_Pages_LP_Color_Handle_Selection Click to edit experience details + Add mor…" at bounding box center [1008, 319] width 734 height 599
click at [1339, 56] on icon at bounding box center [1344, 55] width 26 height 26
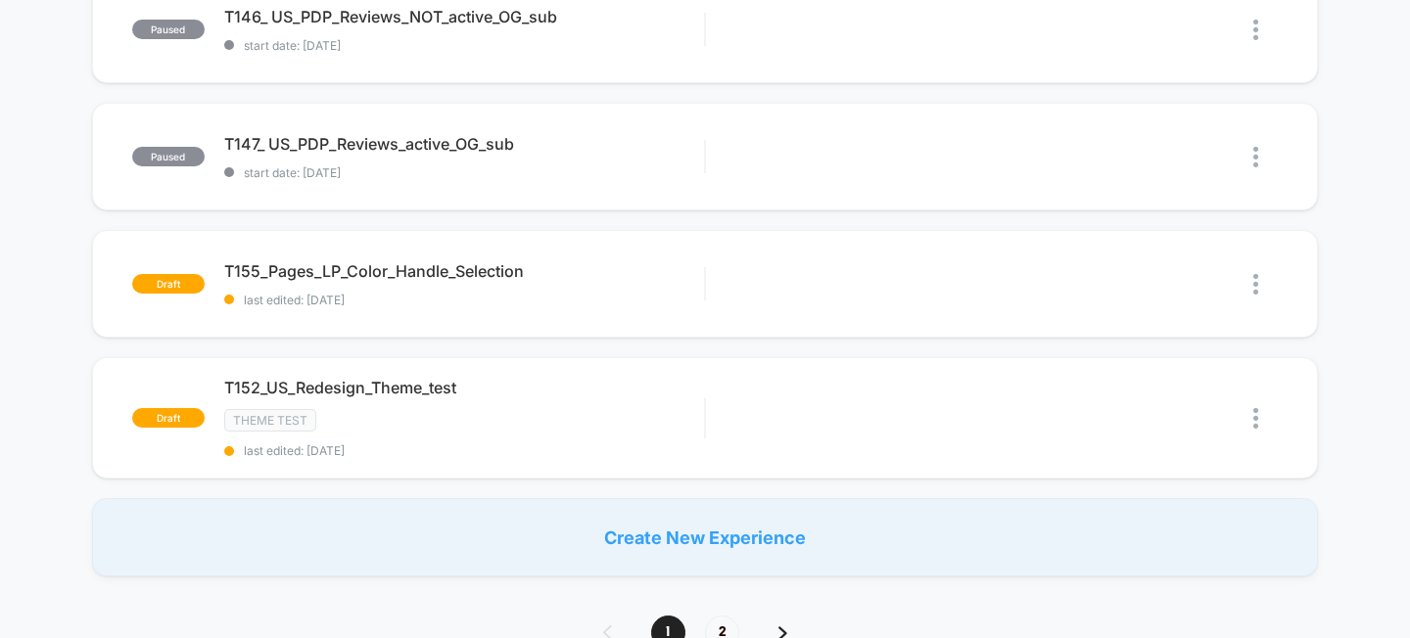
scroll to position [1242, 0]
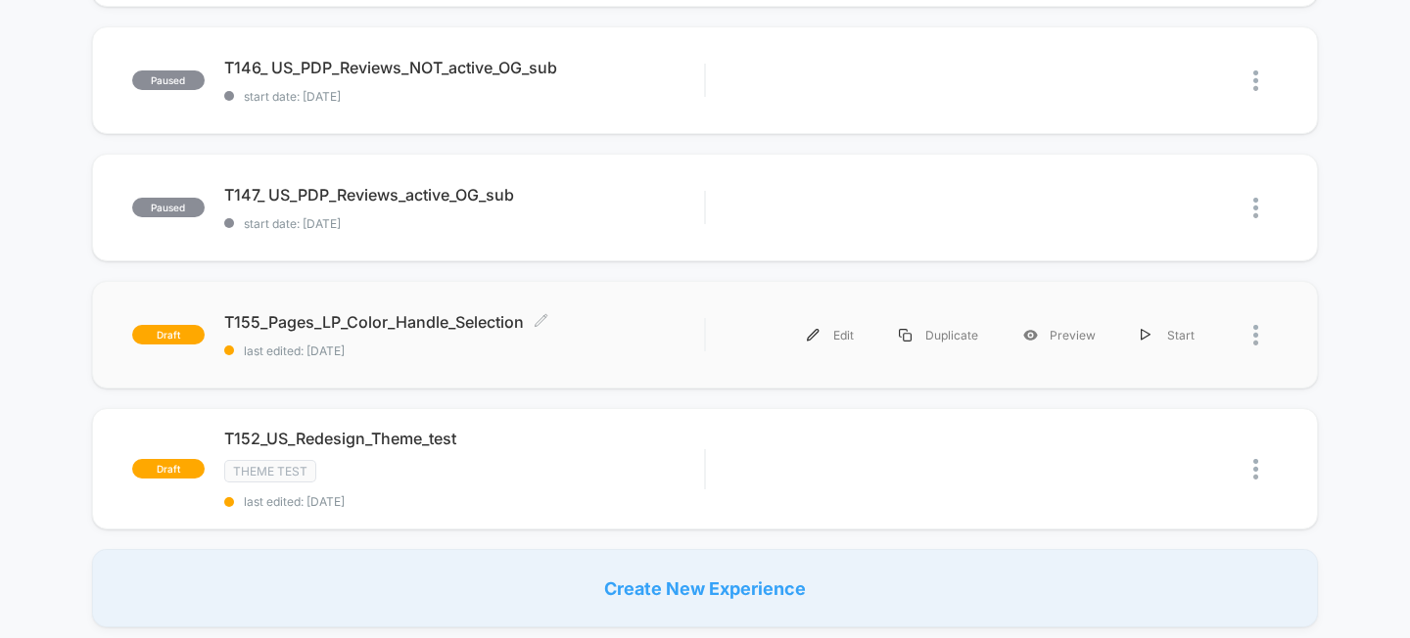
click at [423, 312] on span "T155_Pages_LP_Color_Handle_Selection Click to edit experience details" at bounding box center [464, 322] width 481 height 20
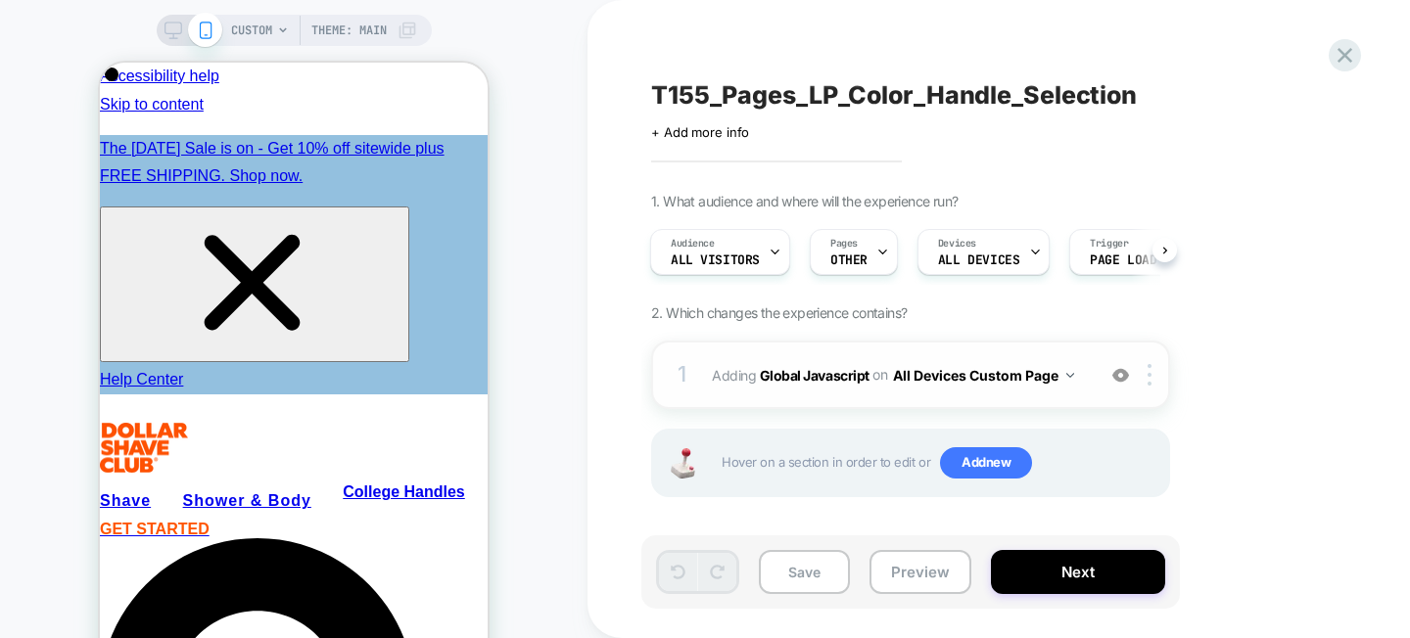
click at [1069, 379] on button "All Devices Custom Page" at bounding box center [983, 375] width 181 height 28
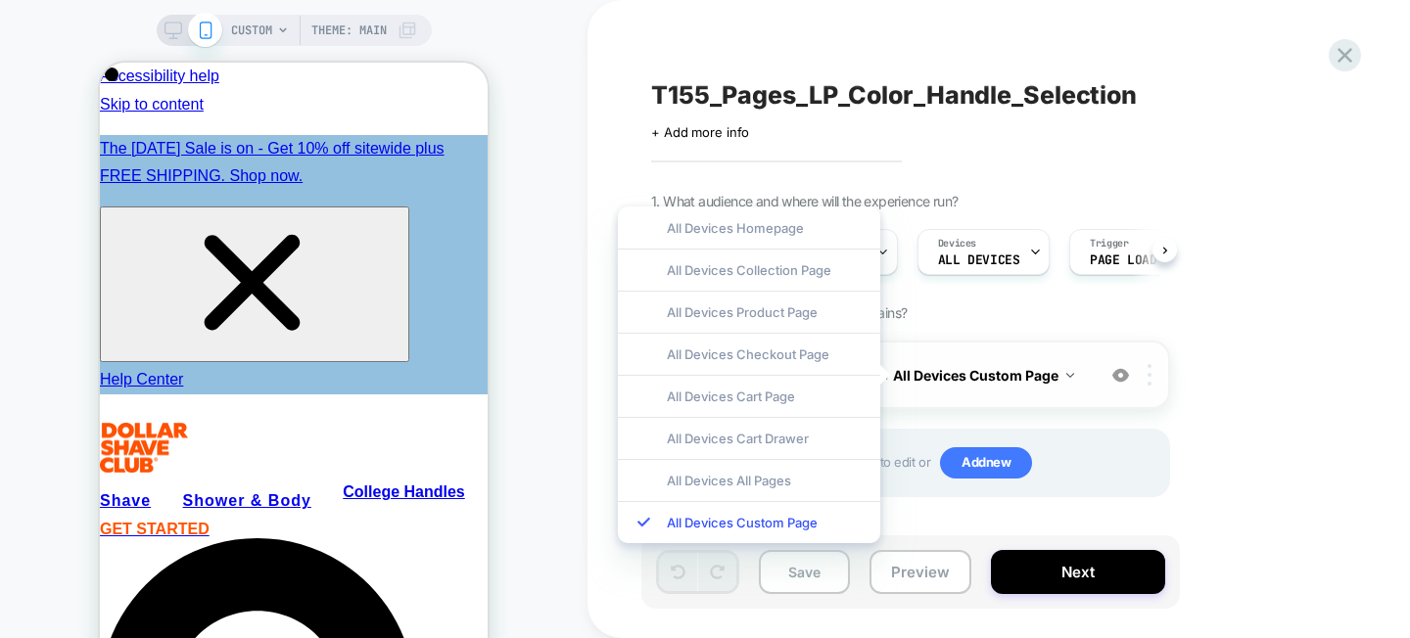
click at [1144, 375] on div at bounding box center [1153, 375] width 32 height 22
click at [964, 361] on button "All Devices Custom Page" at bounding box center [983, 375] width 181 height 28
click at [1040, 375] on button "All Devices Custom Page" at bounding box center [983, 375] width 181 height 28
click at [1149, 374] on img at bounding box center [1149, 375] width 4 height 22
click at [1068, 337] on div "1. What audience and where will the experience run? Audience All Visitors Pages…" at bounding box center [1008, 369] width 715 height 353
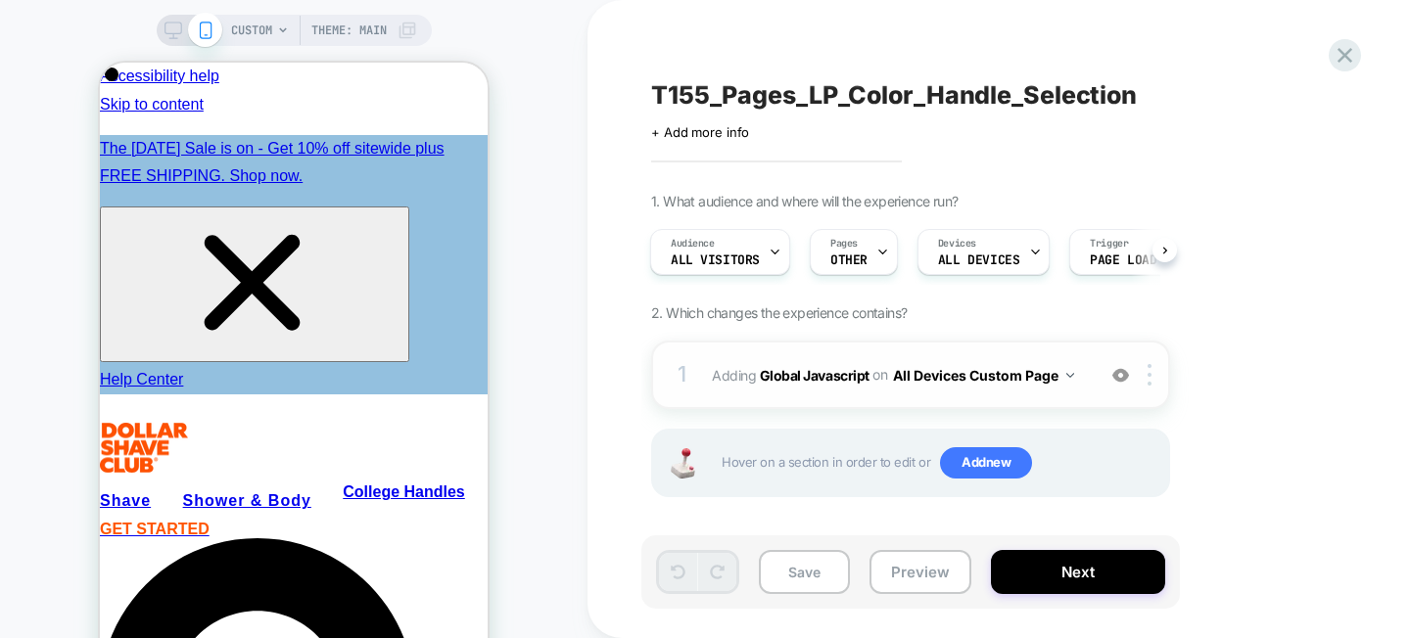
click at [875, 391] on div "1 Adding Global Javascript on All Devices Custom Page Add Before Add After Targ…" at bounding box center [910, 375] width 519 height 69
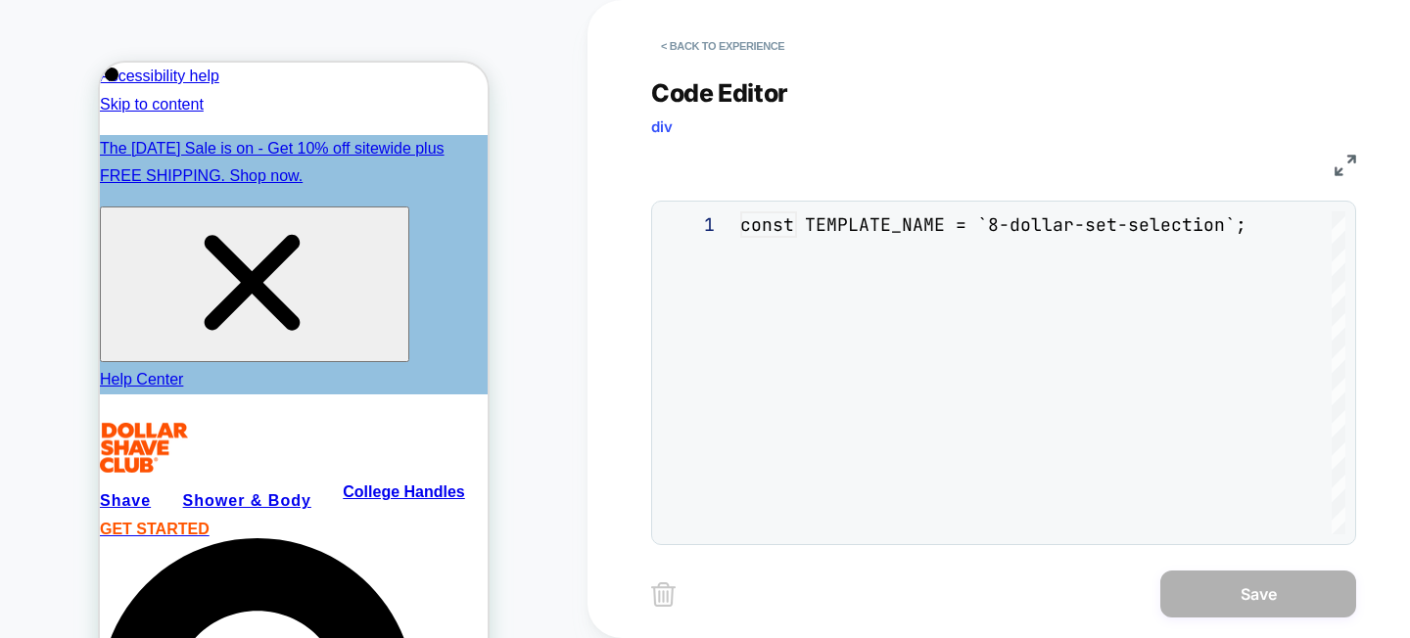
scroll to position [264, 0]
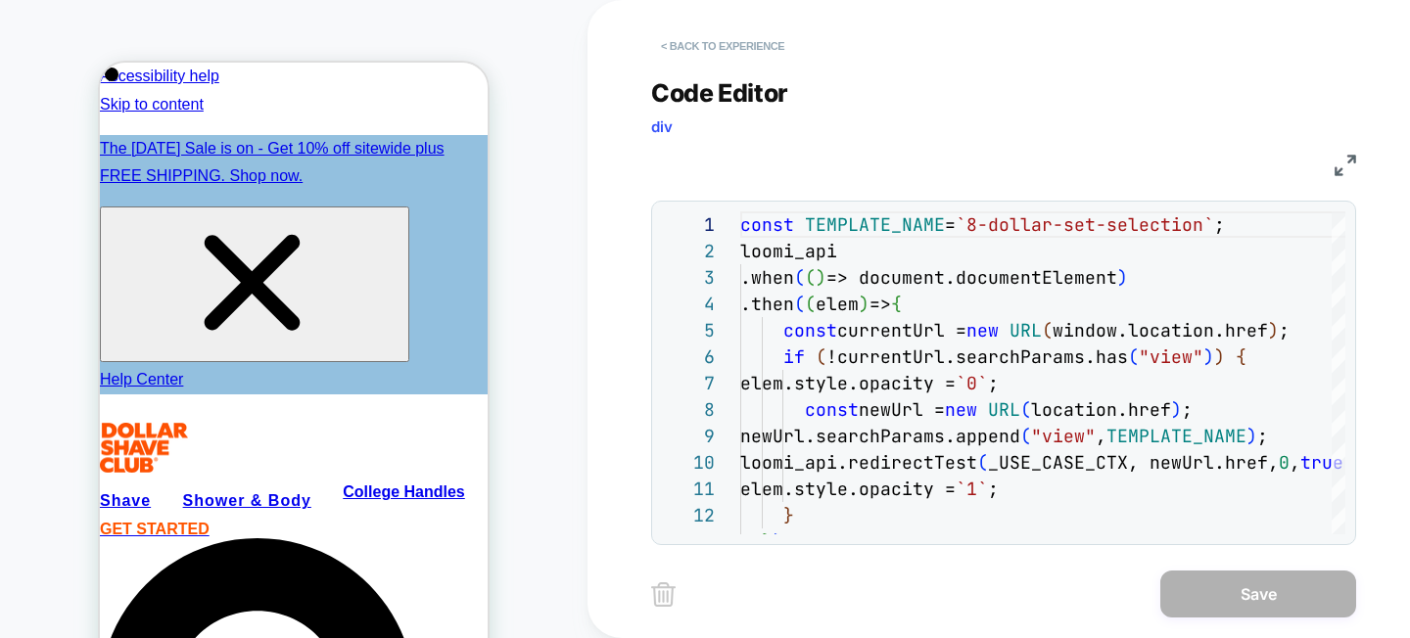
click at [680, 39] on button "< Back to experience" at bounding box center [722, 45] width 143 height 31
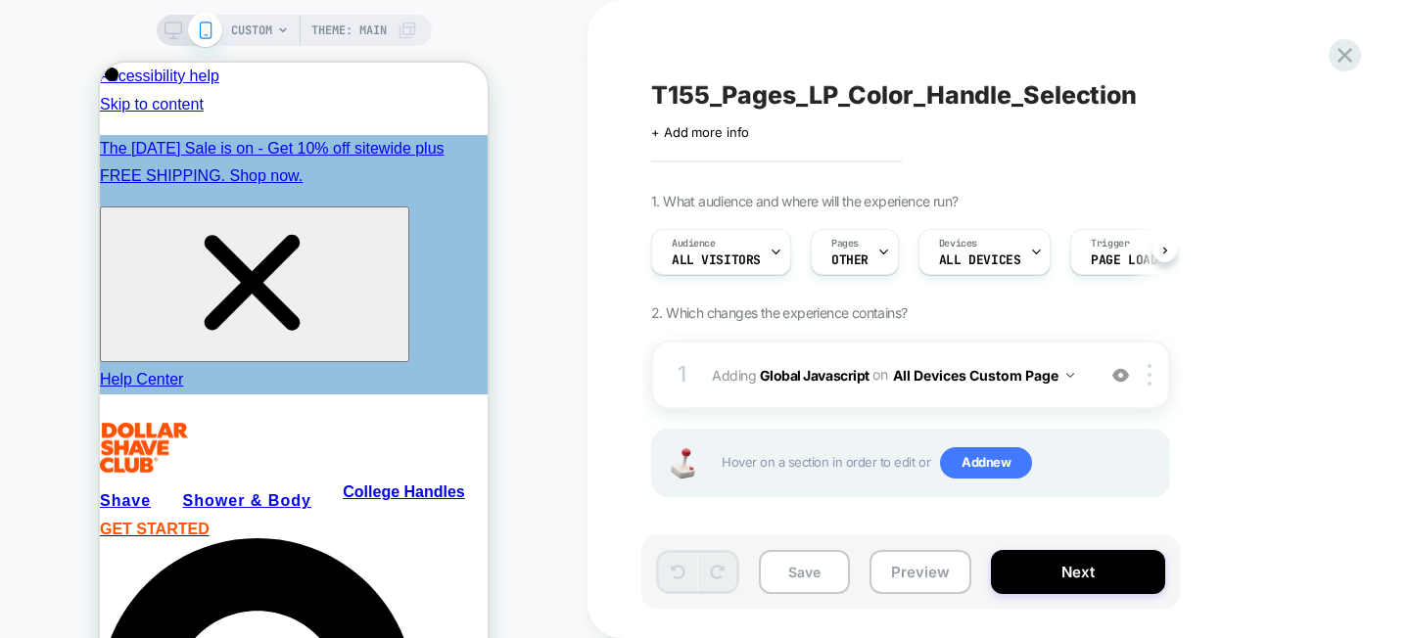
scroll to position [0, 1]
click at [939, 569] on button "Preview" at bounding box center [920, 572] width 102 height 44
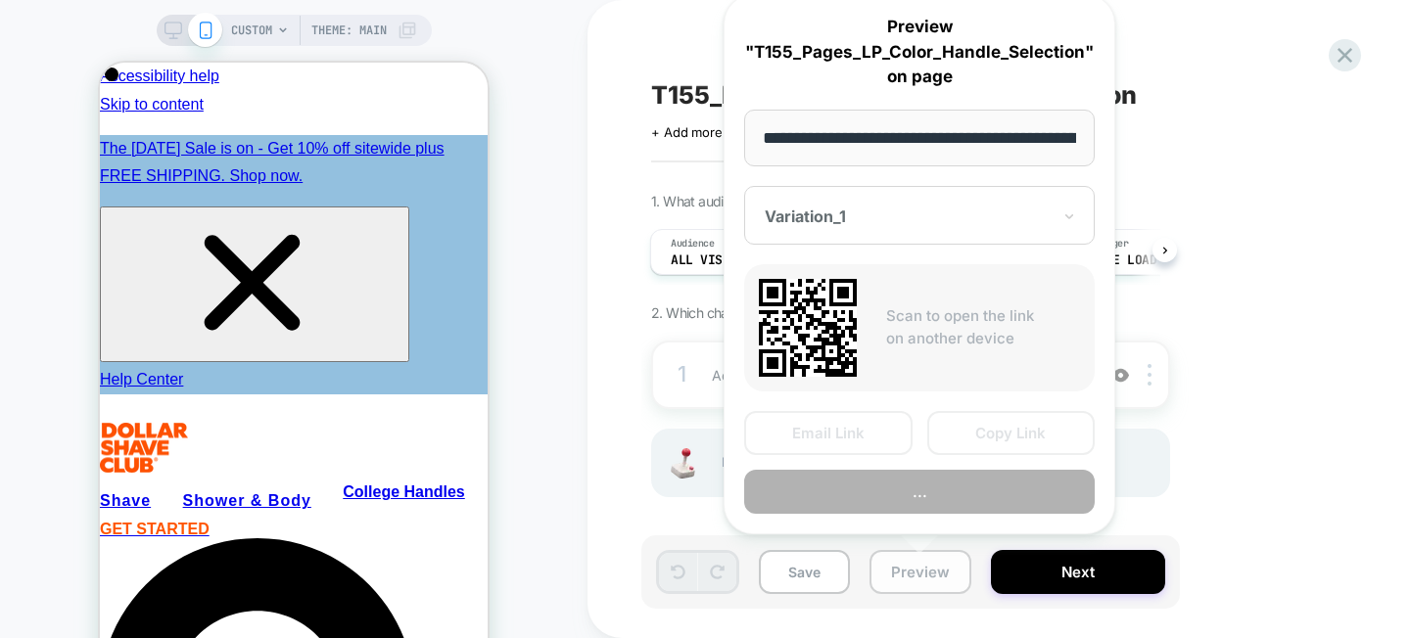
scroll to position [0, 431]
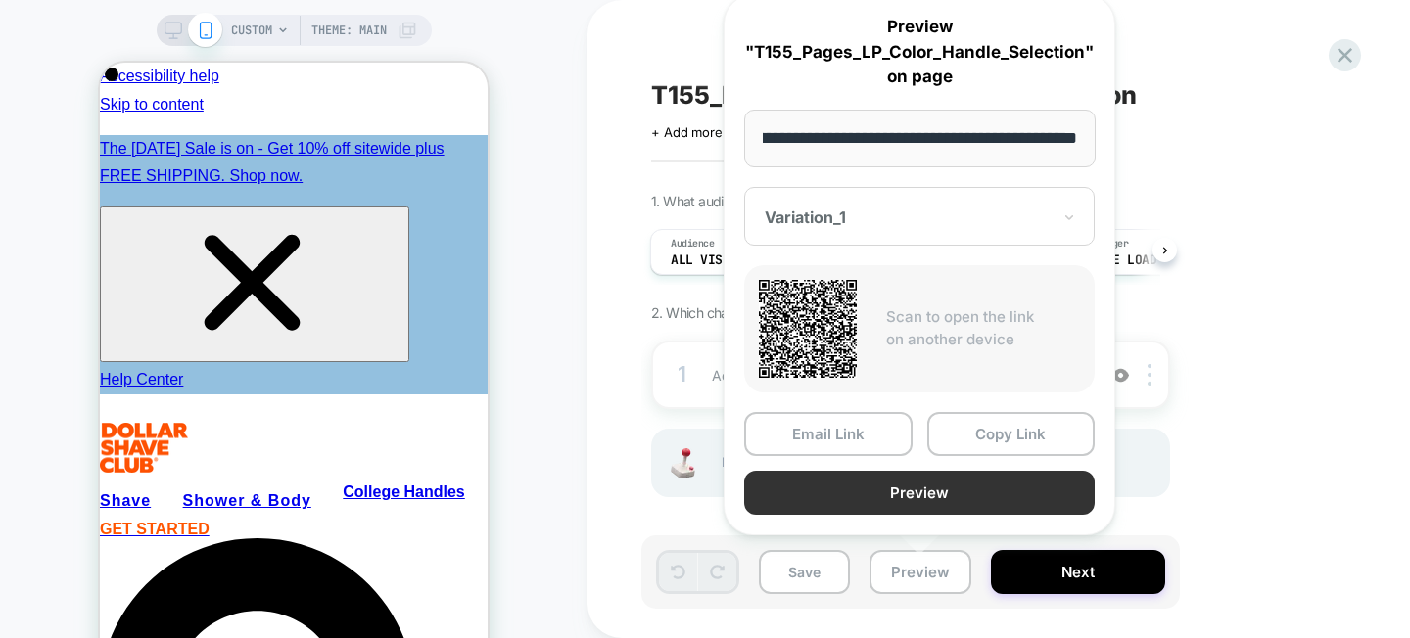
click at [954, 492] on button "Preview" at bounding box center [919, 493] width 350 height 44
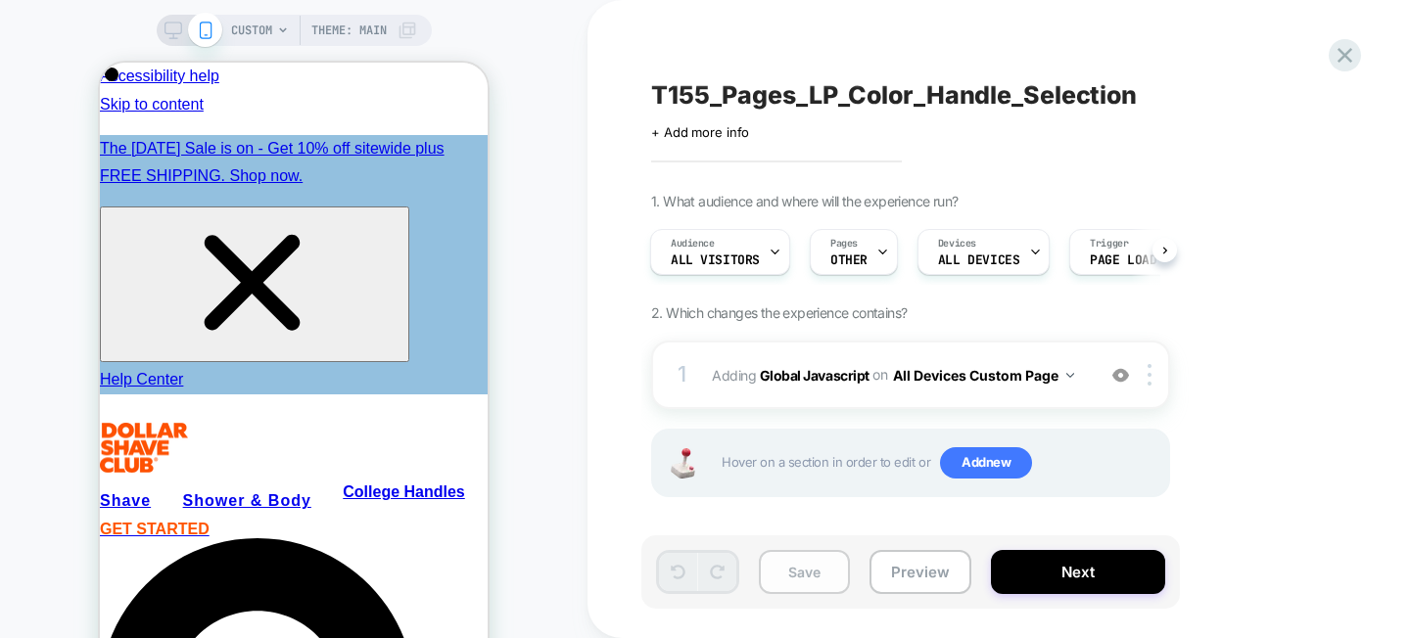
click at [827, 557] on button "Save" at bounding box center [804, 572] width 91 height 44
click at [913, 592] on button "Preview" at bounding box center [920, 572] width 102 height 44
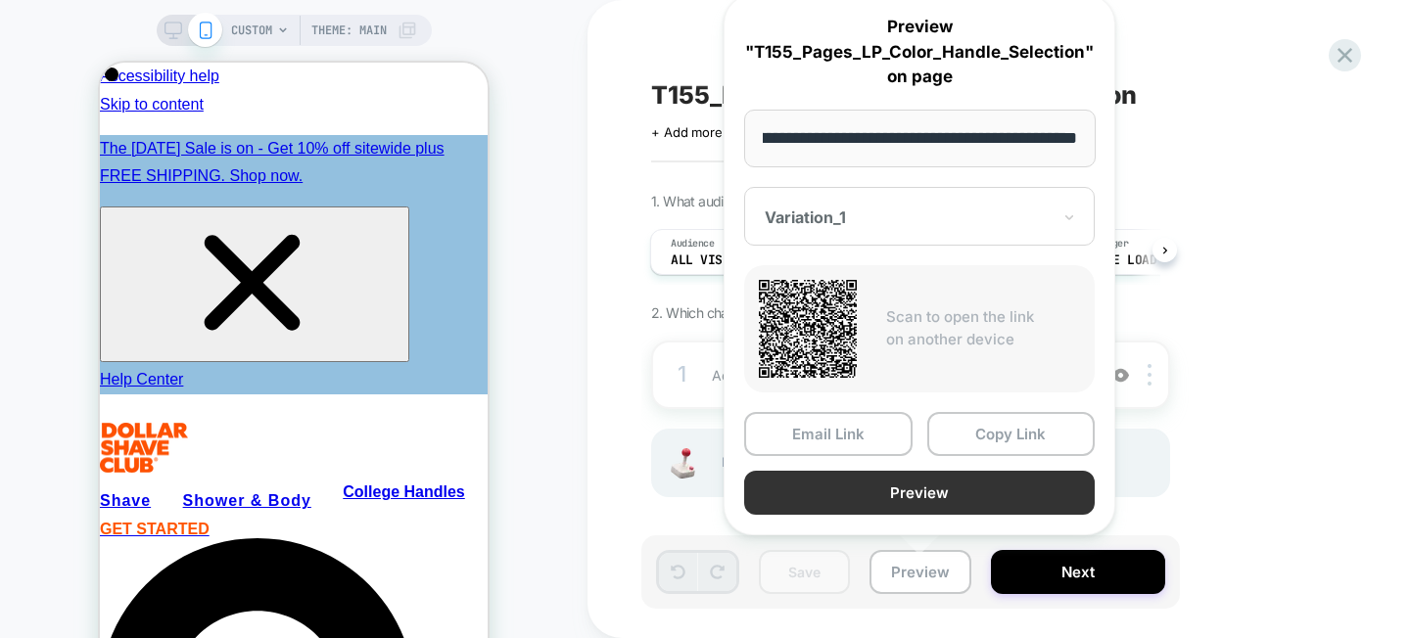
click at [904, 493] on button "Preview" at bounding box center [919, 493] width 350 height 44
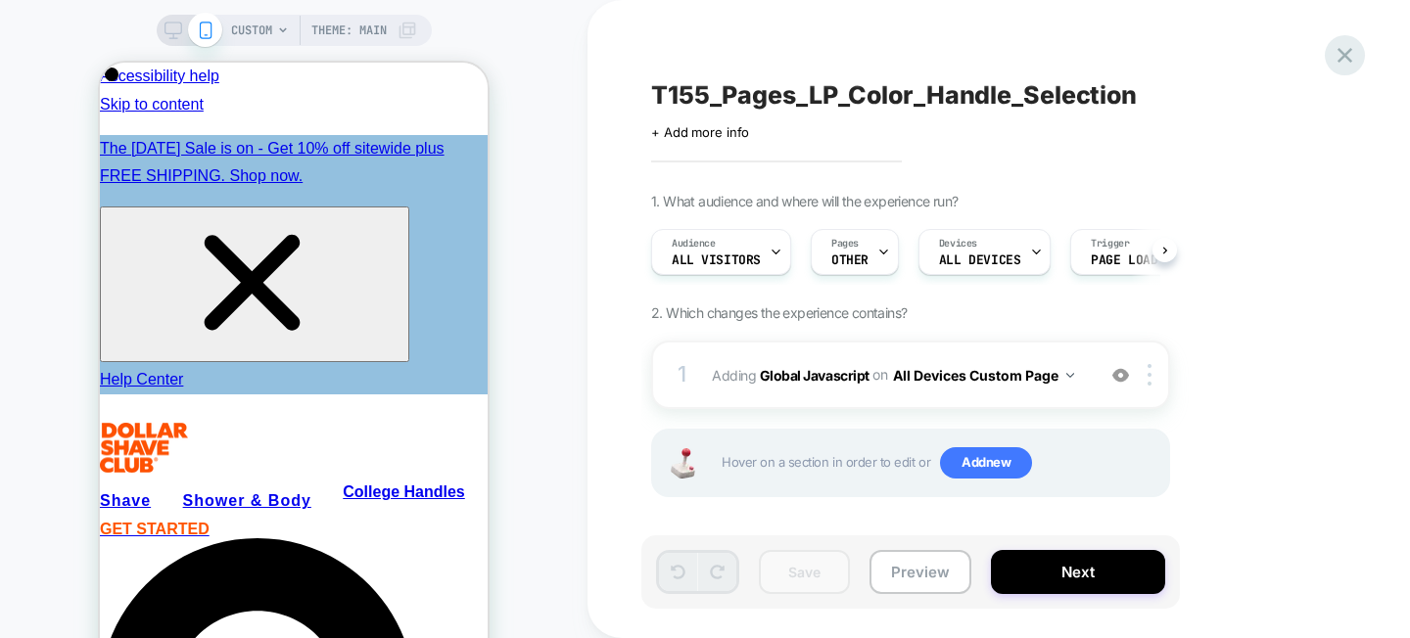
scroll to position [0, 1]
click at [1337, 52] on icon at bounding box center [1344, 55] width 26 height 26
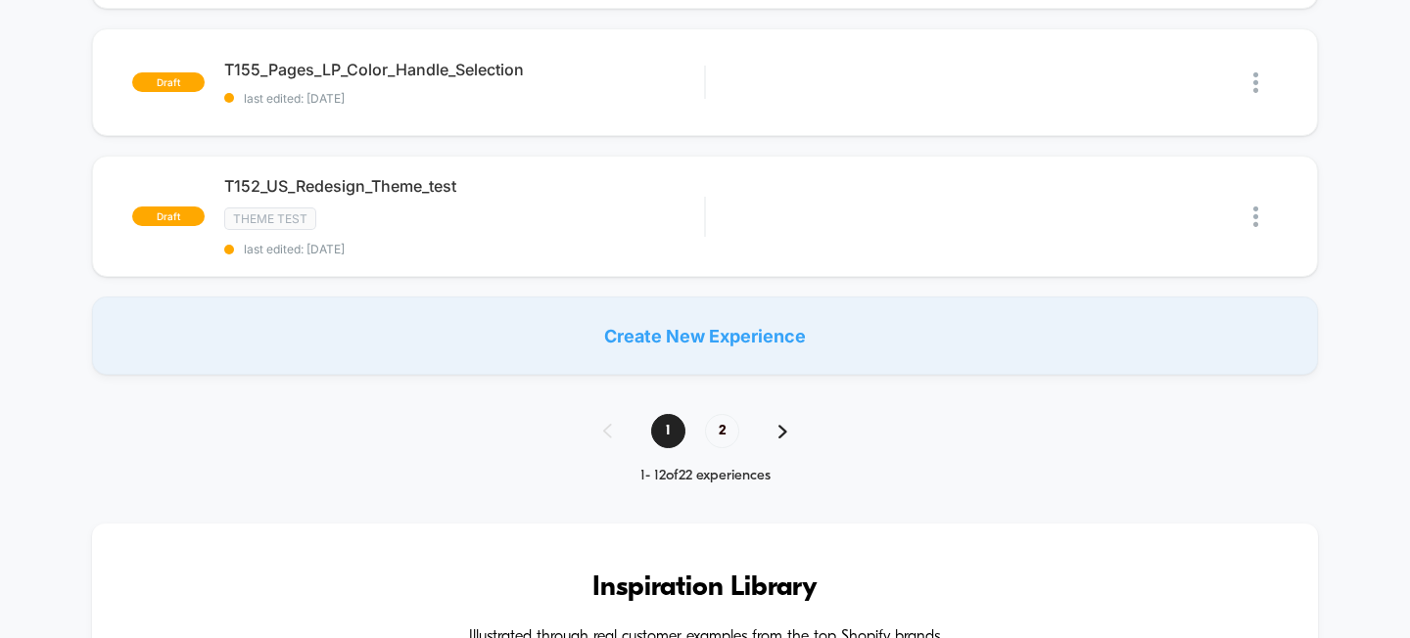
scroll to position [1326, 0]
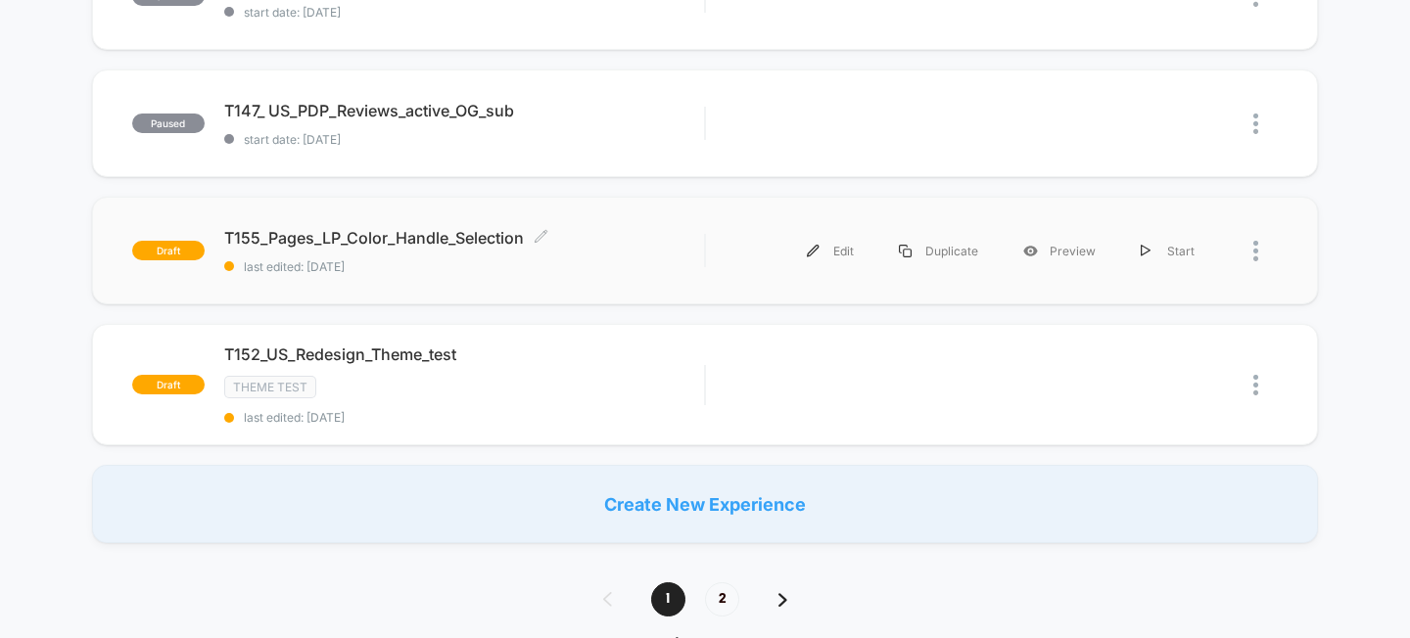
click at [386, 241] on span "T155_Pages_LP_Color_Handle_Selection Click to edit experience details" at bounding box center [464, 238] width 481 height 20
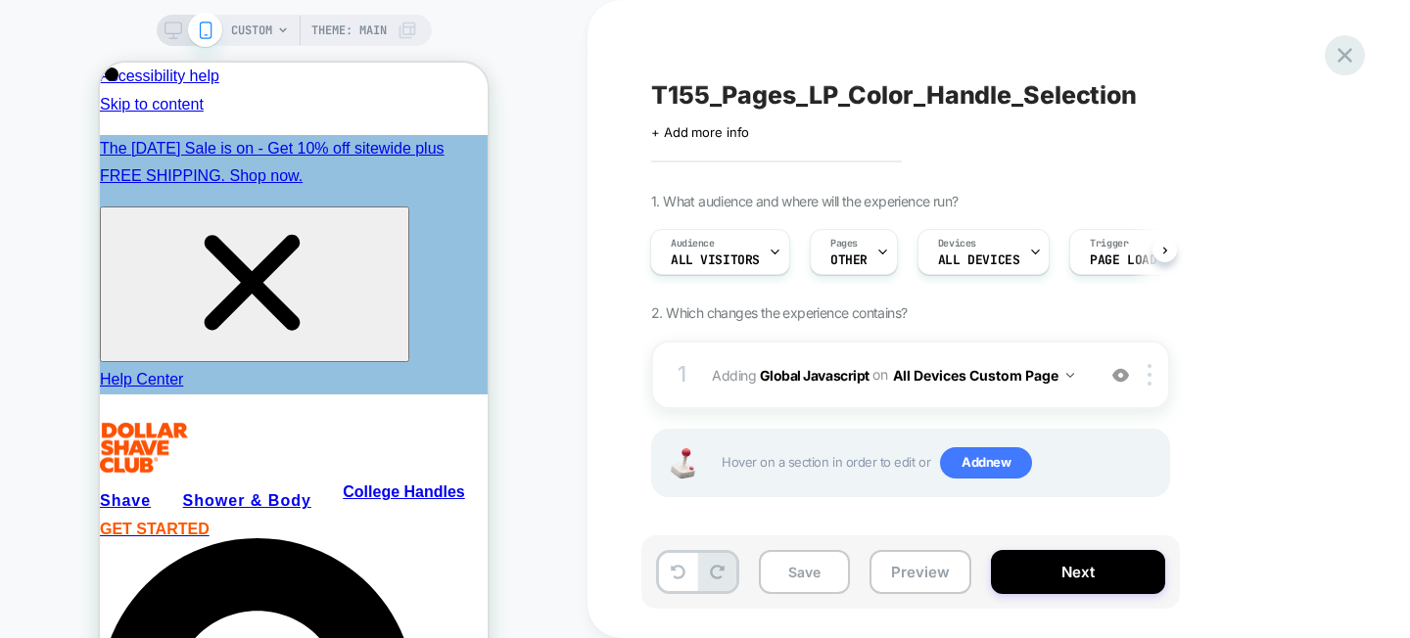
click at [1335, 56] on icon at bounding box center [1344, 55] width 26 height 26
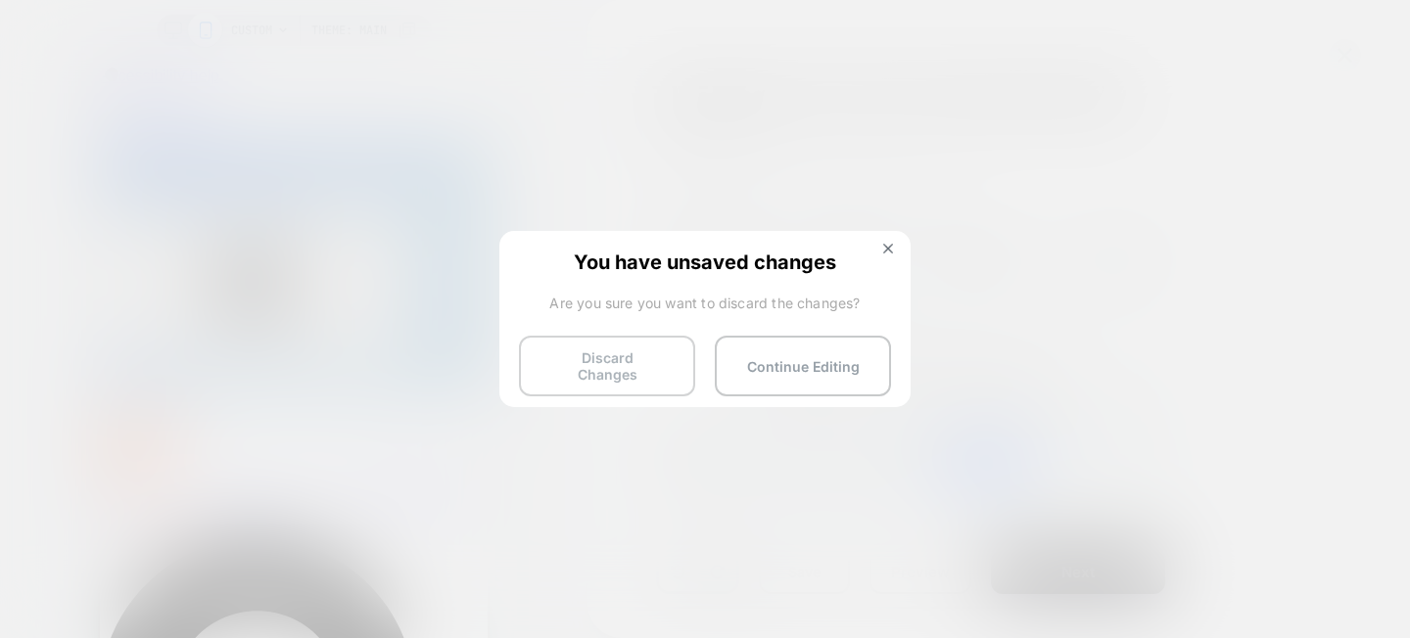
click at [635, 360] on button "Discard Changes" at bounding box center [607, 366] width 176 height 61
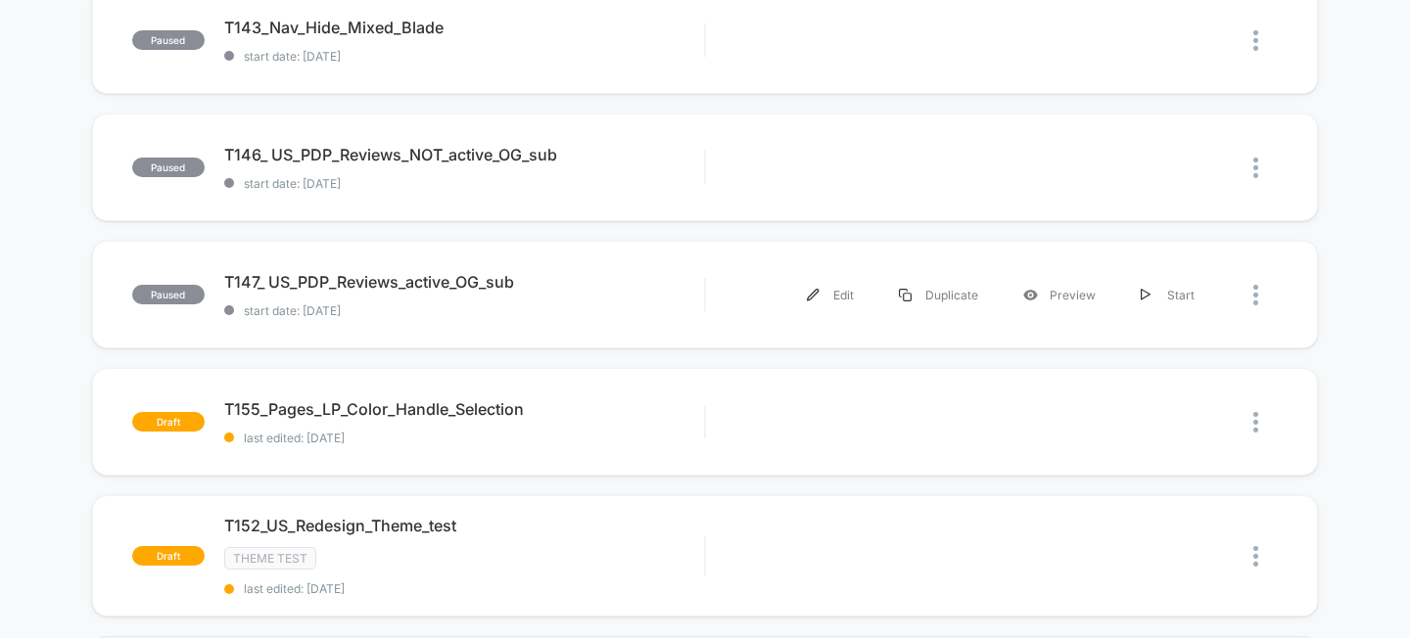
scroll to position [1205, 0]
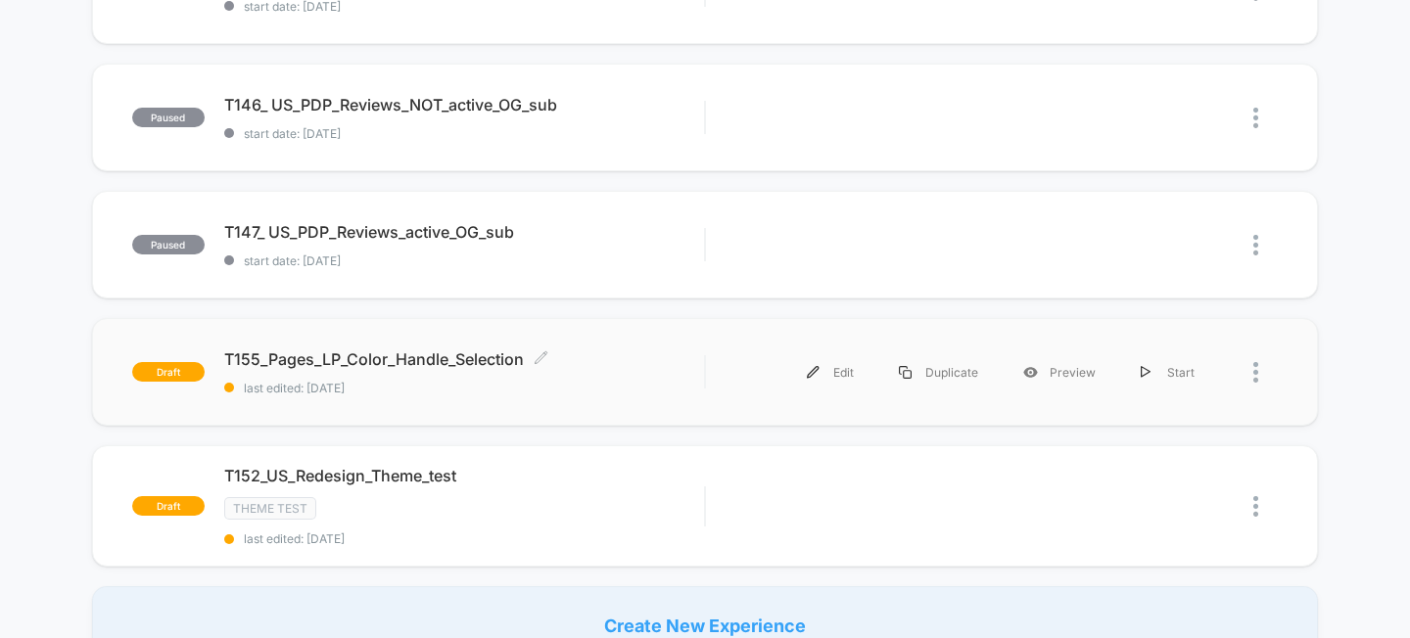
click at [439, 349] on span "T155_Pages_LP_Color_Handle_Selection Click to edit experience details" at bounding box center [464, 359] width 481 height 20
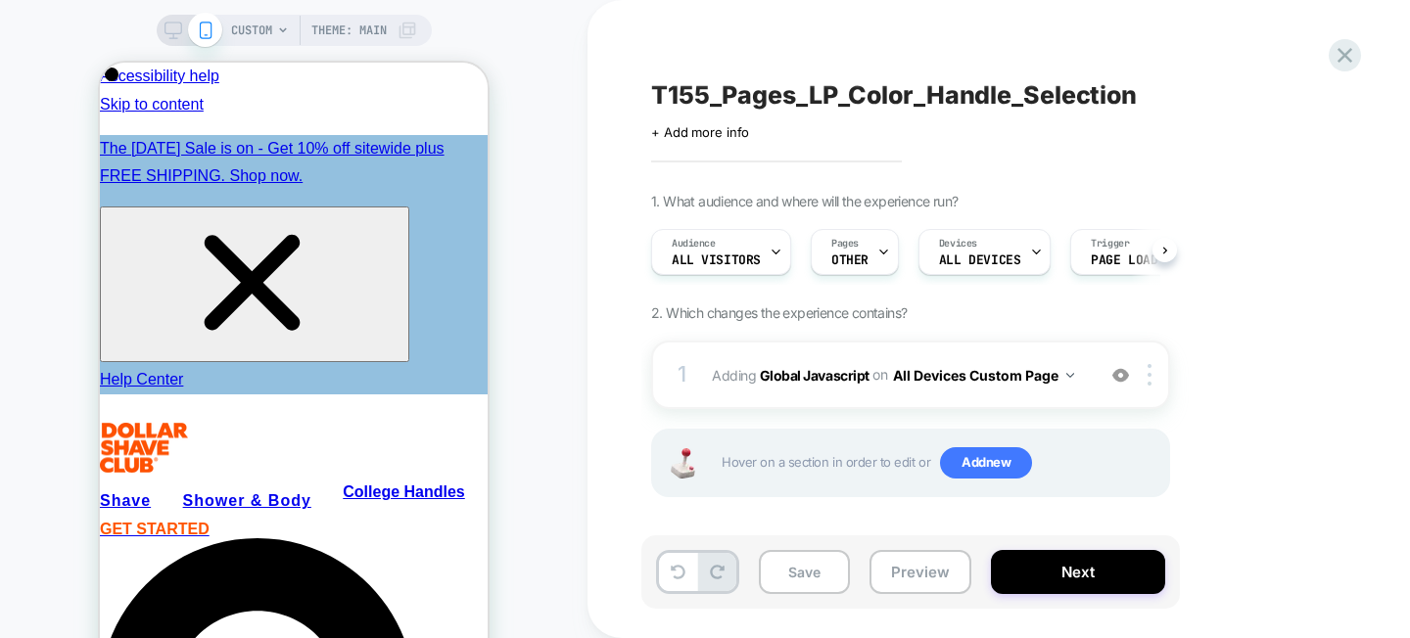
scroll to position [0, 1]
click at [935, 579] on button "Preview" at bounding box center [920, 572] width 102 height 44
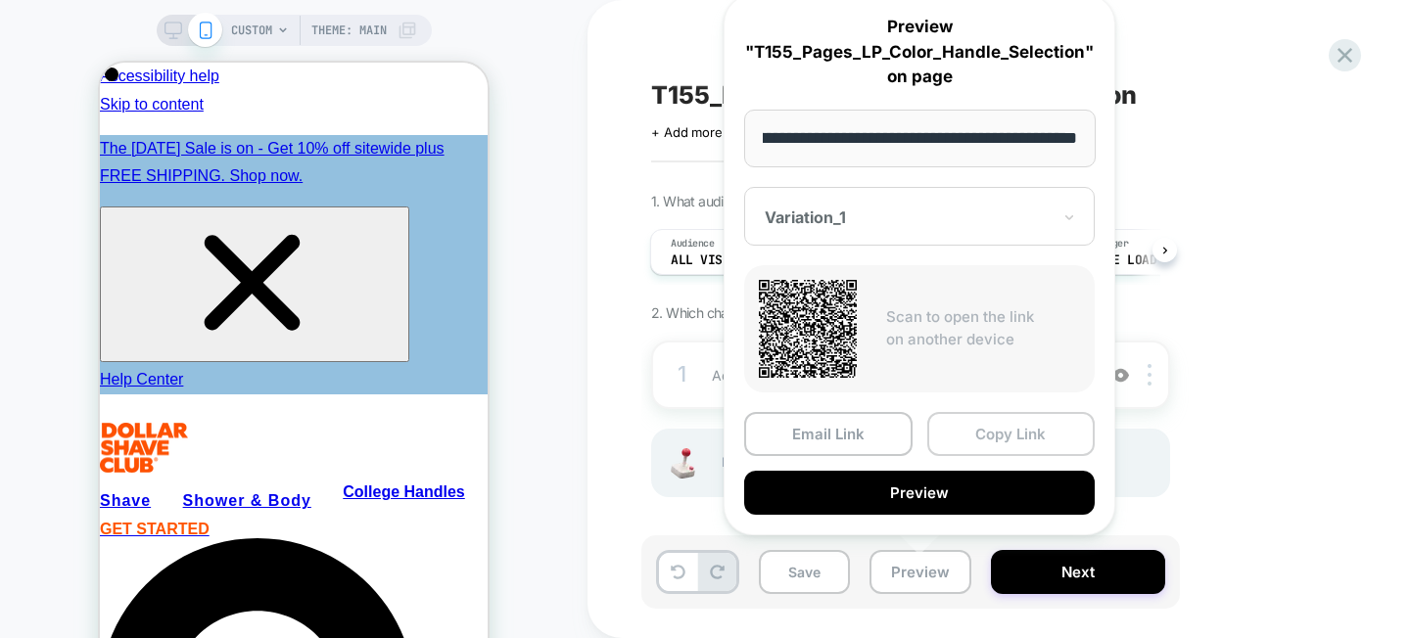
scroll to position [0, 0]
click at [989, 438] on button "Copy Link" at bounding box center [1011, 434] width 168 height 44
